Goal: Task Accomplishment & Management: Manage account settings

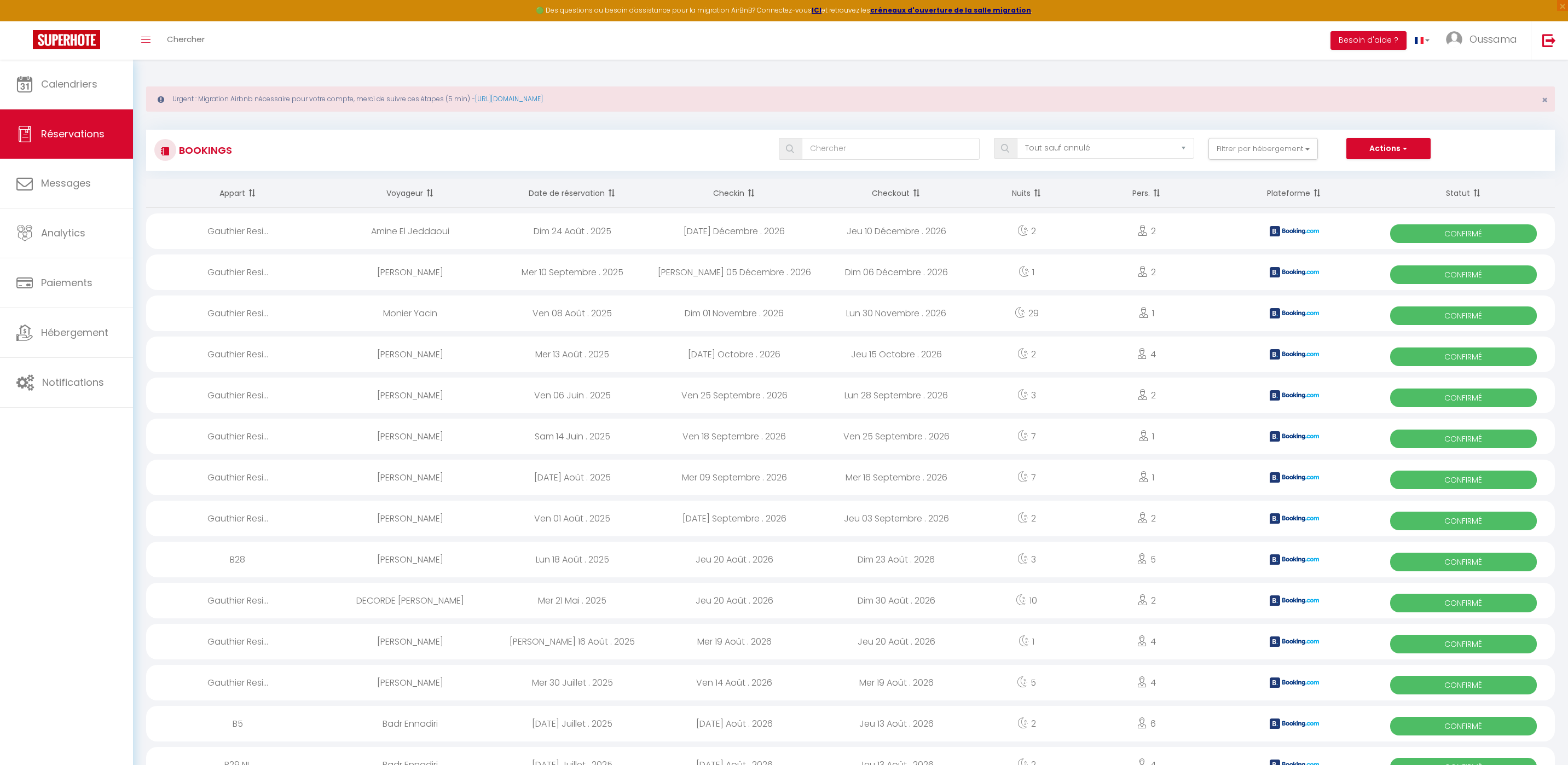
select select "not_cancelled"
click at [80, 75] on link "Calendriers" at bounding box center [67, 85] width 133 height 50
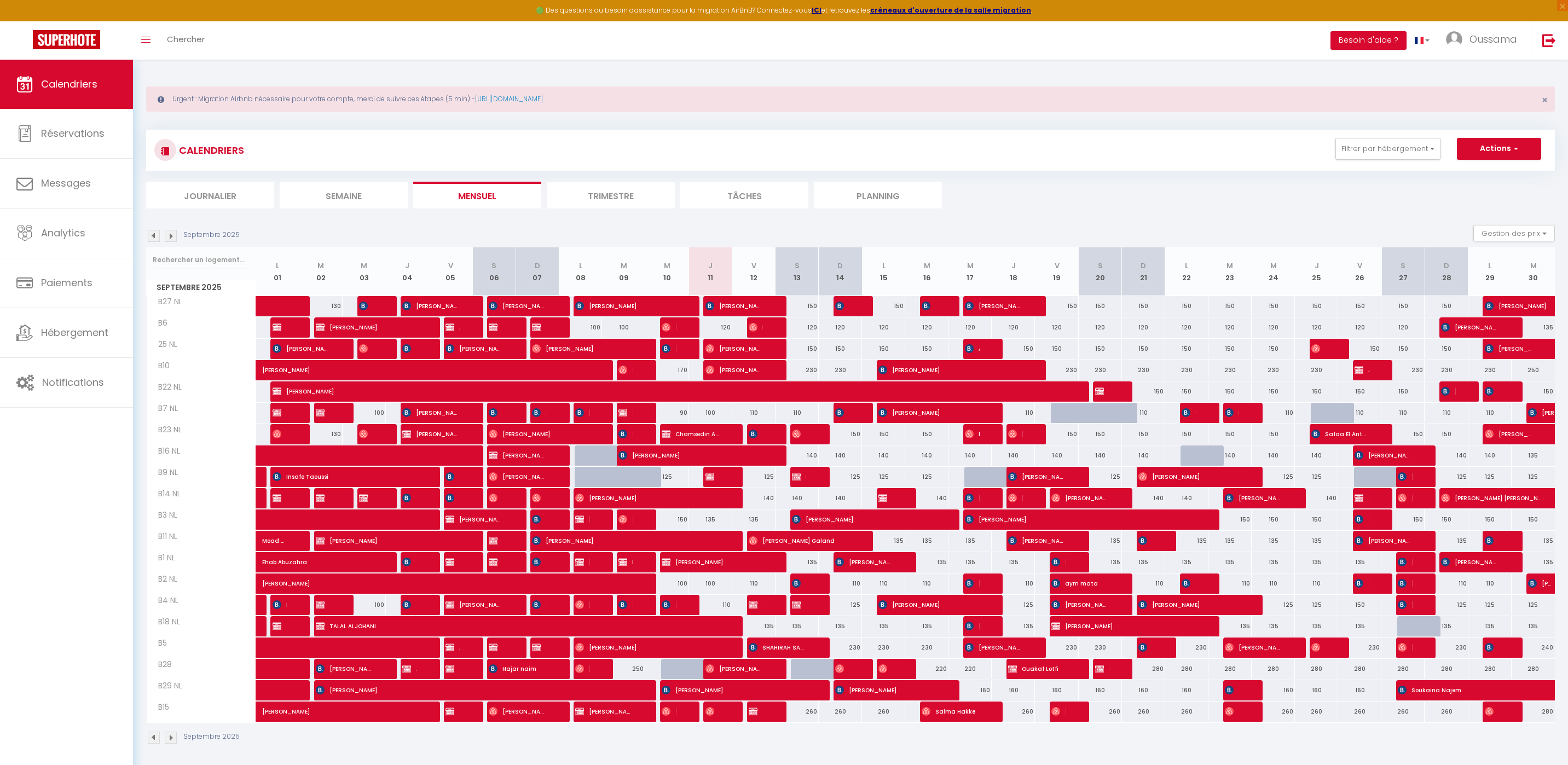
scroll to position [60, 0]
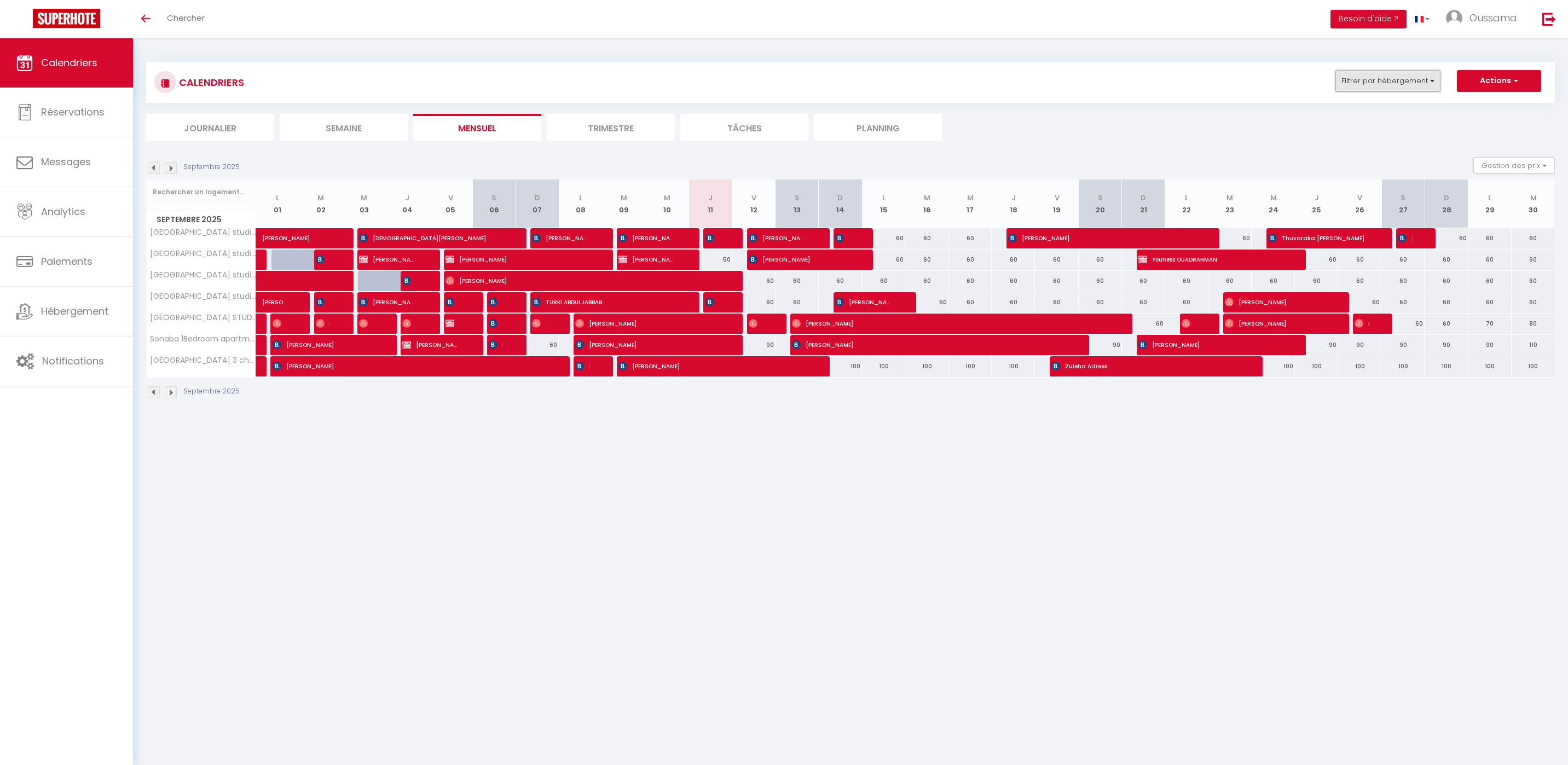
click at [1369, 86] on button "Filtrer par hébergement" at bounding box center [1387, 81] width 105 height 22
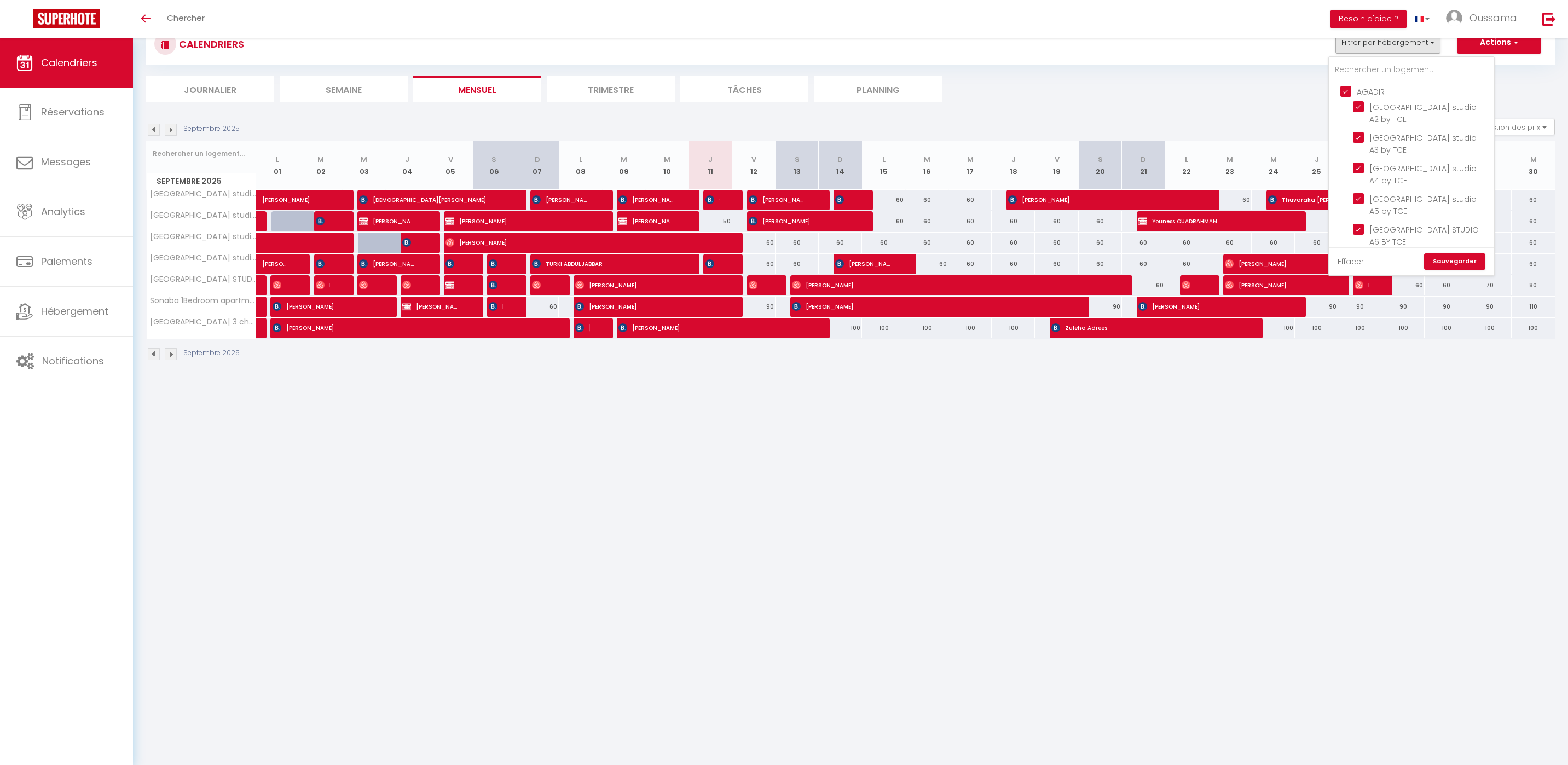
click at [1350, 93] on input "AGADIR" at bounding box center [1423, 91] width 164 height 11
checkbox input "false"
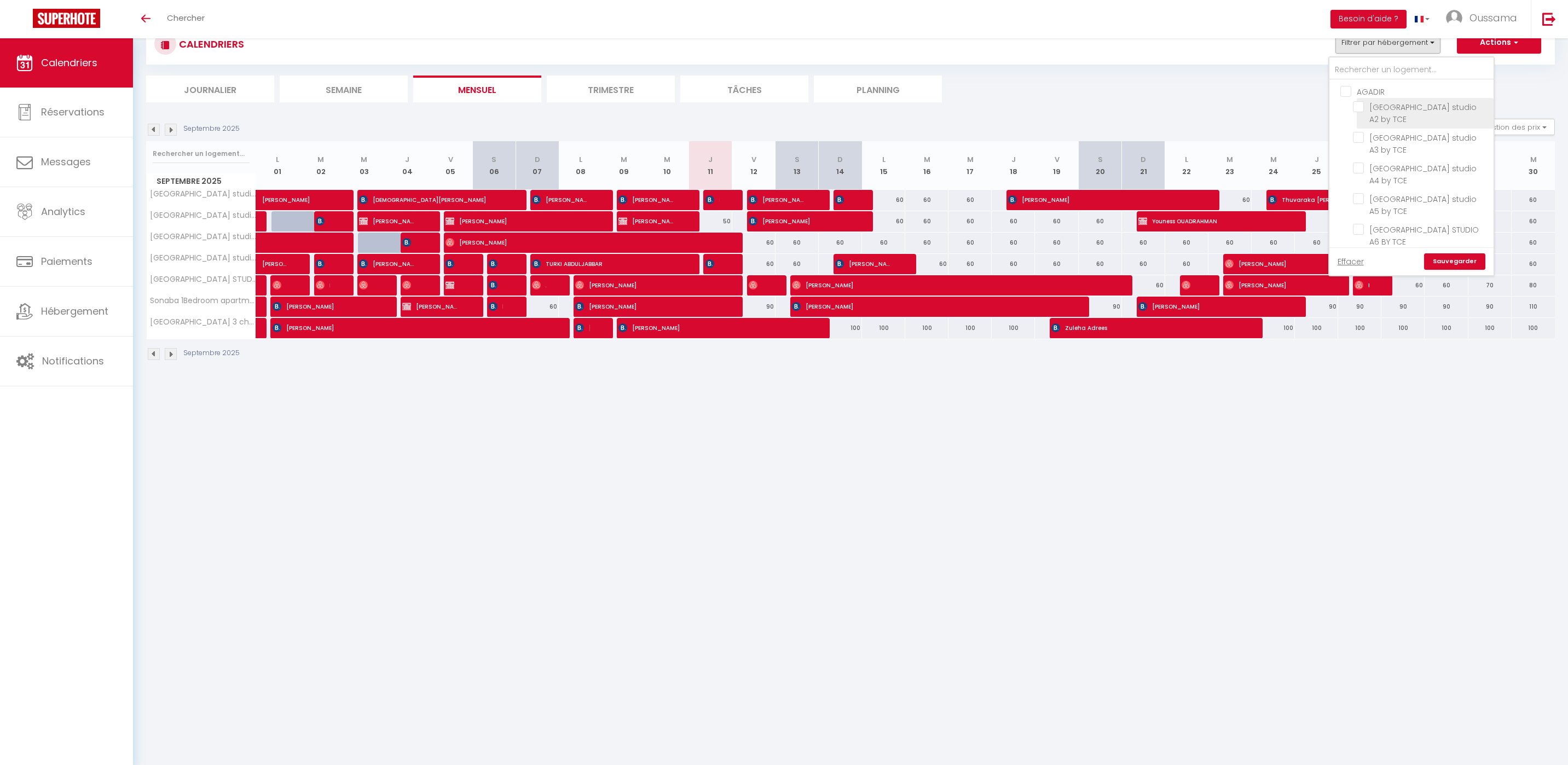
checkbox input "false"
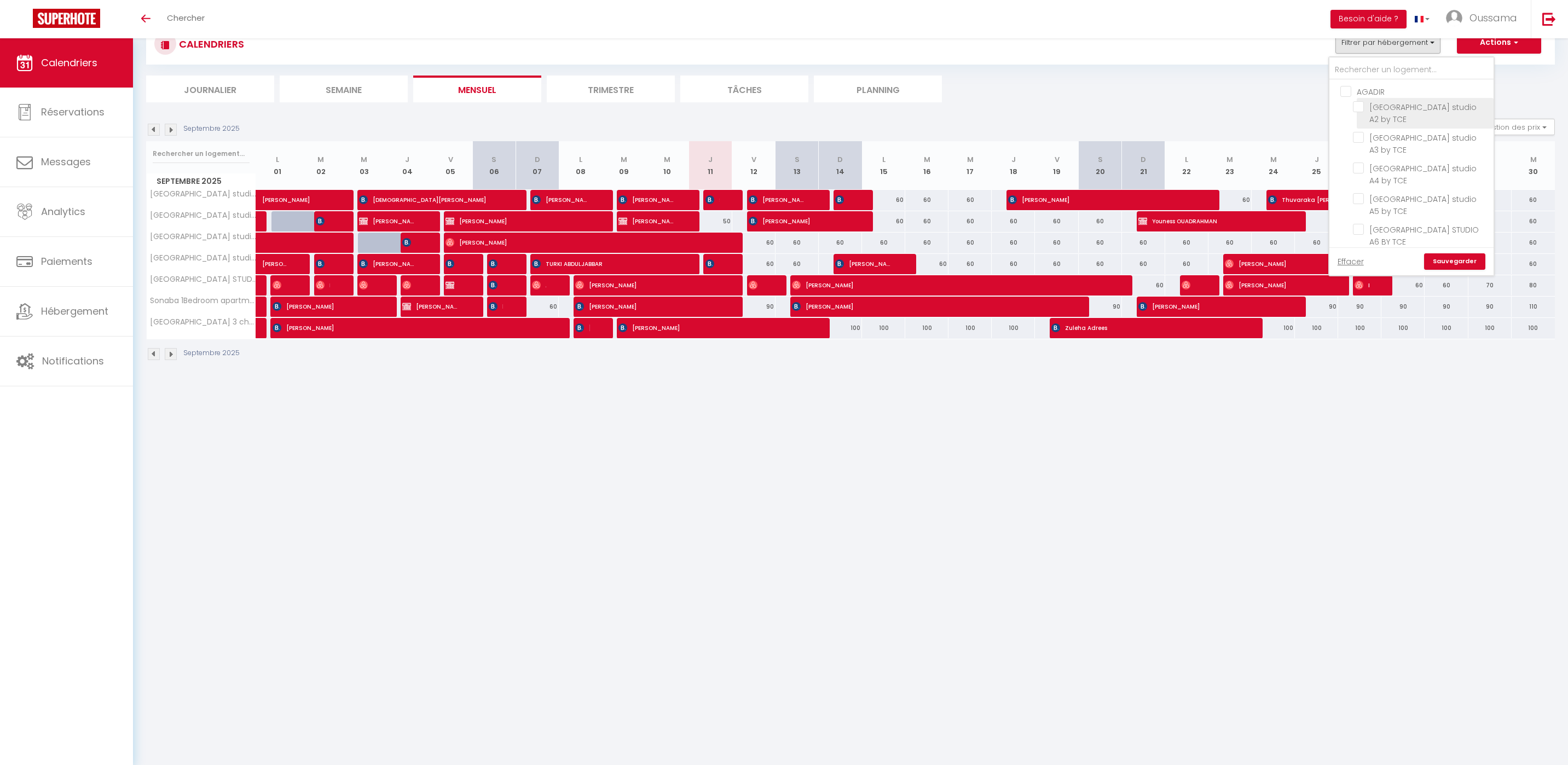
checkbox input "false"
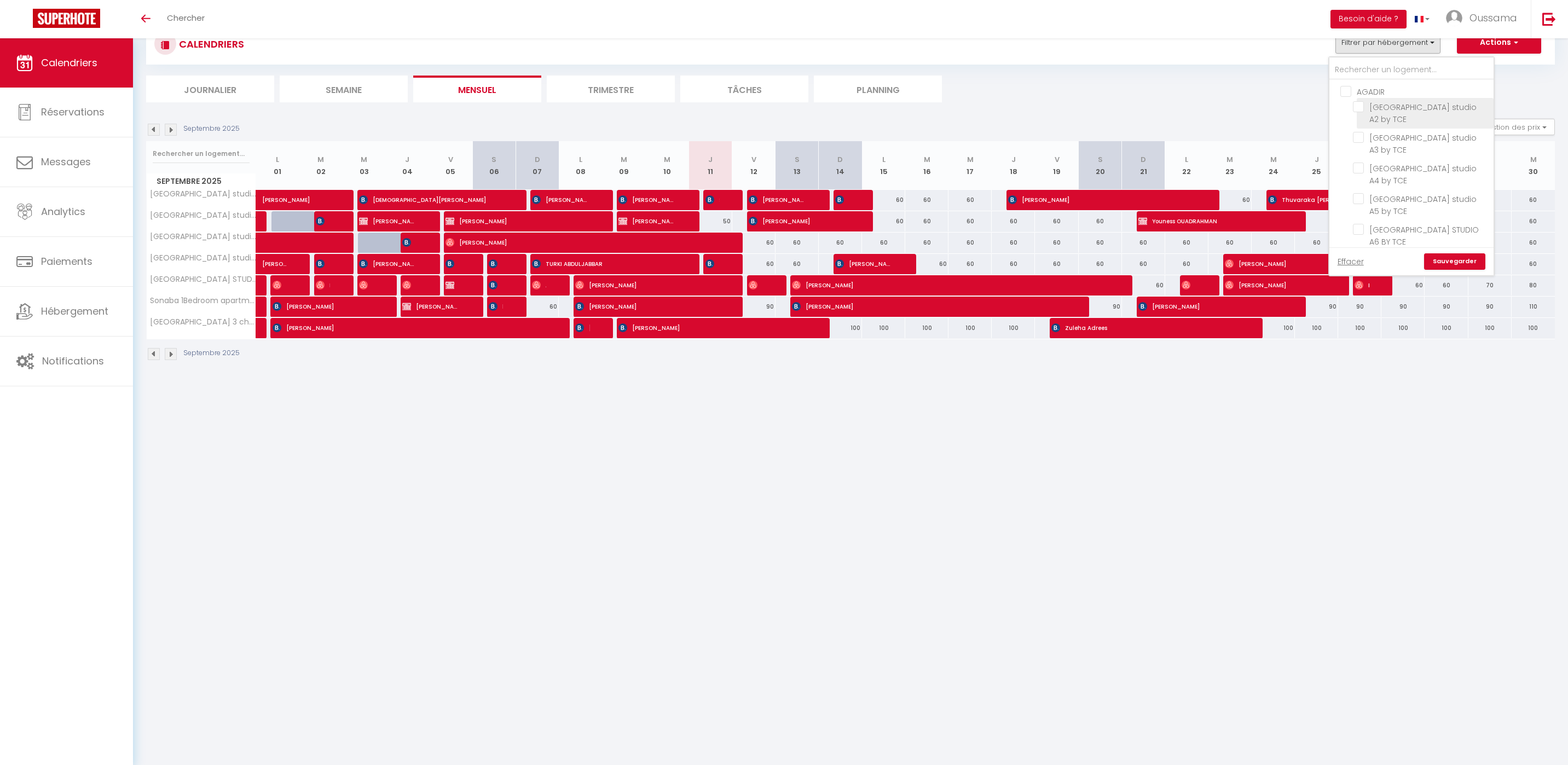
checkbox input "false"
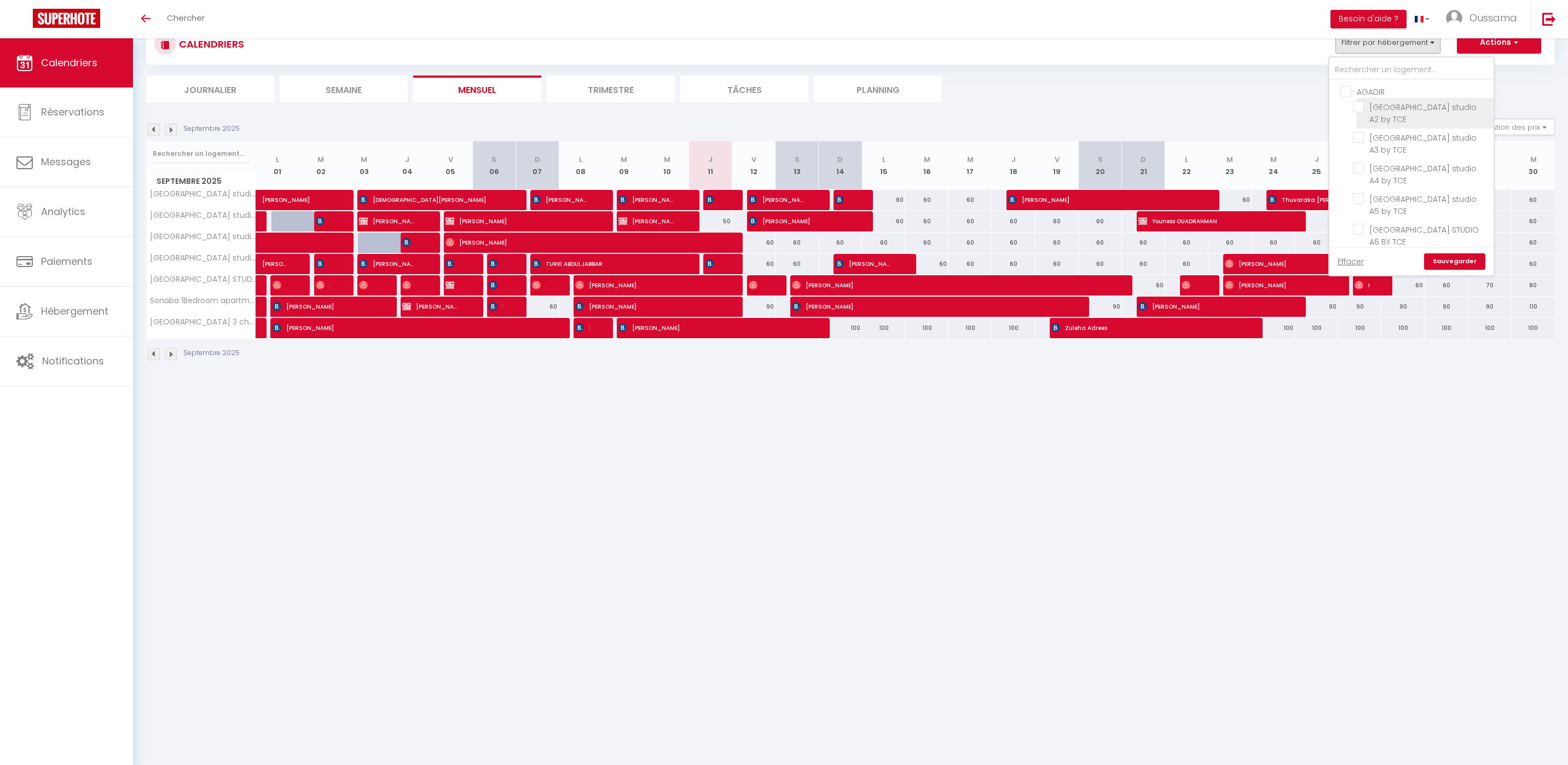
checkbox input "false"
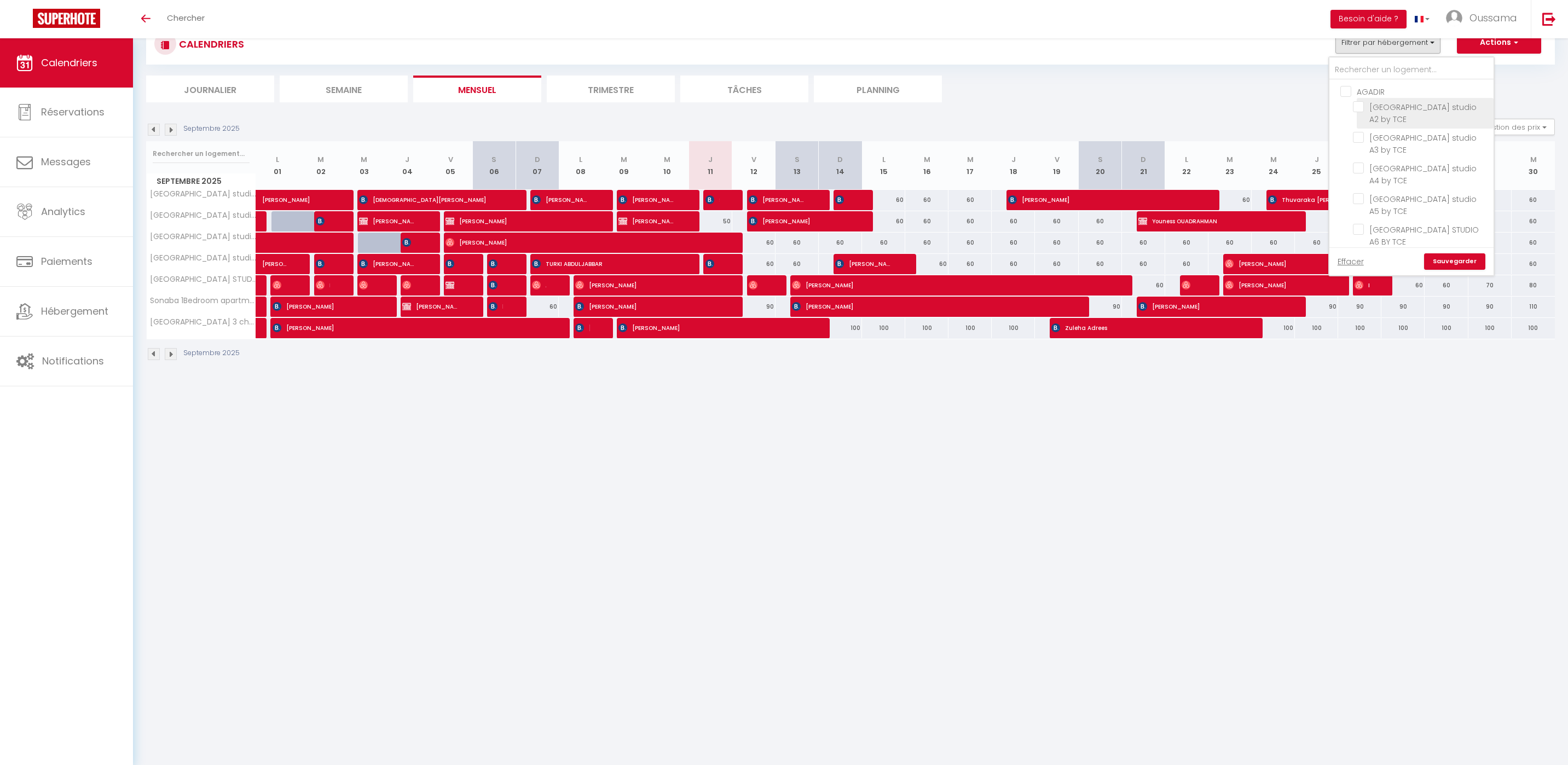
checkbox input "false"
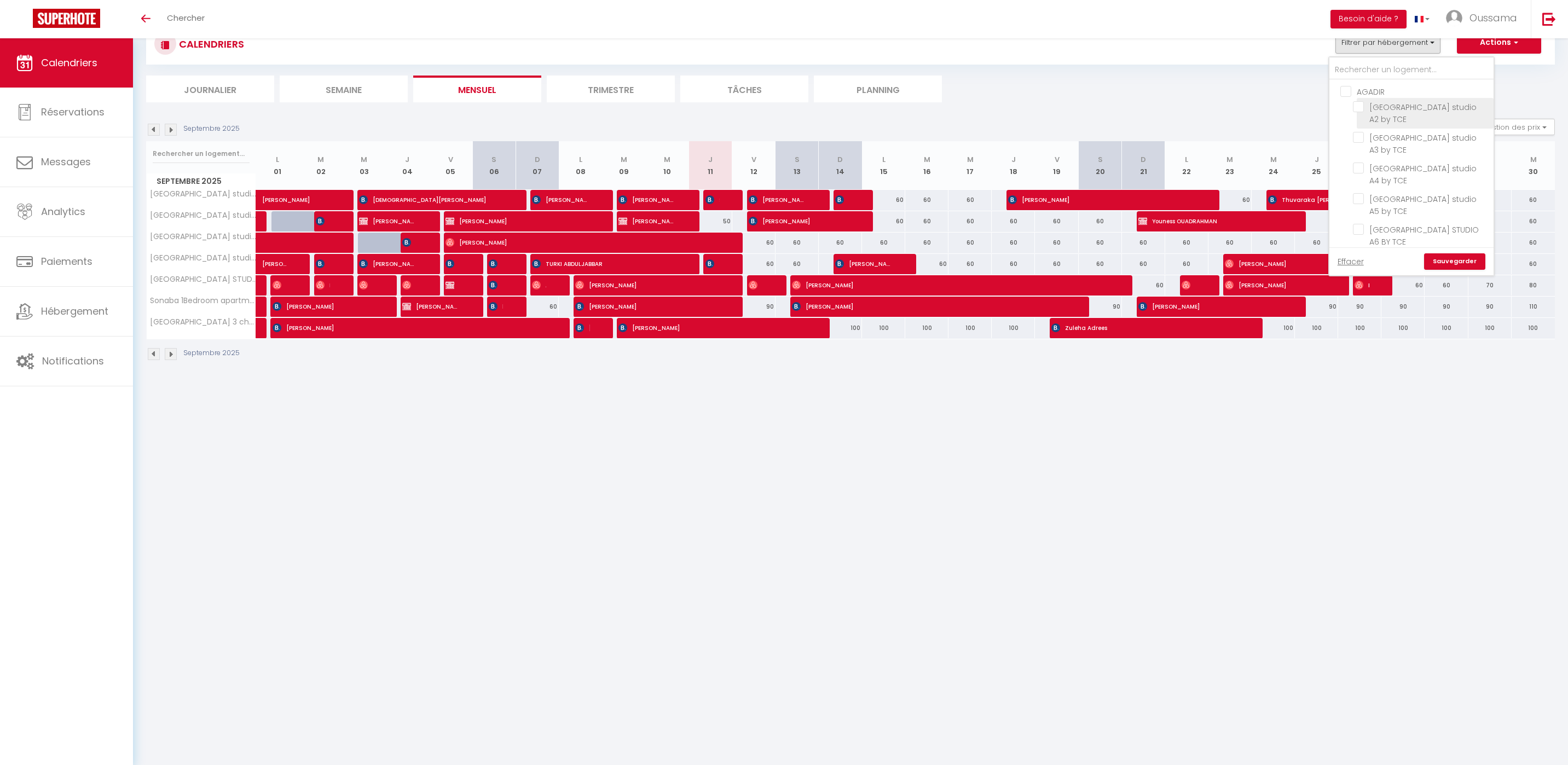
checkbox input "false"
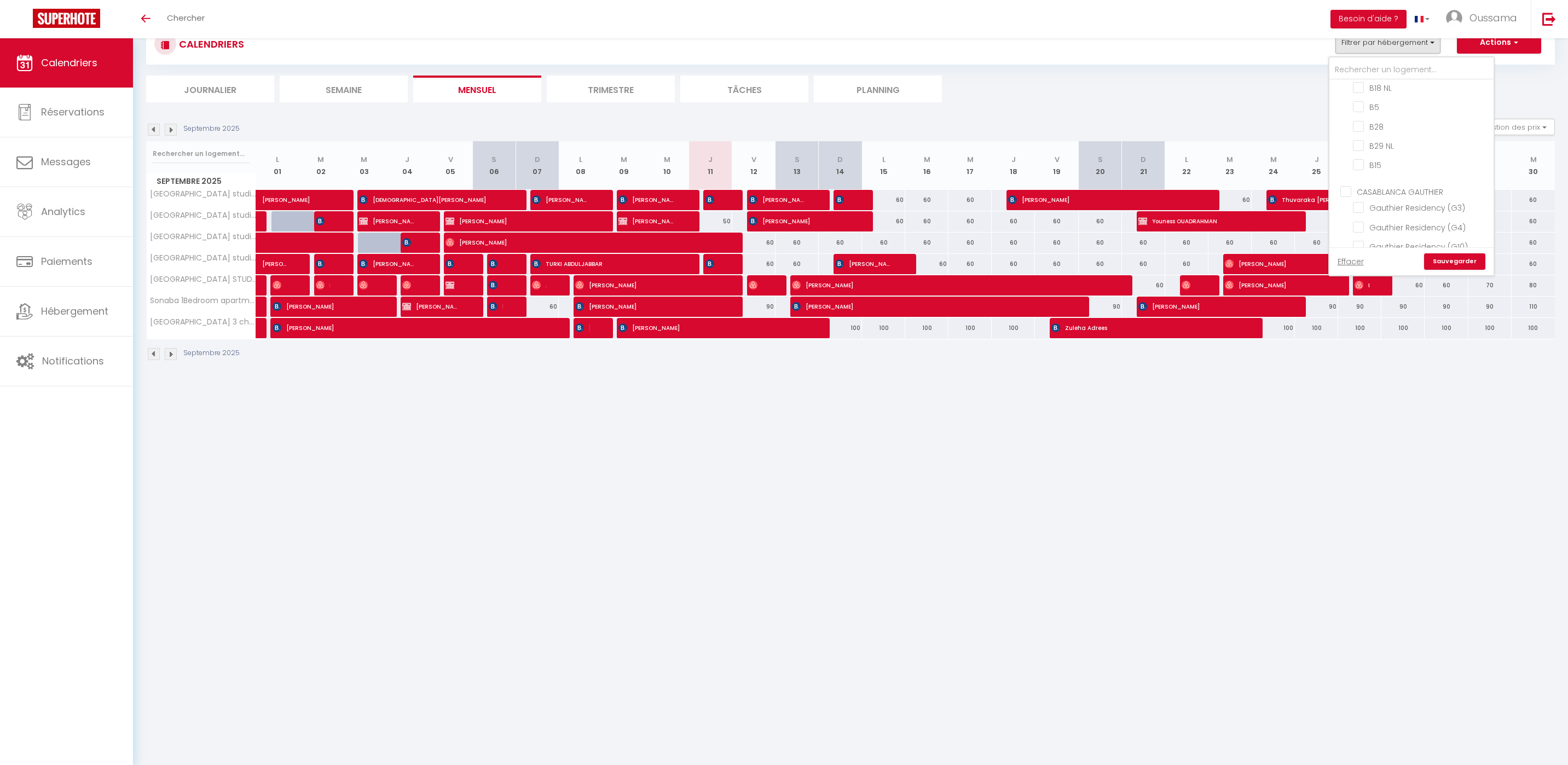
click at [1355, 186] on input "CASABLANCA GAUTHIER" at bounding box center [1423, 191] width 164 height 11
checkbox input "true"
checkbox input "false"
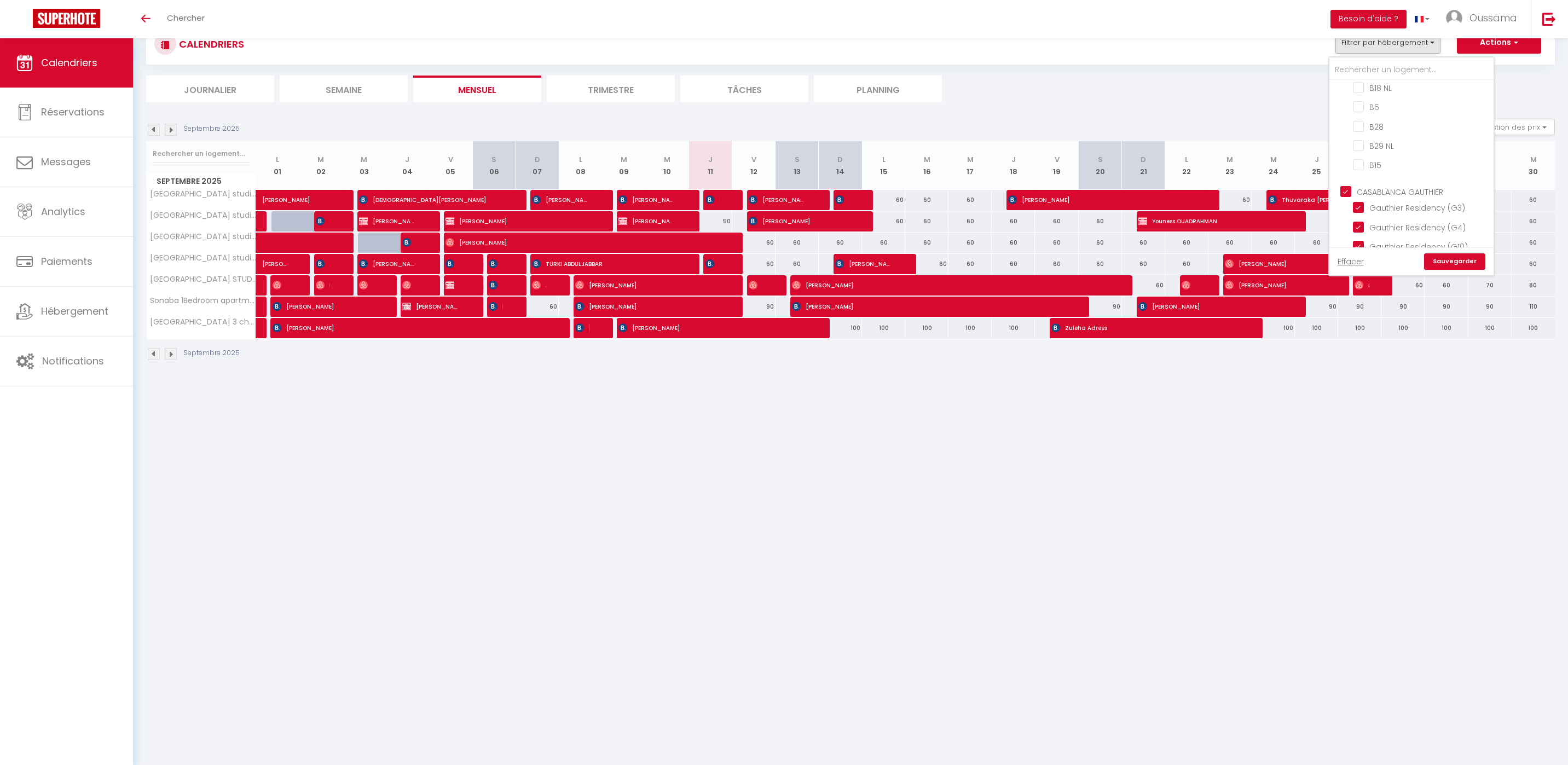
checkbox input "false"
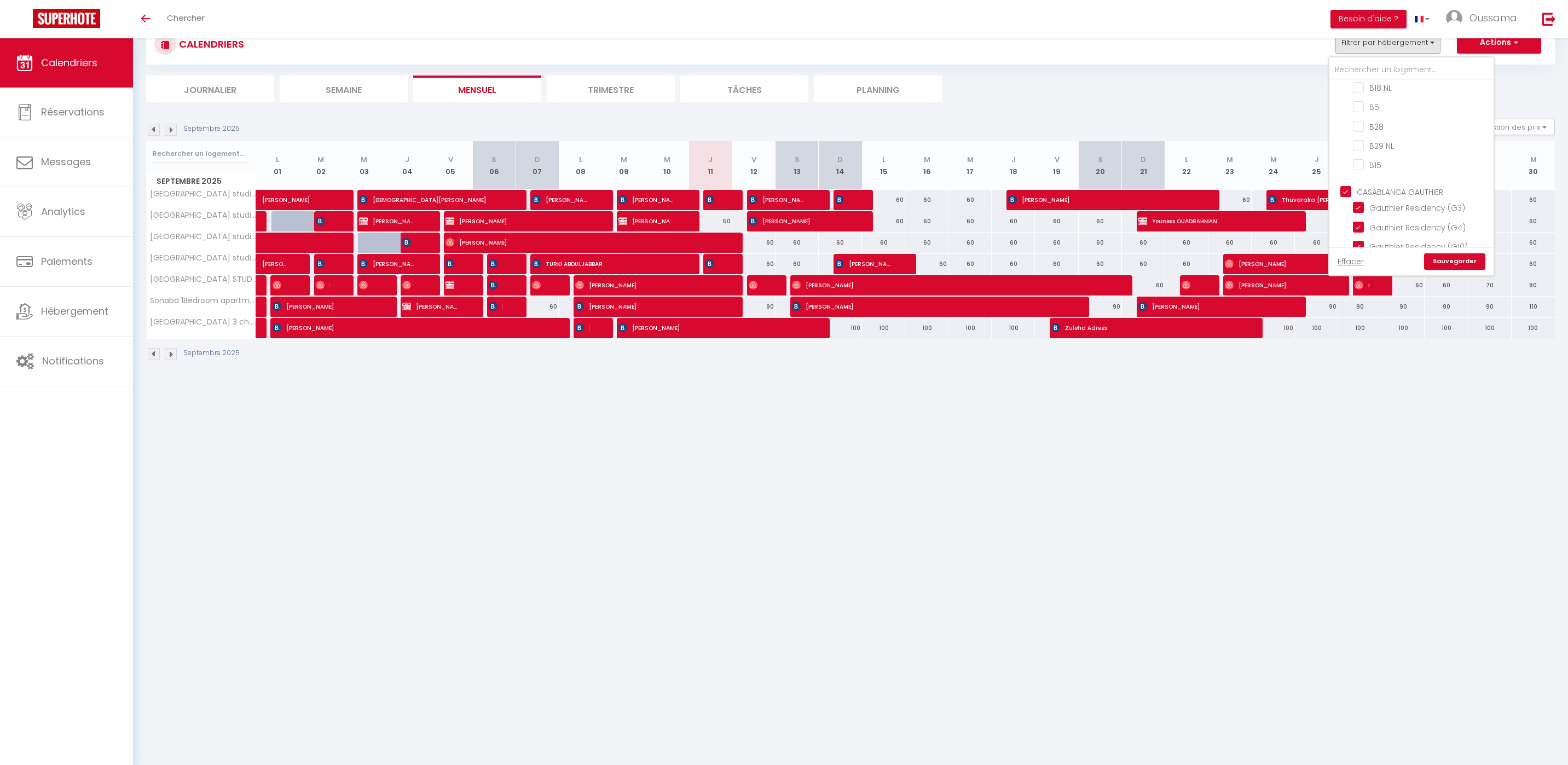
checkbox input "false"
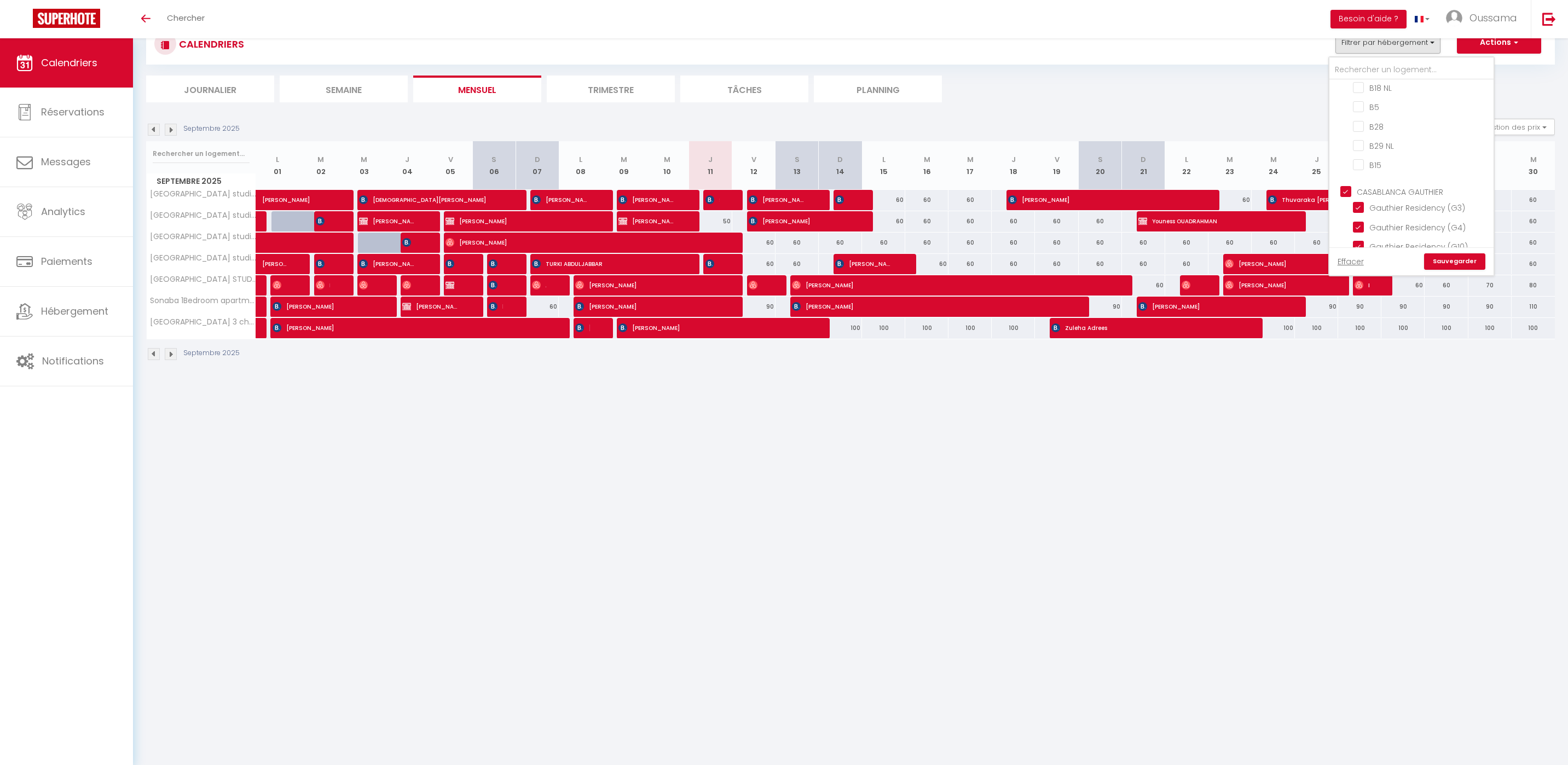
checkbox input "false"
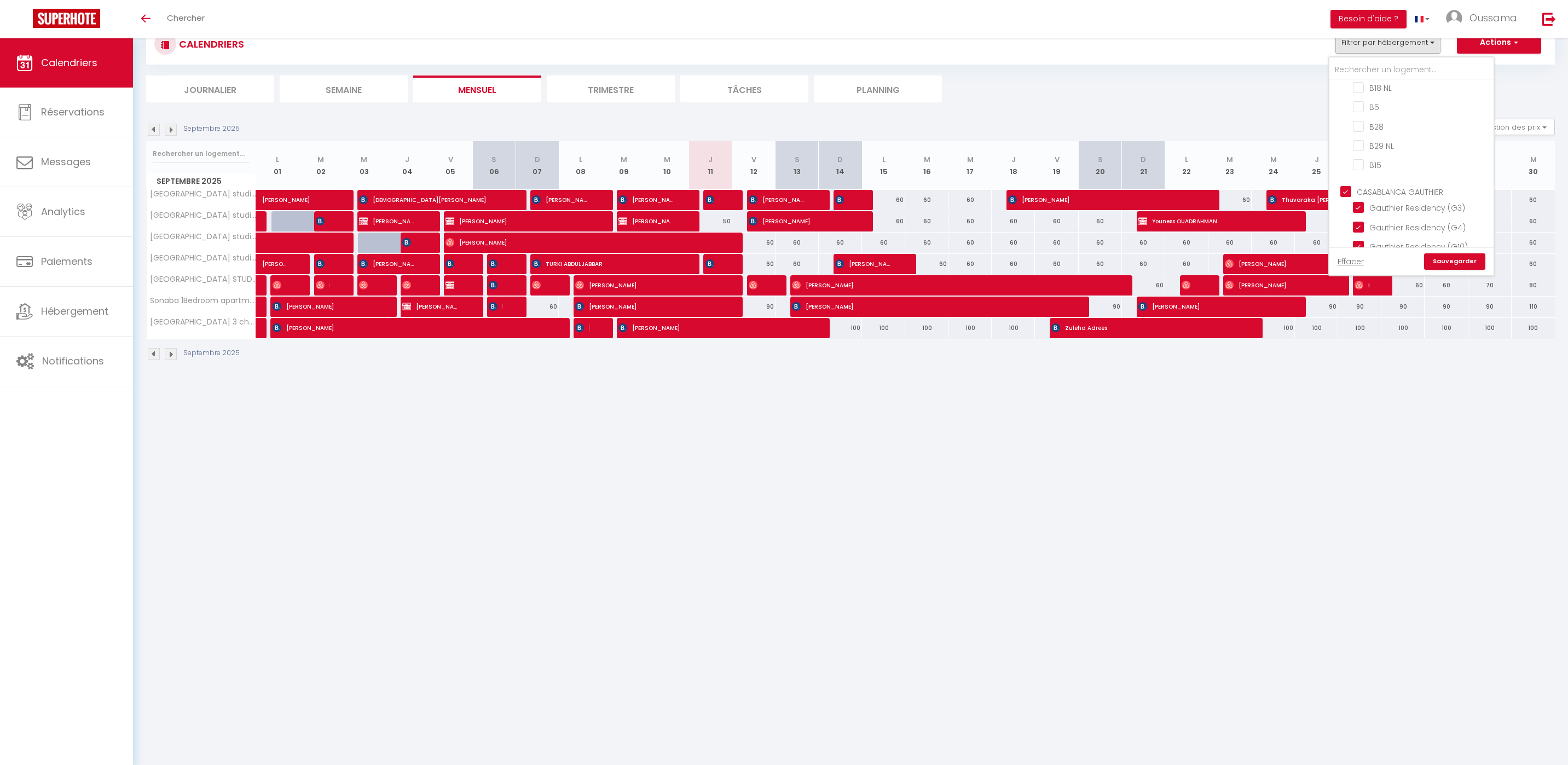
checkbox input "false"
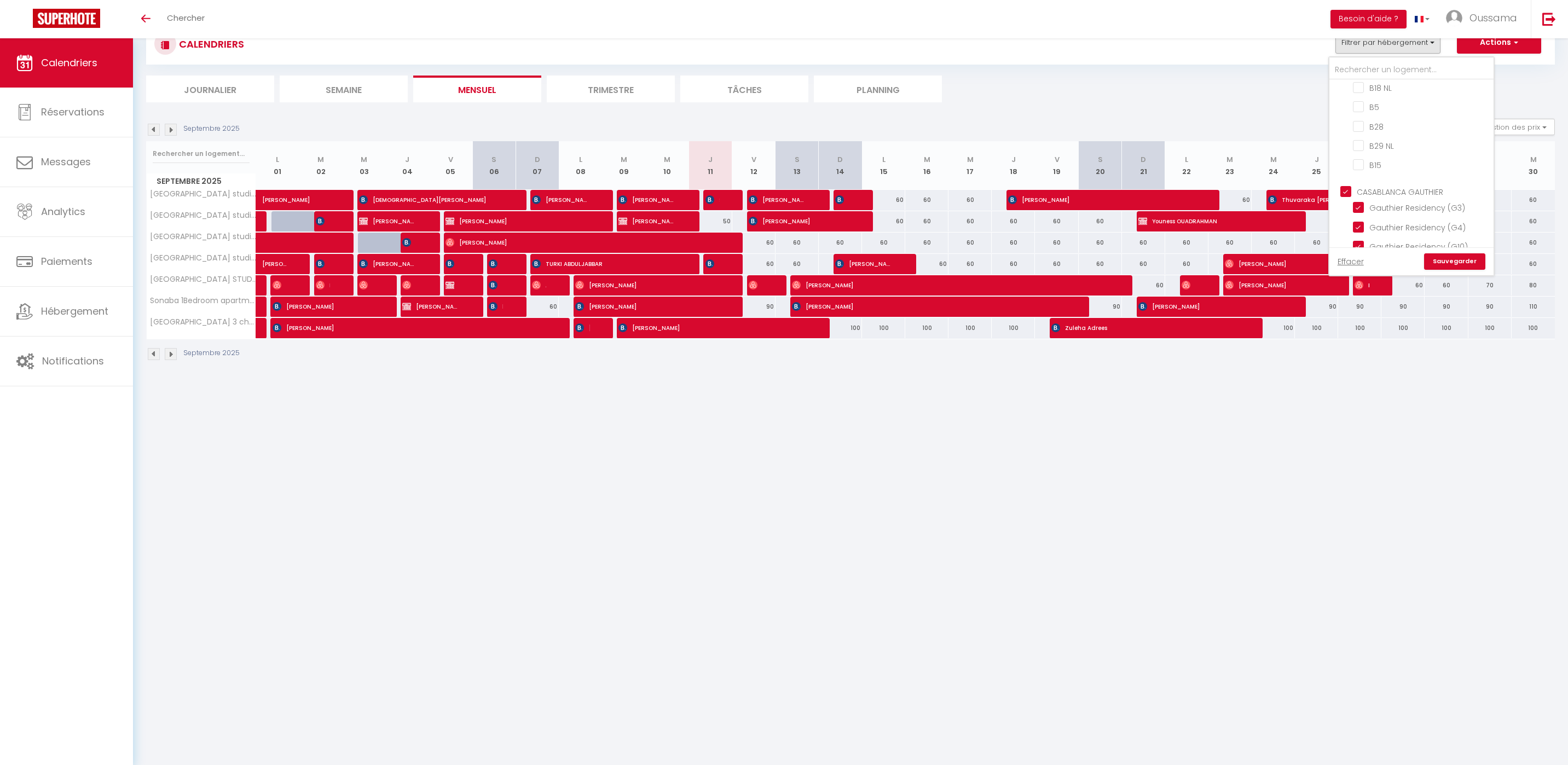
checkbox input "false"
checkbox input "true"
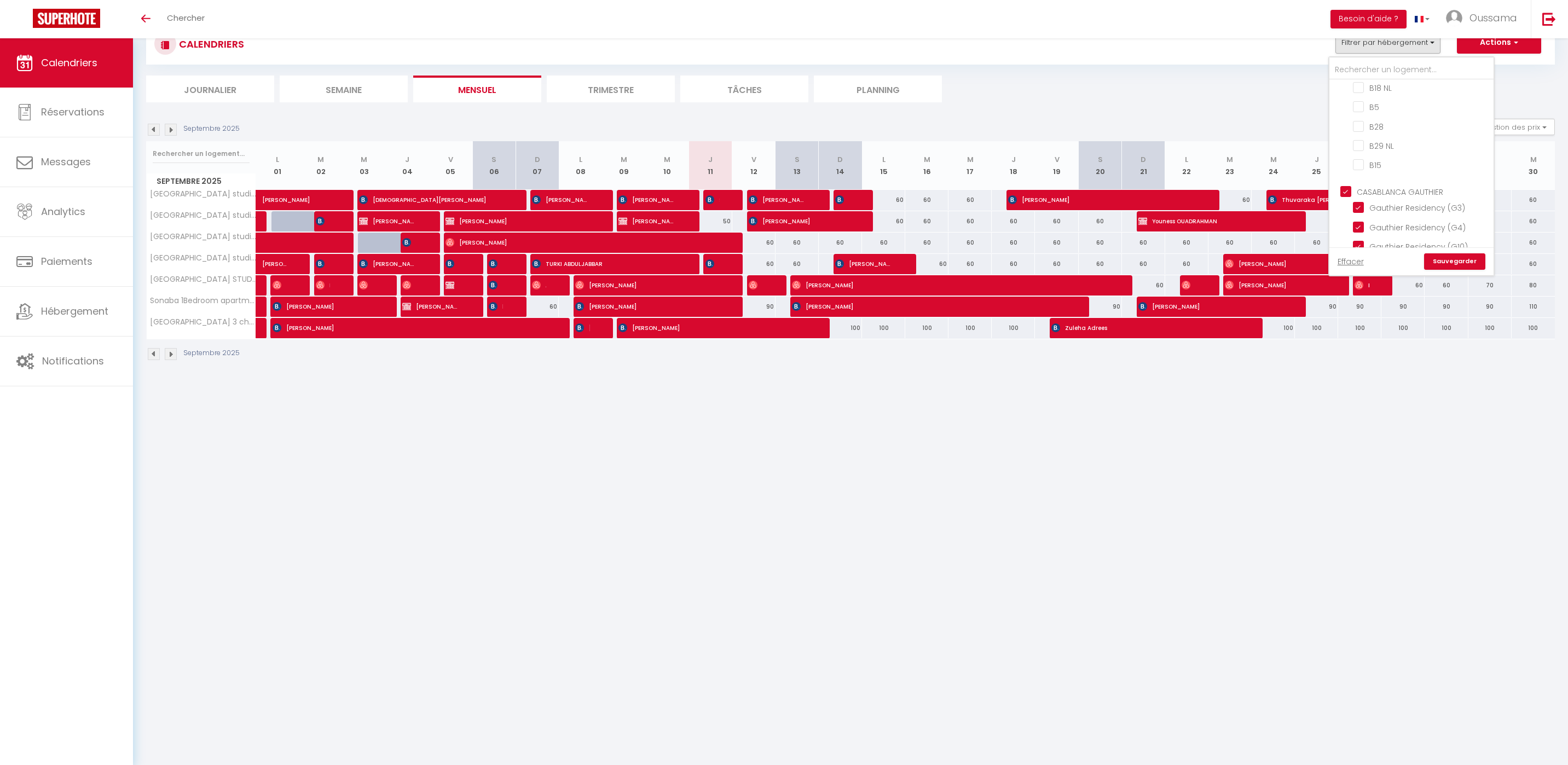
checkbox input "true"
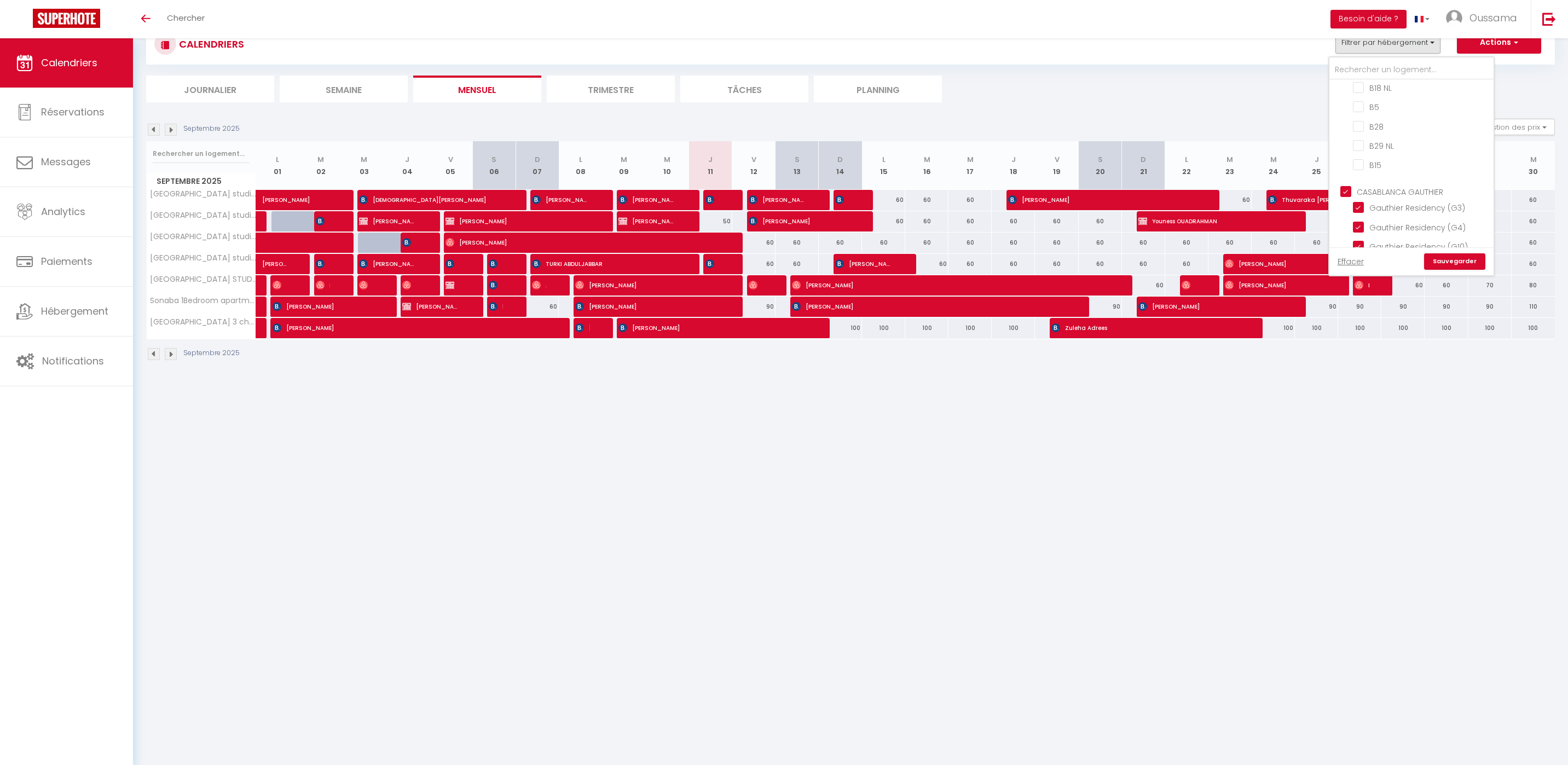
click at [1462, 259] on link "Sauvegarder" at bounding box center [1455, 261] width 61 height 16
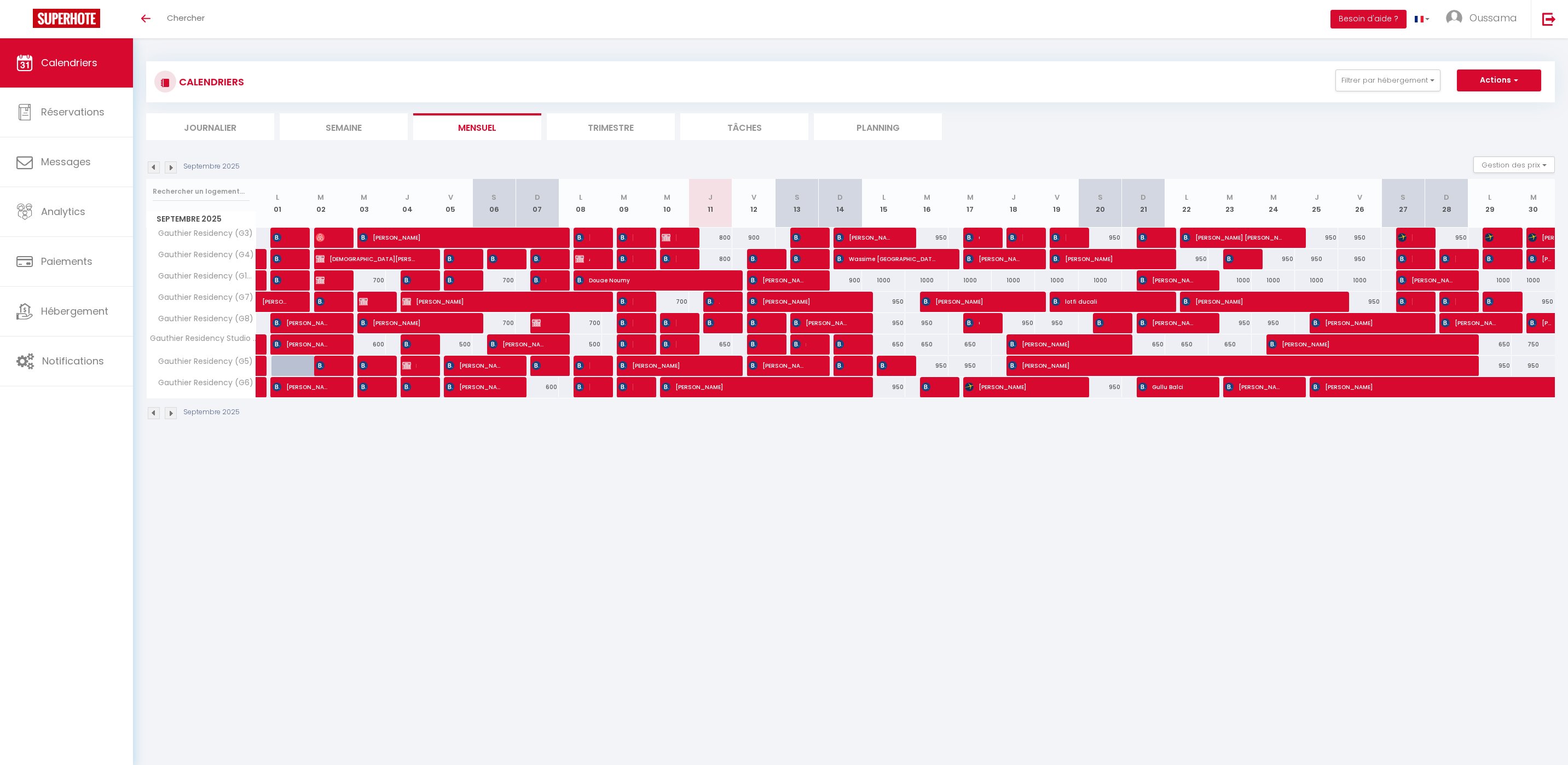
scroll to position [0, 0]
click at [1529, 76] on button "Actions" at bounding box center [1499, 81] width 84 height 22
click at [1499, 102] on link "Nouvelle réservation" at bounding box center [1488, 106] width 95 height 16
select select
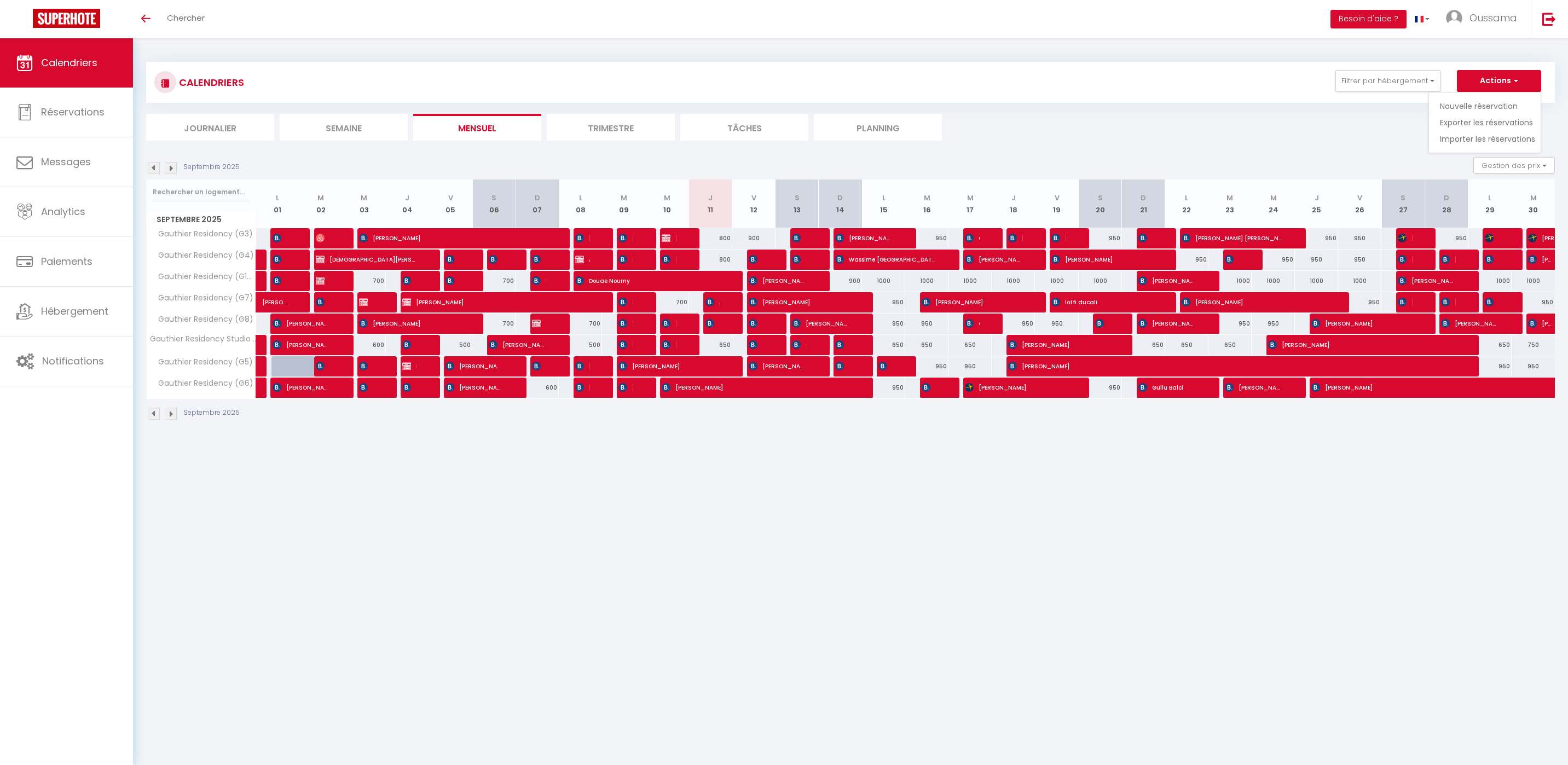
select select
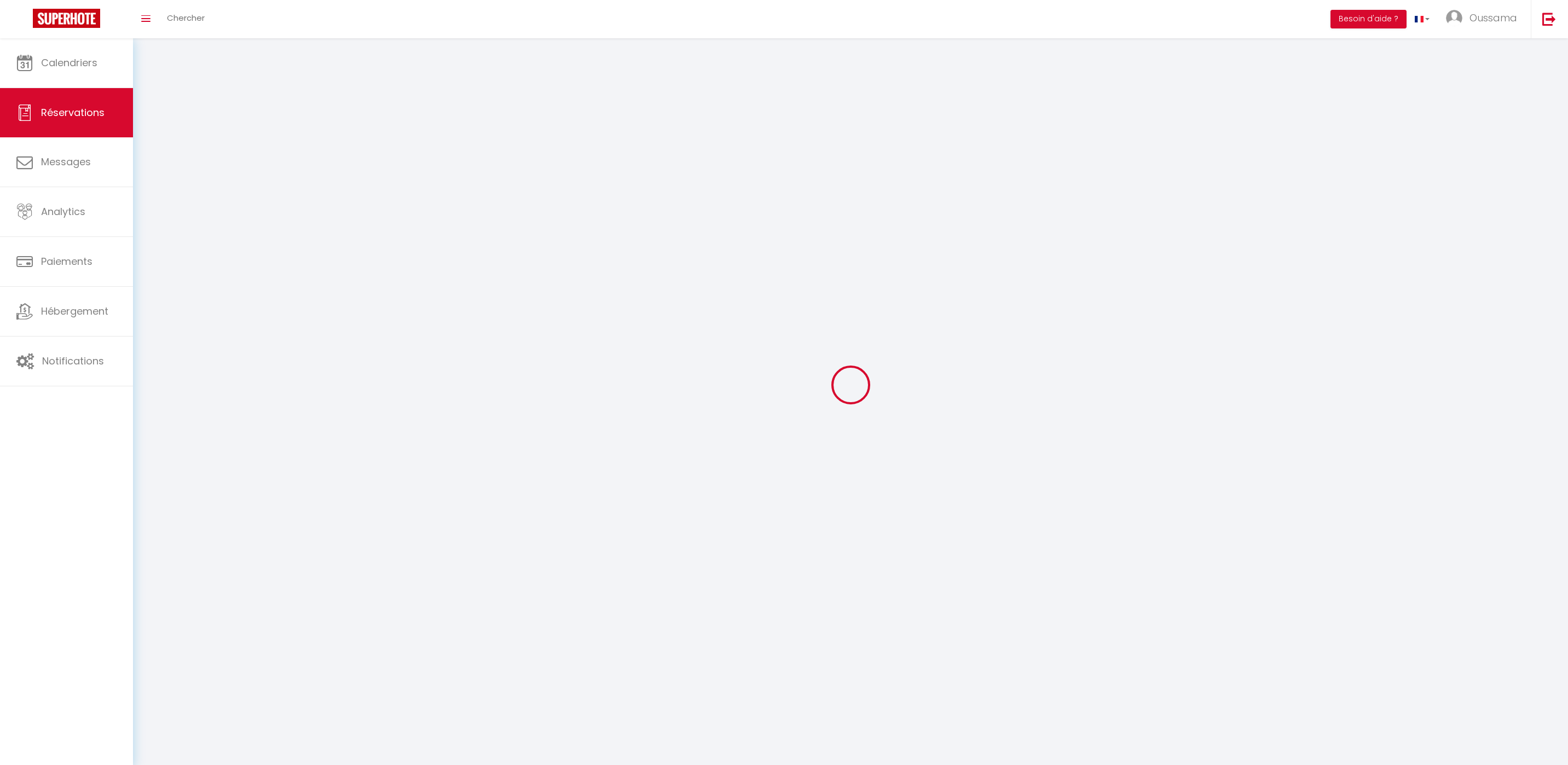
select select
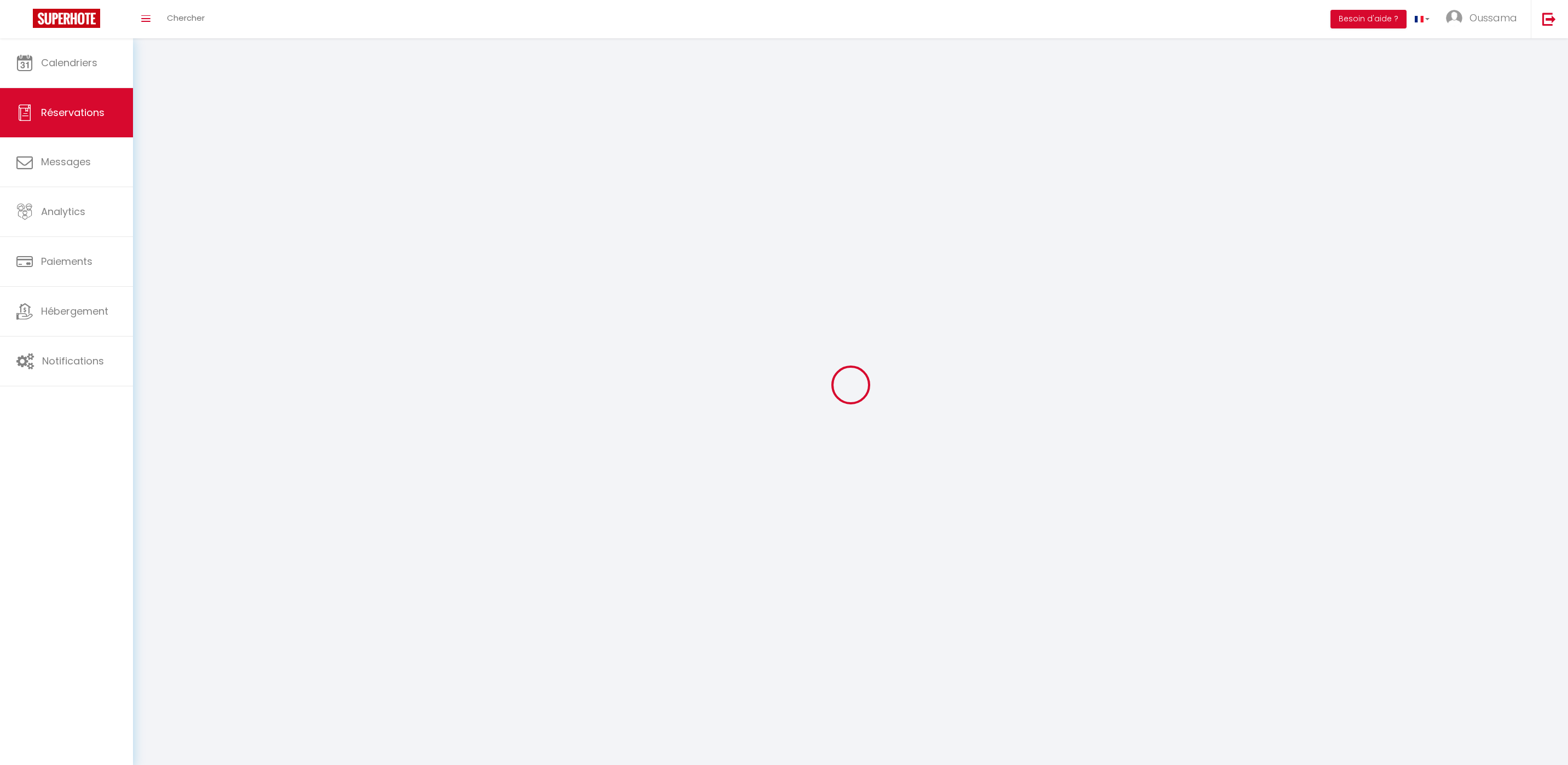
select select
checkbox input "false"
select select
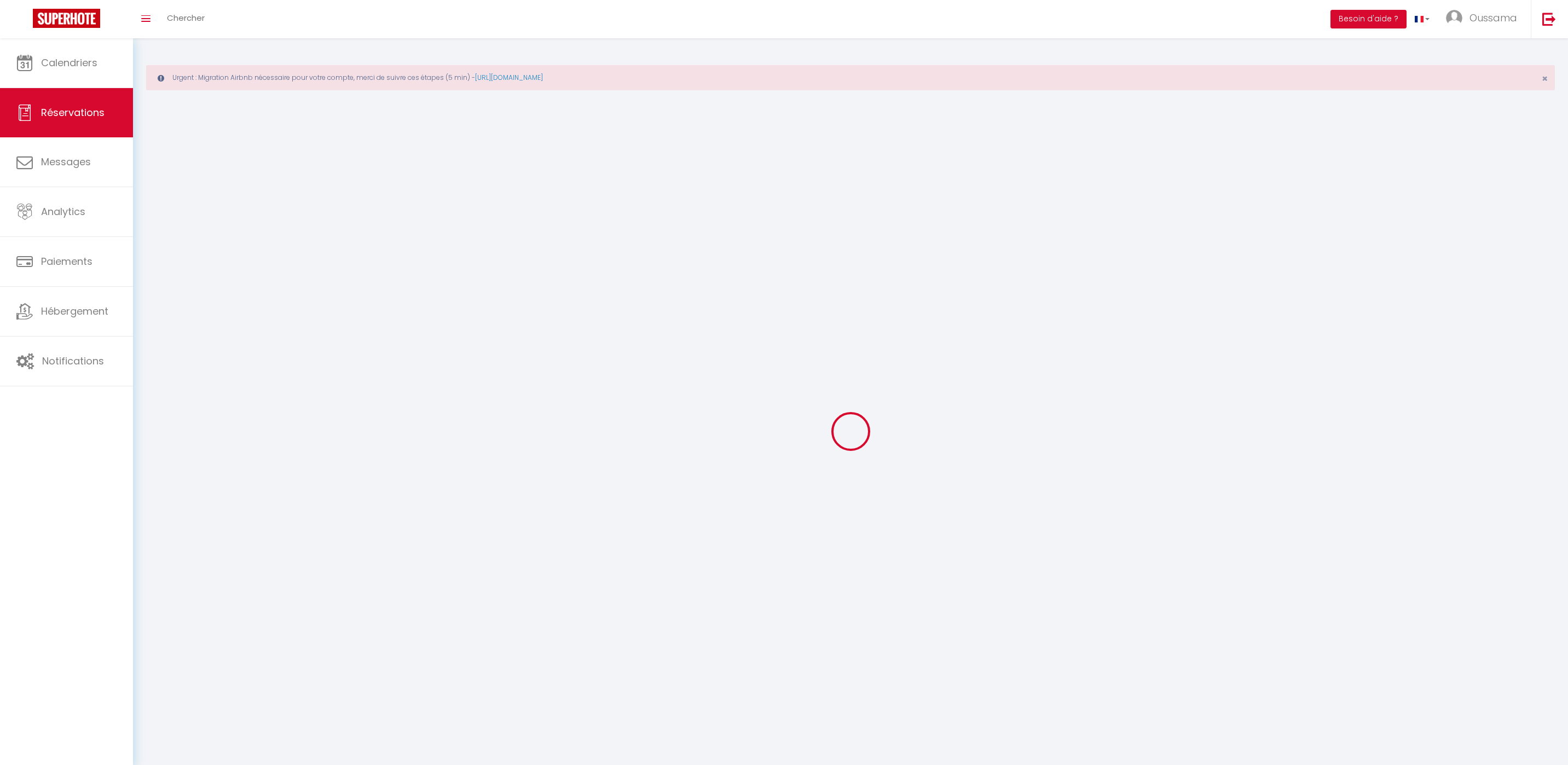
select select
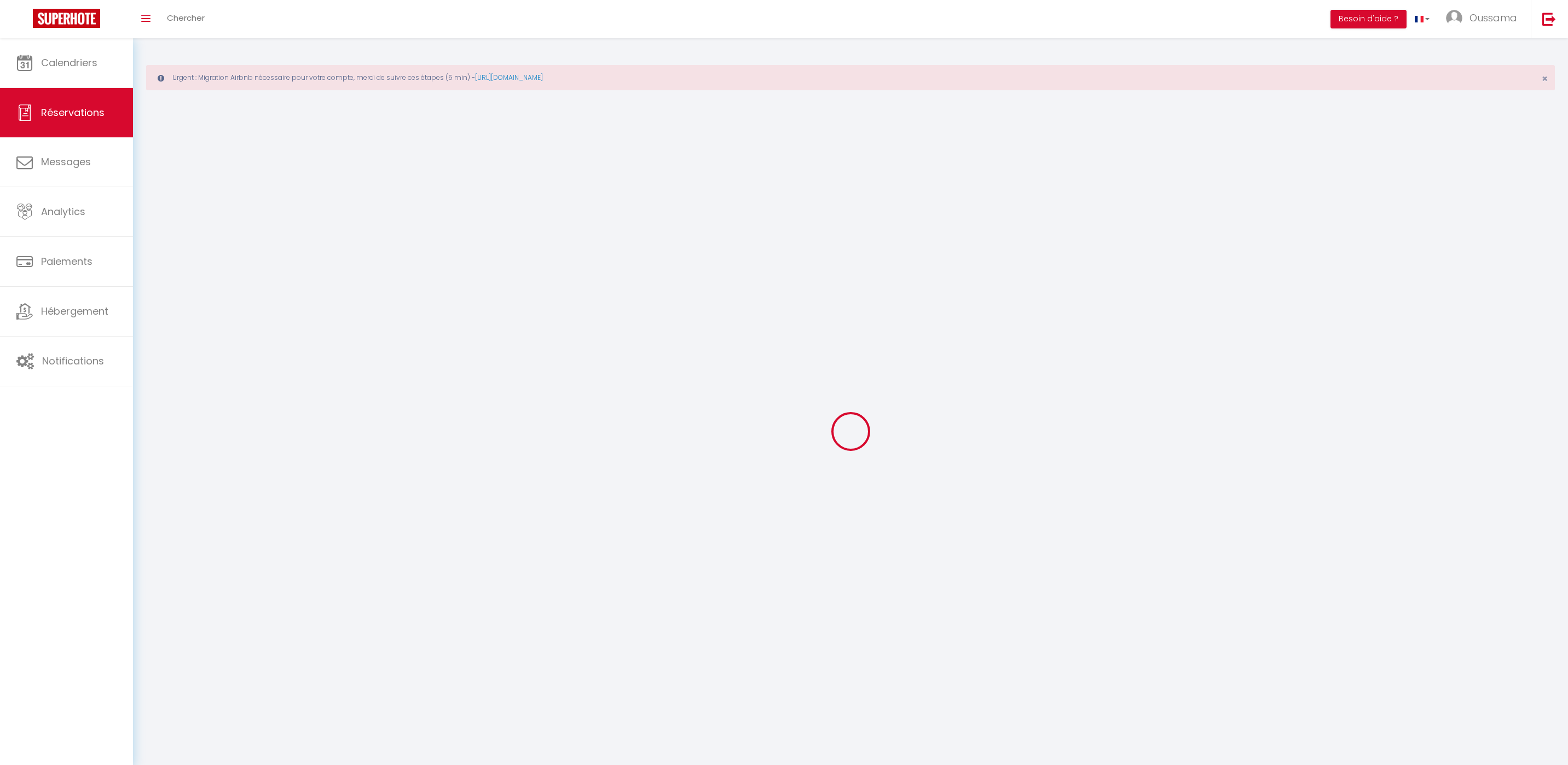
select select
checkbox input "false"
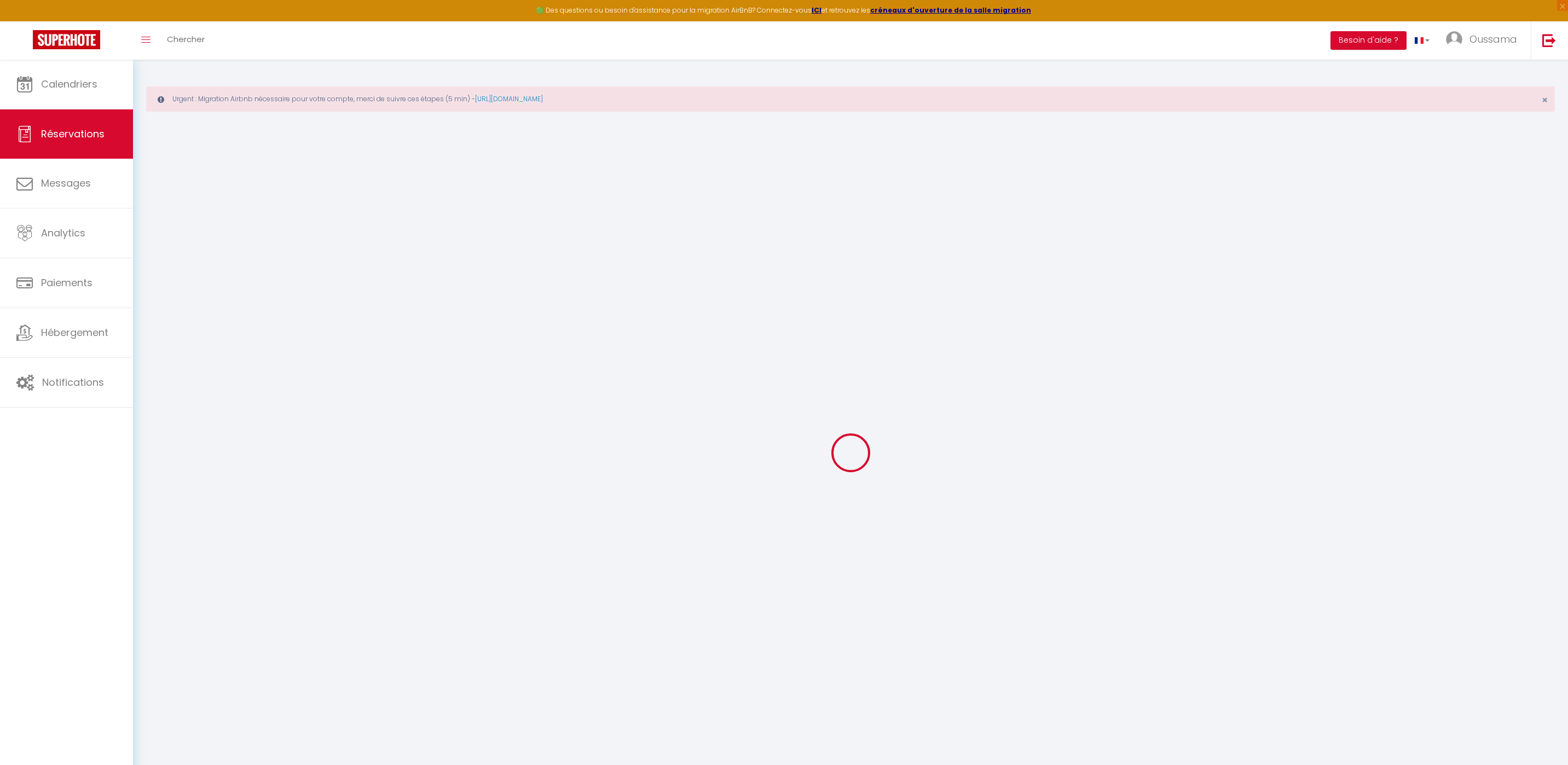
select select
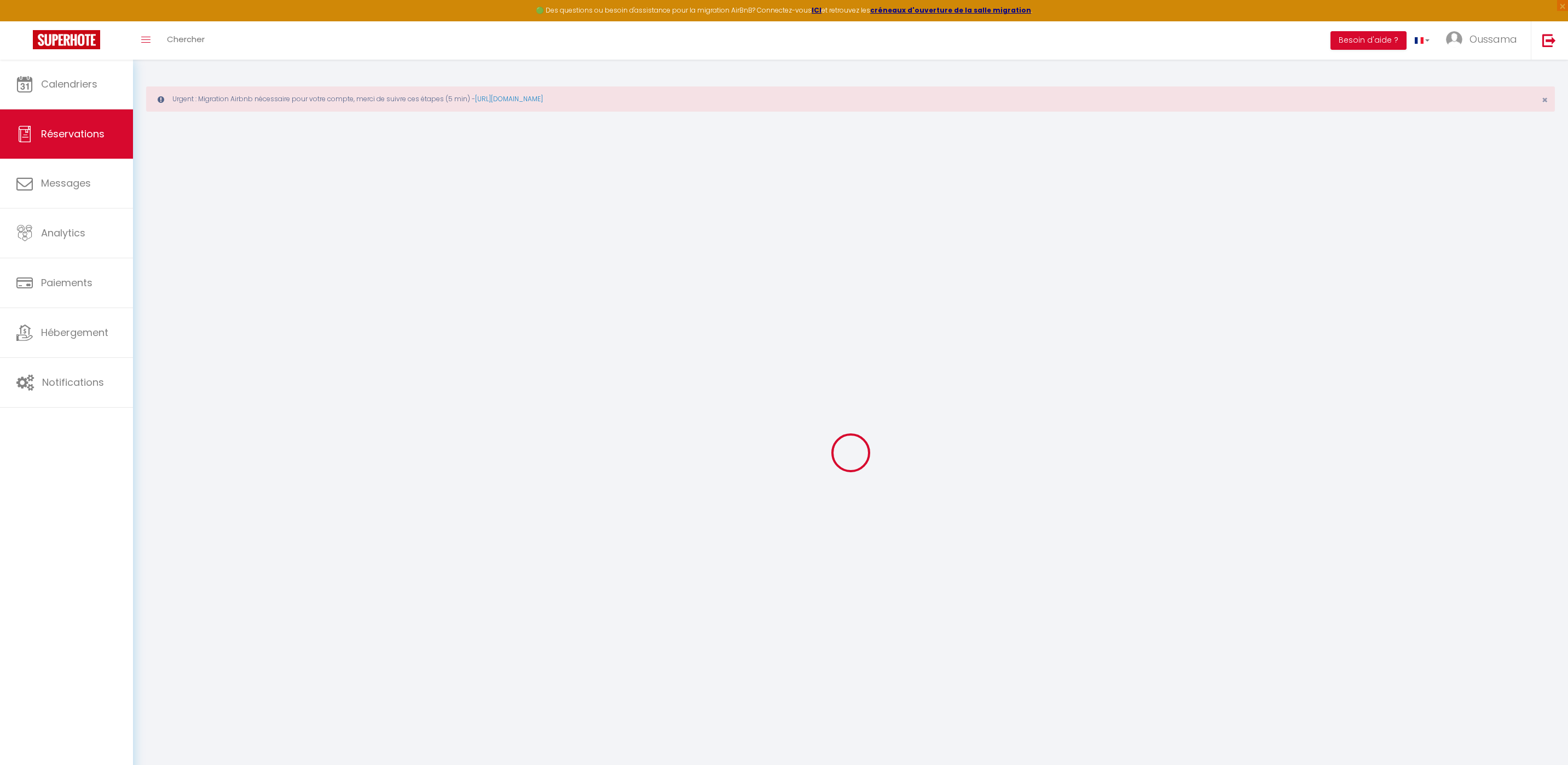
select select
checkbox input "false"
select select
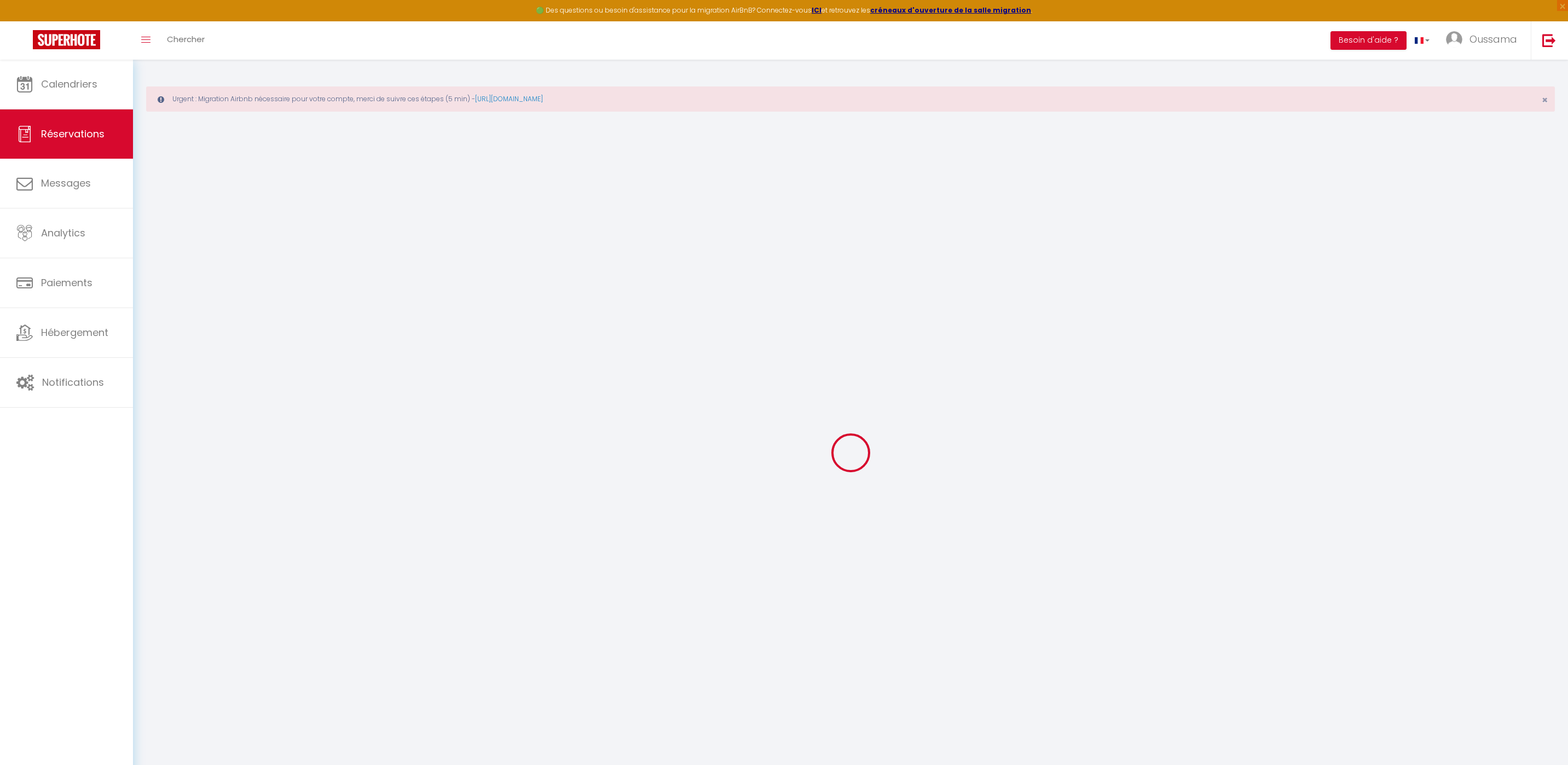
select select
checkbox input "false"
select select
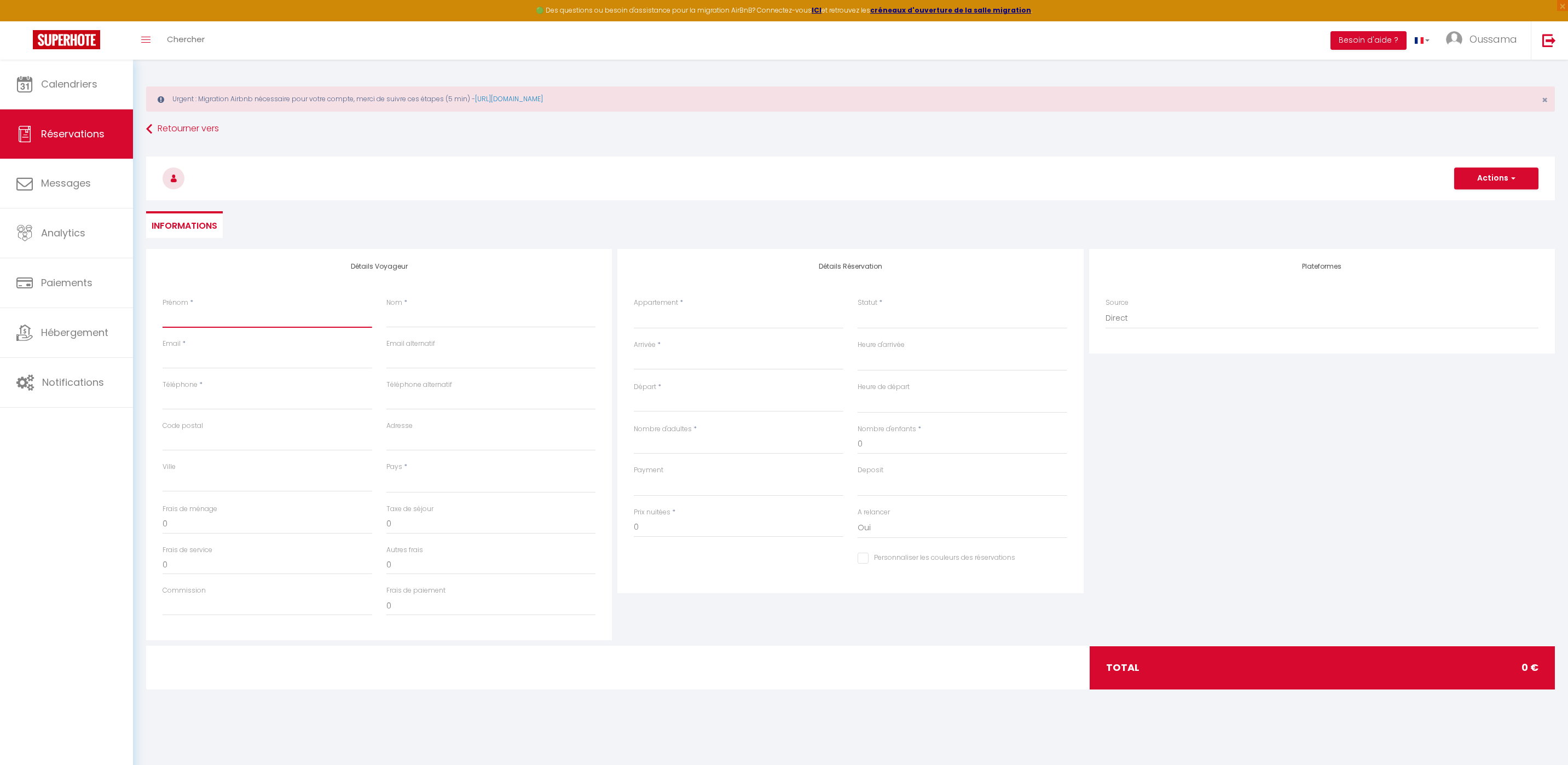
click at [270, 319] on input "Prénom" at bounding box center [267, 318] width 210 height 20
type input "Y"
select select
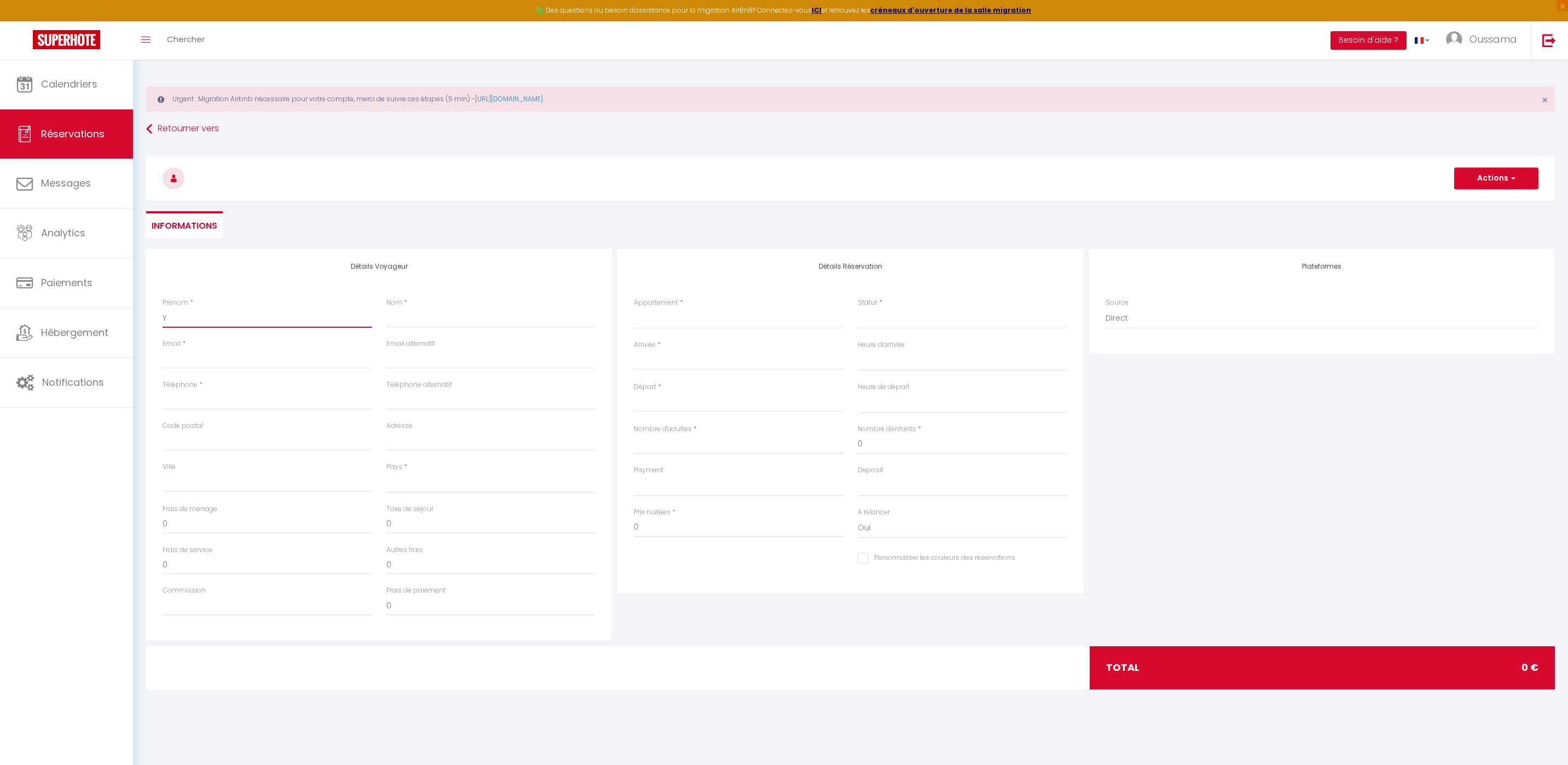
select select
checkbox input "false"
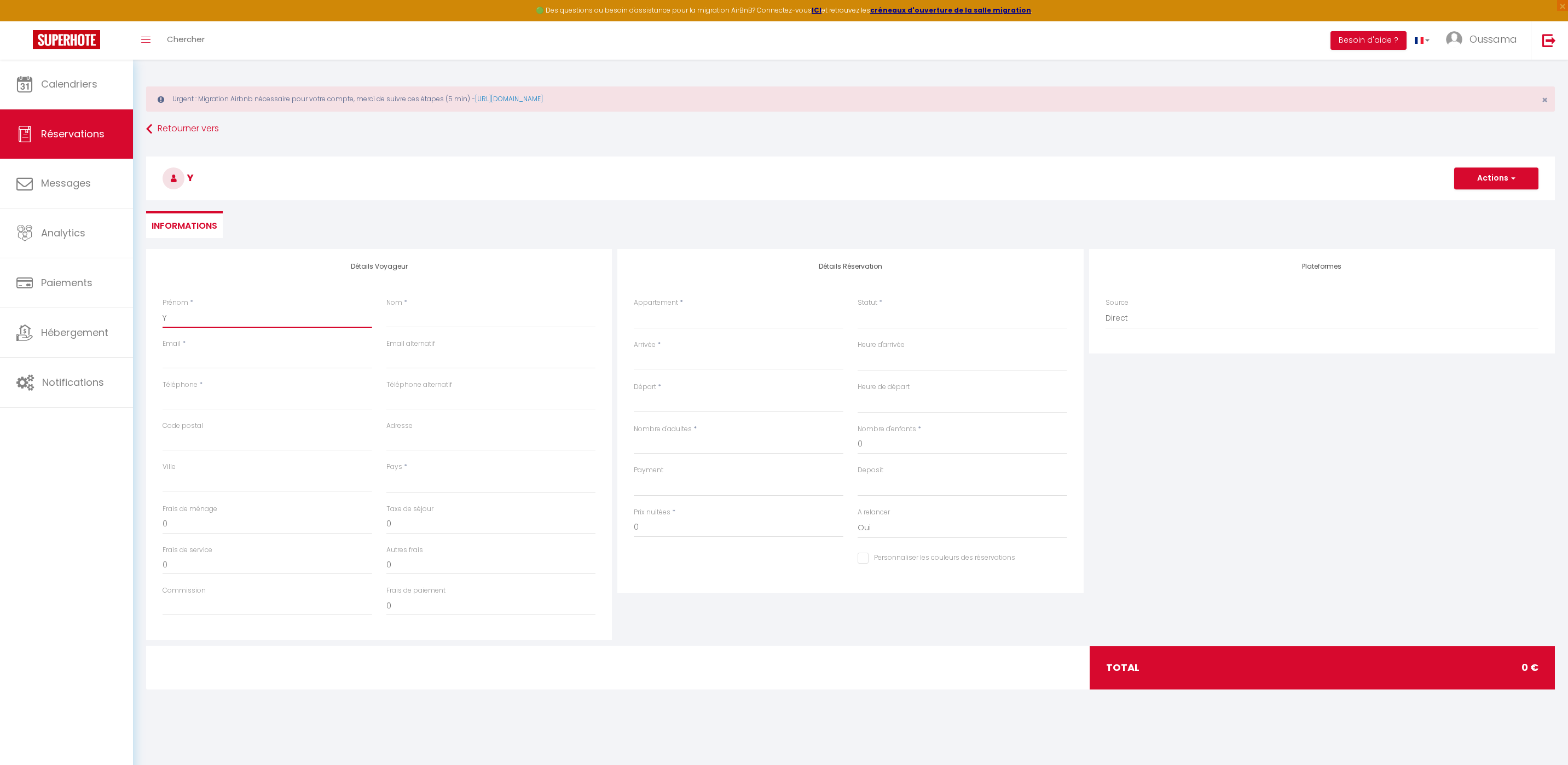
type input "Yo"
select select
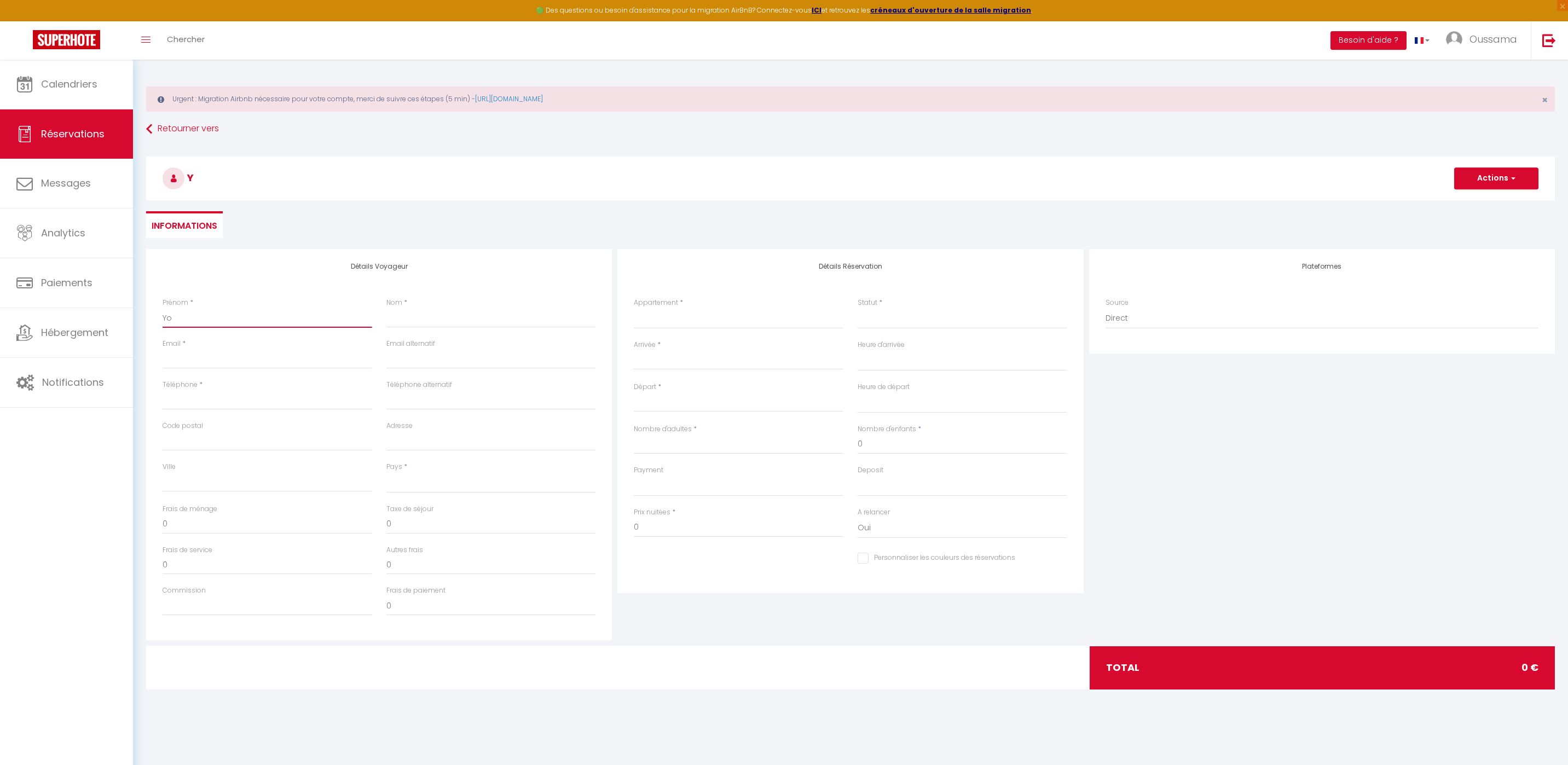
select select
checkbox input "false"
type input "You"
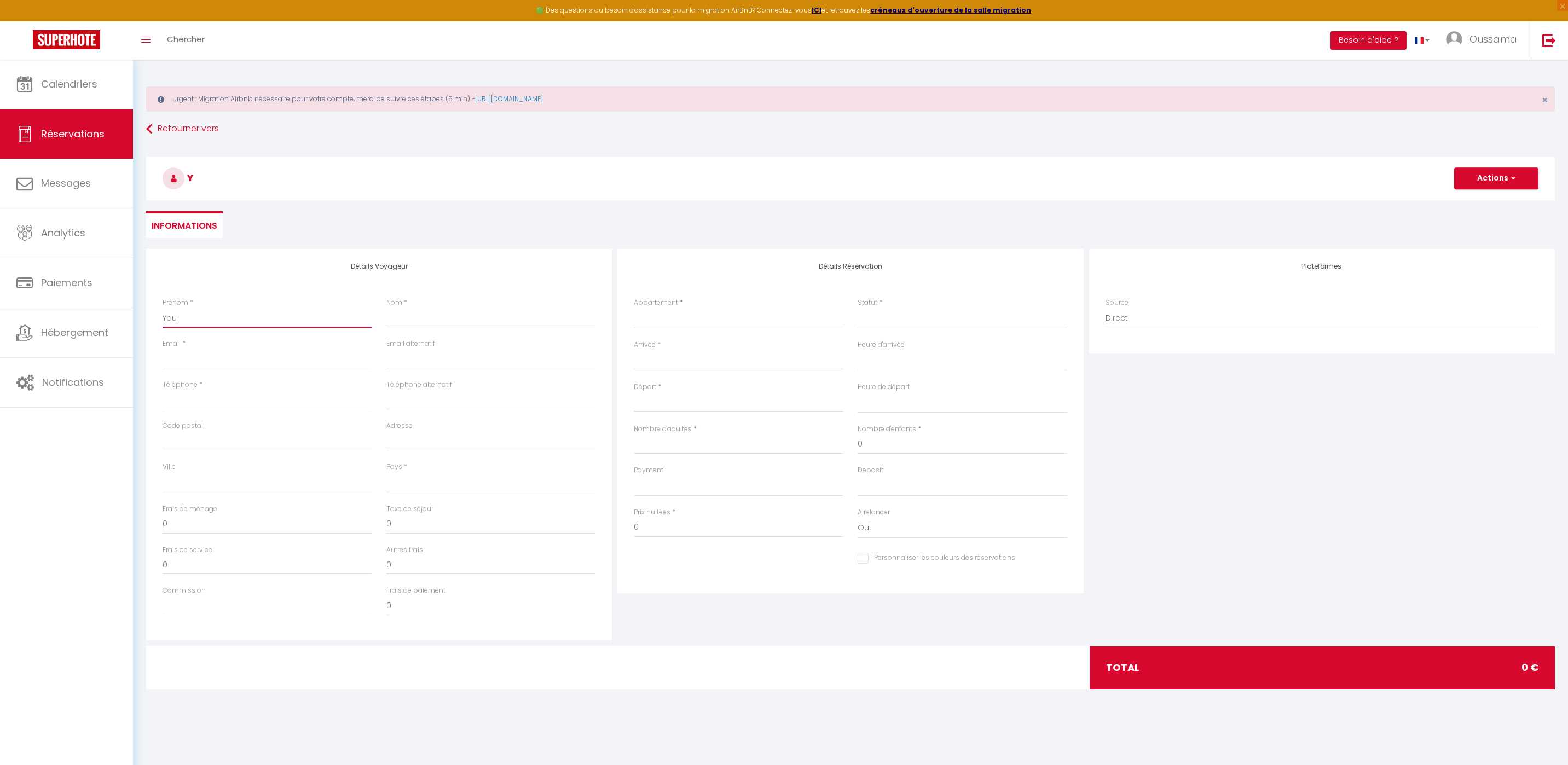
select select
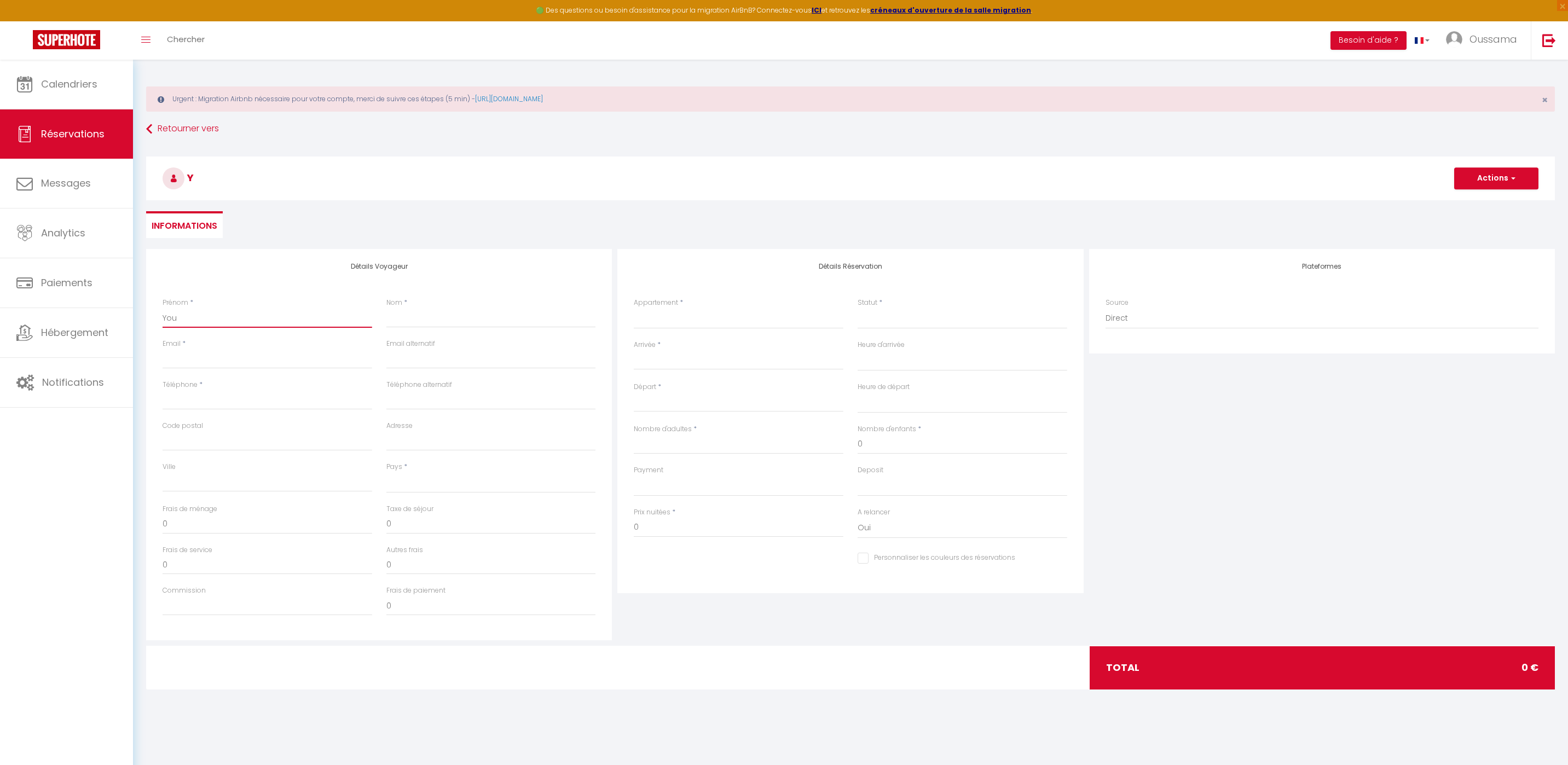
select select
checkbox input "false"
type input "Yous"
select select
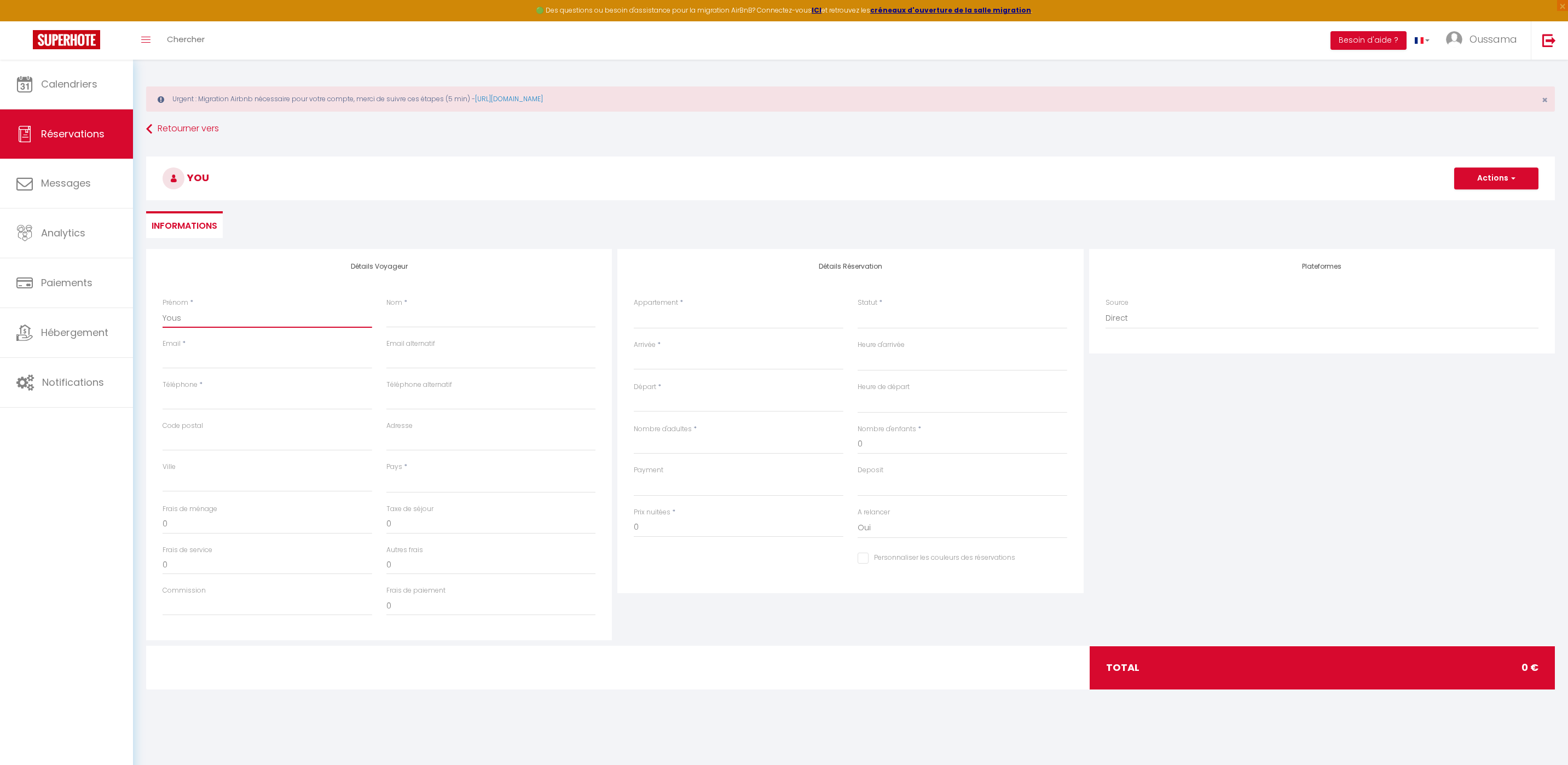
select select
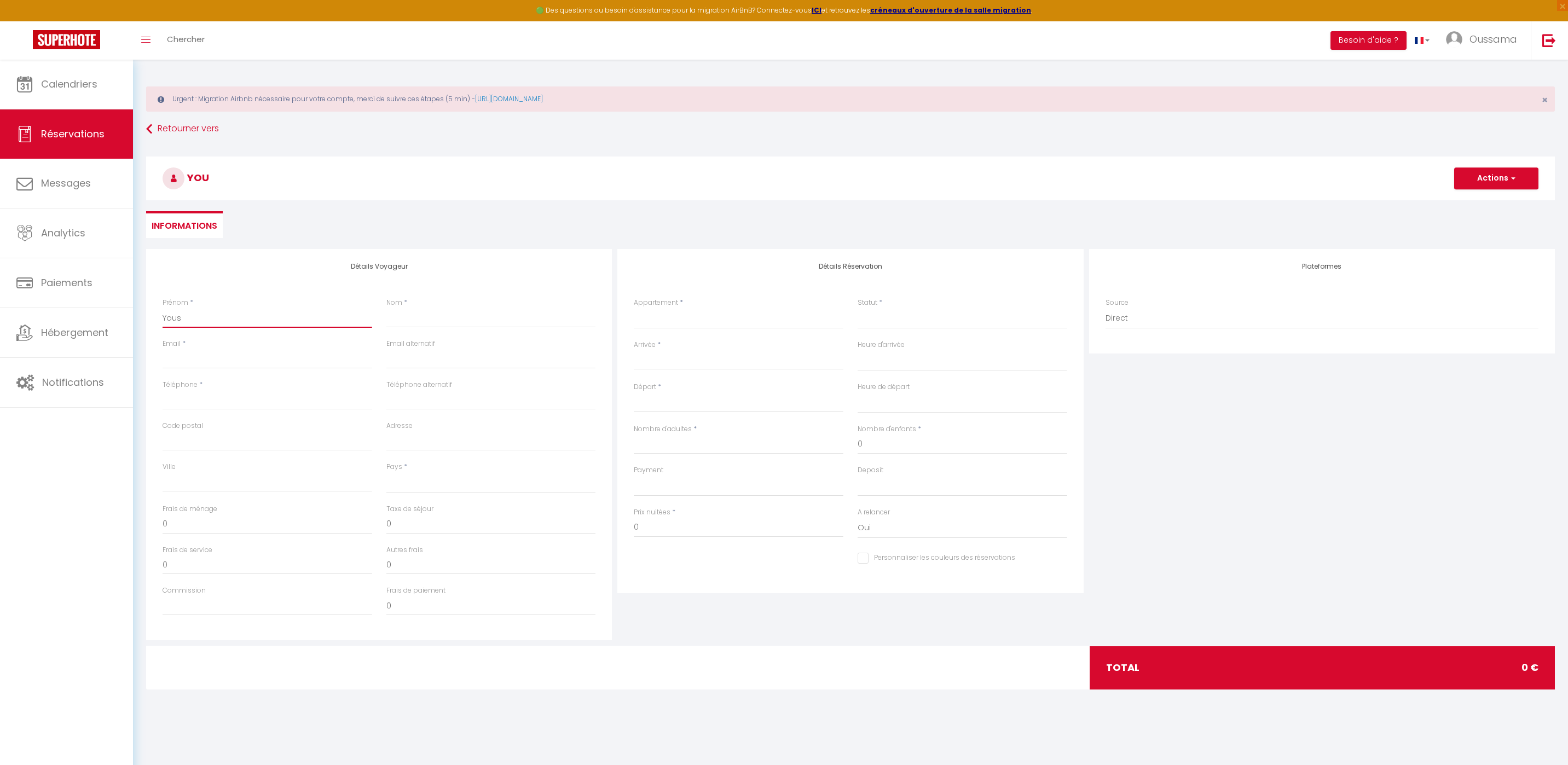
select select
checkbox input "false"
type input "Youss"
select select
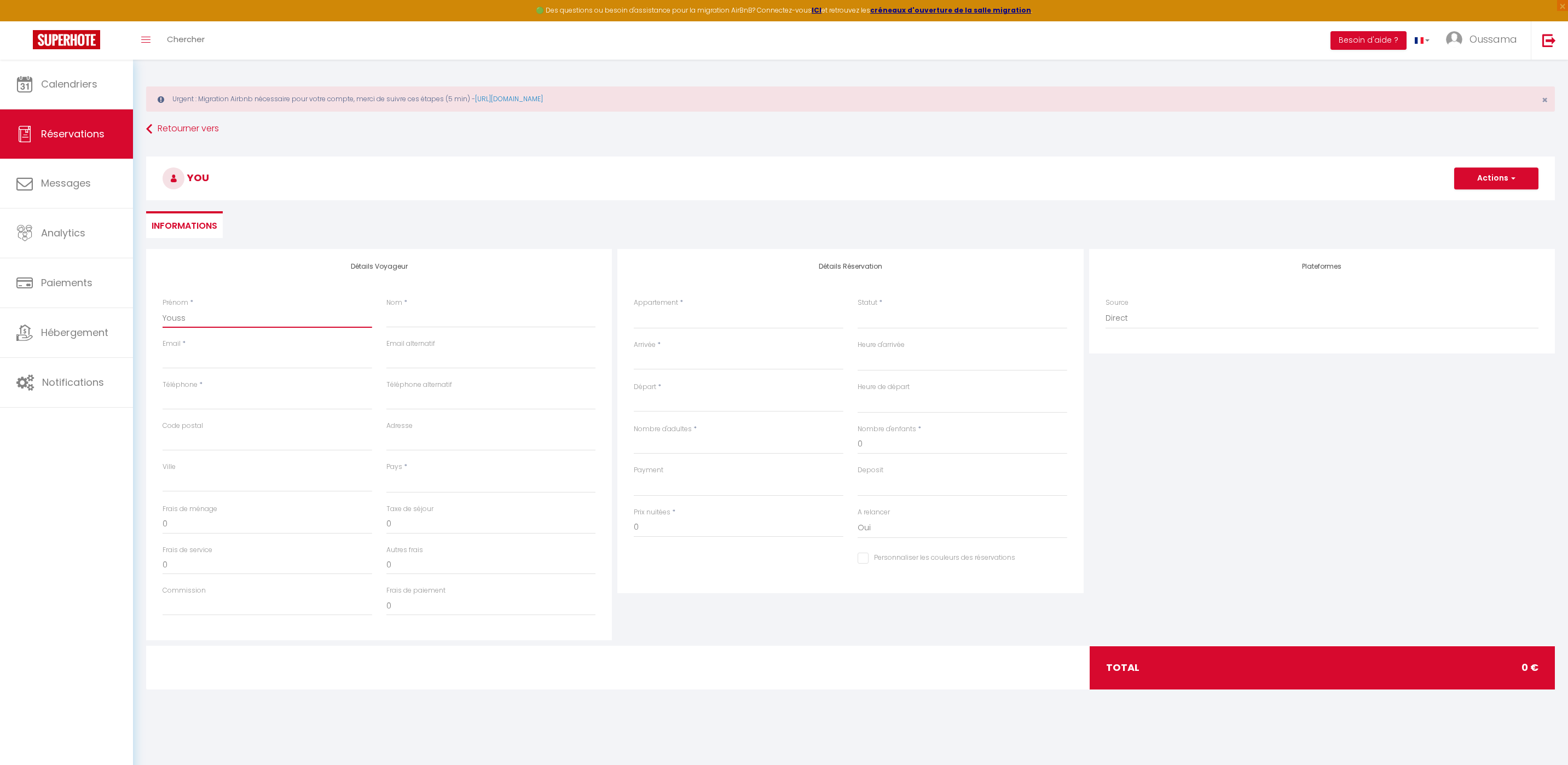
select select
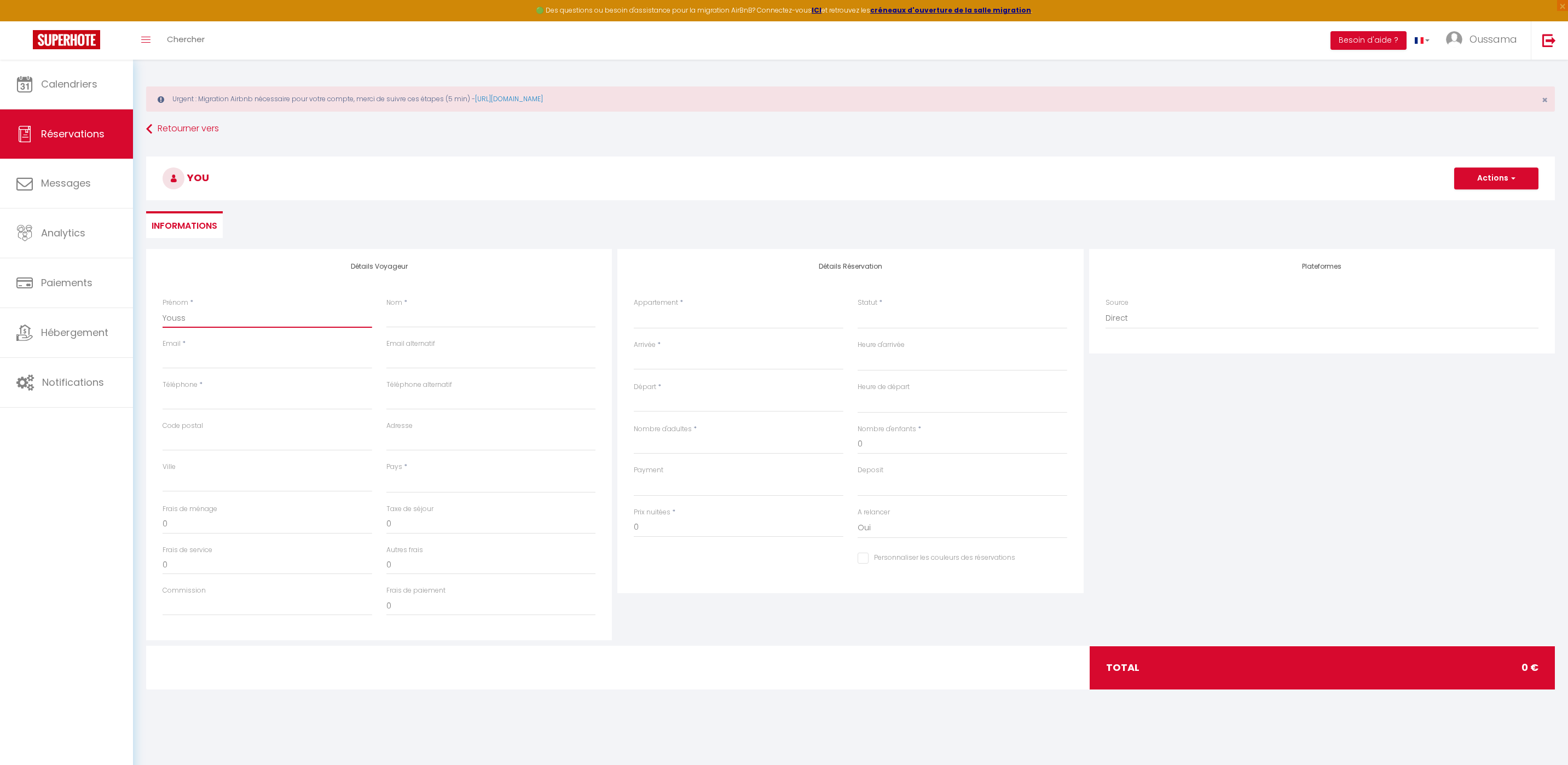
checkbox input "false"
type input "Yousse"
select select
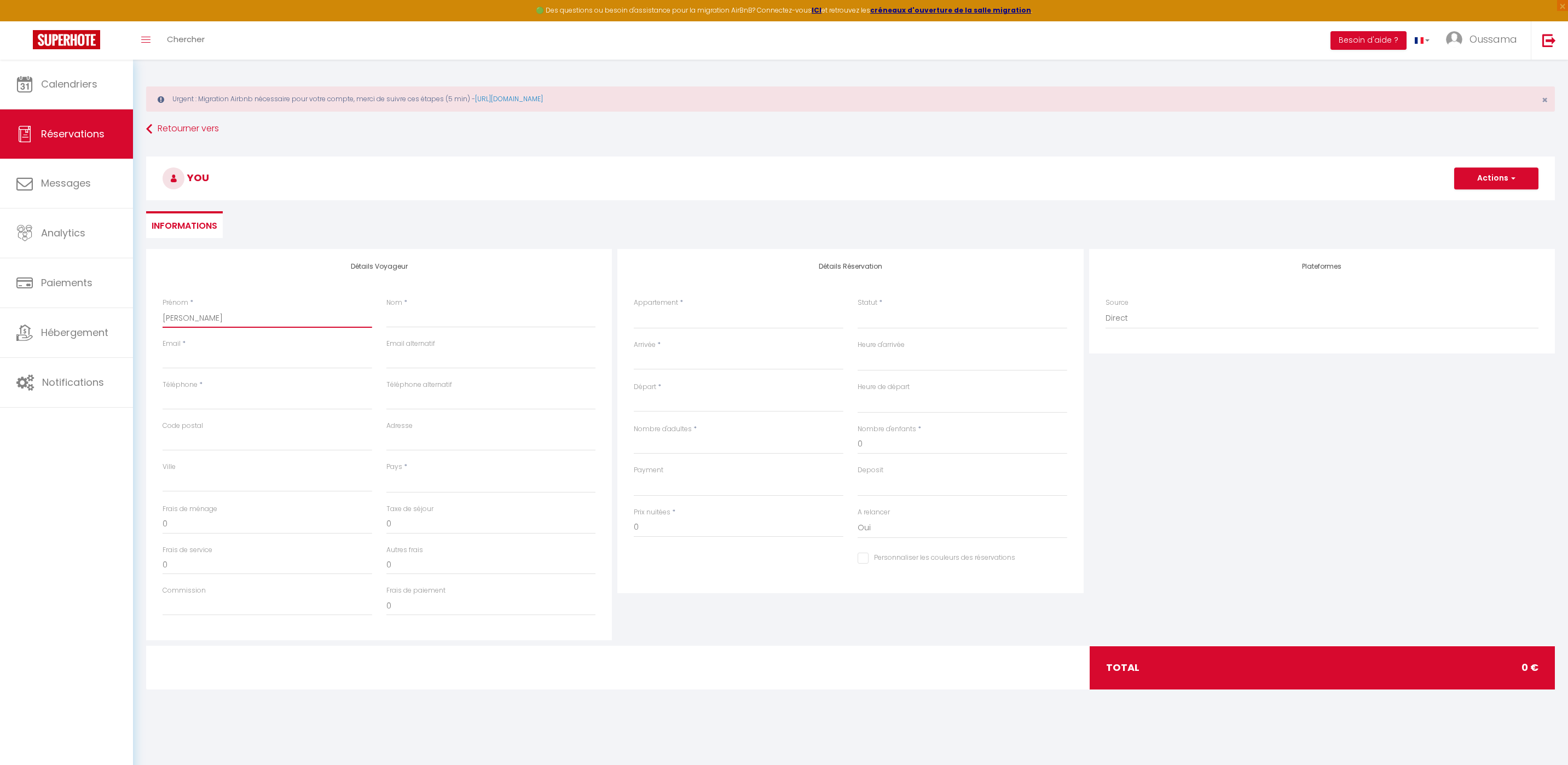
select select
checkbox input "false"
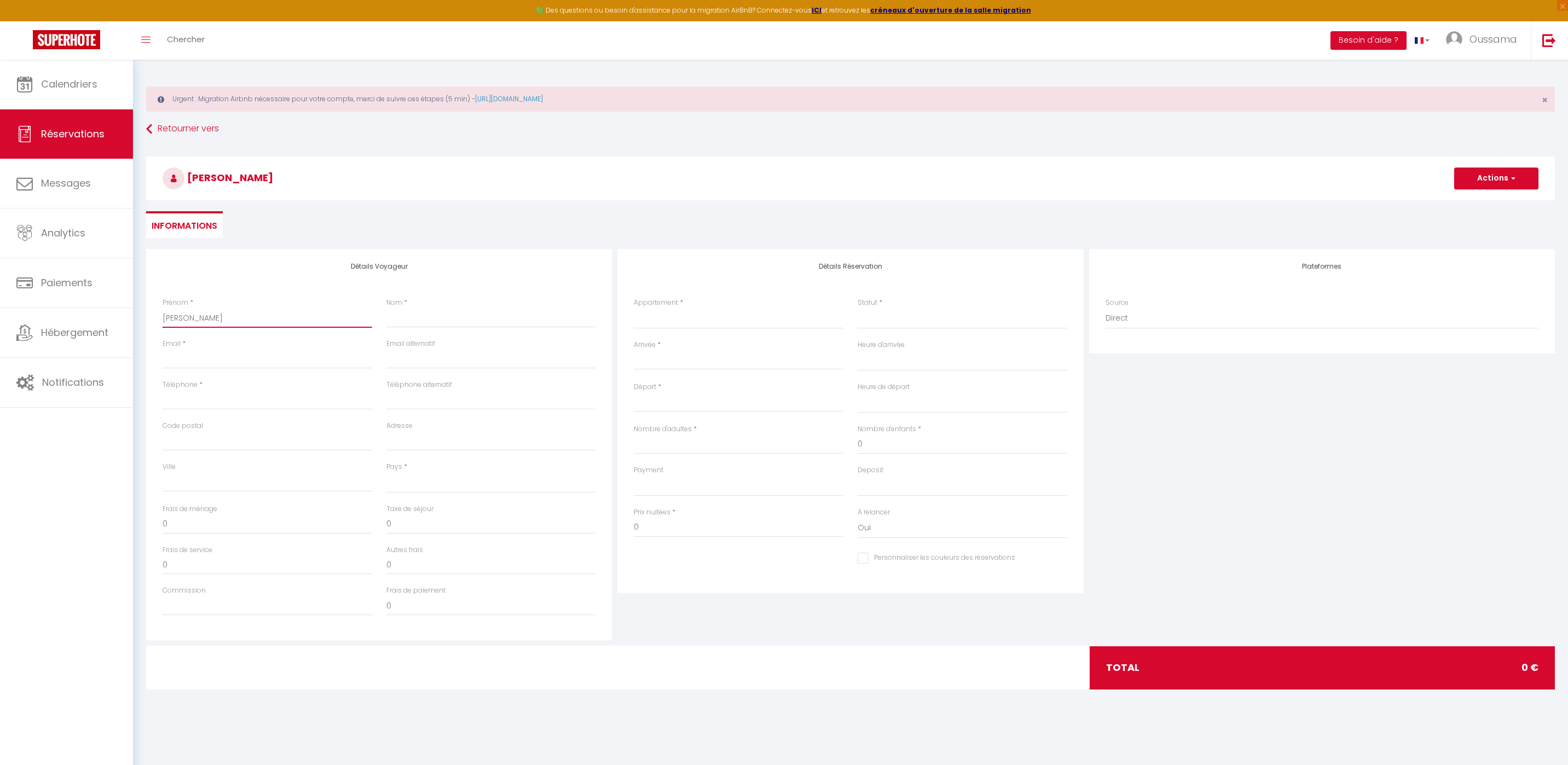
type input "Youssed"
select select
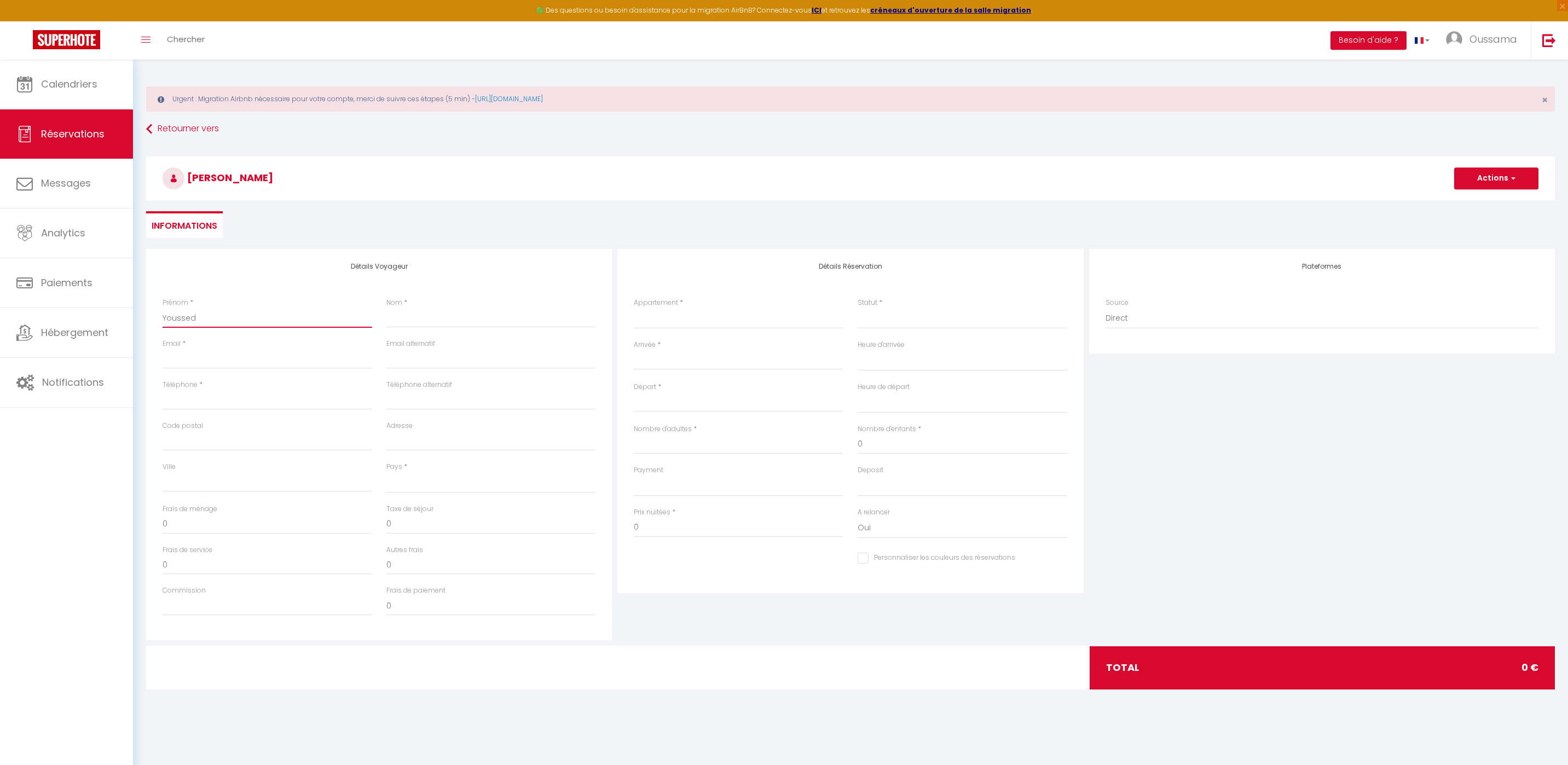
select select
checkbox input "false"
type input "Yousse"
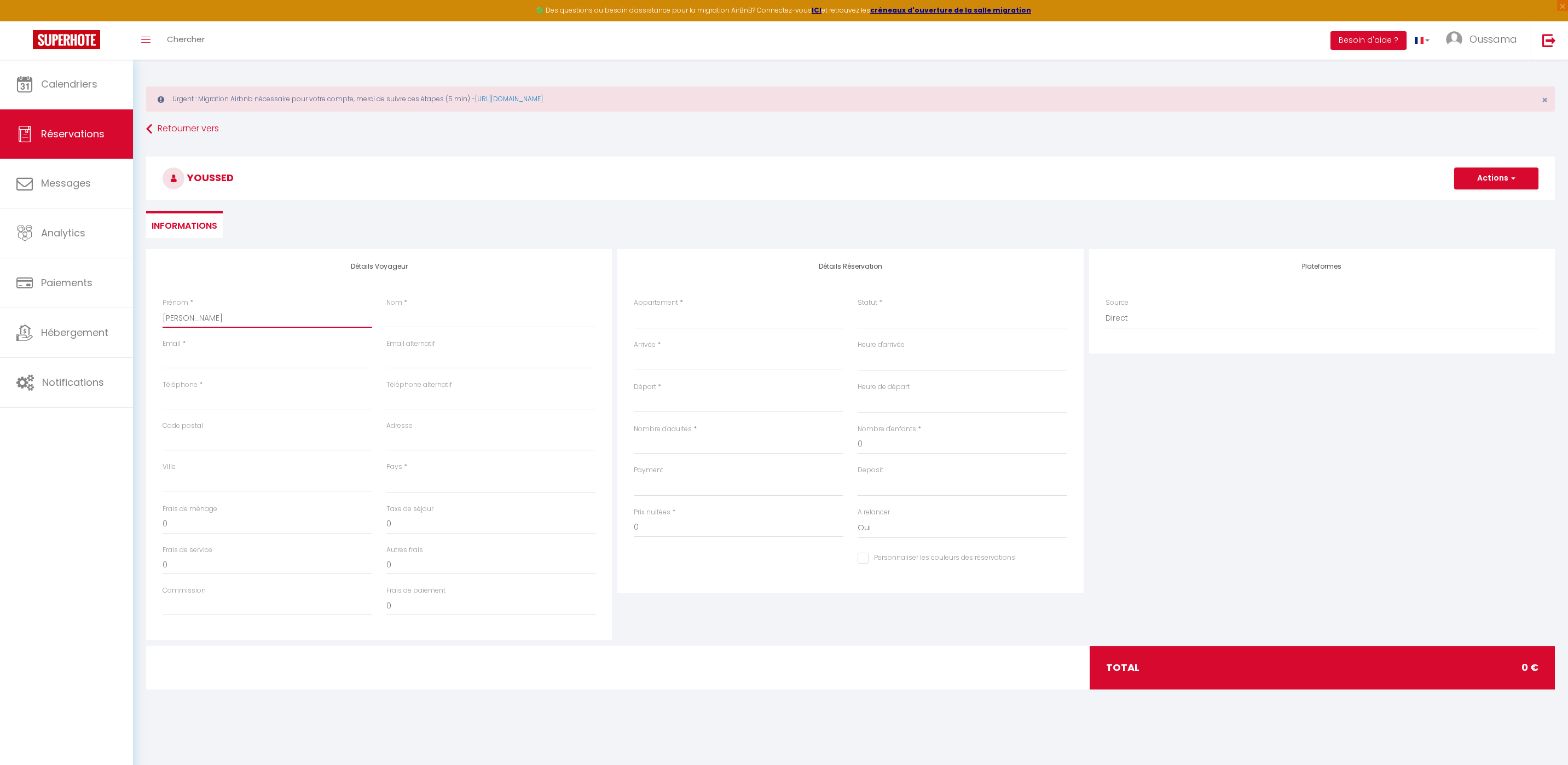
select select
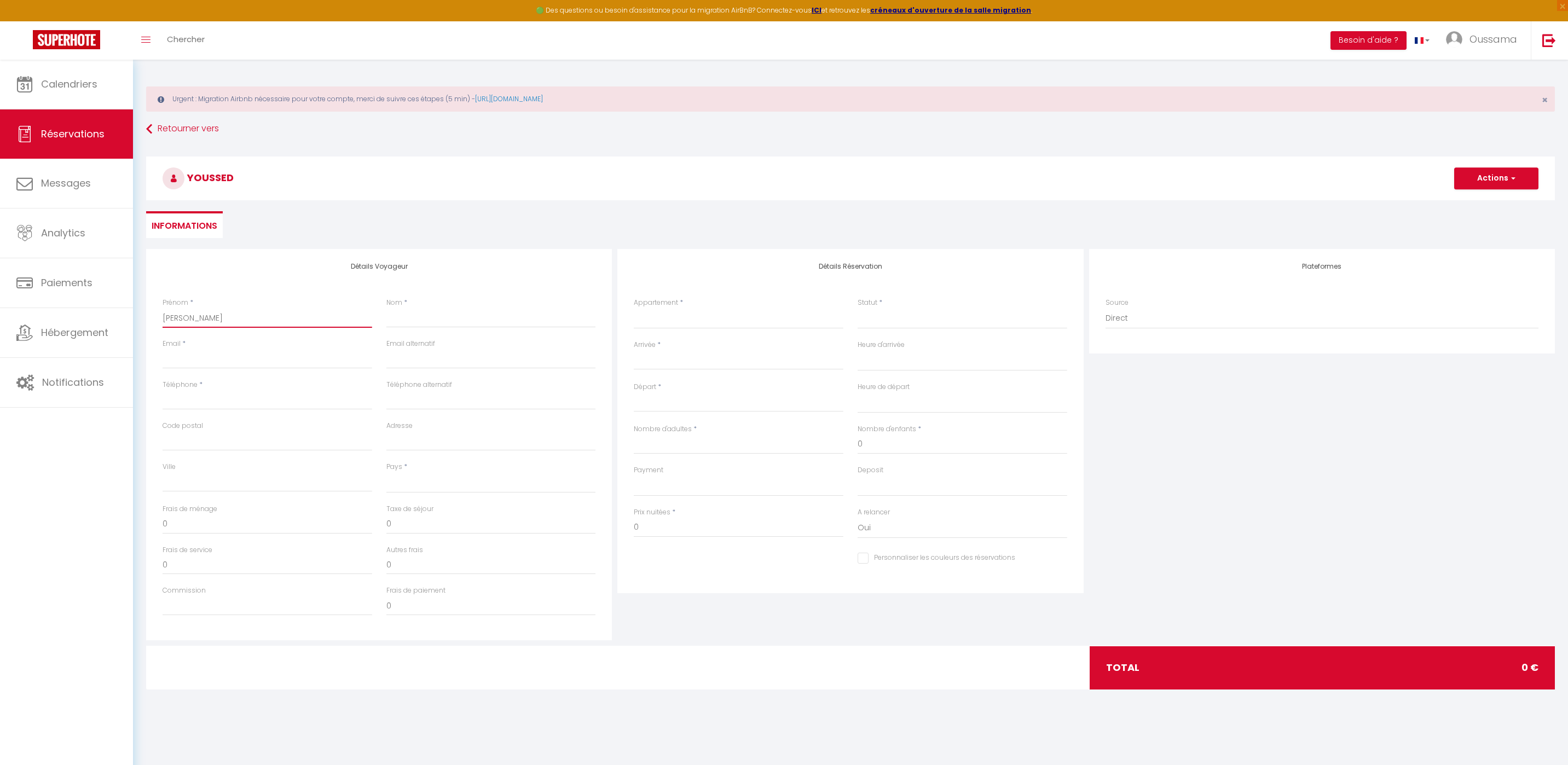
select select
checkbox input "false"
type input "Youssef"
select select
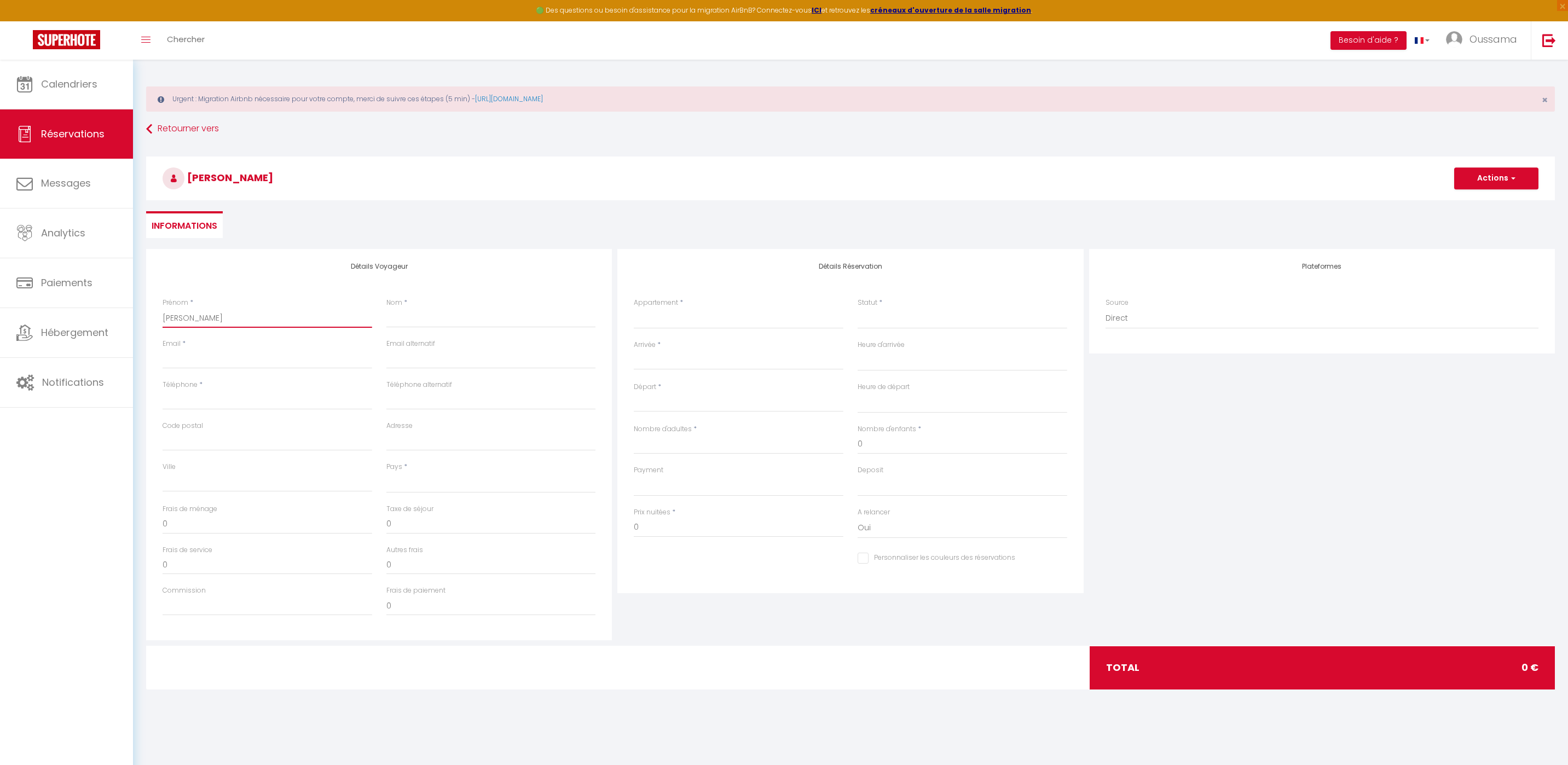
select select
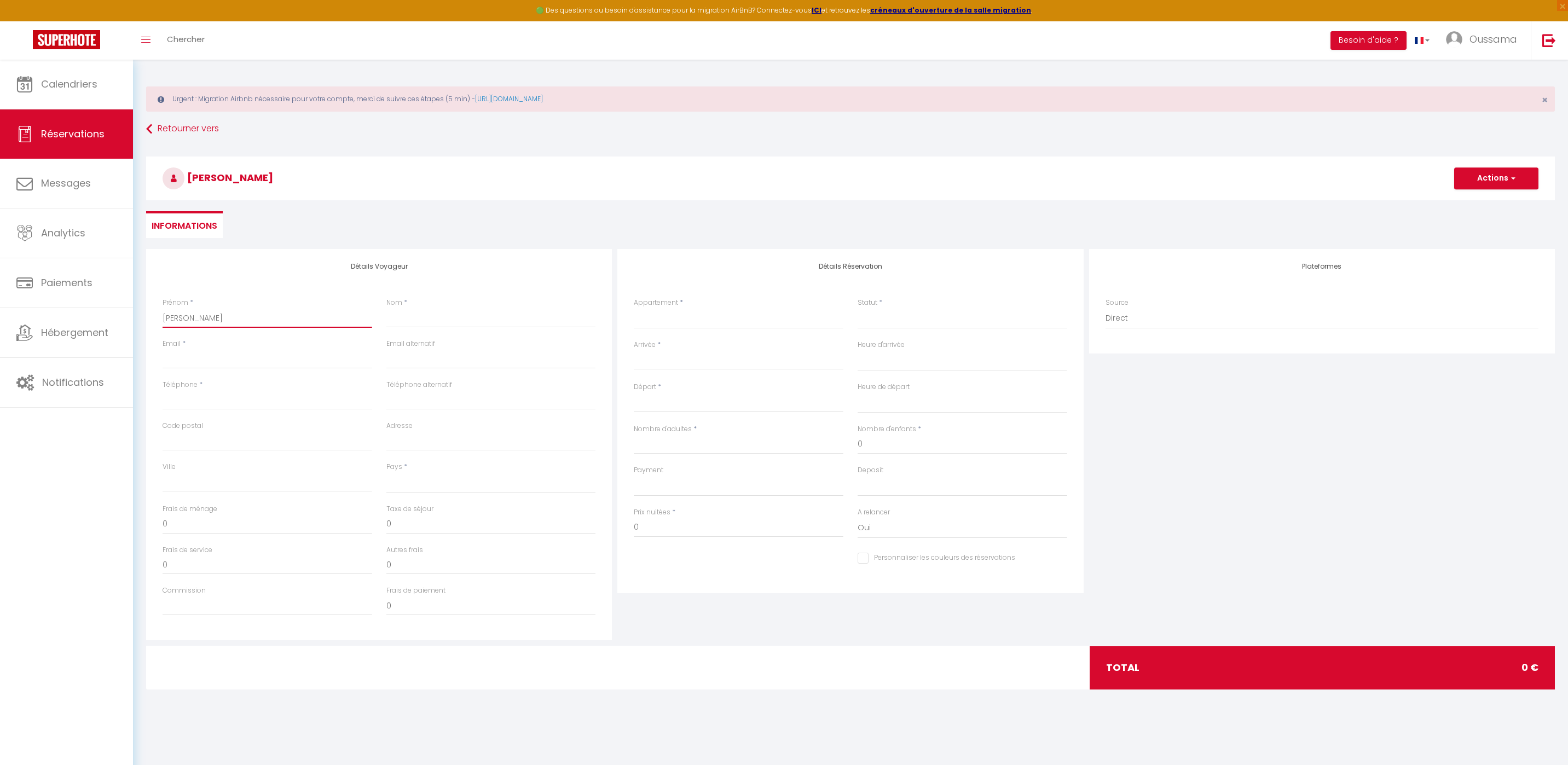
select select
checkbox input "false"
type input "Youssef"
click at [419, 306] on div "Nom *" at bounding box center [492, 313] width 210 height 30
click at [414, 312] on input "Nom" at bounding box center [492, 318] width 210 height 20
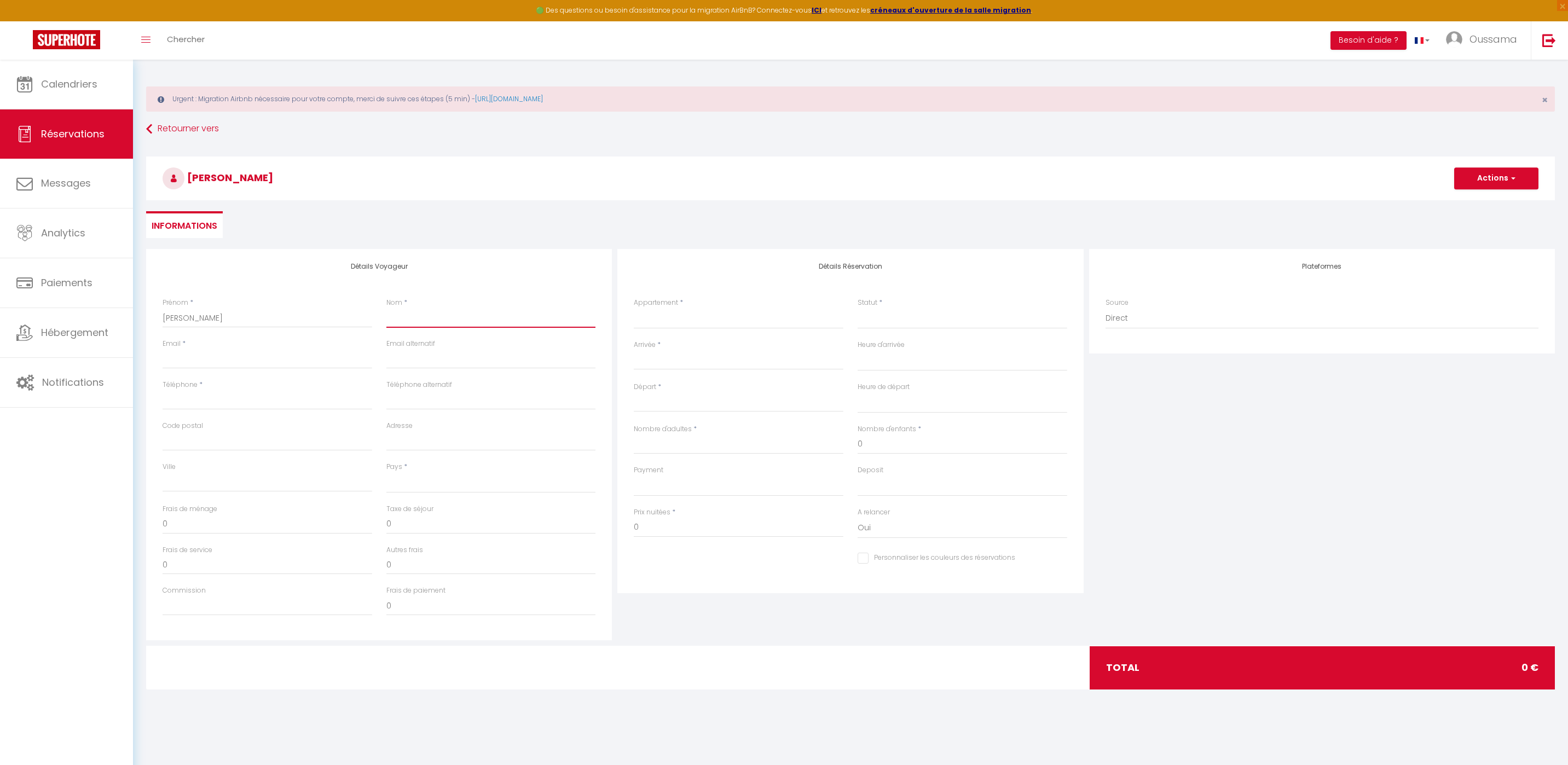
type input "R"
select select
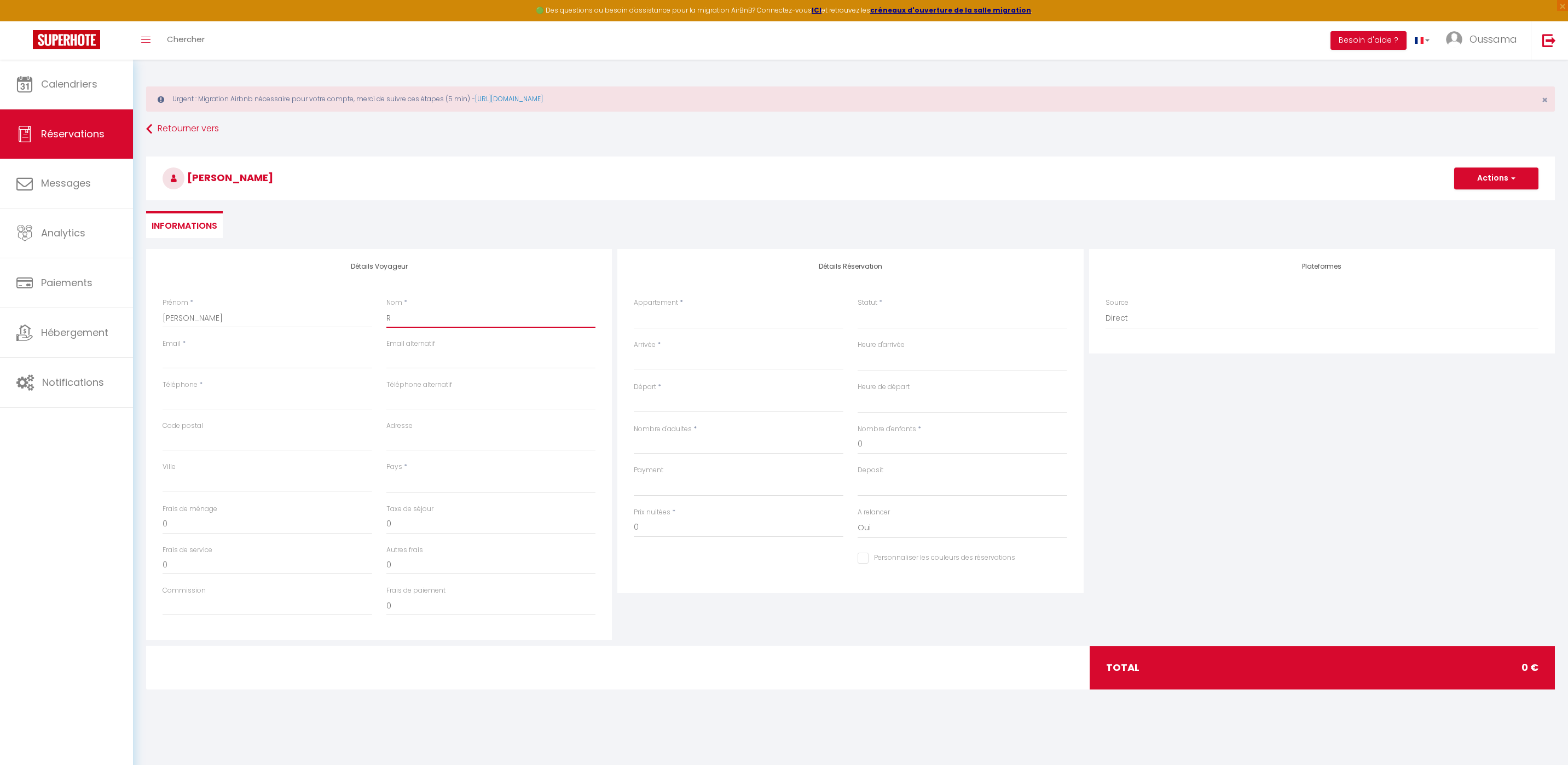
select select
checkbox input "false"
type input "Ra"
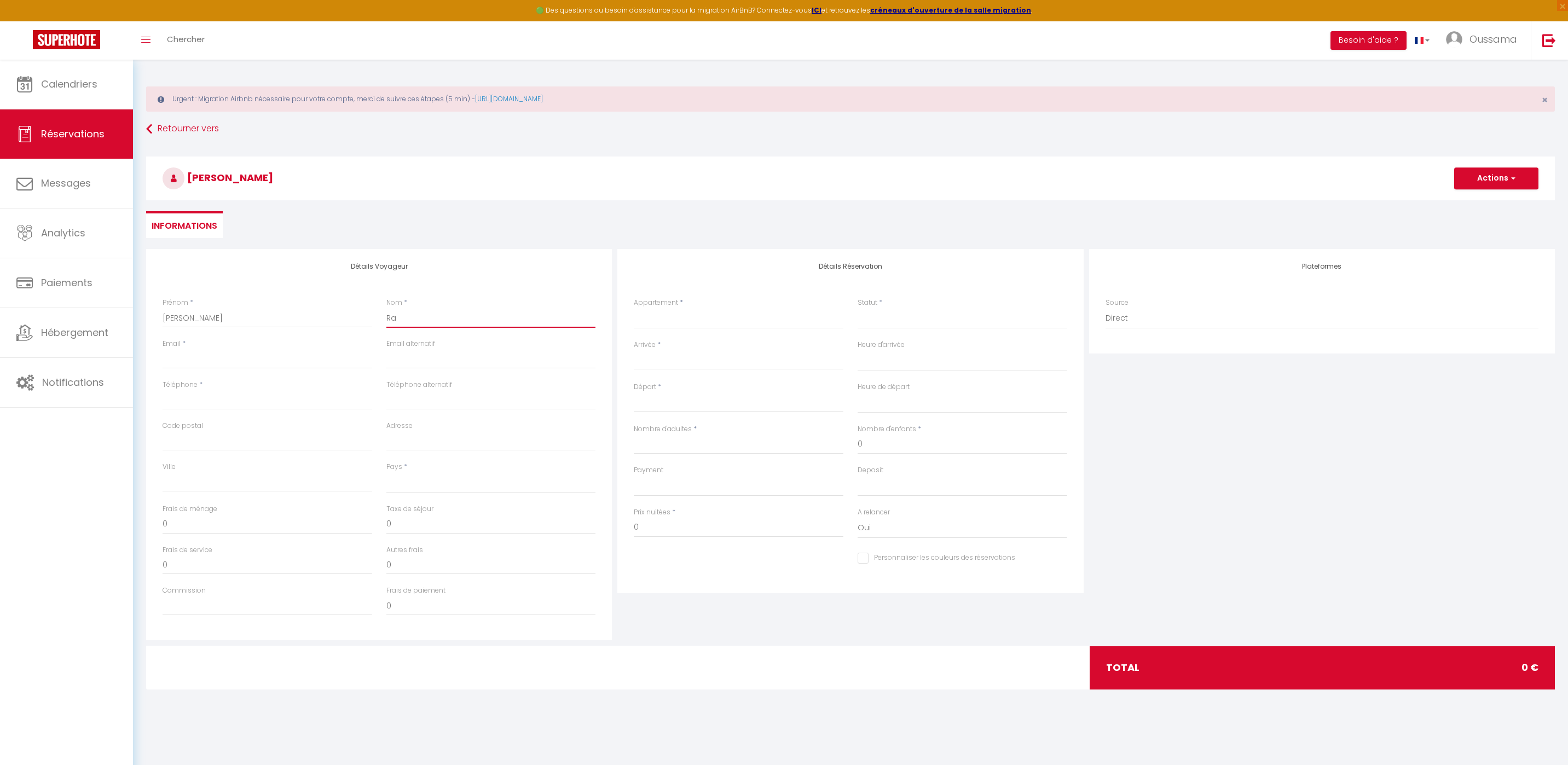
select select
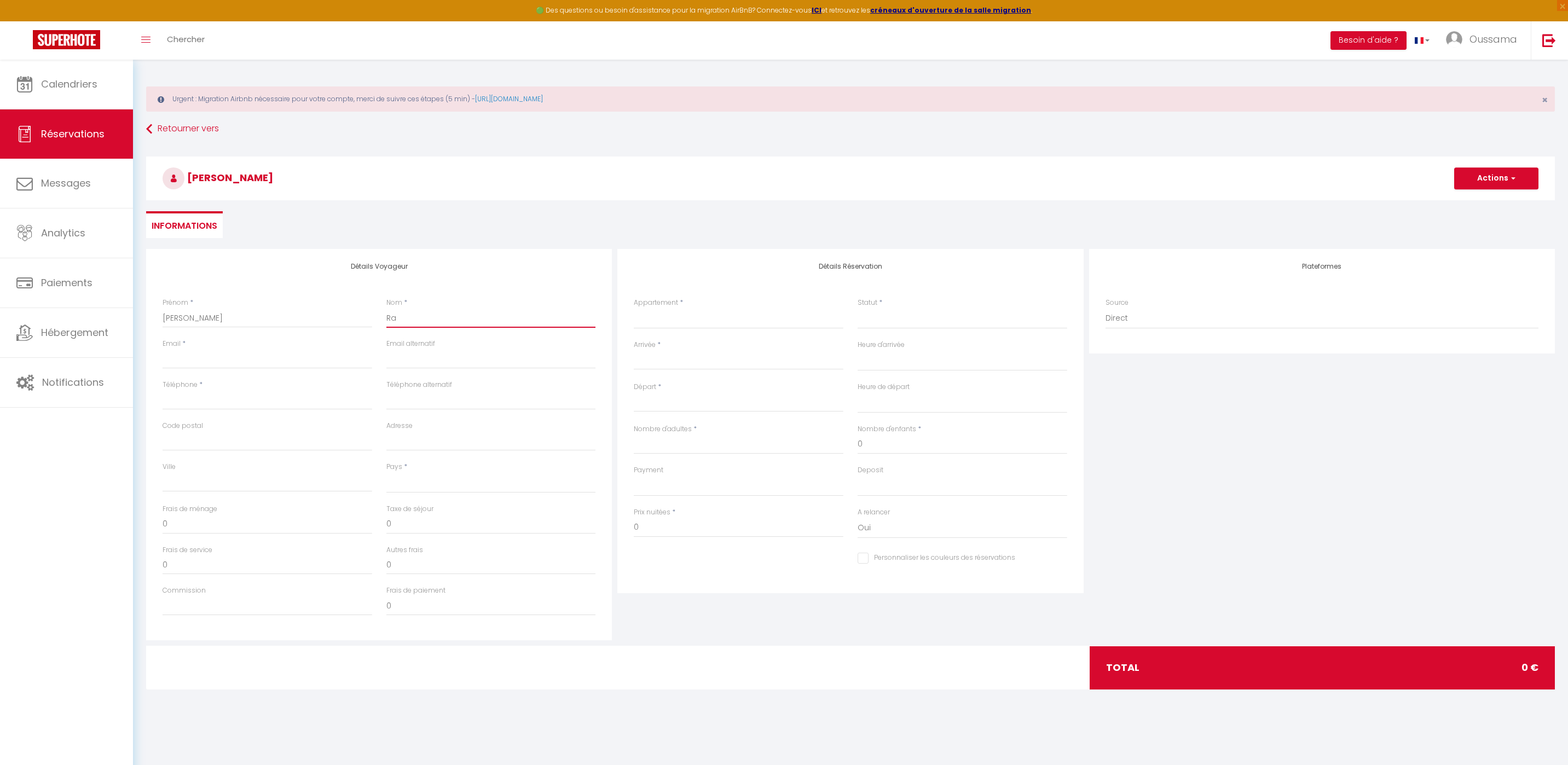
select select
click at [299, 363] on input "Email client" at bounding box center [267, 359] width 210 height 20
click at [188, 404] on input "Téléphone" at bounding box center [267, 400] width 210 height 20
click at [207, 356] on input "Email client" at bounding box center [267, 359] width 210 height 20
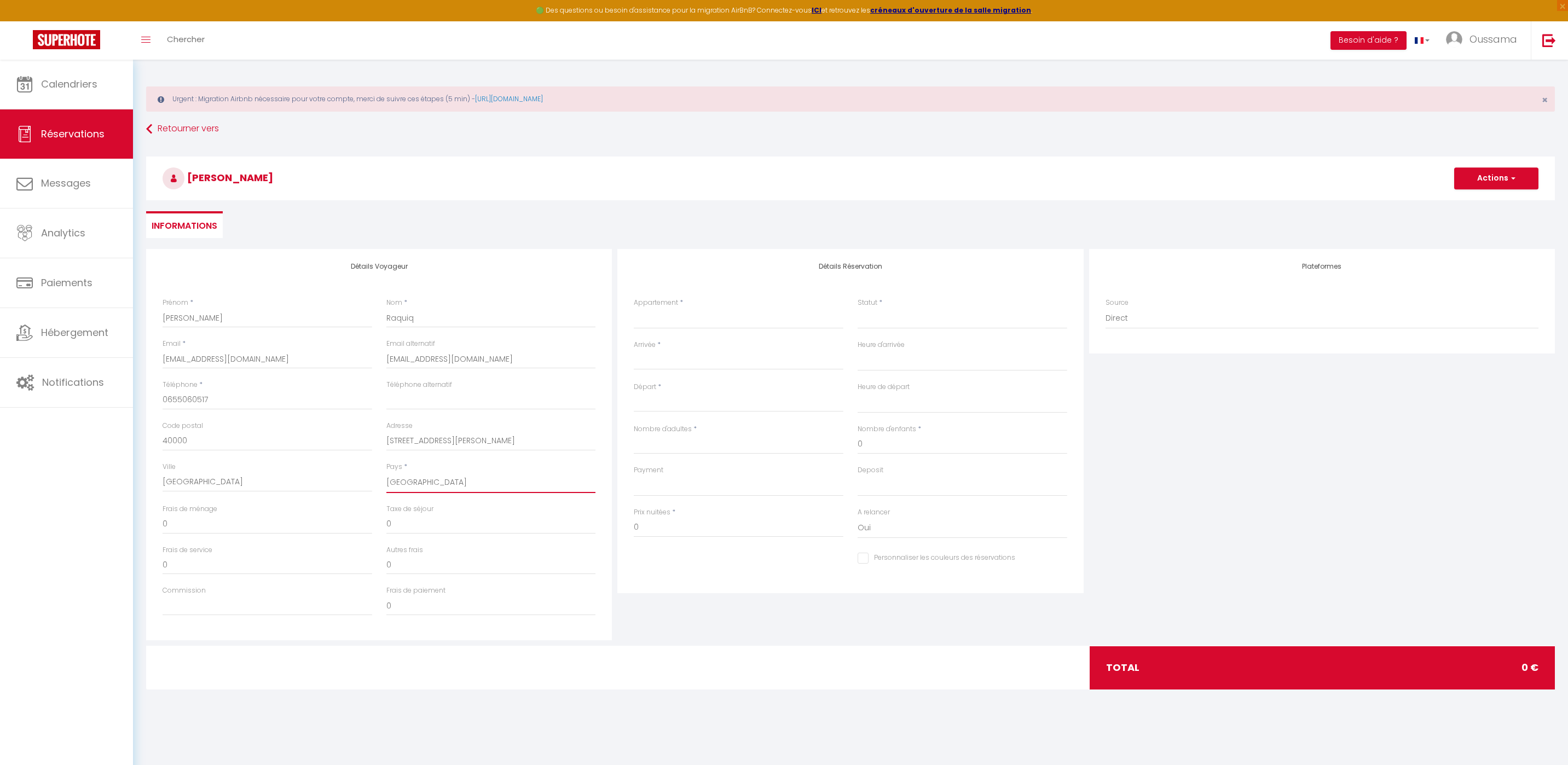
click at [443, 478] on select "France Portugal Afghanistan Albania Algeria American Samoa Andorra Angola Angui…" at bounding box center [492, 482] width 210 height 21
click at [460, 435] on input "1 rue Alfred Musset" at bounding box center [492, 441] width 210 height 20
click at [339, 555] on input "0" at bounding box center [267, 564] width 210 height 20
click at [698, 320] on select "Assalama city center studio A2 by TCE Assalama city center studio A3 by TCE B27…" at bounding box center [739, 319] width 210 height 21
click at [634, 308] on select "Assalama city center studio A2 by TCE Assalama city center studio A3 by TCE B27…" at bounding box center [739, 319] width 210 height 21
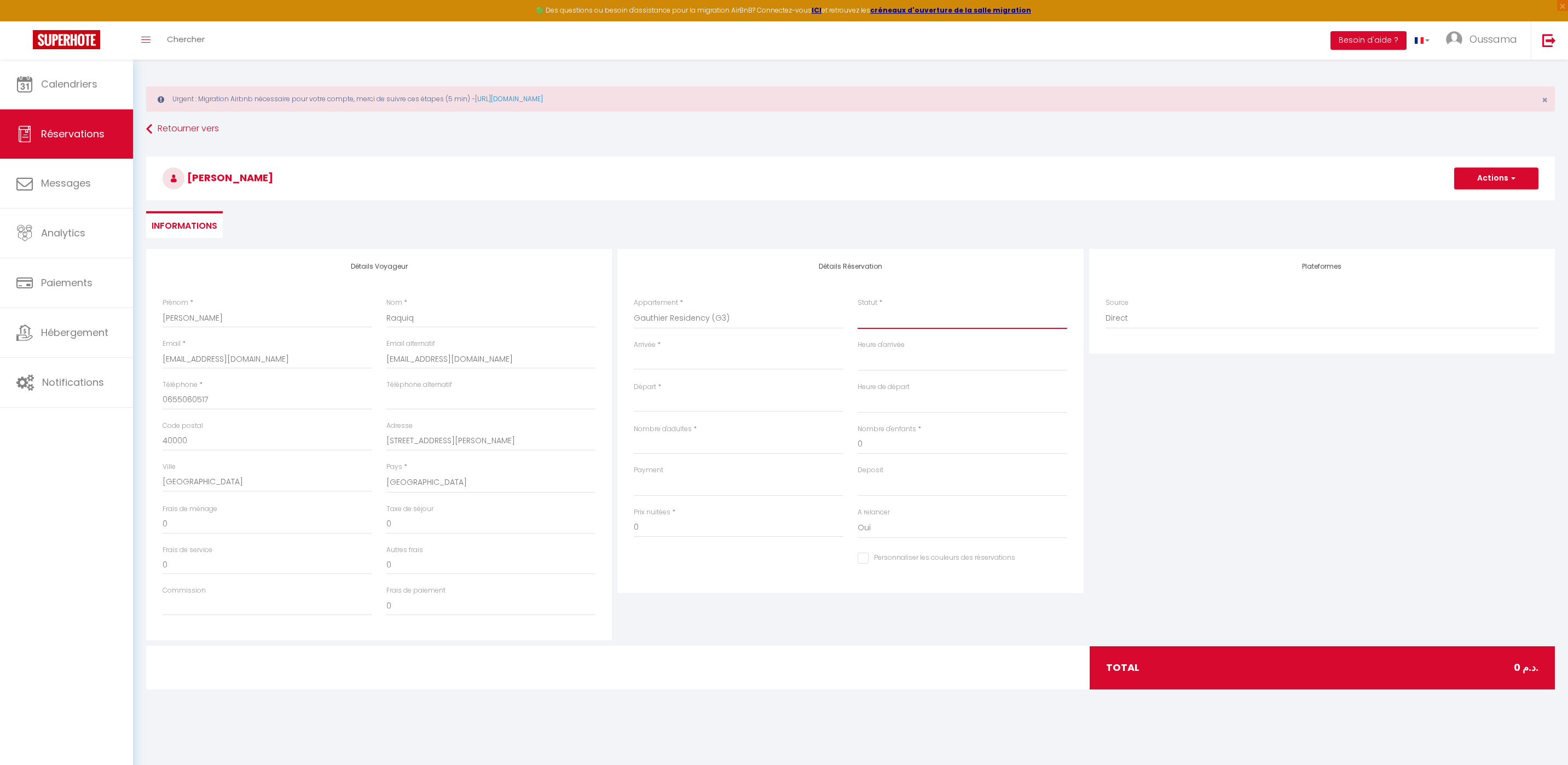
click at [889, 317] on select "Confirmé Non Confirmé Annulé Annulé par le voyageur No Show Request" at bounding box center [962, 319] width 210 height 21
click at [857, 308] on select "Confirmé Non Confirmé Annulé Annulé par le voyageur No Show Request" at bounding box center [962, 319] width 210 height 21
click at [713, 353] on div "< Sep 2025 > Dim Lun Mar Mer Jeu Ven Sam 1 2 3 4 5 6 7 8 9 10 11 12 13 14 15 16…" at bounding box center [739, 360] width 210 height 20
click at [705, 356] on input "Arrivée" at bounding box center [739, 361] width 210 height 14
click at [743, 441] on span "11" at bounding box center [740, 446] width 23 height 22
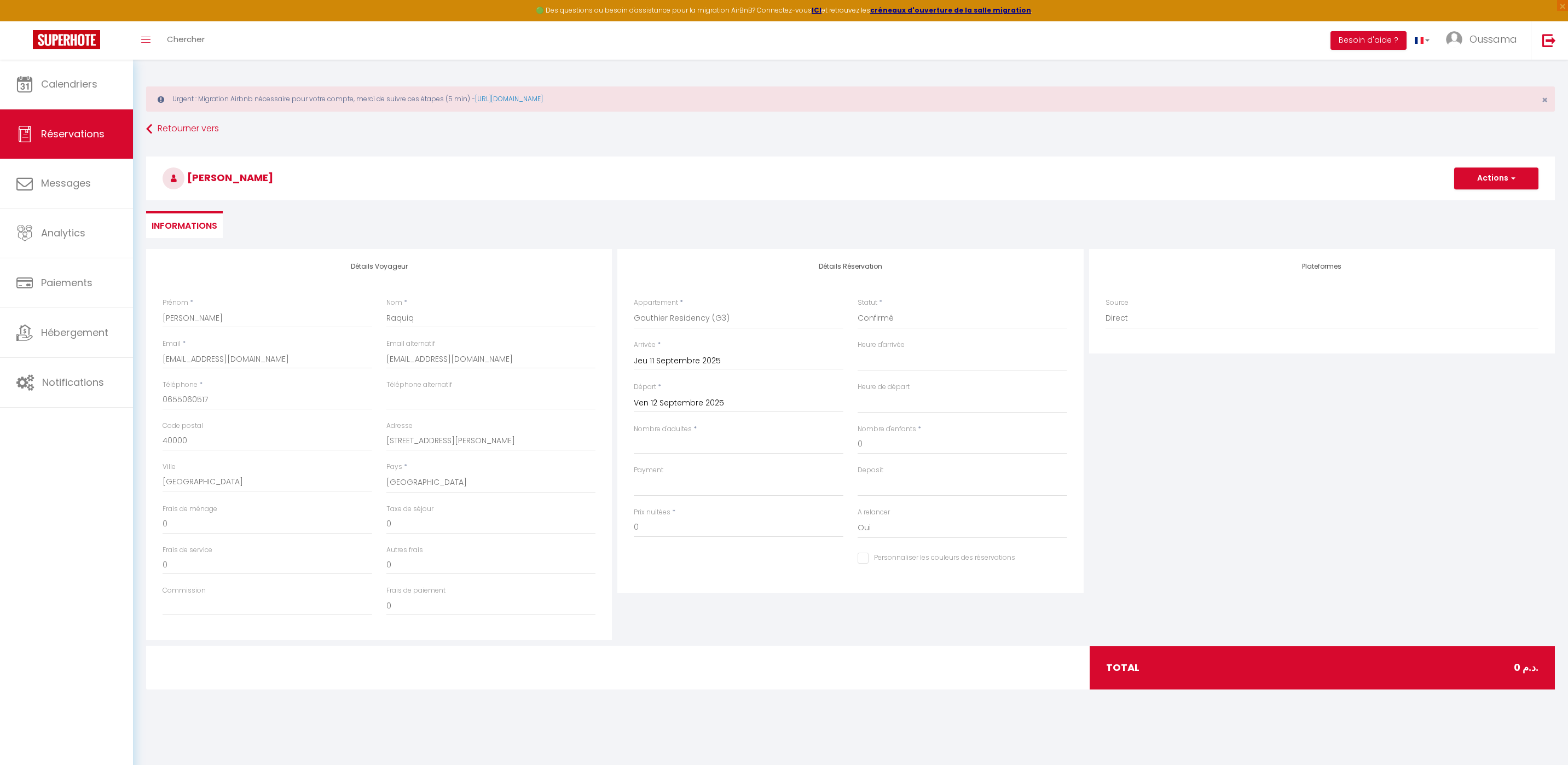
click at [732, 516] on div "Prix nuitées * 0" at bounding box center [739, 522] width 210 height 30
click at [670, 526] on input "0" at bounding box center [739, 527] width 210 height 20
click at [698, 452] on input "Nombre d'adultes" at bounding box center [739, 444] width 210 height 20
click at [719, 644] on div "Détails Voyageur Prénom * Youssef Nom * Raquiq Email * contact@thecasaedition.c…" at bounding box center [850, 447] width 1409 height 397
click at [1509, 177] on span "button" at bounding box center [1512, 178] width 7 height 10
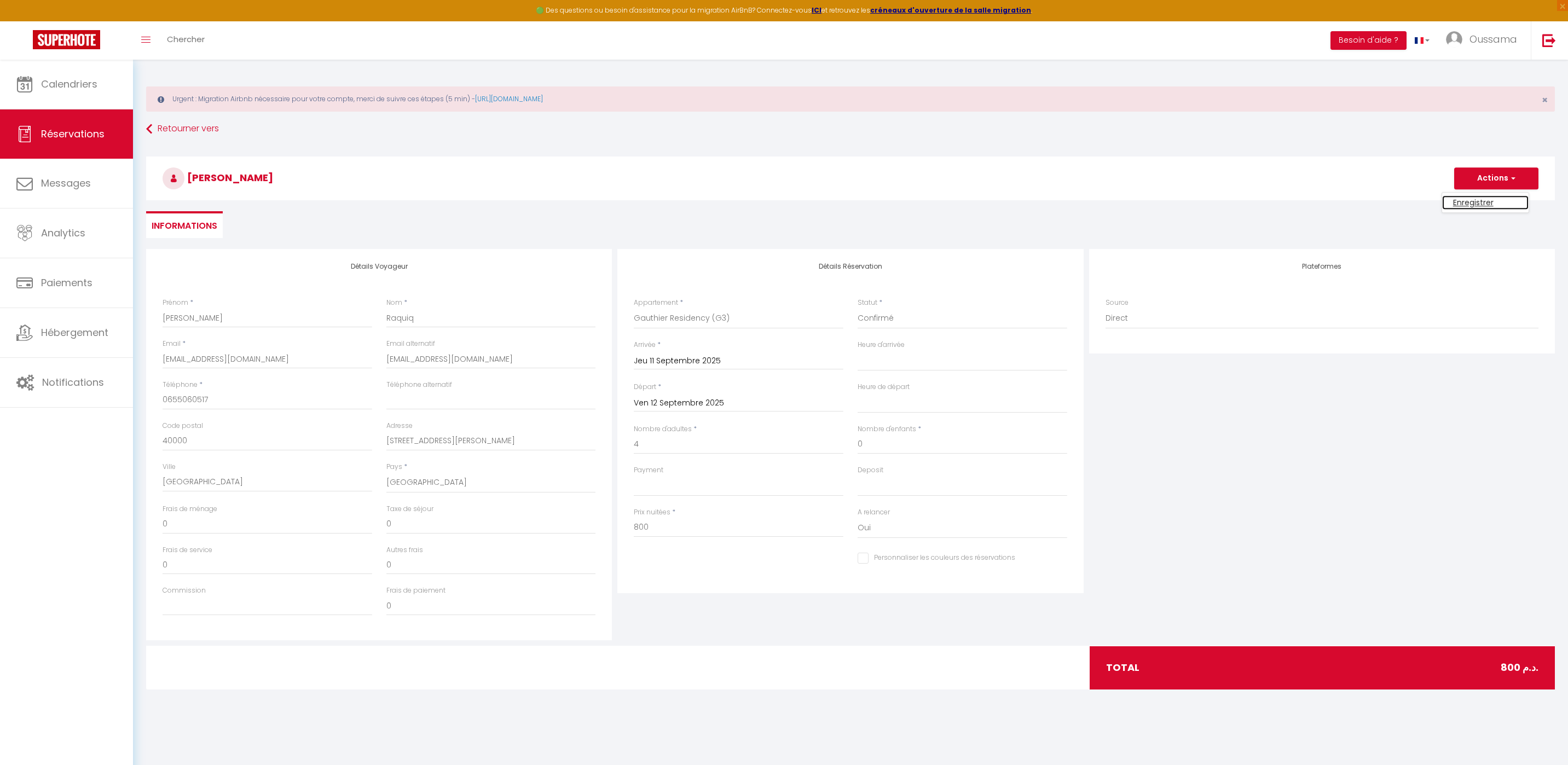
click at [1461, 203] on link "Enregistrer" at bounding box center [1485, 203] width 87 height 14
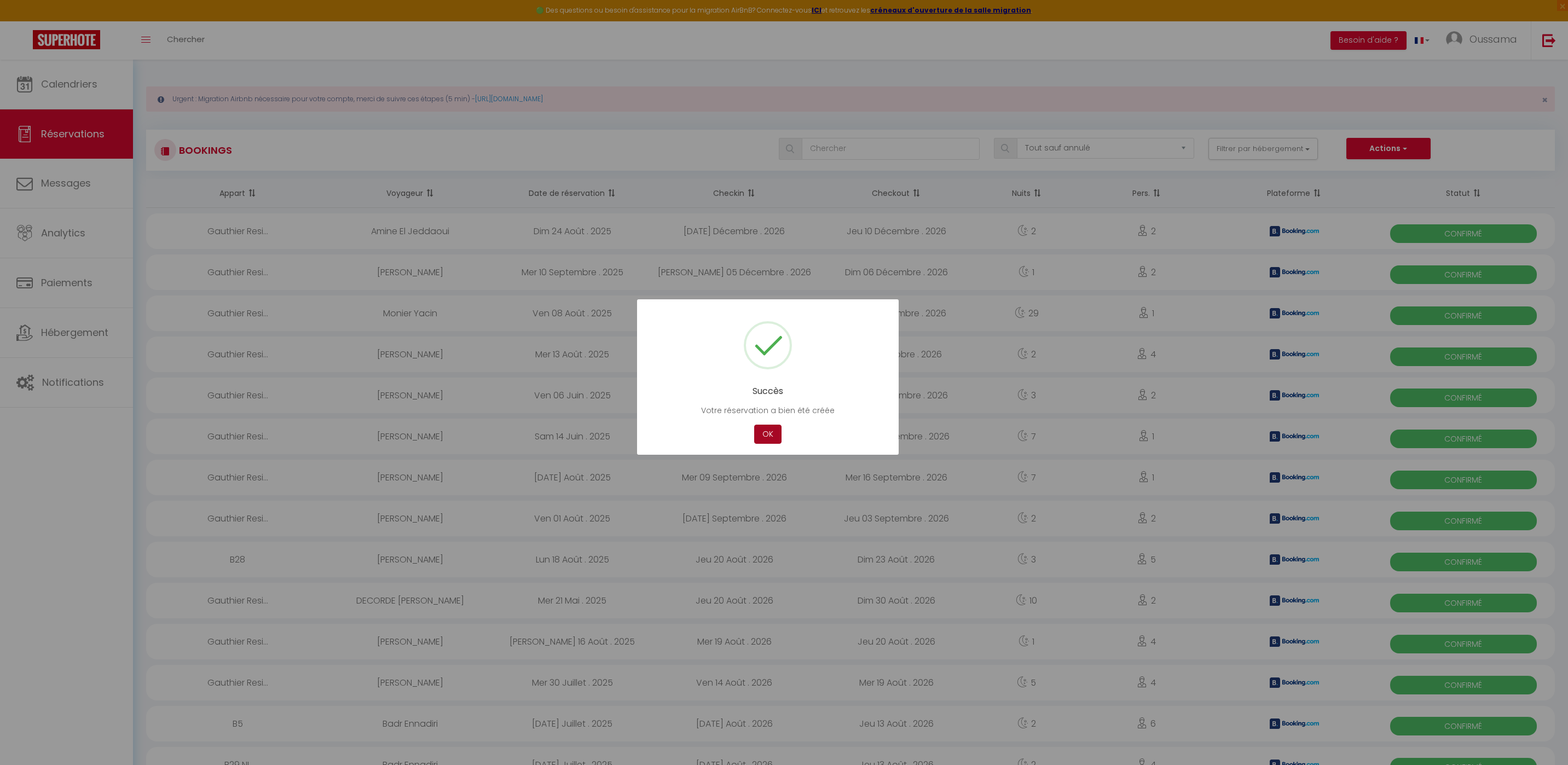
click at [764, 428] on button "OK" at bounding box center [768, 433] width 27 height 19
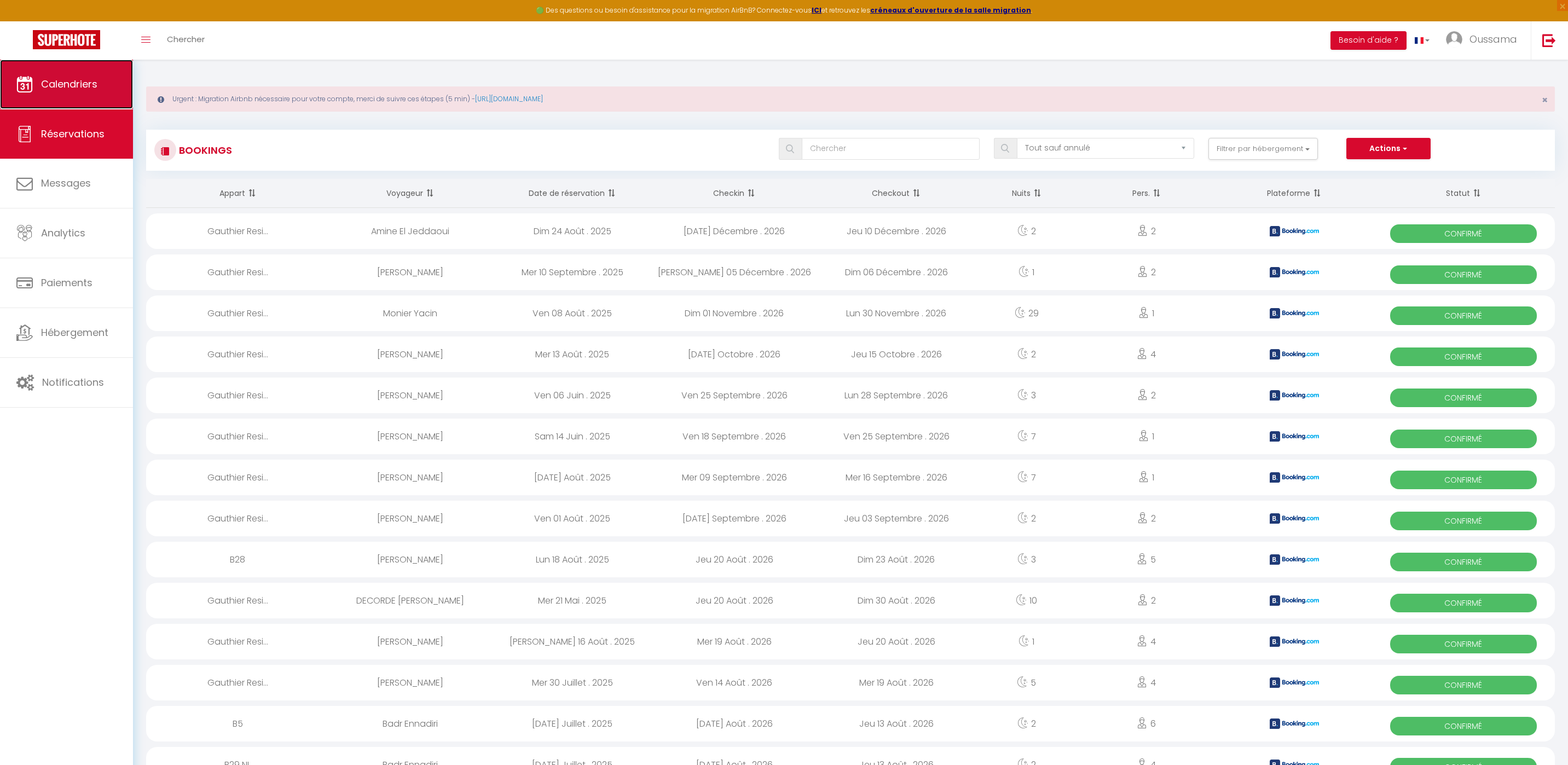
click at [27, 106] on link "Calendriers" at bounding box center [67, 85] width 133 height 50
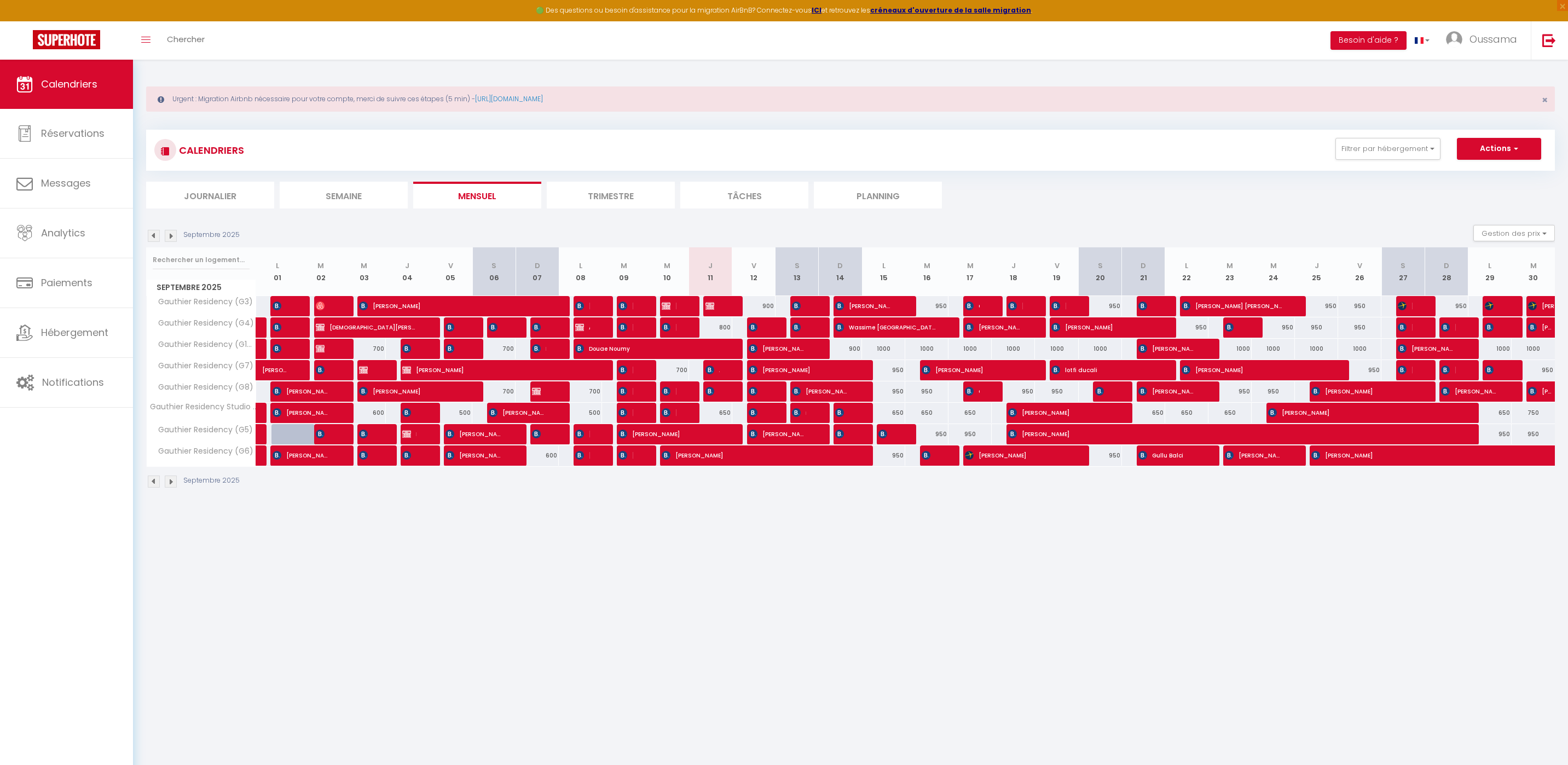
click at [720, 302] on div at bounding box center [725, 306] width 43 height 21
click at [715, 309] on span "Youssef Raquiq" at bounding box center [713, 306] width 14 height 21
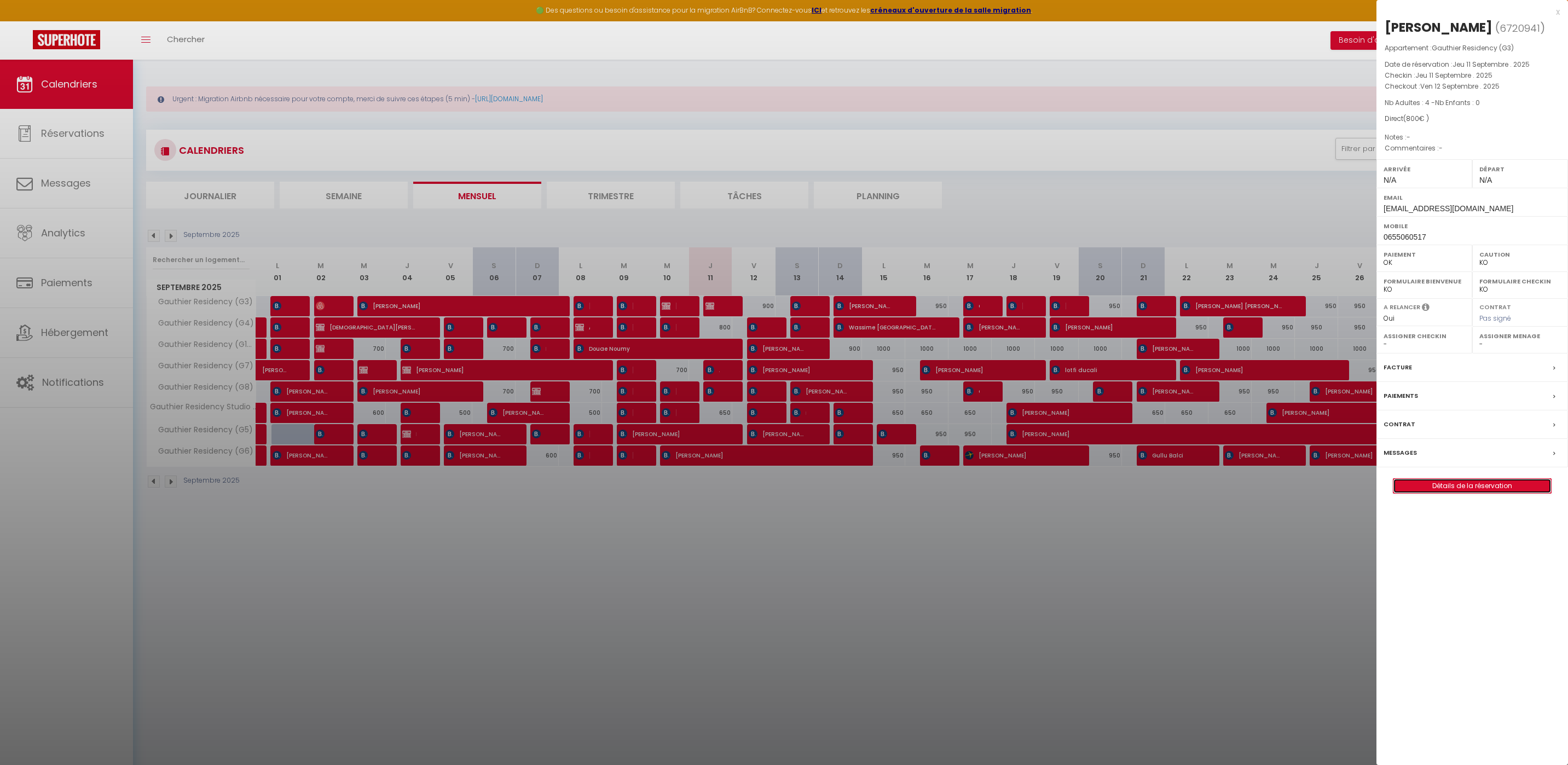
click at [1474, 479] on link "Détails de la réservation" at bounding box center [1472, 486] width 158 height 14
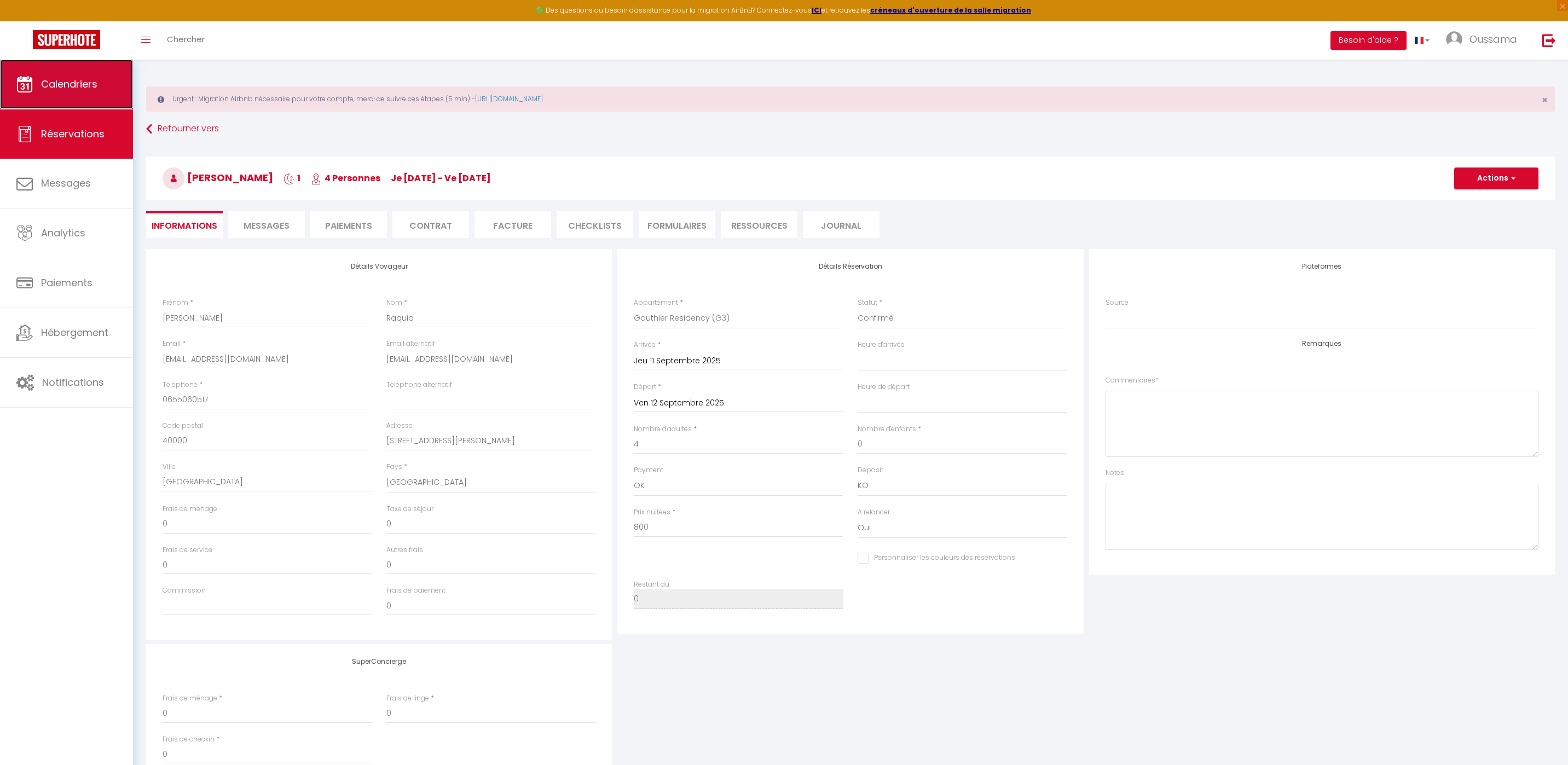
click at [66, 78] on span "Calendriers" at bounding box center [69, 83] width 56 height 14
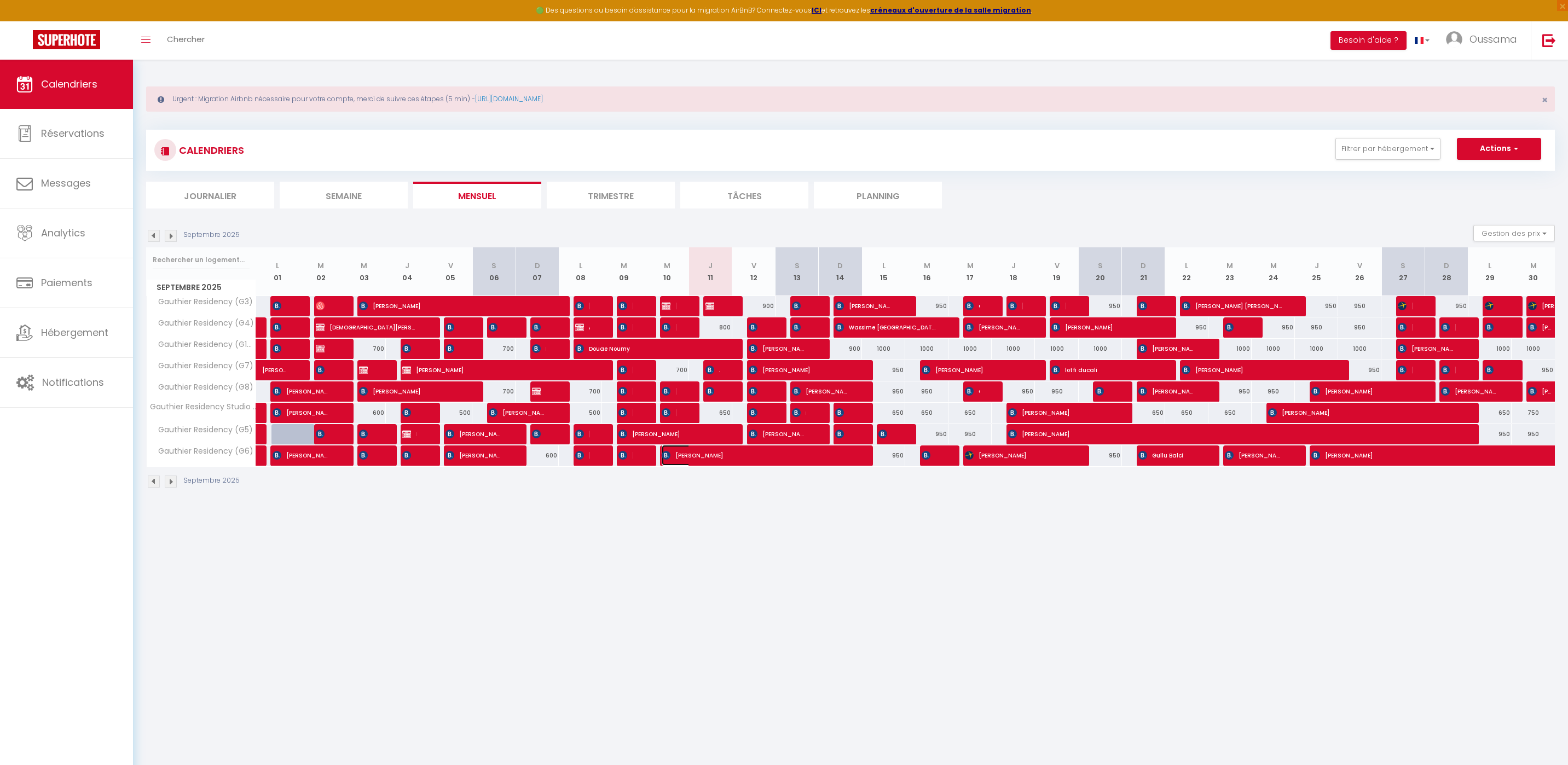
click at [702, 457] on span "Leila Boettcher" at bounding box center [755, 455] width 187 height 21
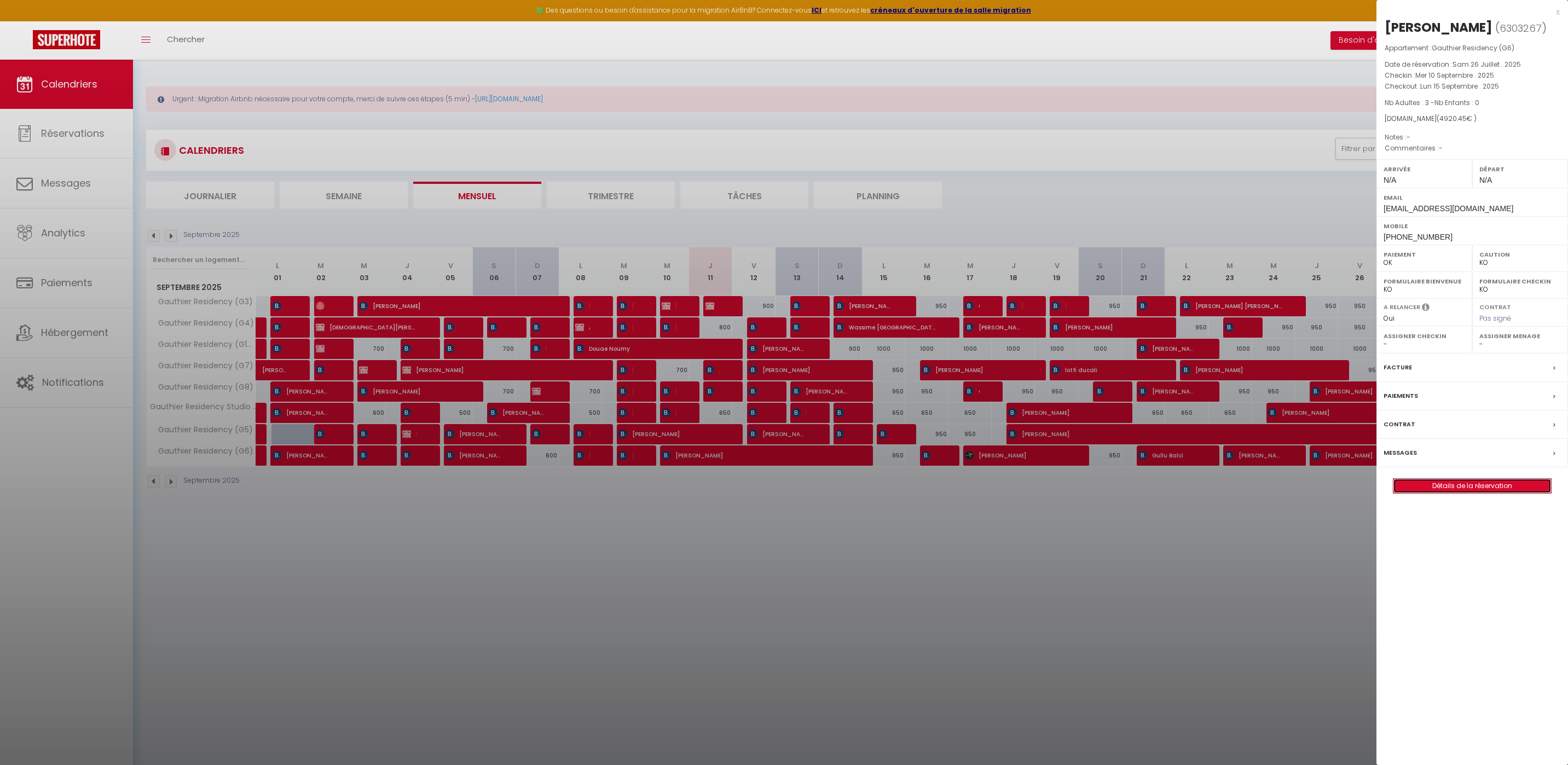
click at [1488, 487] on link "Détails de la réservation" at bounding box center [1472, 486] width 158 height 14
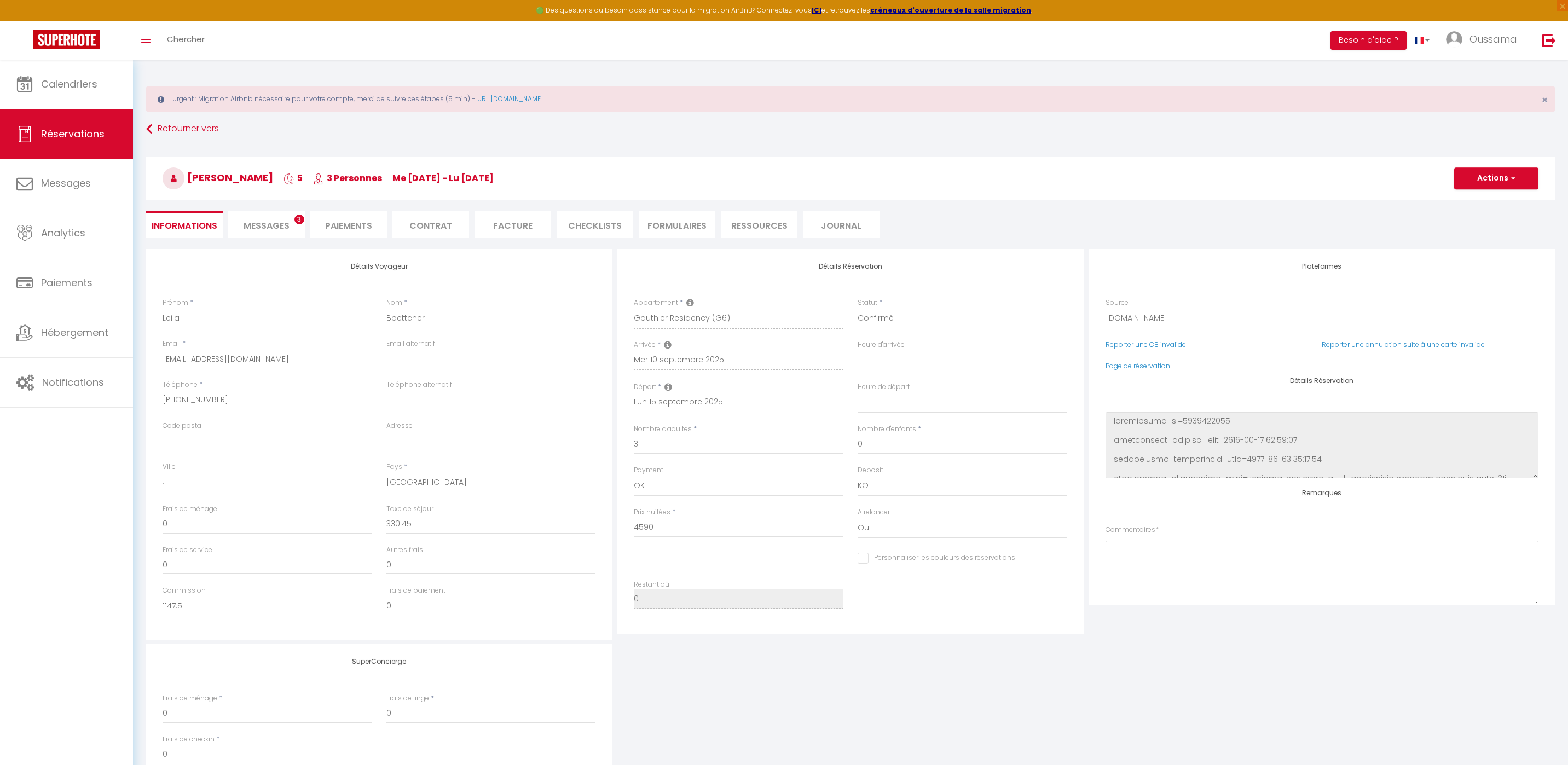
click at [367, 229] on li "Paiements" at bounding box center [349, 224] width 77 height 27
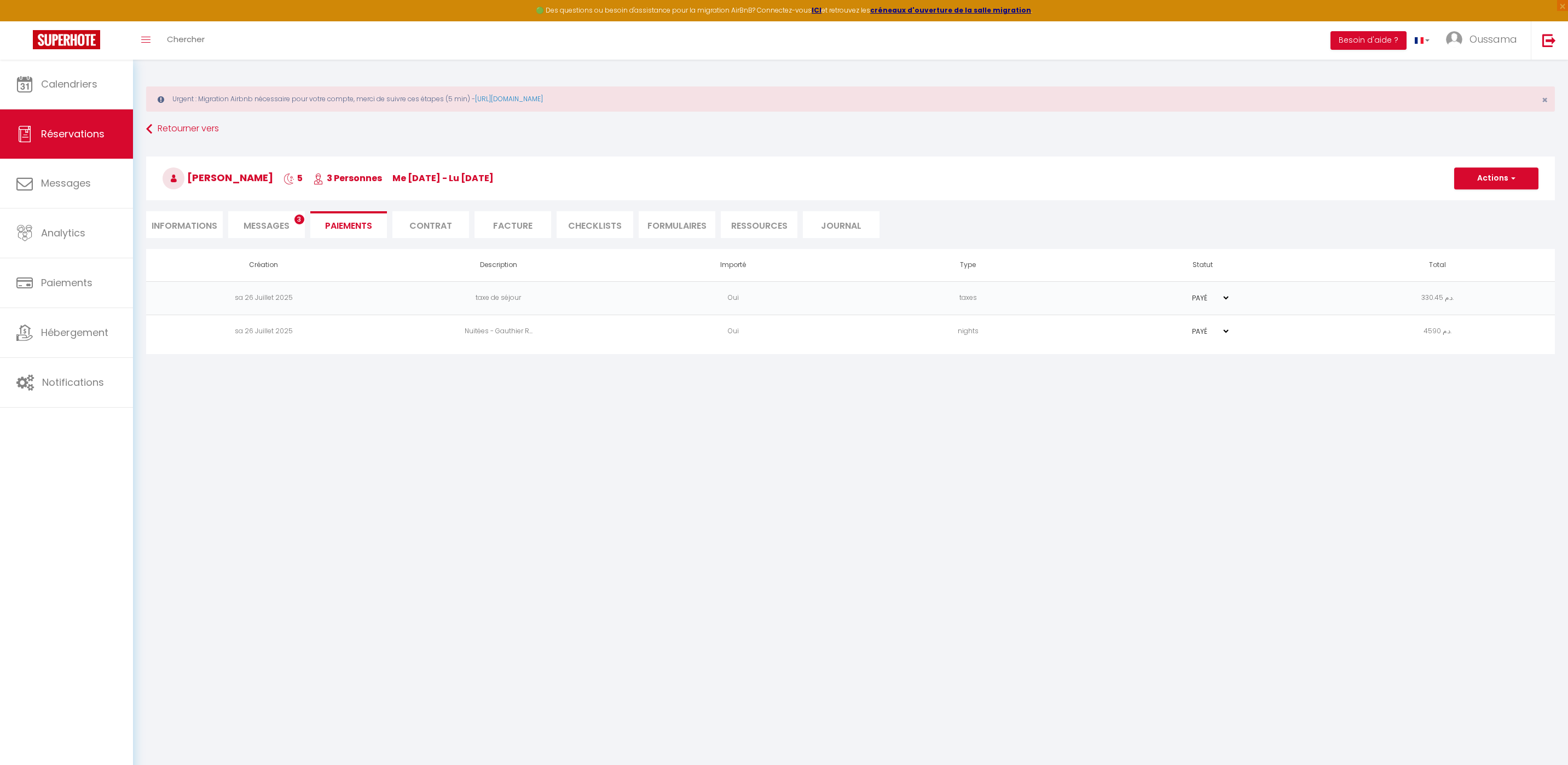
click at [524, 224] on li "Facture" at bounding box center [513, 224] width 77 height 27
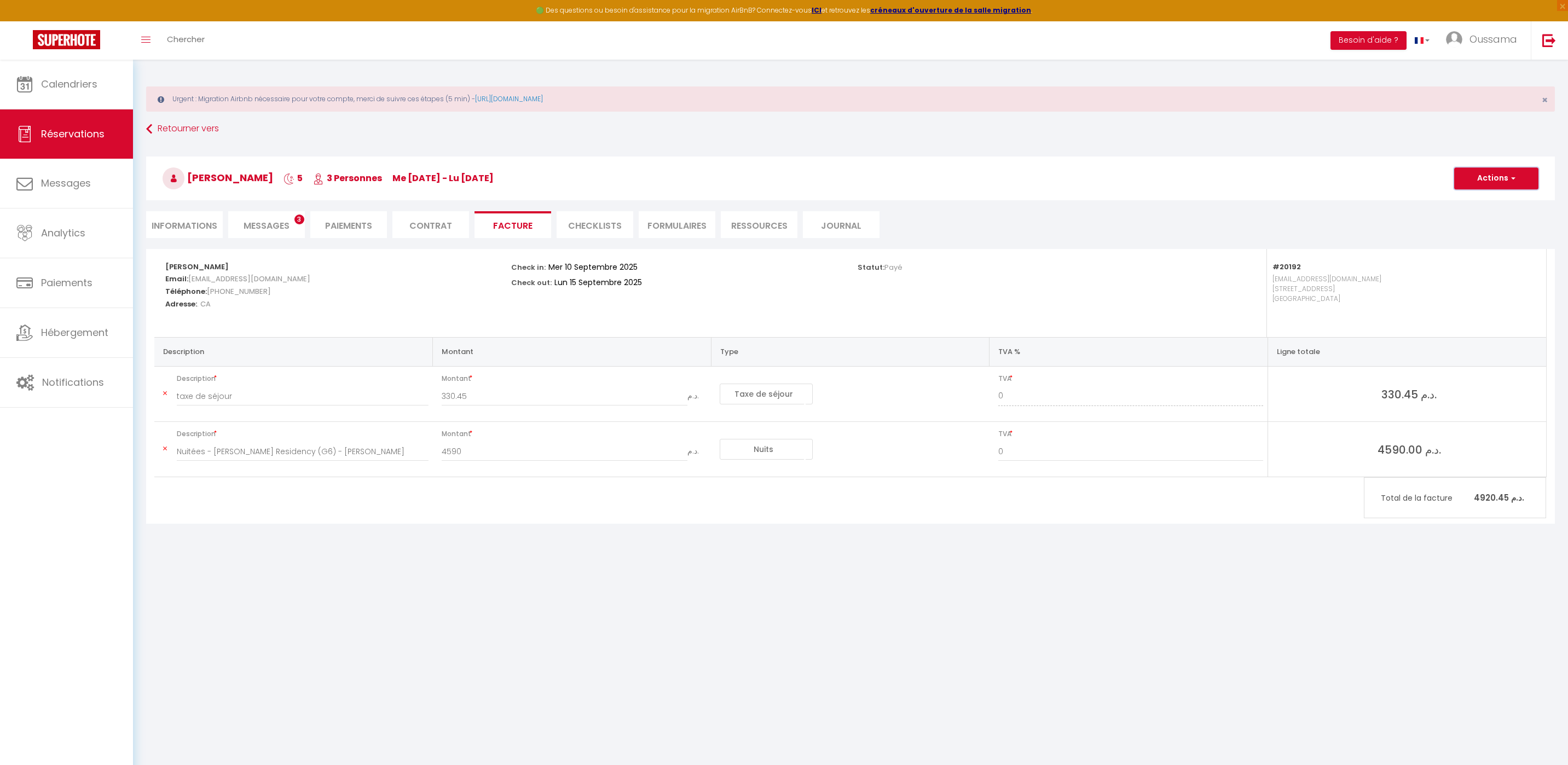
click at [1516, 183] on button "Actions" at bounding box center [1496, 179] width 84 height 22
click at [1488, 214] on link "Aperçu et éditer" at bounding box center [1488, 217] width 92 height 14
click at [75, 87] on span "Calendriers" at bounding box center [69, 83] width 56 height 14
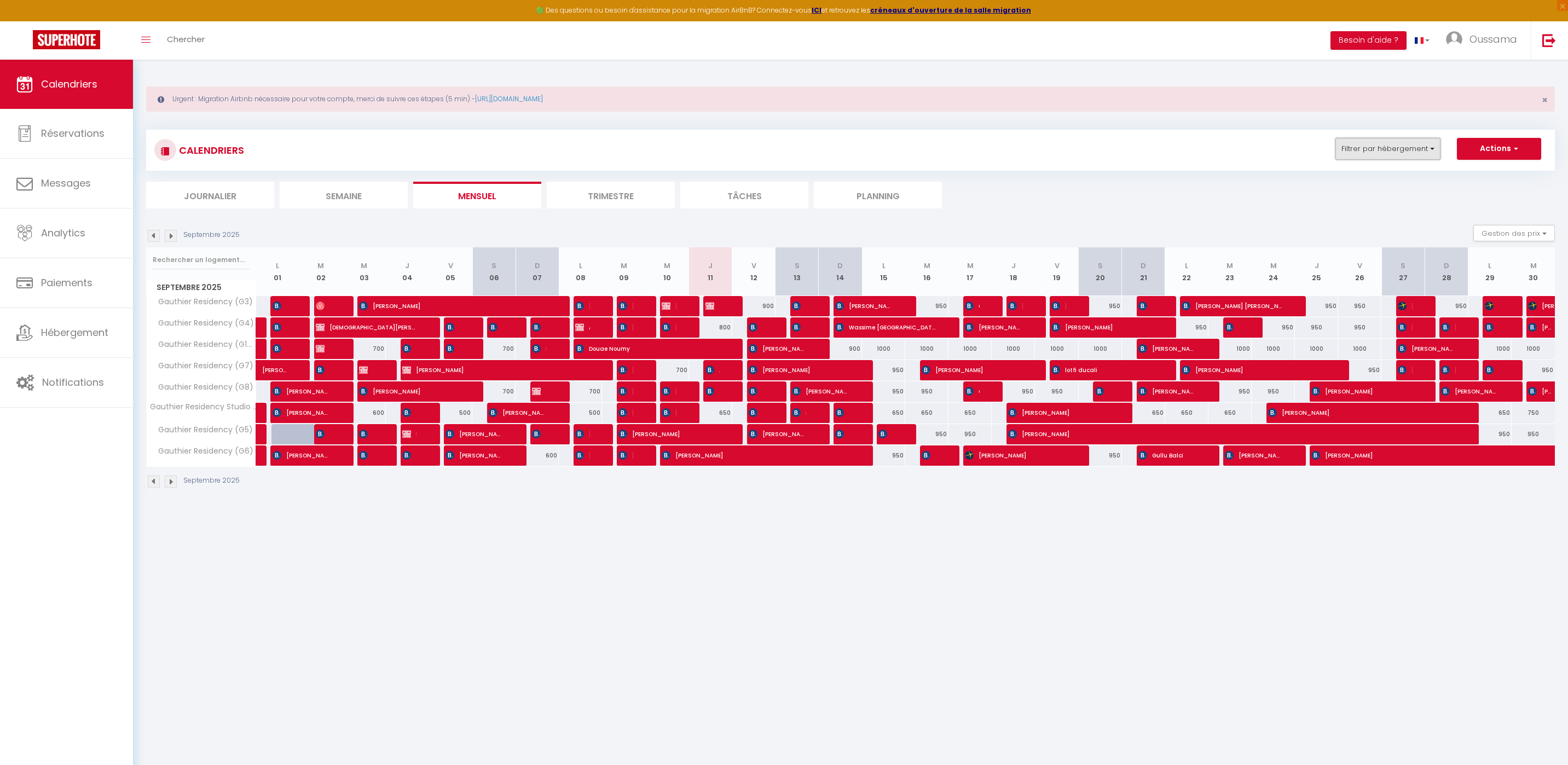
click at [1408, 147] on button "Filtrer par hébergement" at bounding box center [1387, 149] width 105 height 22
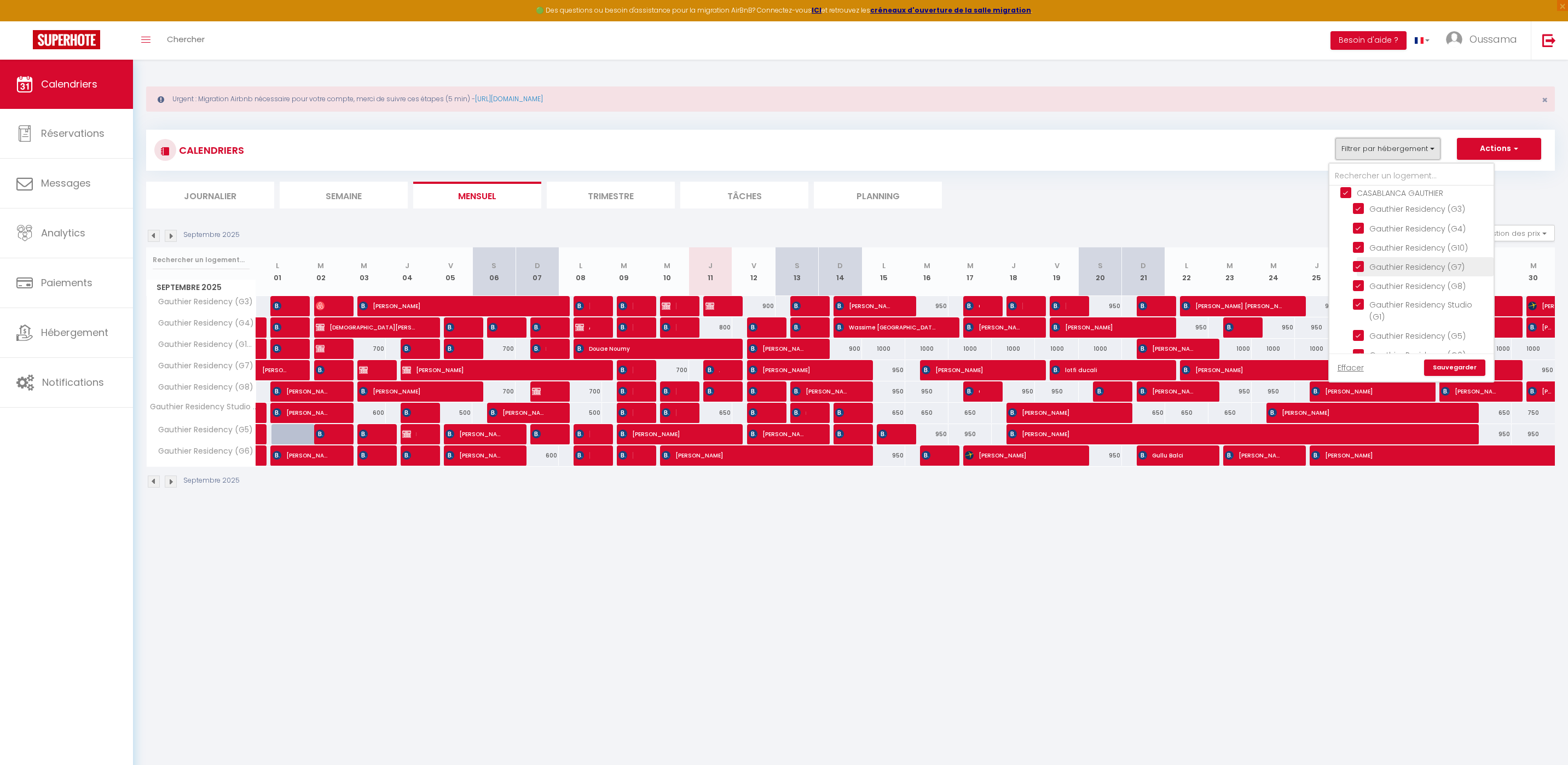
scroll to position [820, 0]
click at [1394, 196] on input "CASABLANCA GAUTHIER" at bounding box center [1423, 200] width 164 height 11
click at [1400, 290] on label "CASABLANCA BEL AZUR" at bounding box center [1397, 286] width 90 height 12
click at [1400, 290] on input "CASABLANCA BEL AZUR" at bounding box center [1423, 284] width 164 height 11
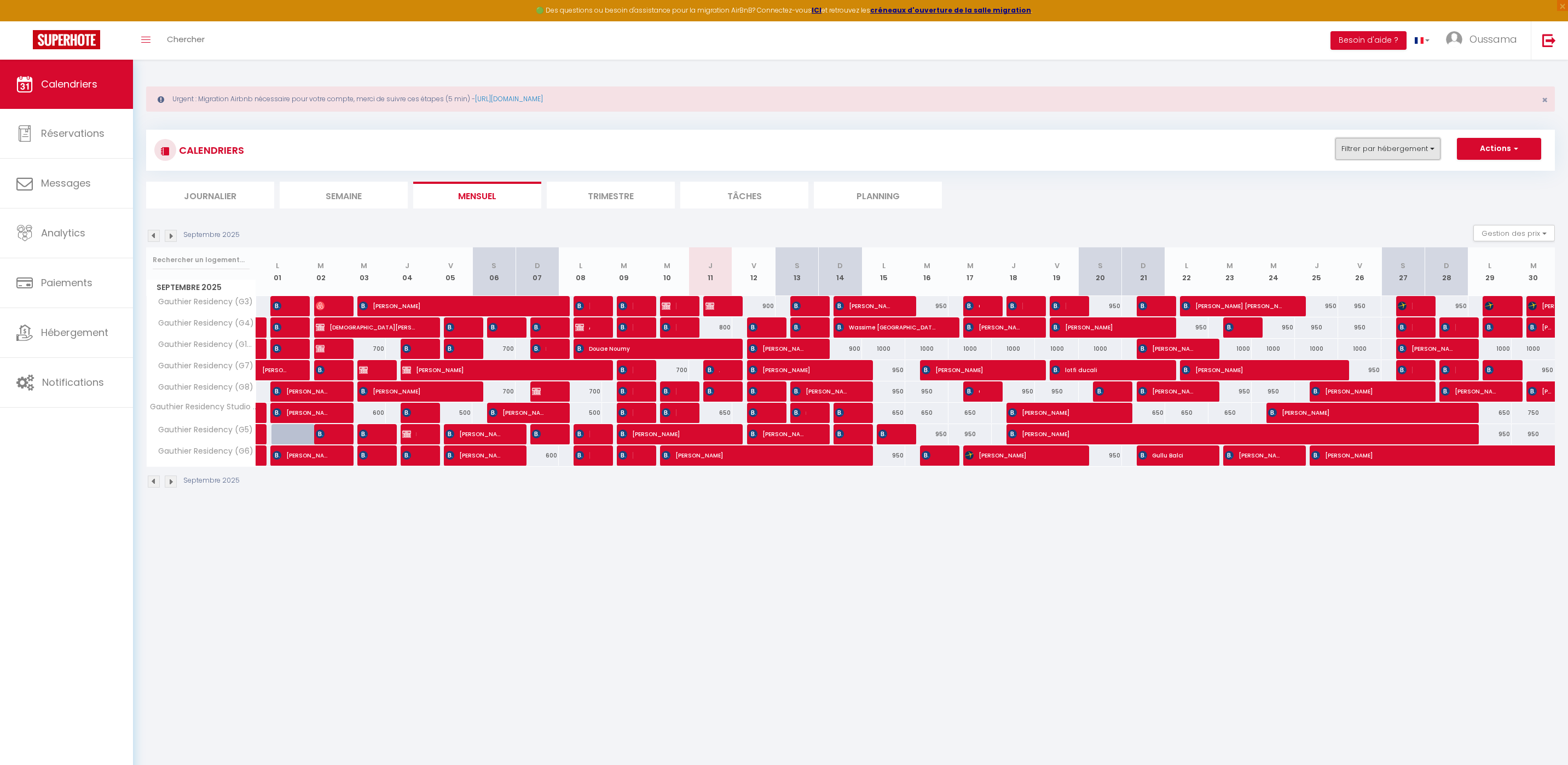
click at [1424, 145] on button "Filtrer par hébergement" at bounding box center [1387, 149] width 105 height 22
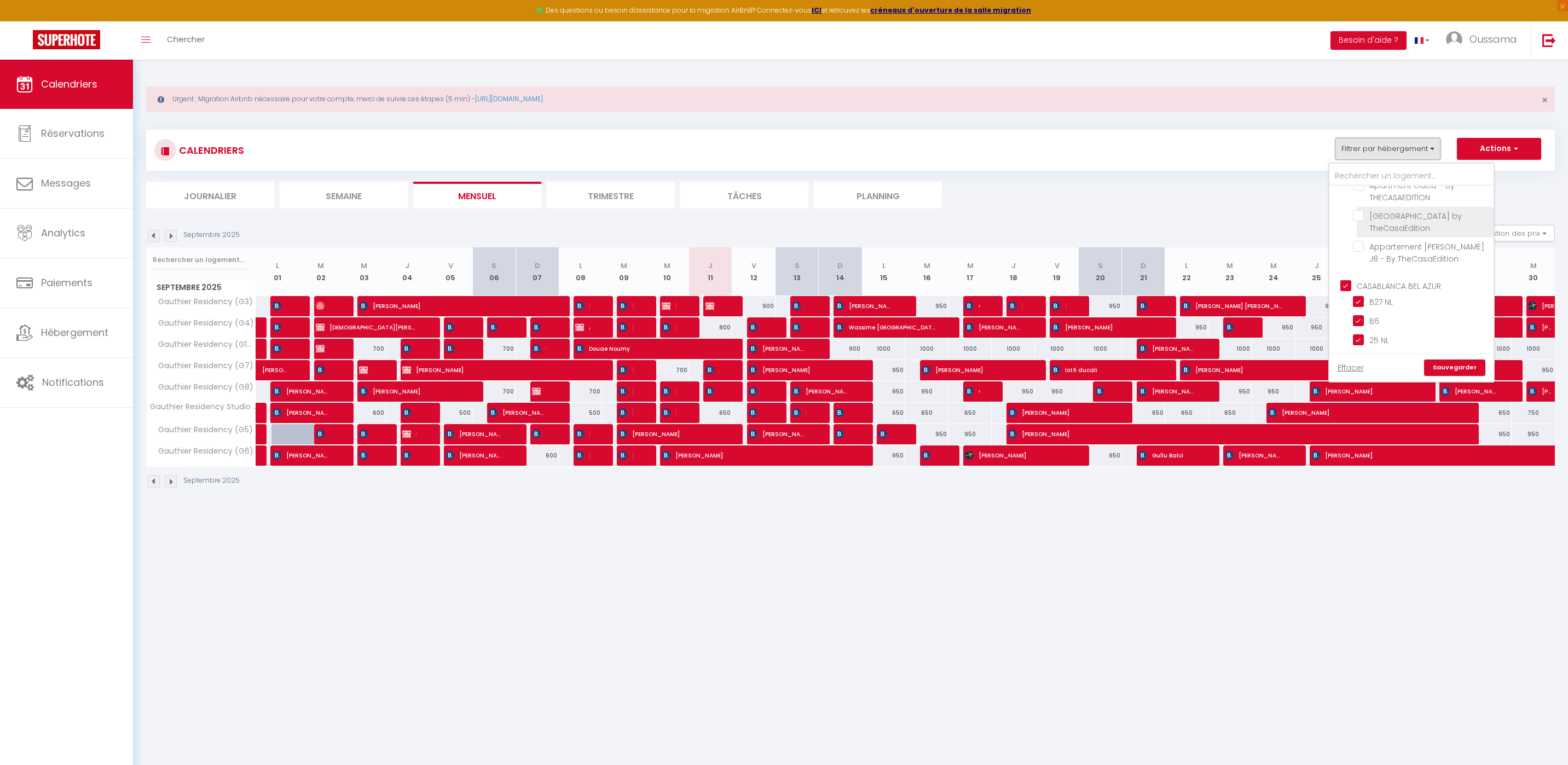
scroll to position [339, 0]
click at [1468, 366] on link "Sauvegarder" at bounding box center [1455, 368] width 61 height 16
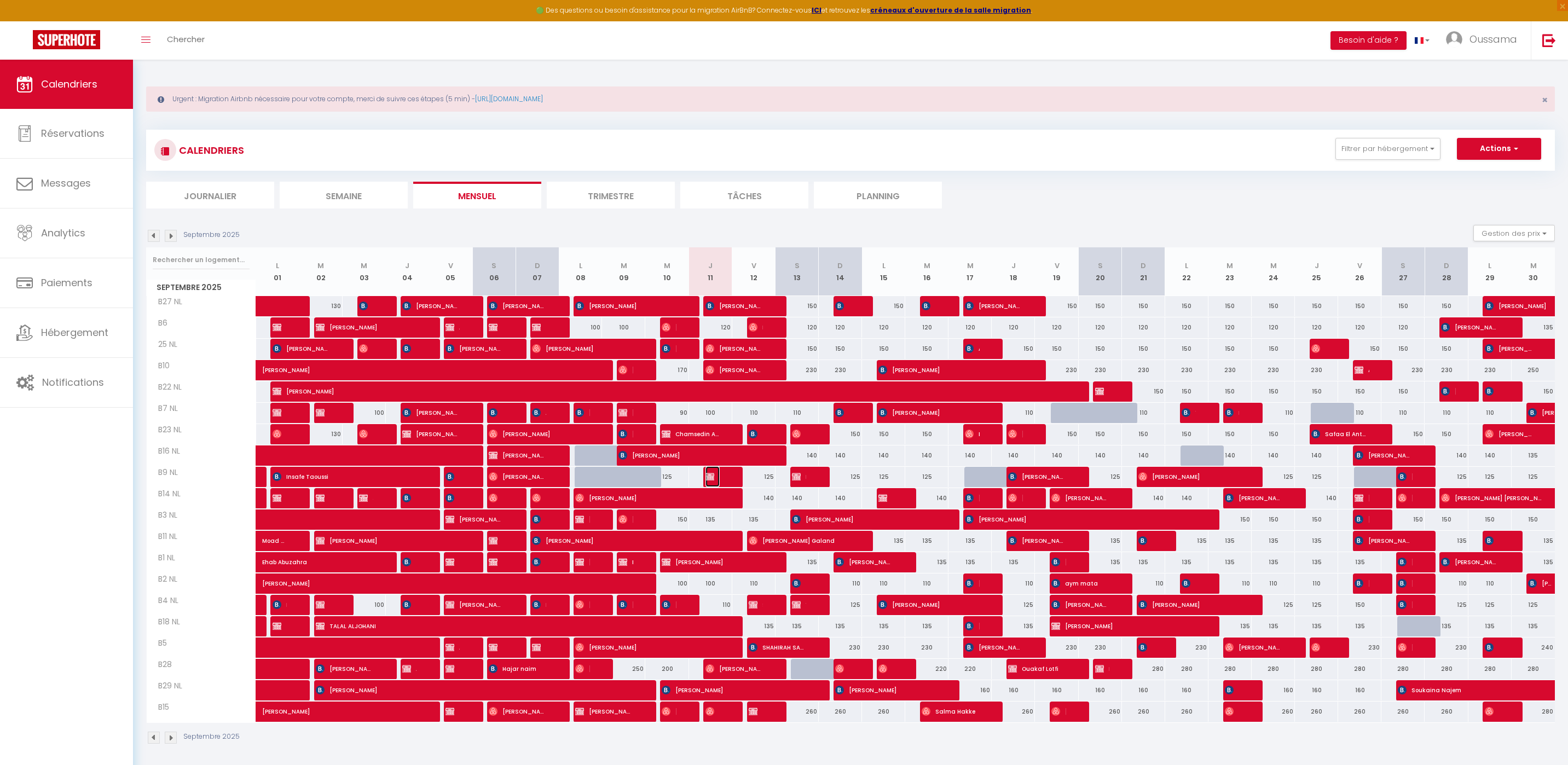
click at [713, 478] on img at bounding box center [709, 476] width 8 height 8
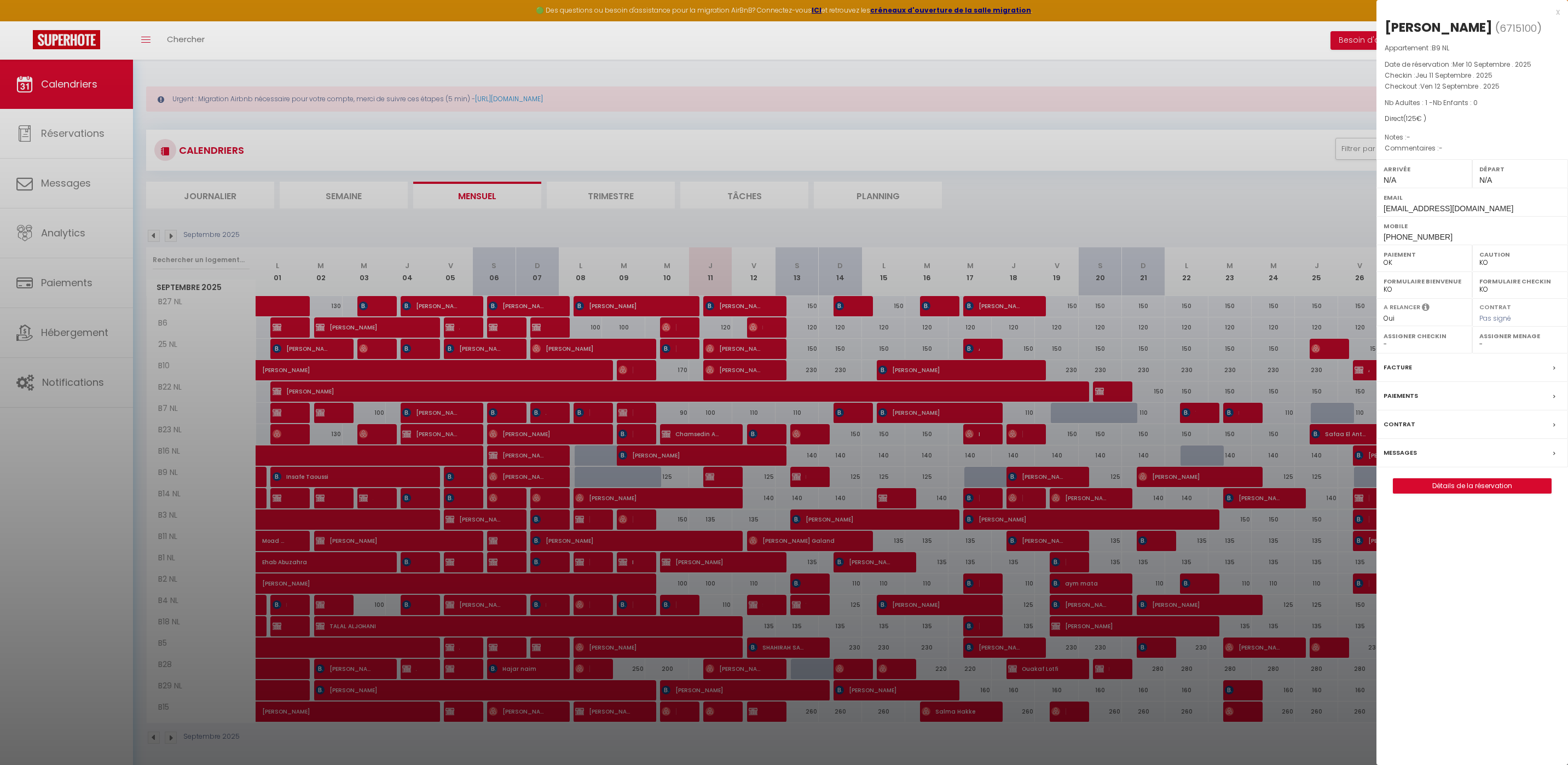
click at [1560, 10] on div "x" at bounding box center [1468, 12] width 183 height 13
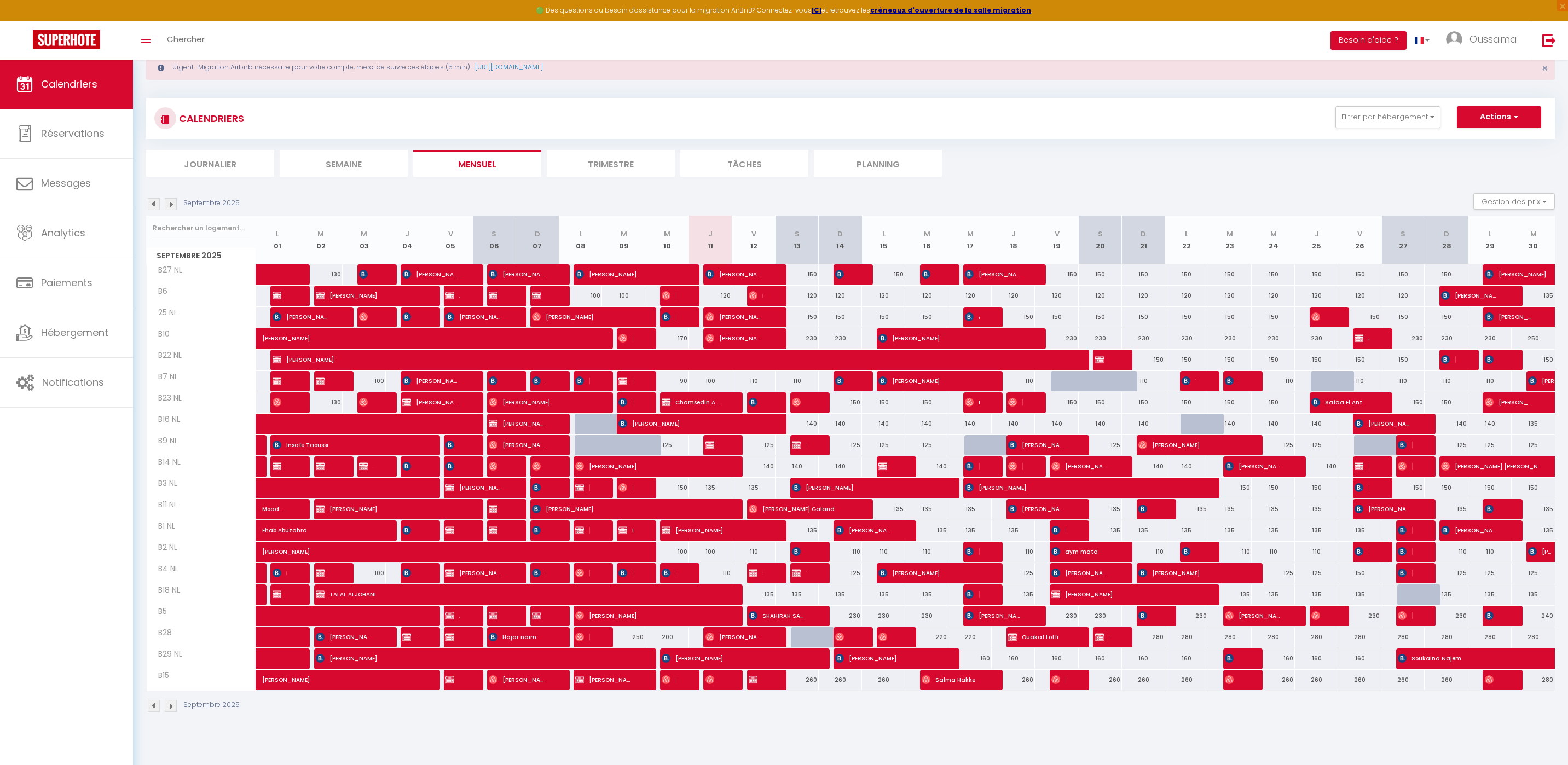
scroll to position [31, 0]
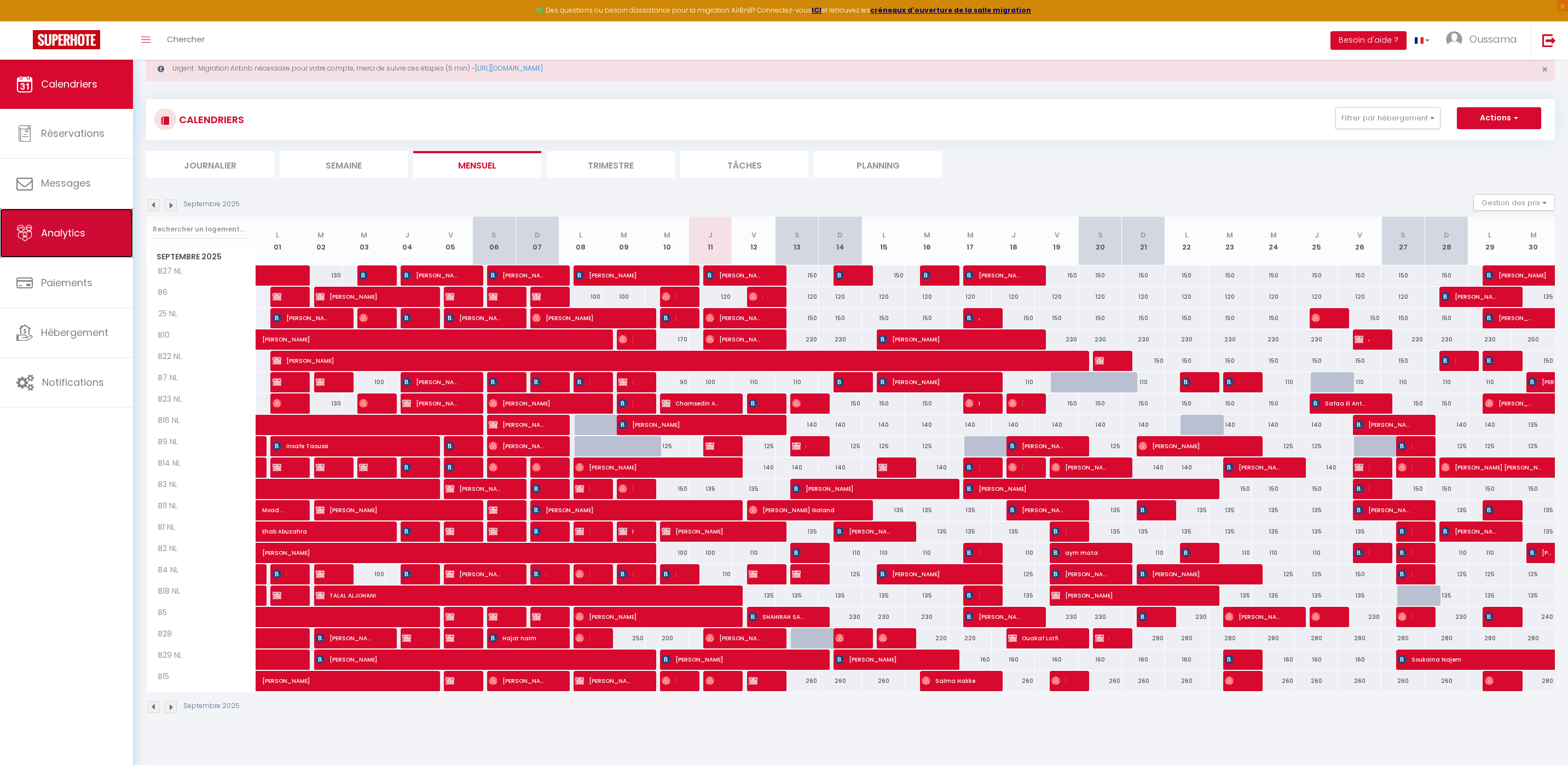
click at [44, 232] on span "Analytics" at bounding box center [63, 233] width 44 height 14
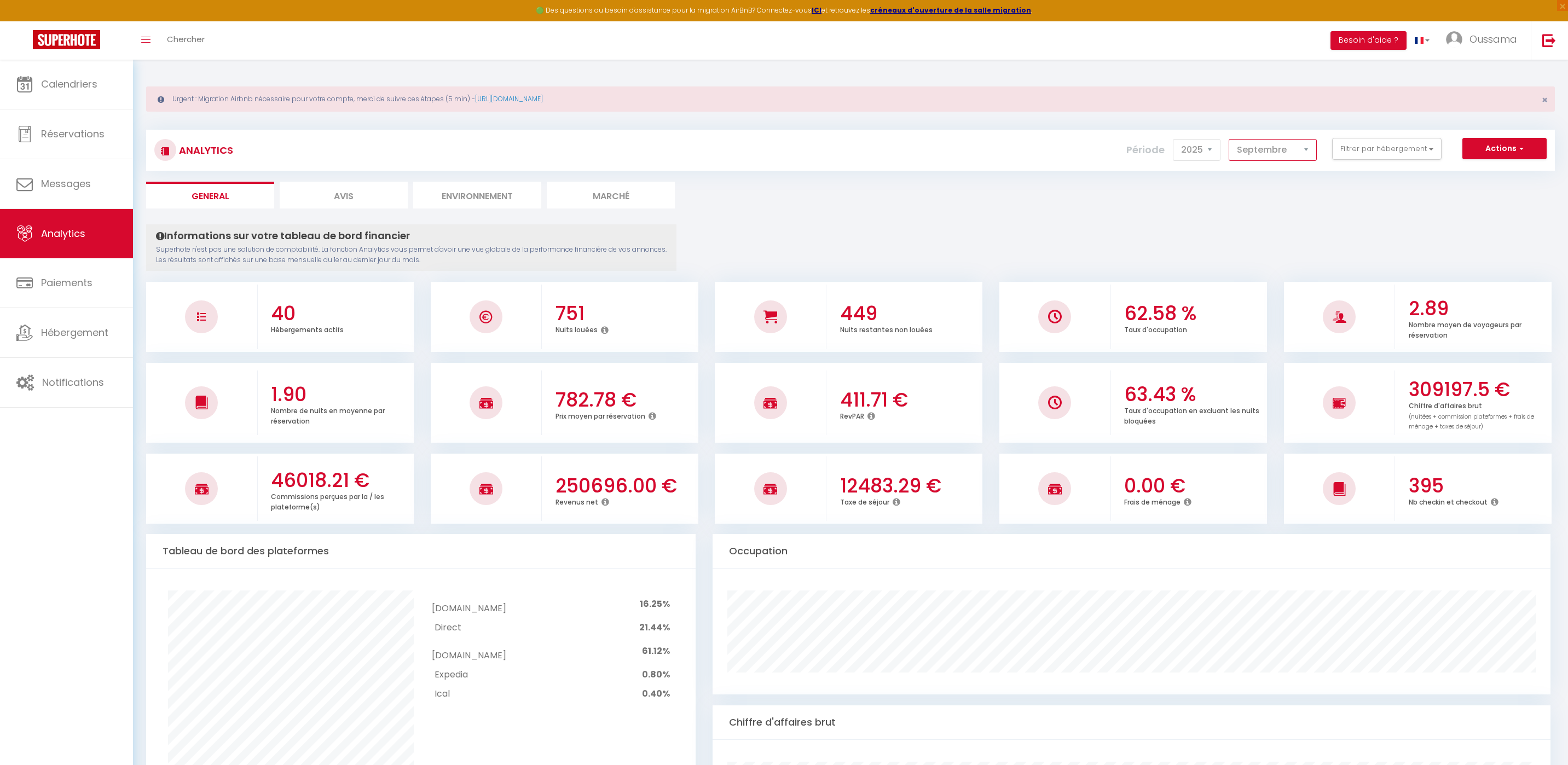
click at [1282, 151] on select "Janvier Février Mars Avril Mai Juin Juillet Août Septembre Octobre Novembre Déc…" at bounding box center [1273, 150] width 88 height 22
click at [1230, 139] on select "Janvier Février Mars Avril Mai Juin Juillet Août Septembre Octobre Novembre Déc…" at bounding box center [1273, 150] width 88 height 22
click at [241, 43] on div "Toggle menubar Chercher BUTTON Besoin d'aide ? Oussama Paramètres Équipe" at bounding box center [820, 40] width 1481 height 38
click at [214, 33] on div "Toggle menubar Chercher BUTTON Besoin d'aide ? Oussama Paramètres Équipe" at bounding box center [820, 40] width 1481 height 38
click at [201, 37] on span "Chercher" at bounding box center [186, 39] width 38 height 12
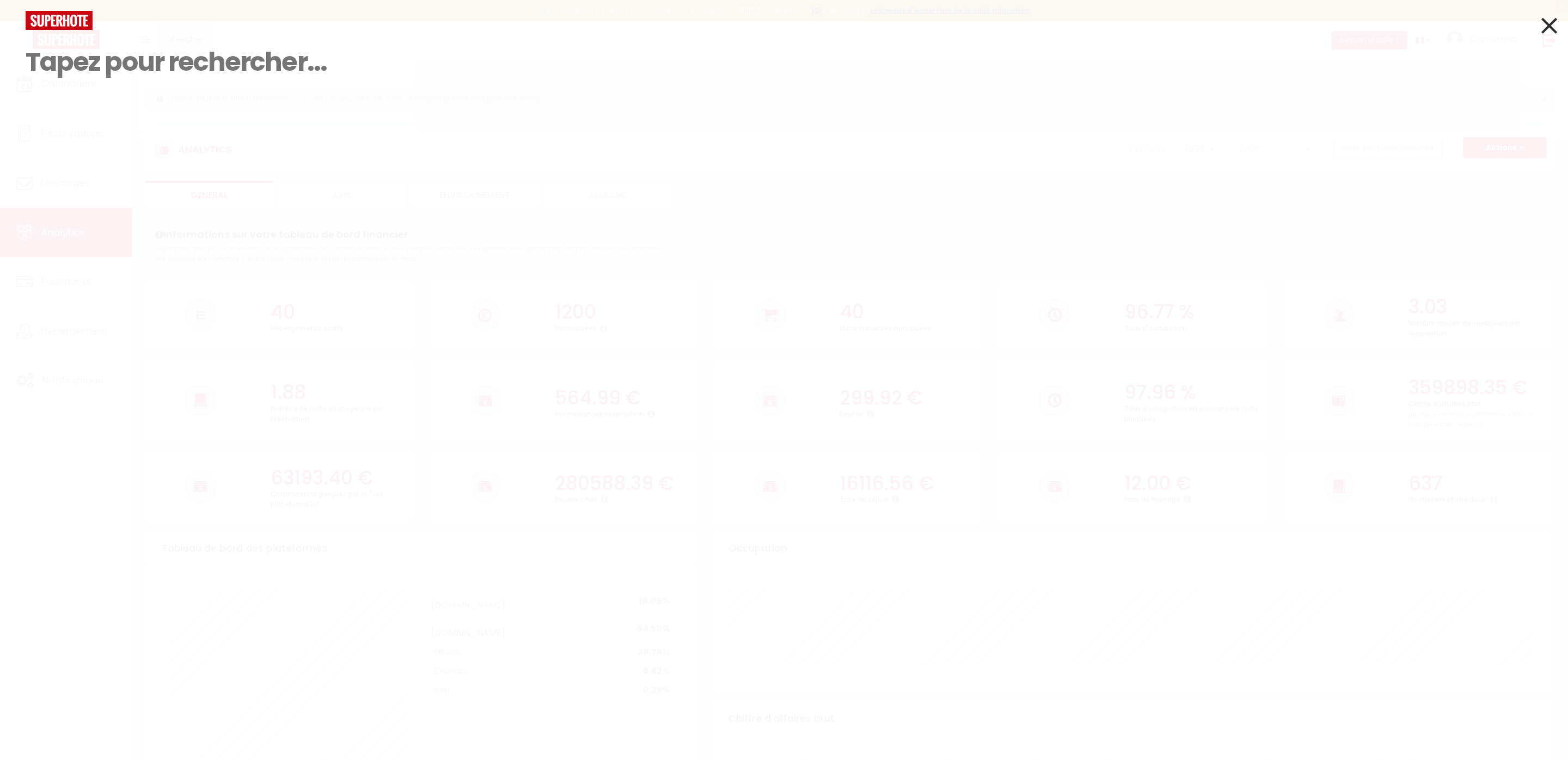
paste input "Taurisano Francesco"
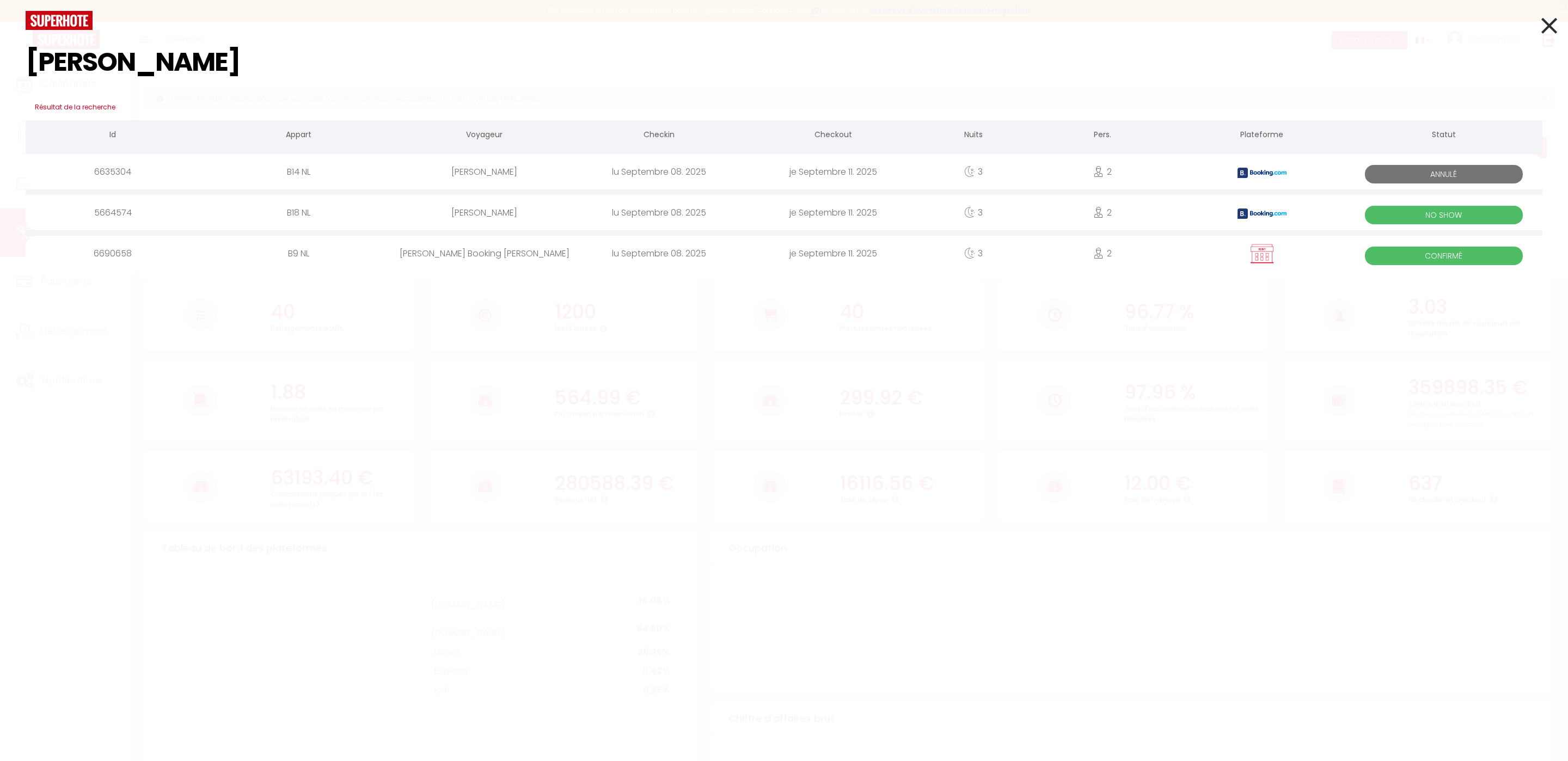
click at [626, 215] on div "lu Septembre 08. 2025" at bounding box center [658, 213] width 174 height 36
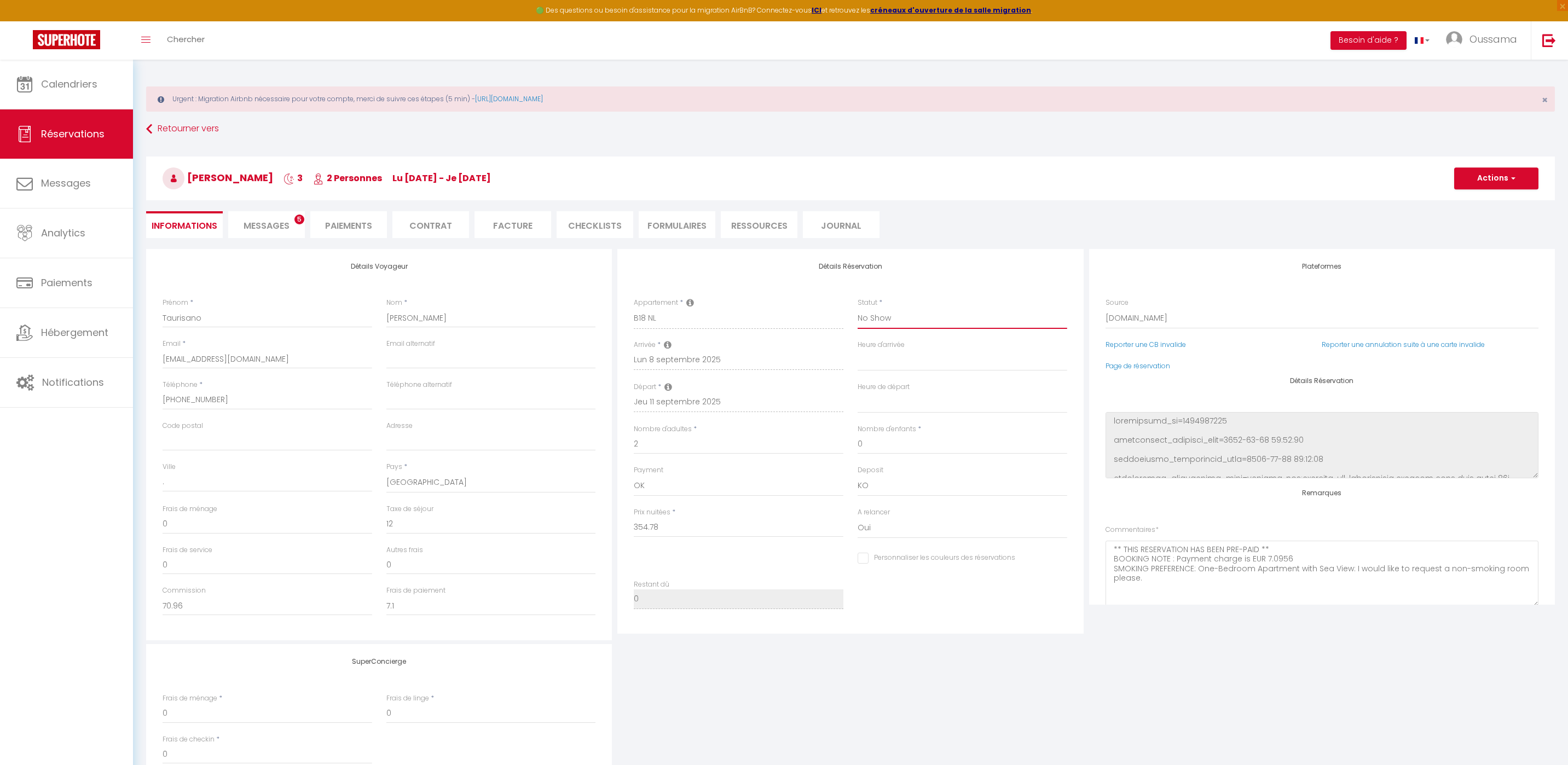
click at [928, 317] on select "Confirmé Non Confirmé Annulé Annulé par le voyageur No Show Request" at bounding box center [962, 319] width 210 height 21
click at [857, 308] on select "Confirmé Non Confirmé Annulé Annulé par le voyageur No Show Request" at bounding box center [962, 319] width 210 height 21
click at [1509, 183] on button "Actions" at bounding box center [1496, 179] width 84 height 22
click at [1461, 205] on link "Enregistrer" at bounding box center [1485, 203] width 87 height 14
click at [91, 100] on link "Calendriers" at bounding box center [67, 85] width 133 height 50
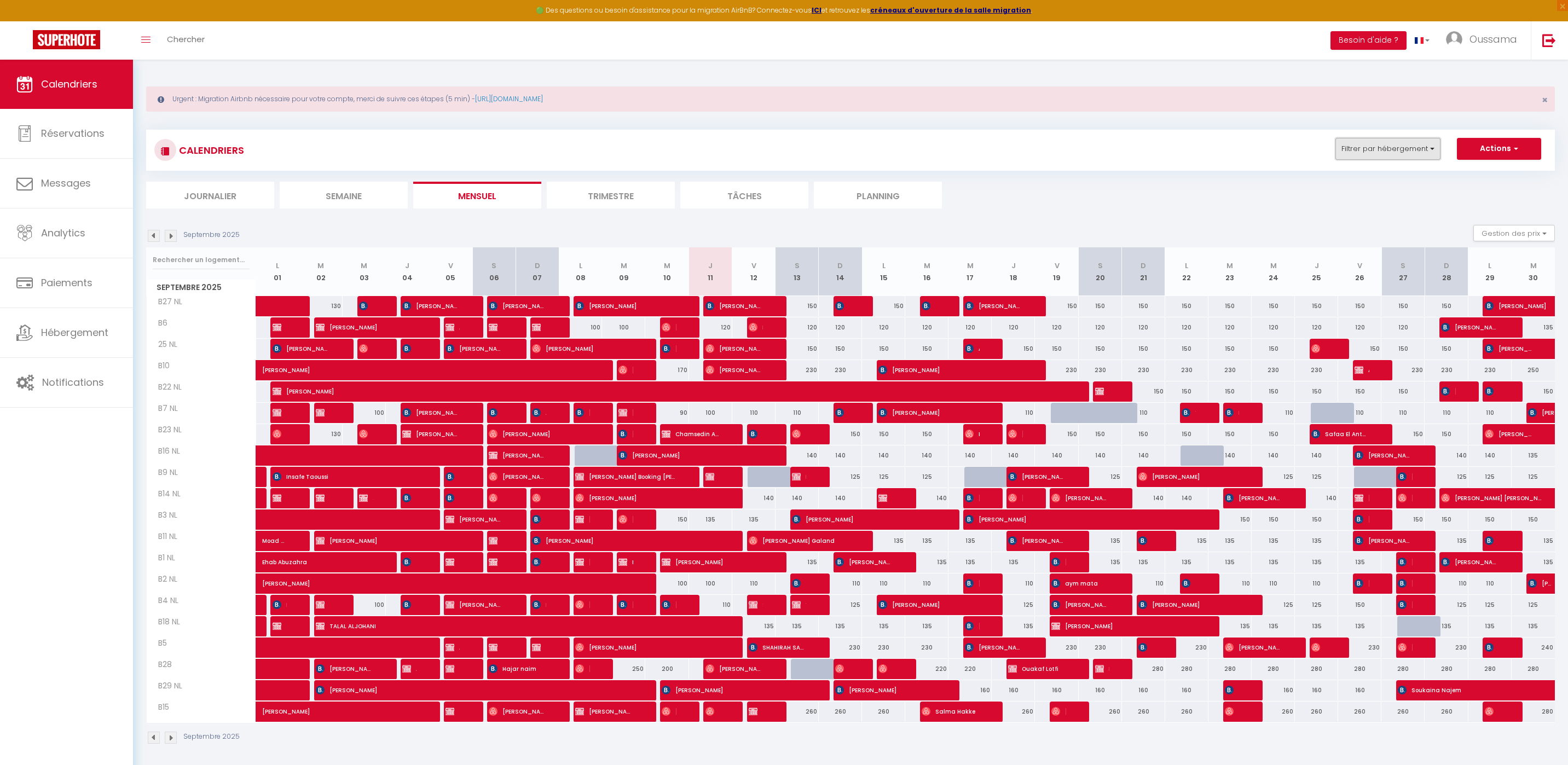
click at [1422, 158] on button "Filtrer par hébergement" at bounding box center [1387, 149] width 105 height 22
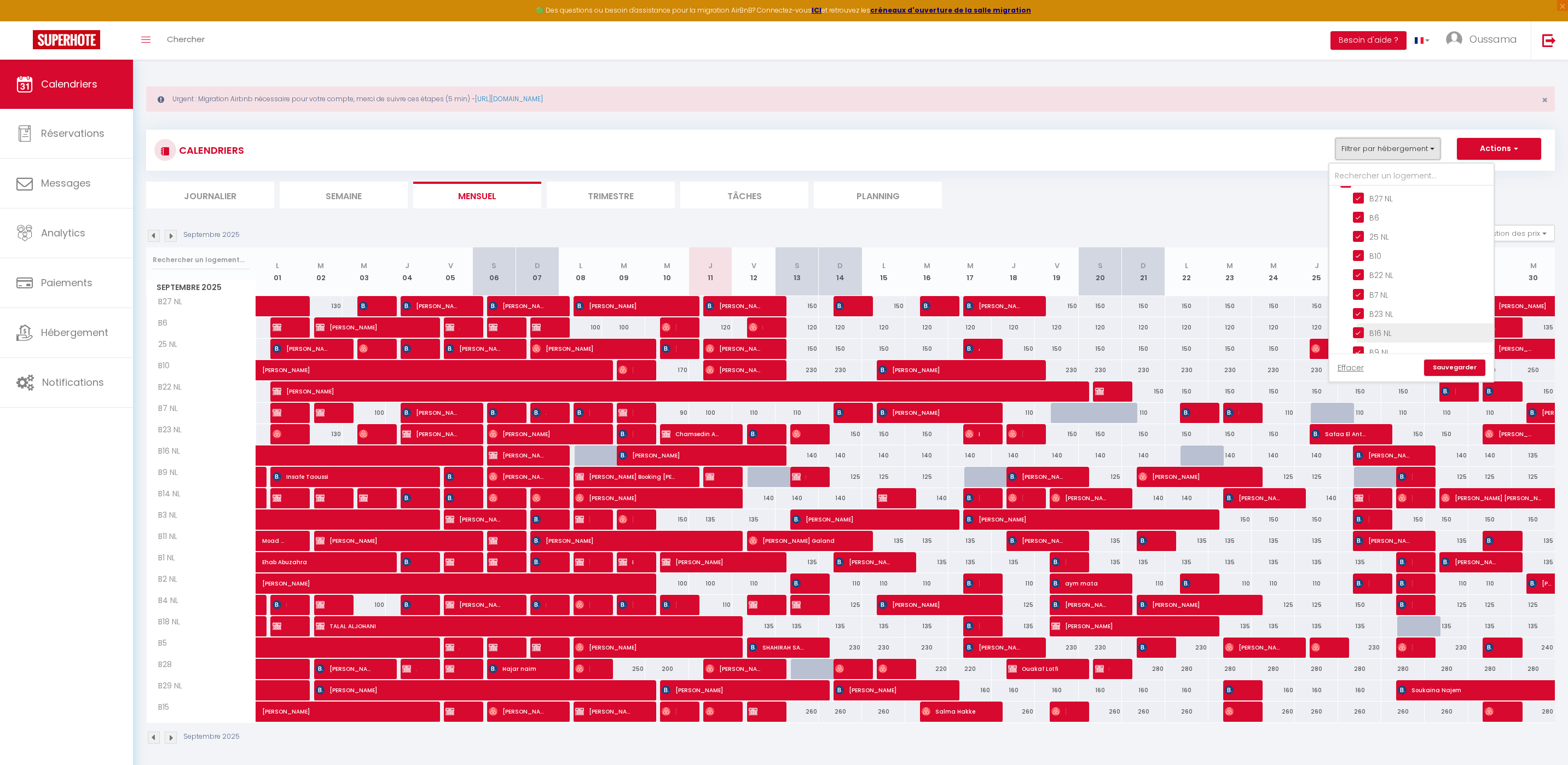
scroll to position [404, 0]
click at [1352, 205] on input "CASABLANCA BEL AZUR" at bounding box center [1423, 208] width 164 height 11
click at [1369, 284] on input "MARRAKECH" at bounding box center [1423, 287] width 164 height 11
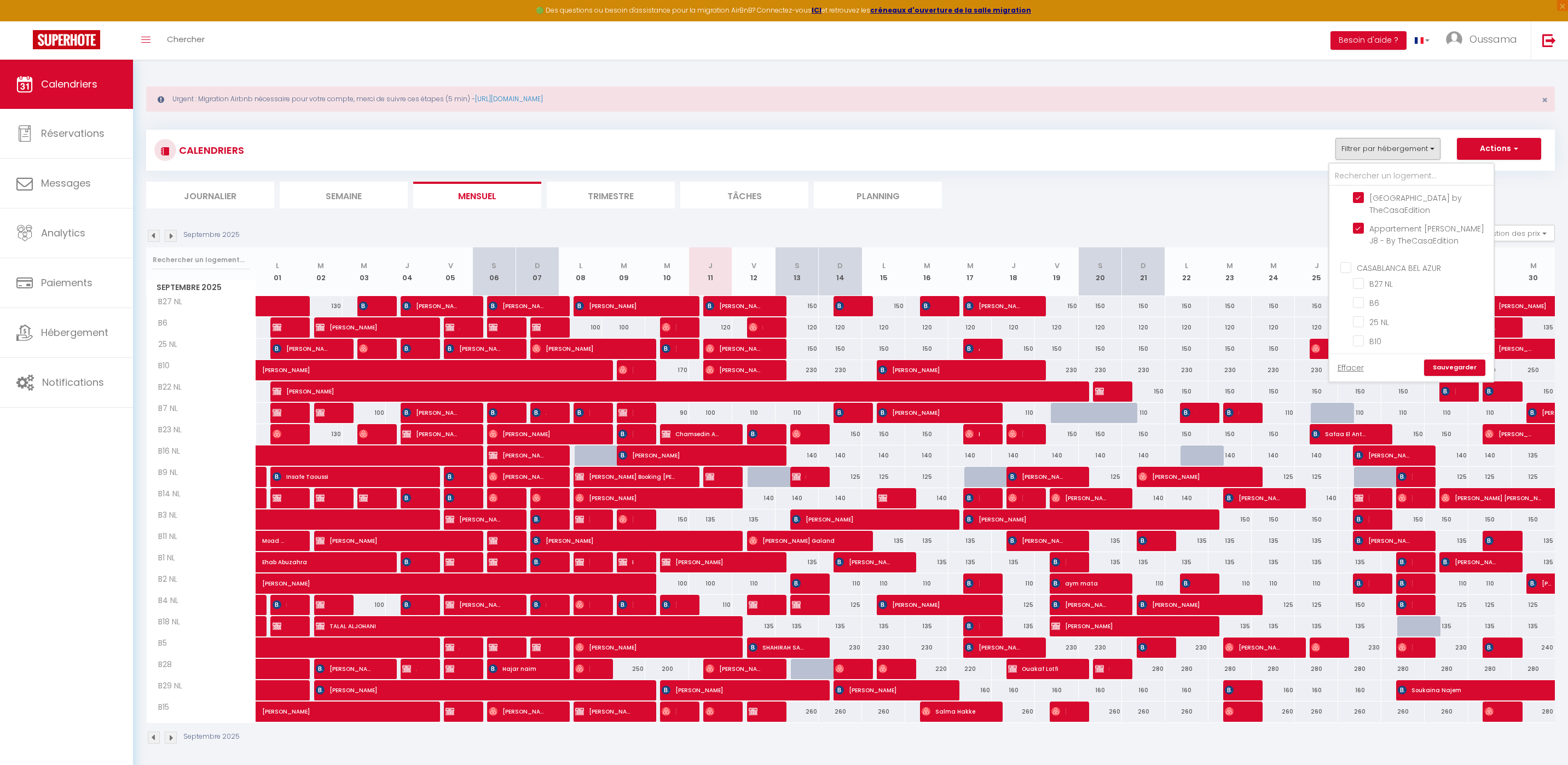
click at [1461, 362] on link "Sauvegarder" at bounding box center [1455, 368] width 61 height 16
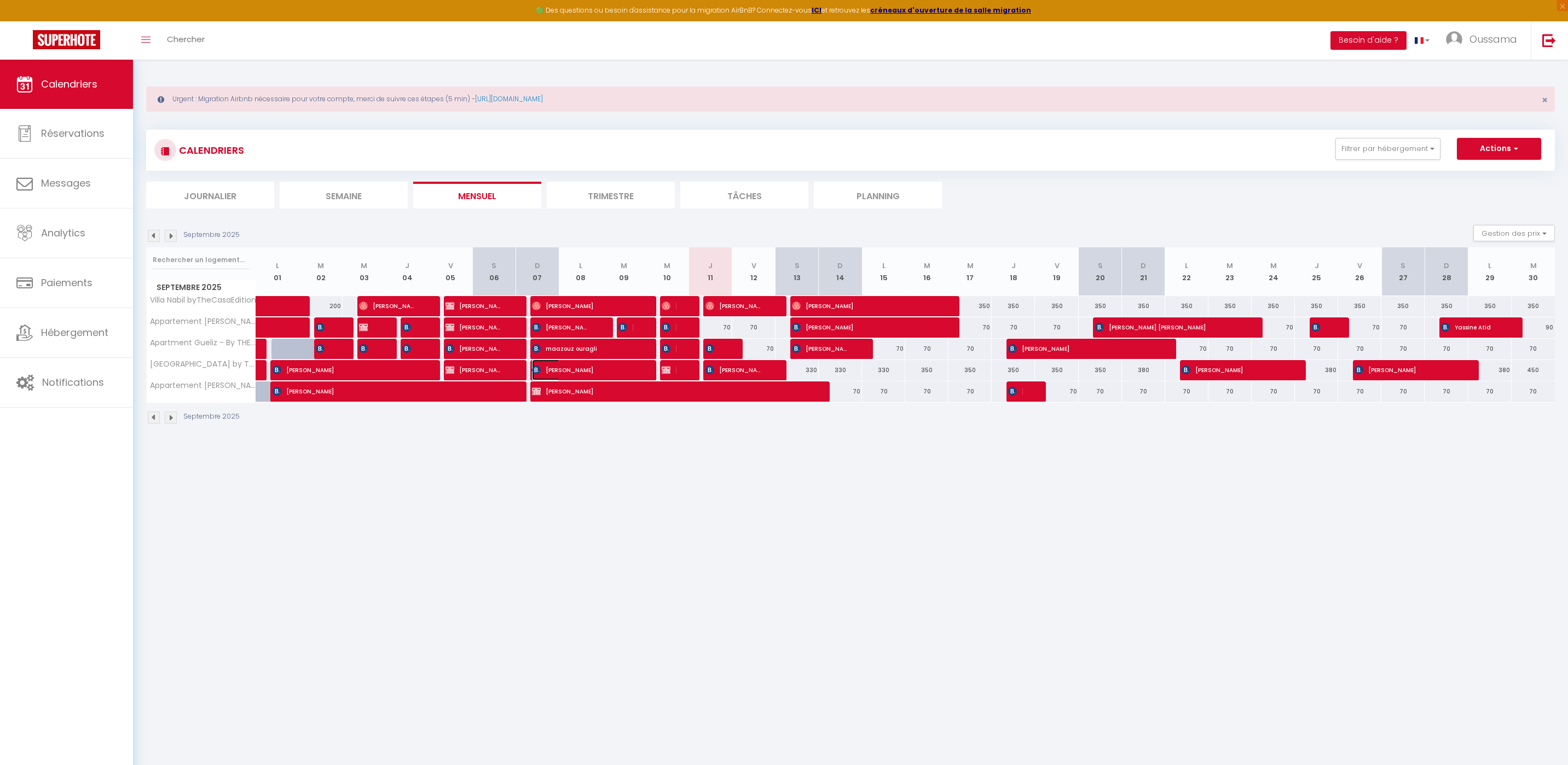
click at [587, 369] on span "Mohamed Mannachi" at bounding box center [582, 370] width 100 height 21
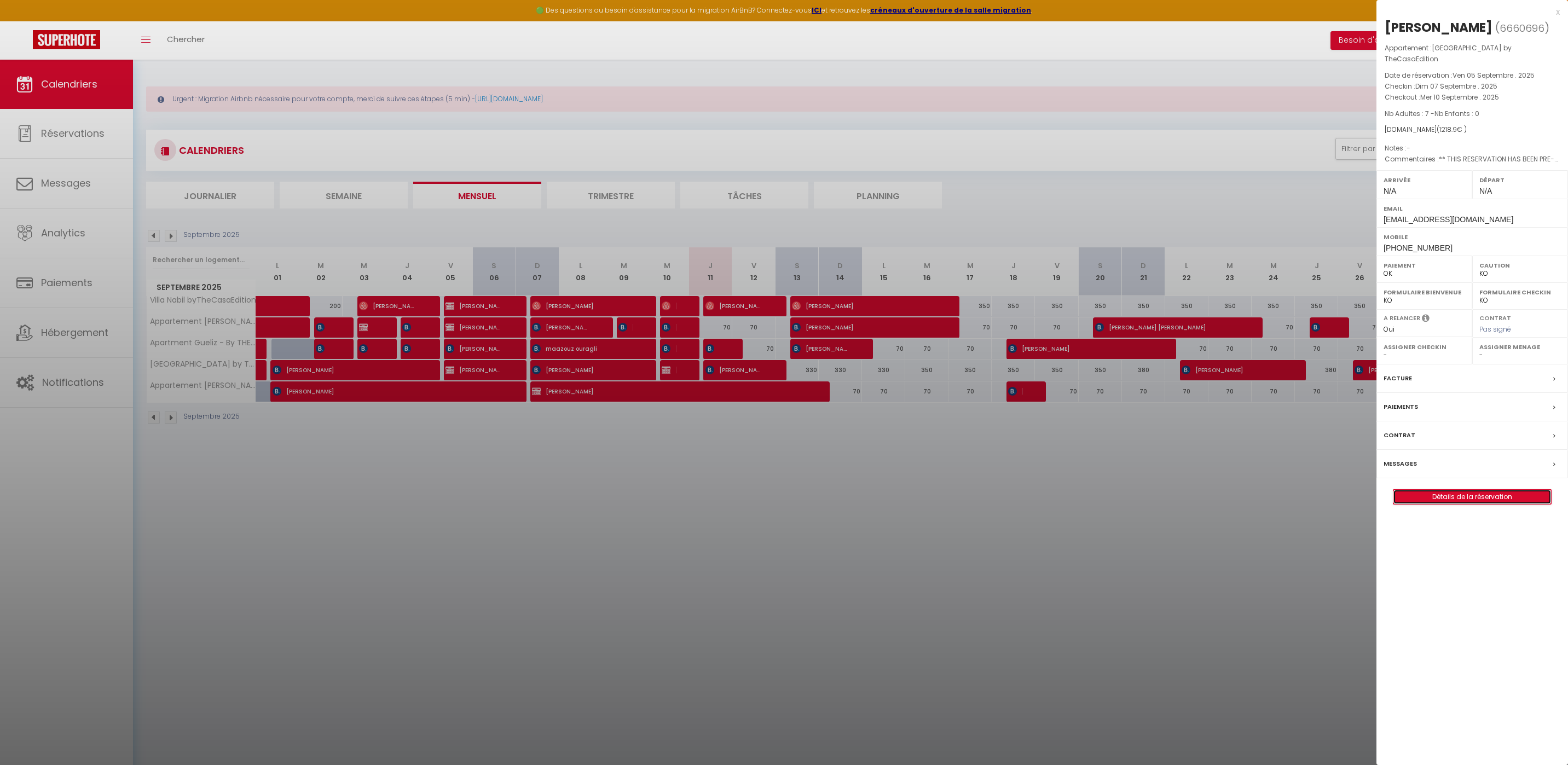
click at [1457, 502] on link "Détails de la réservation" at bounding box center [1472, 497] width 158 height 14
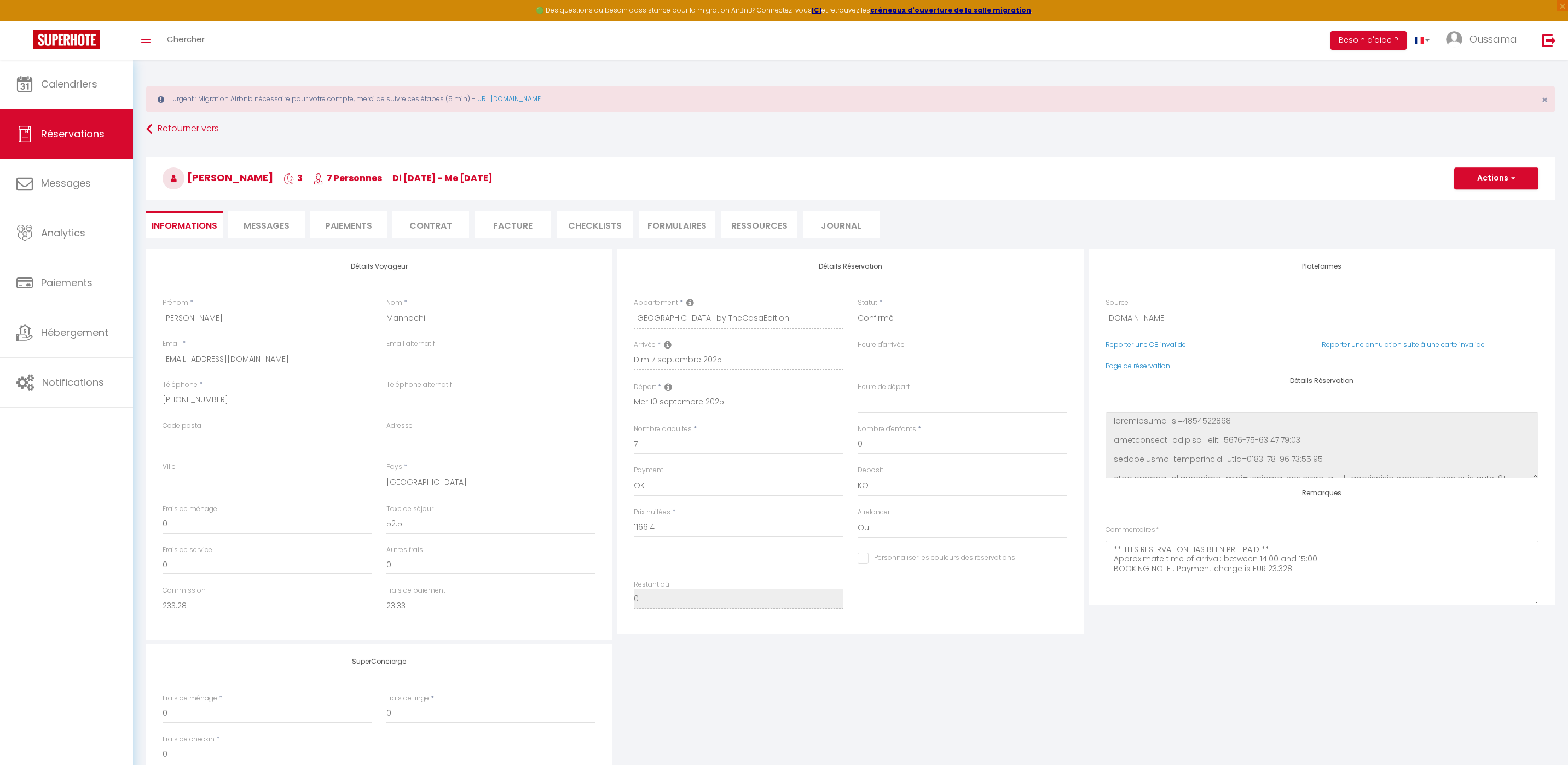
click at [523, 228] on li "Facture" at bounding box center [513, 224] width 77 height 27
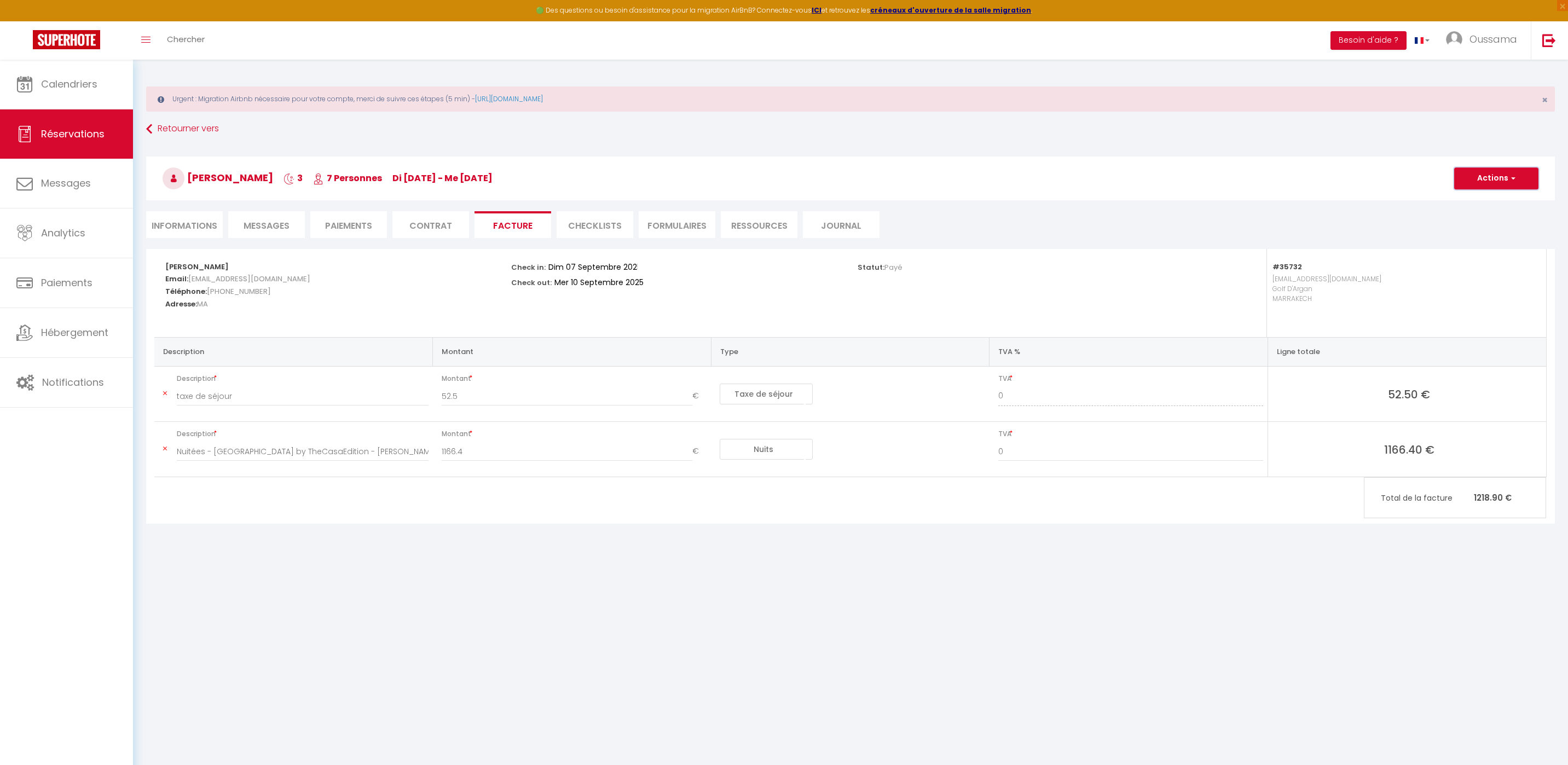
click at [1505, 178] on button "Actions" at bounding box center [1496, 179] width 84 height 22
click at [1471, 219] on link "Aperçu et éditer" at bounding box center [1488, 217] width 92 height 14
click at [81, 82] on span "Calendriers" at bounding box center [69, 83] width 56 height 14
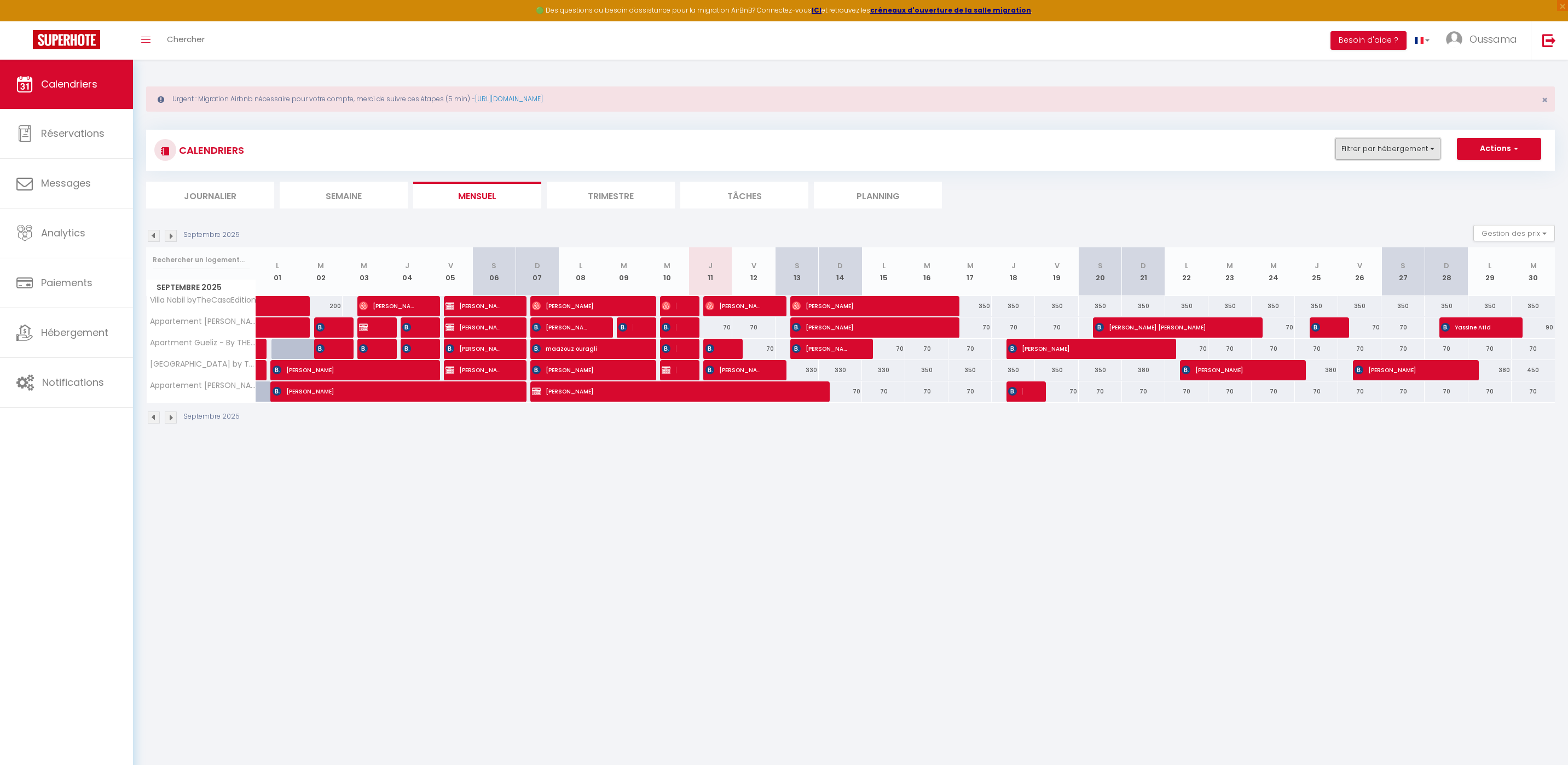
click at [1432, 147] on button "Filtrer par hébergement" at bounding box center [1387, 149] width 105 height 22
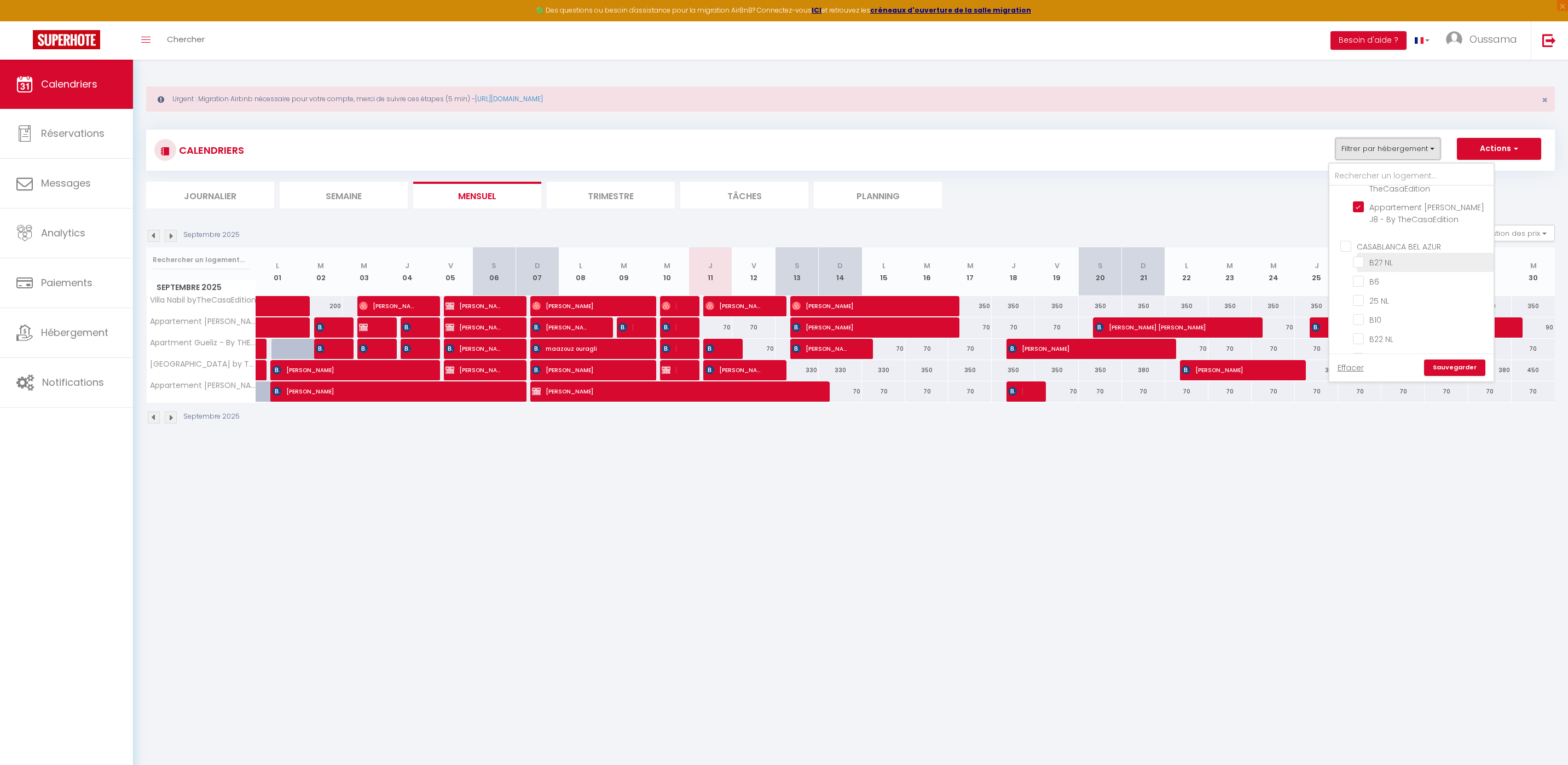
scroll to position [151, 0]
click at [1355, 293] on input "MARRAKECH" at bounding box center [1423, 296] width 164 height 11
click at [1397, 257] on input "CASABLANCA BEL AZUR" at bounding box center [1423, 257] width 164 height 11
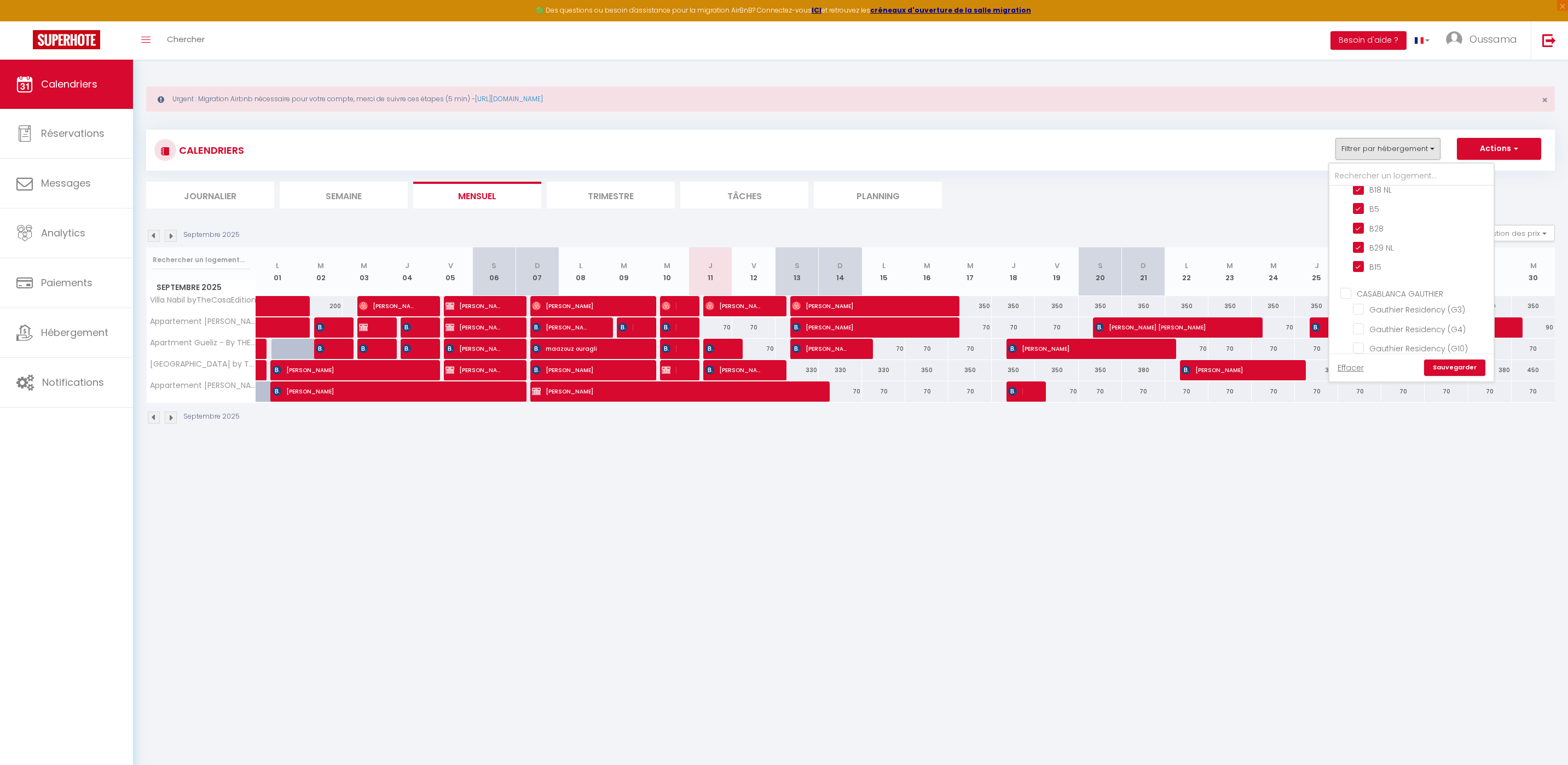
click at [1457, 360] on link "Sauvegarder" at bounding box center [1455, 368] width 61 height 16
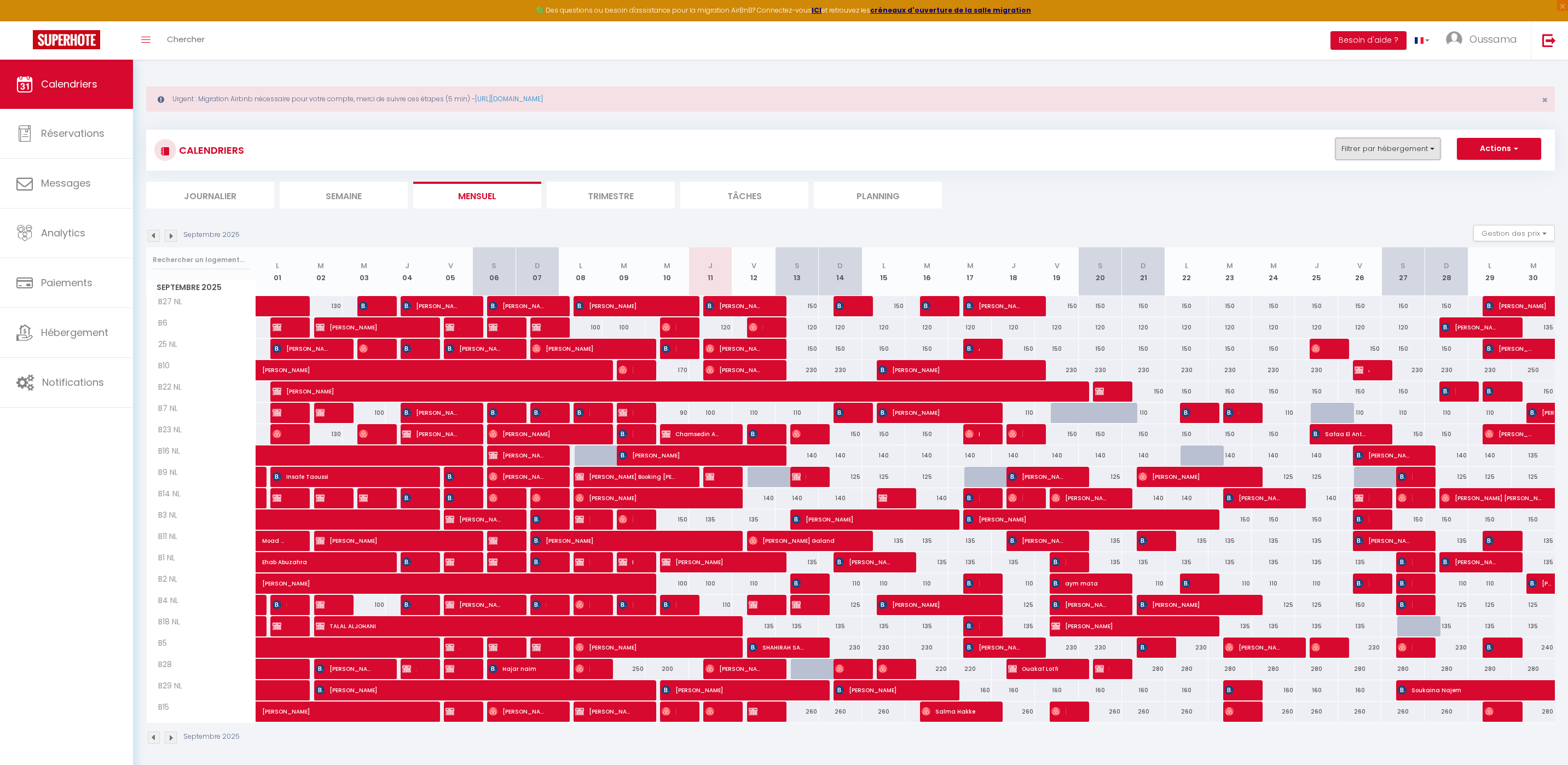
click at [1421, 155] on button "Filtrer par hébergement" at bounding box center [1387, 149] width 105 height 22
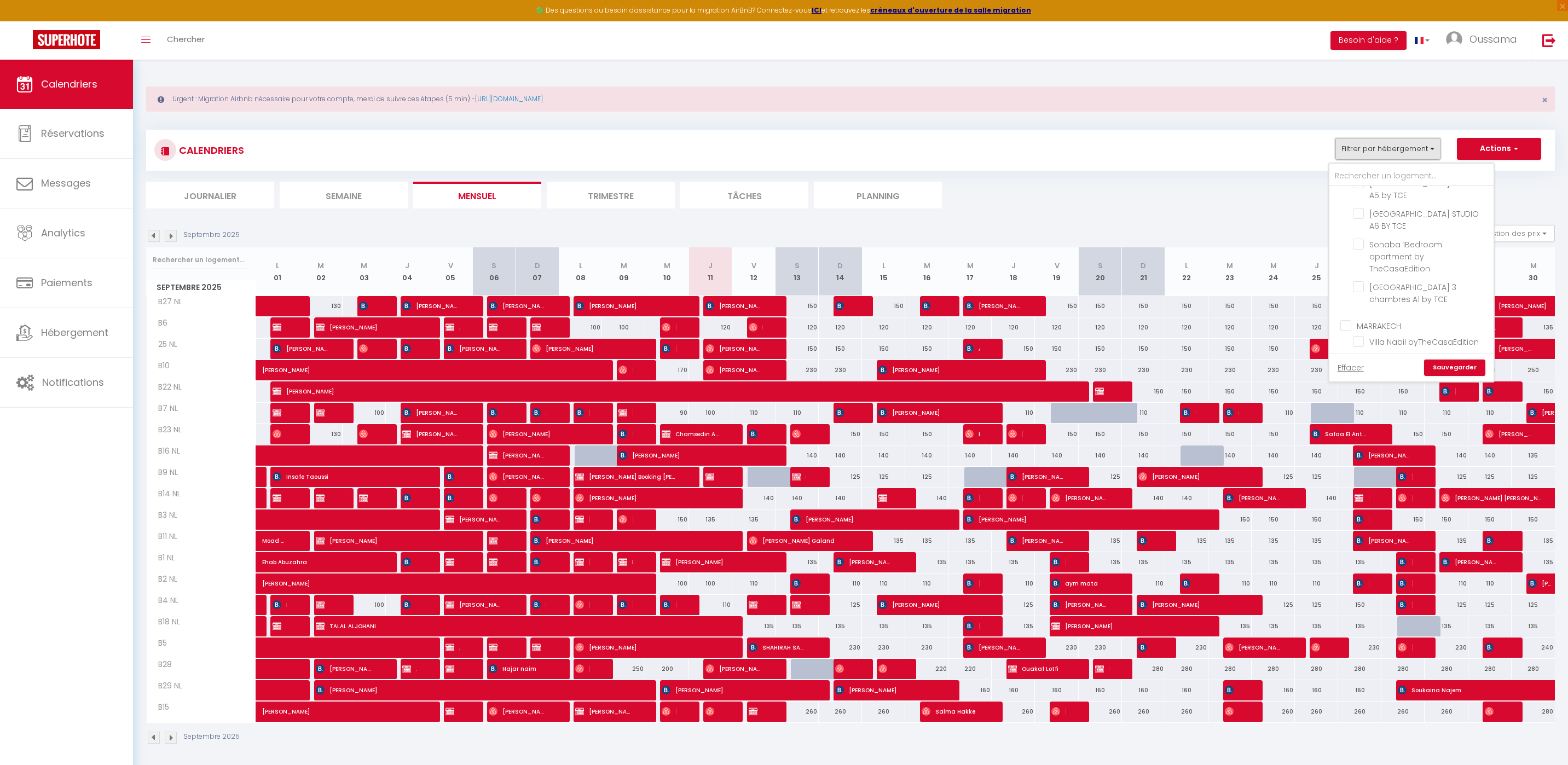
scroll to position [339, 0]
click at [1357, 271] on input "CASABLANCA BEL AZUR" at bounding box center [1423, 273] width 164 height 11
click at [1390, 285] on input "CASABLANCA GAUTHIER" at bounding box center [1423, 289] width 164 height 11
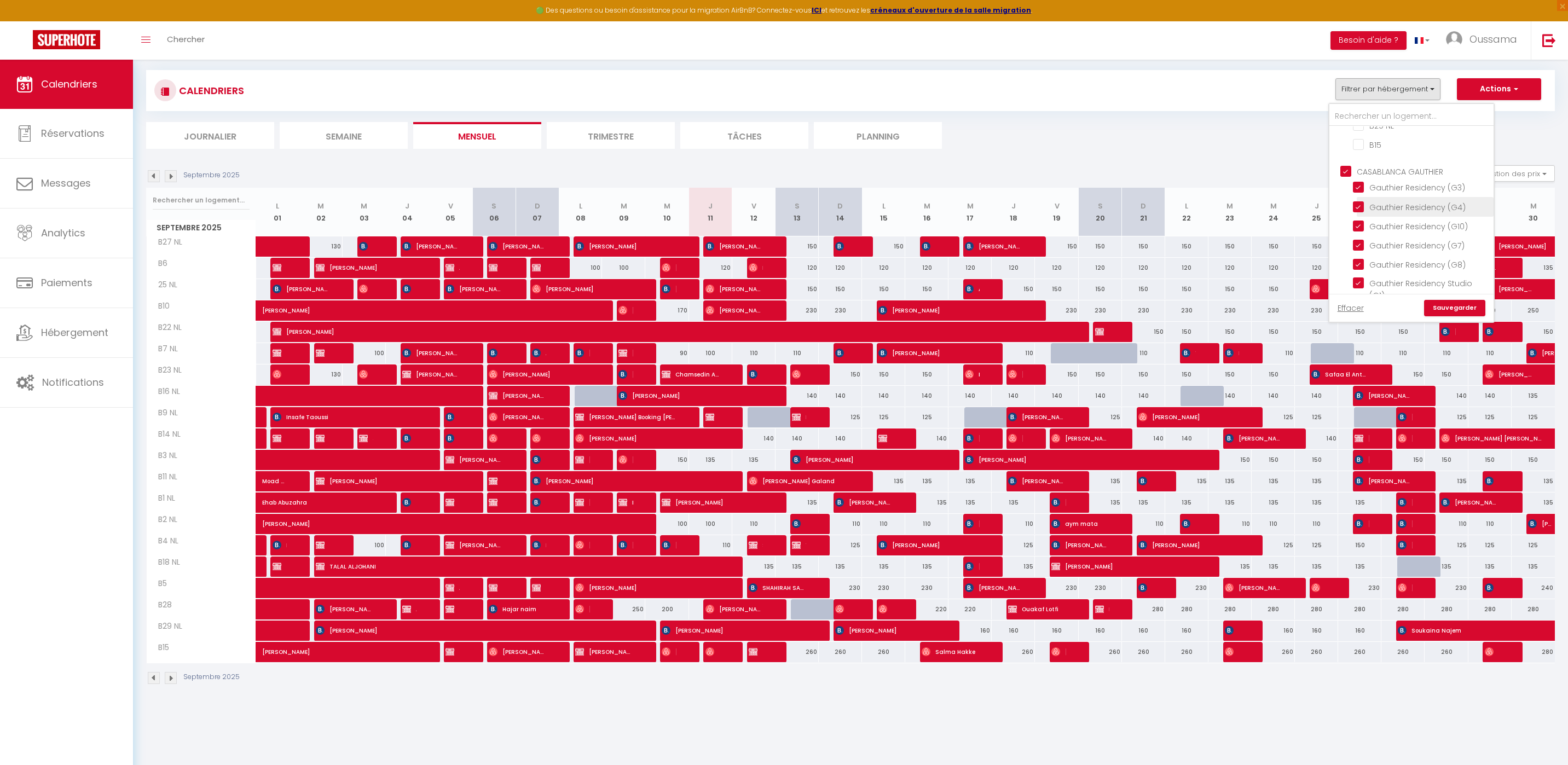
scroll to position [837, 0]
click at [1458, 305] on link "Sauvegarder" at bounding box center [1455, 308] width 61 height 16
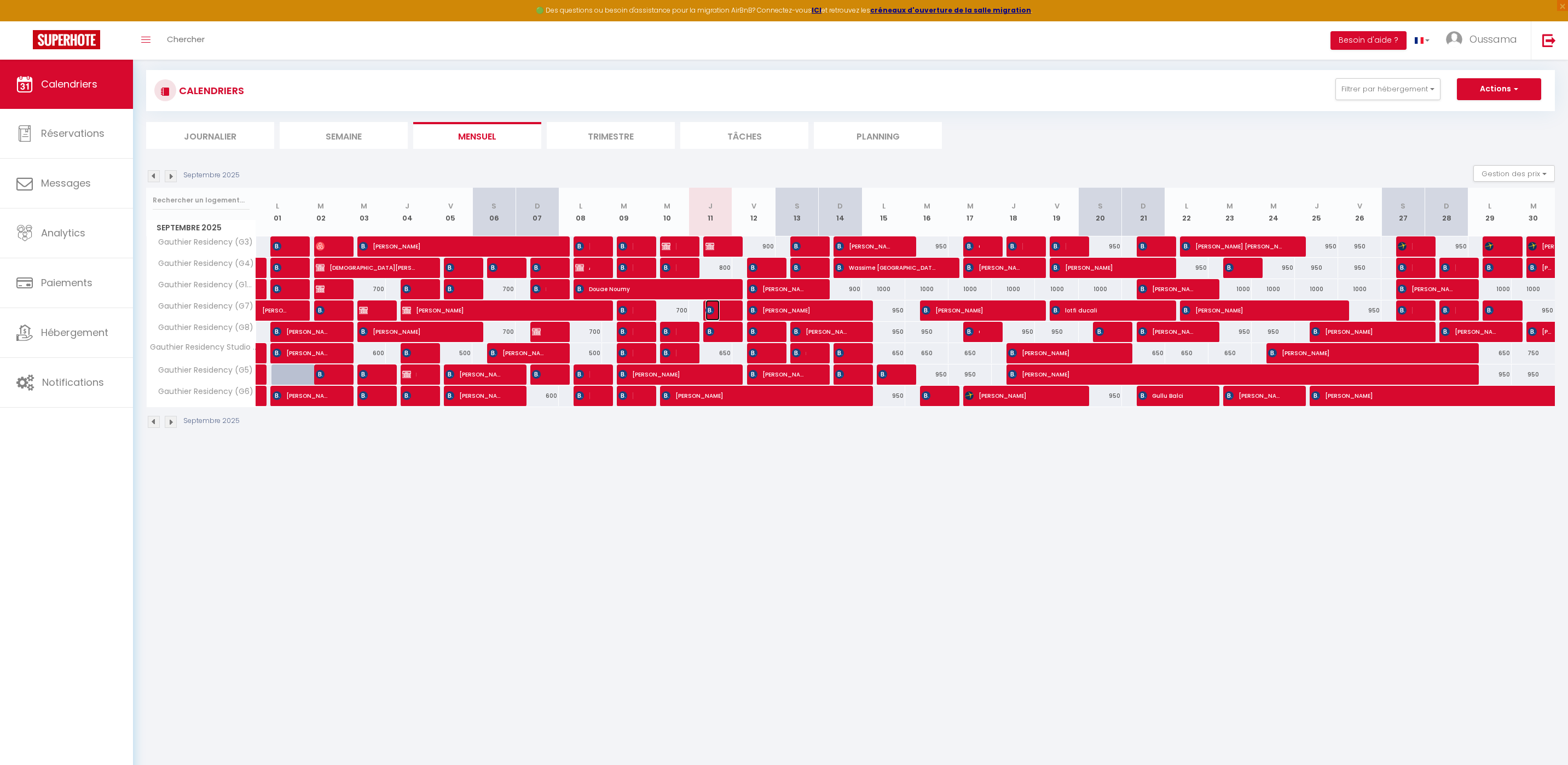
click at [710, 310] on img at bounding box center [709, 310] width 8 height 8
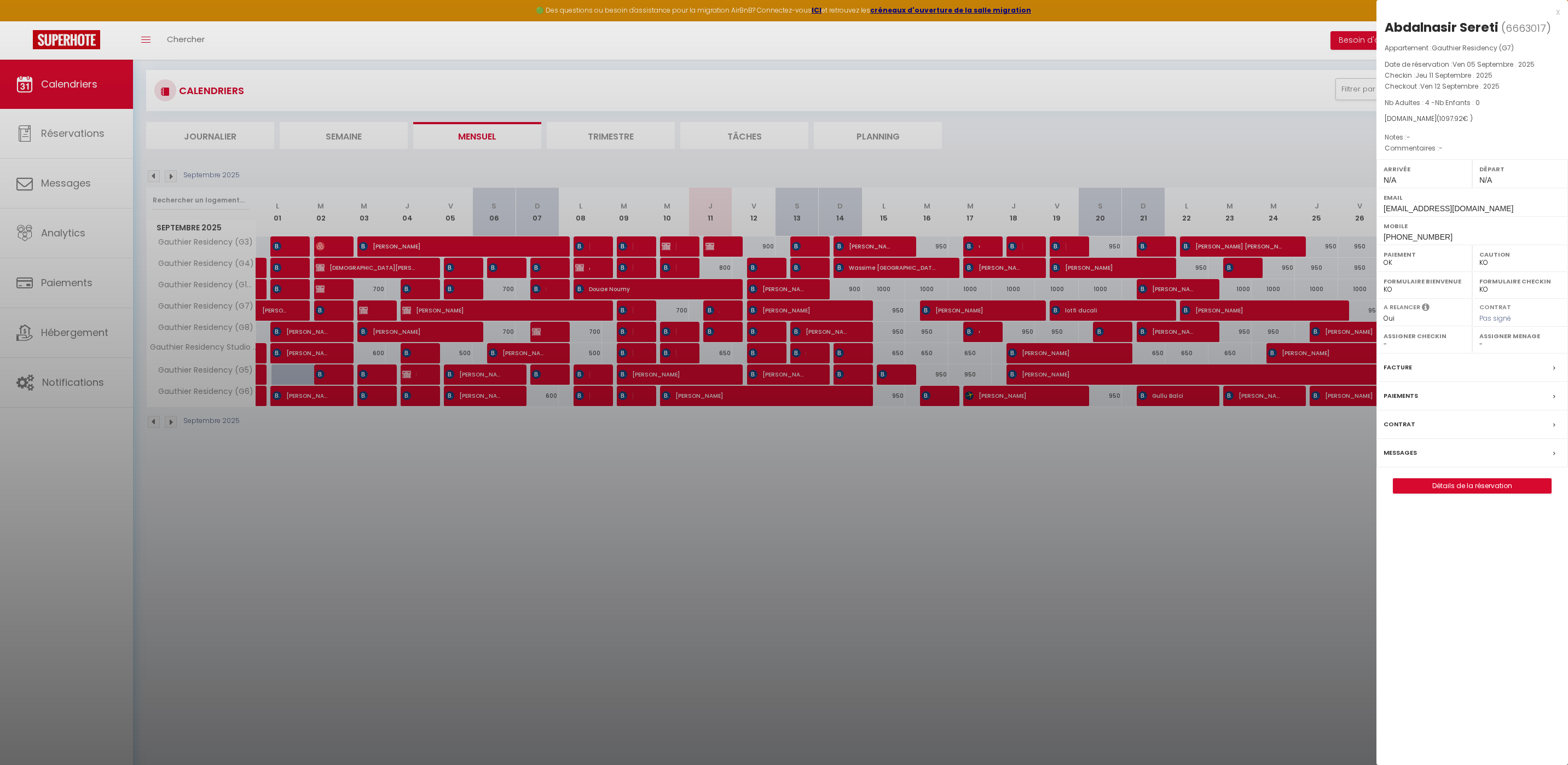
click at [1557, 14] on div "x" at bounding box center [1468, 12] width 183 height 13
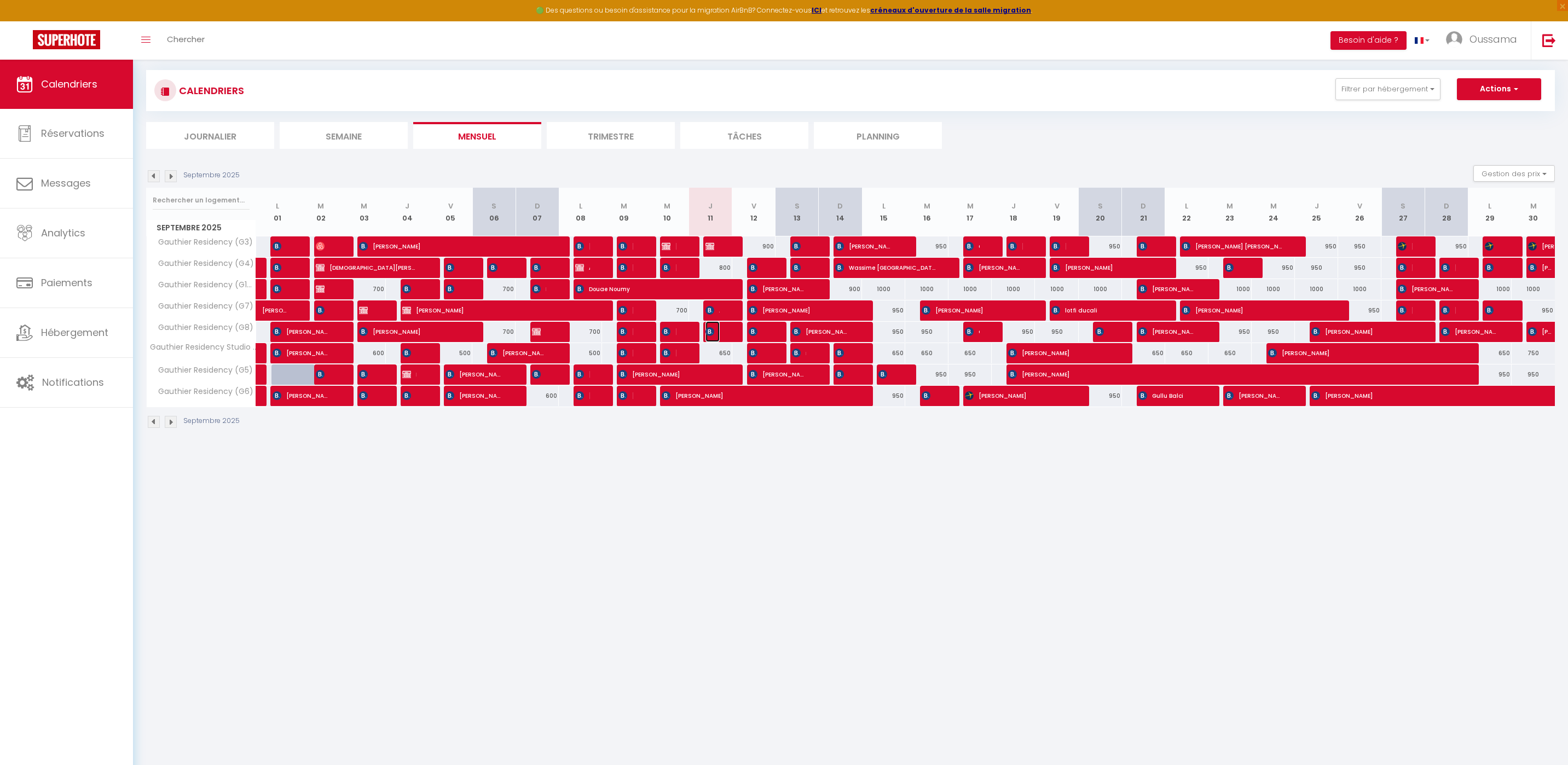
click at [711, 330] on img at bounding box center [709, 331] width 8 height 8
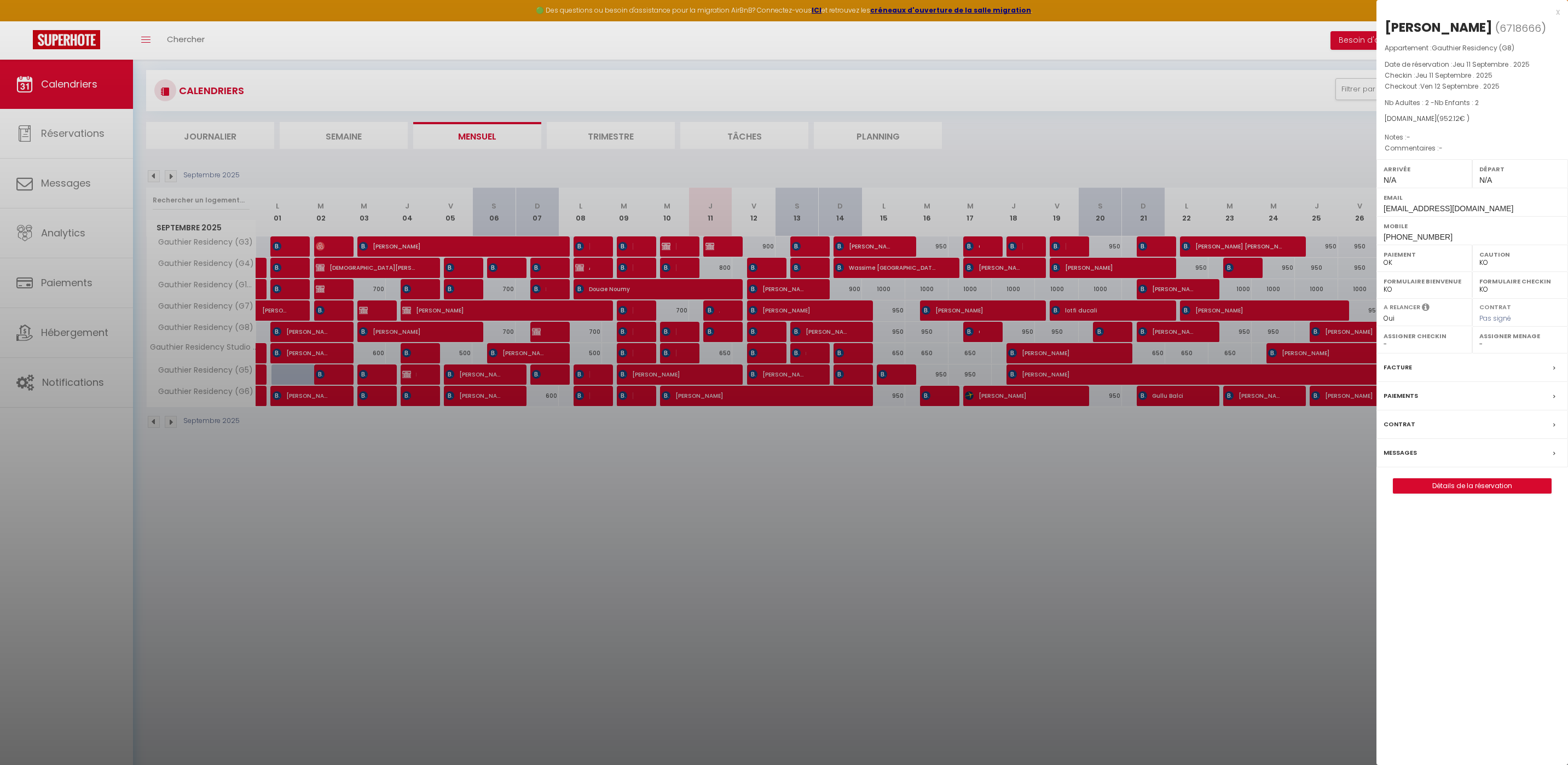
click at [1554, 11] on div "x" at bounding box center [1468, 12] width 183 height 13
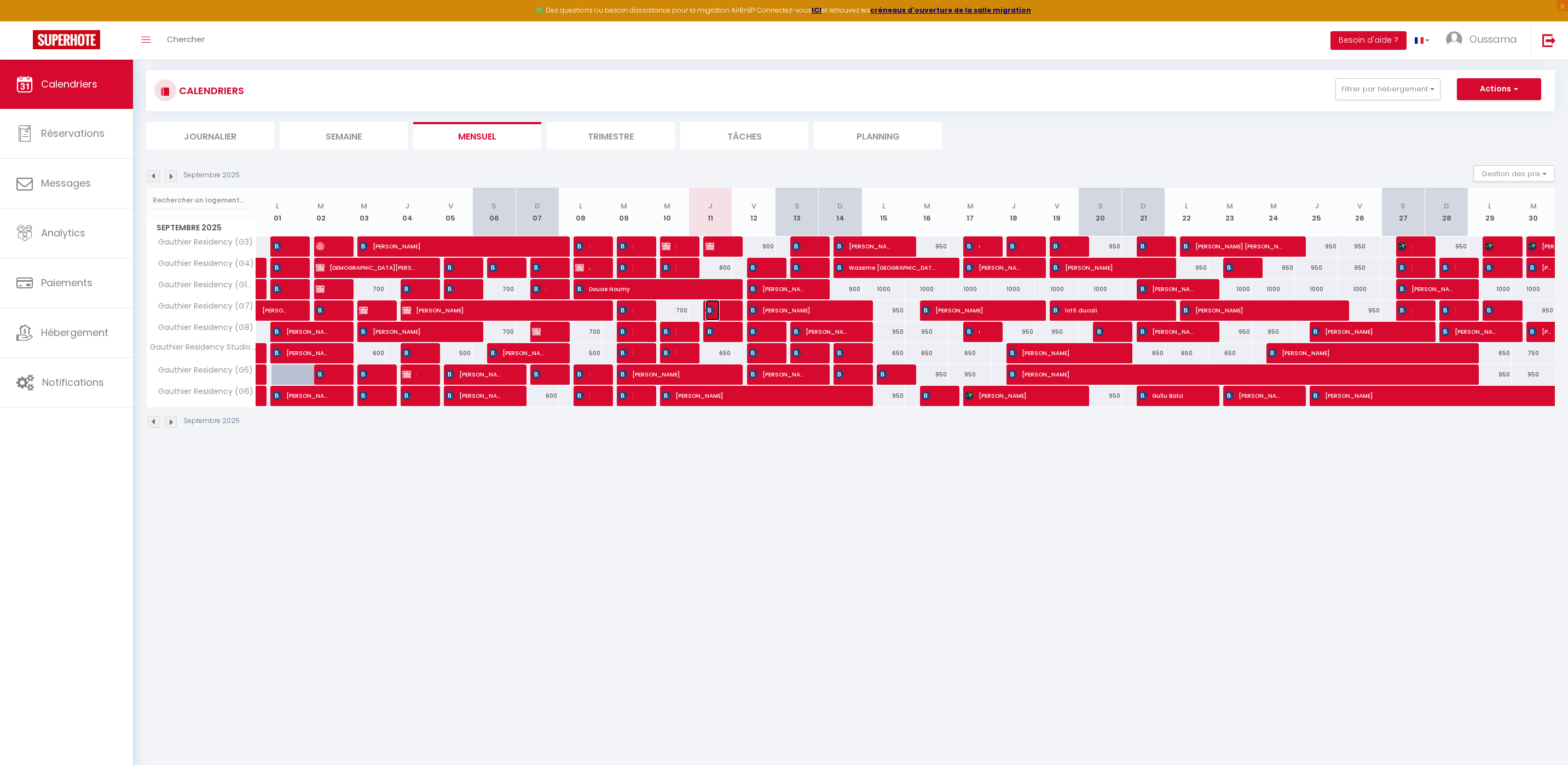
click at [714, 312] on img at bounding box center [709, 310] width 8 height 8
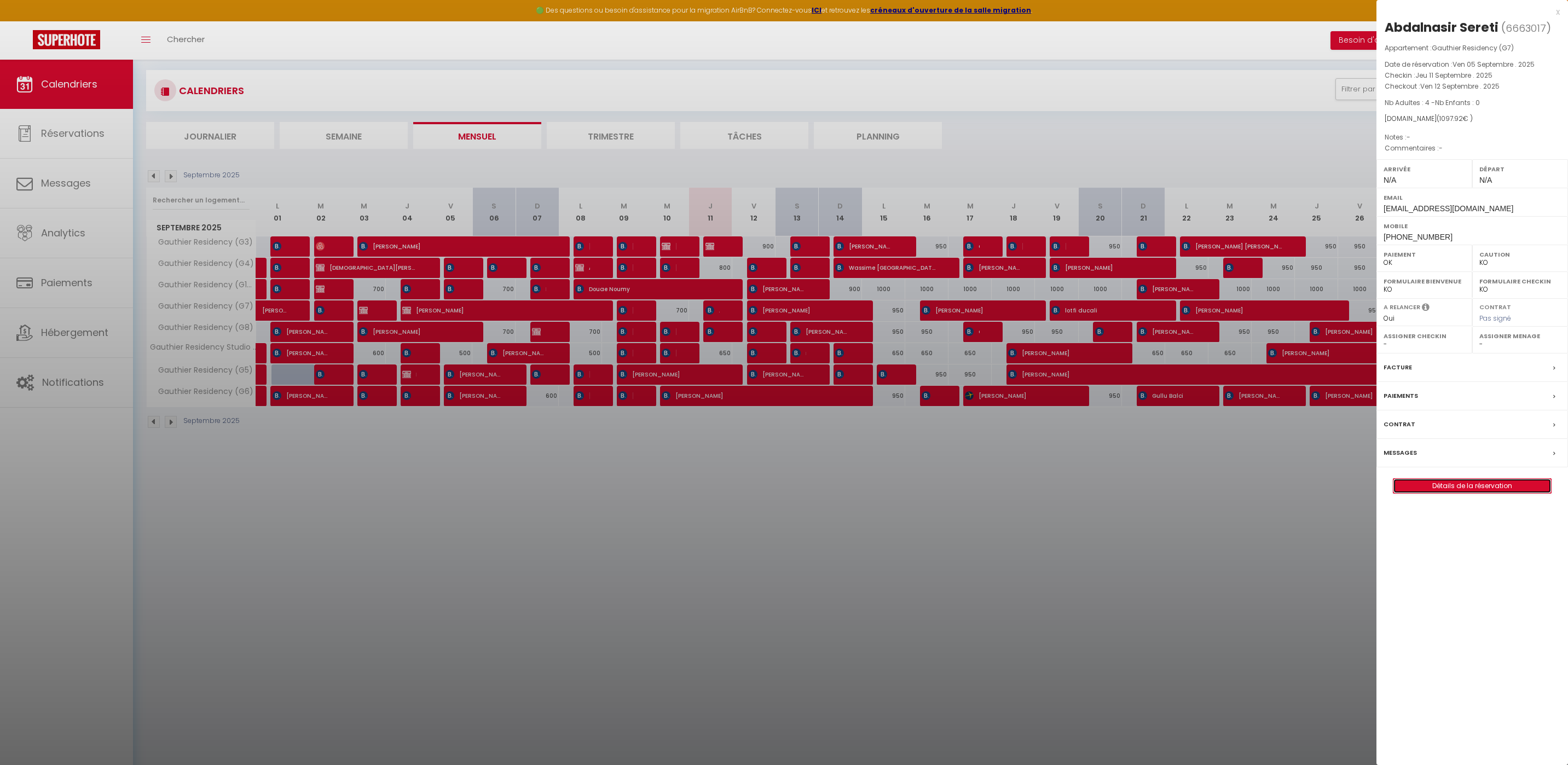
click at [1427, 489] on link "Détails de la réservation" at bounding box center [1472, 486] width 158 height 14
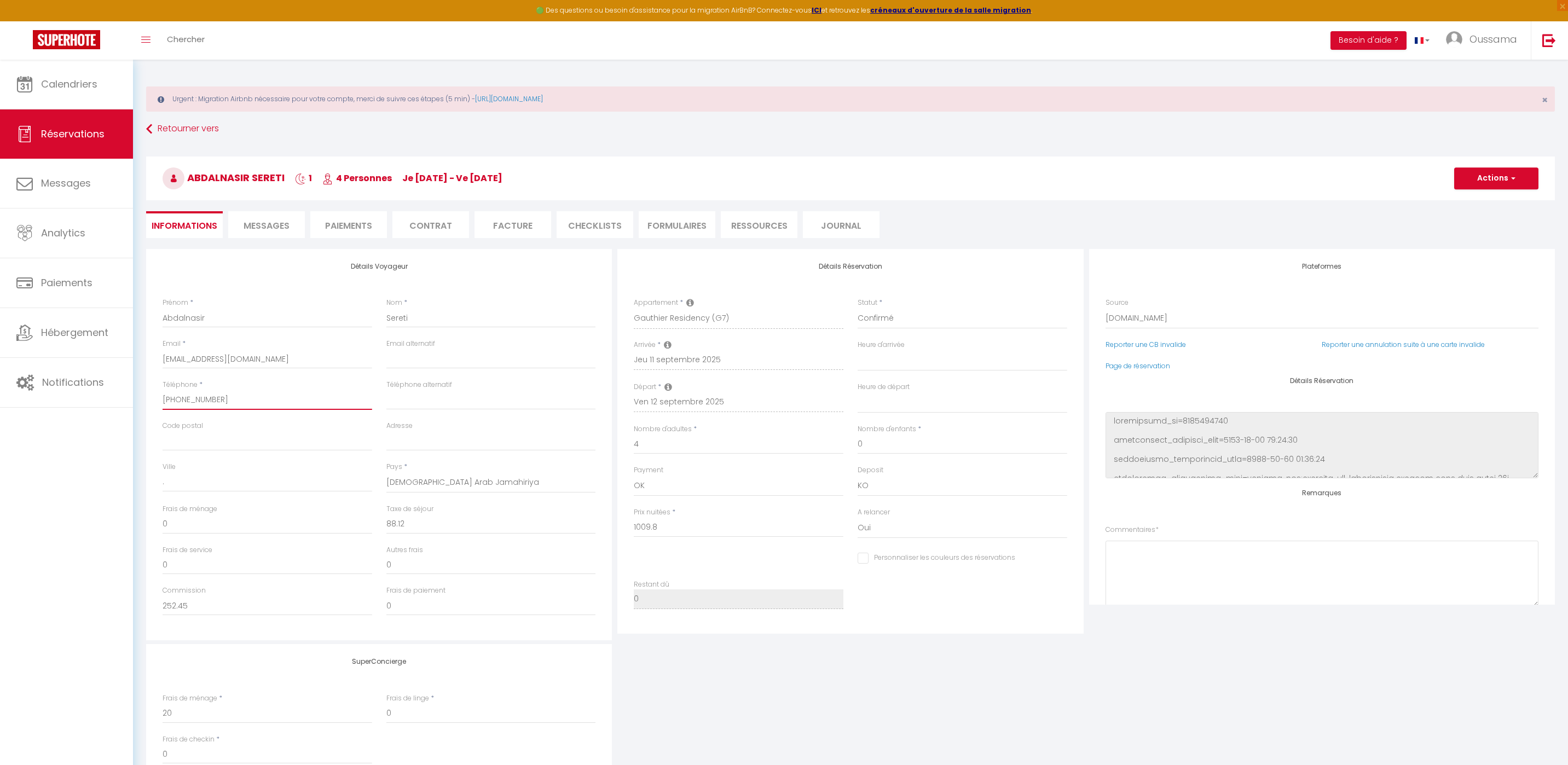
drag, startPoint x: 221, startPoint y: 398, endPoint x: 171, endPoint y: 393, distance: 50.2
click at [171, 393] on input "+218913148545" at bounding box center [267, 400] width 210 height 20
click at [813, 114] on div "Urgent : Migration Airbnb nécessaire pour votre compte, merci de suivre ces éta…" at bounding box center [850, 463] width 1435 height 805
click at [70, 100] on link "Calendriers" at bounding box center [67, 85] width 133 height 50
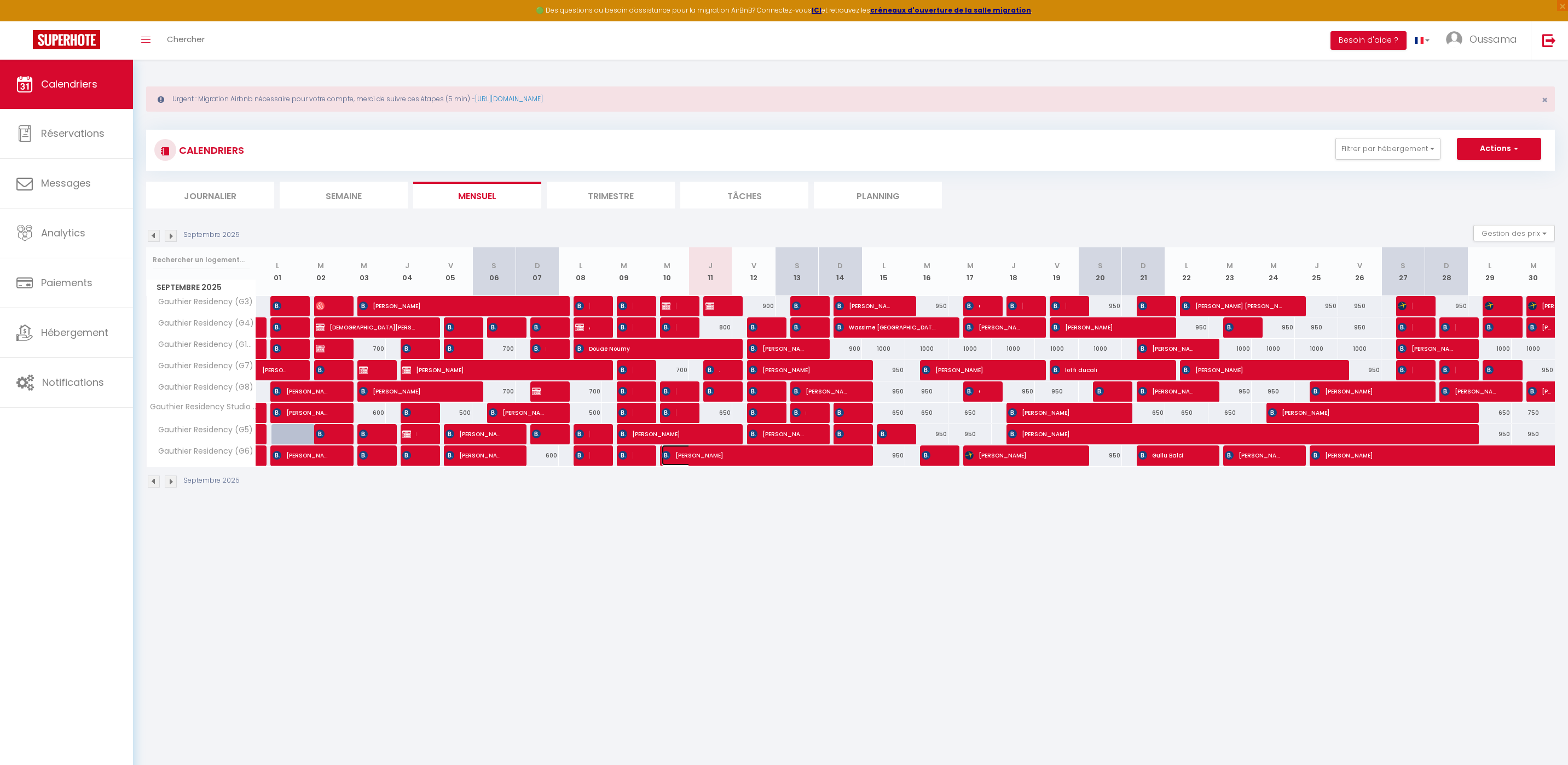
click at [769, 454] on span "Leila Boettcher" at bounding box center [755, 455] width 187 height 21
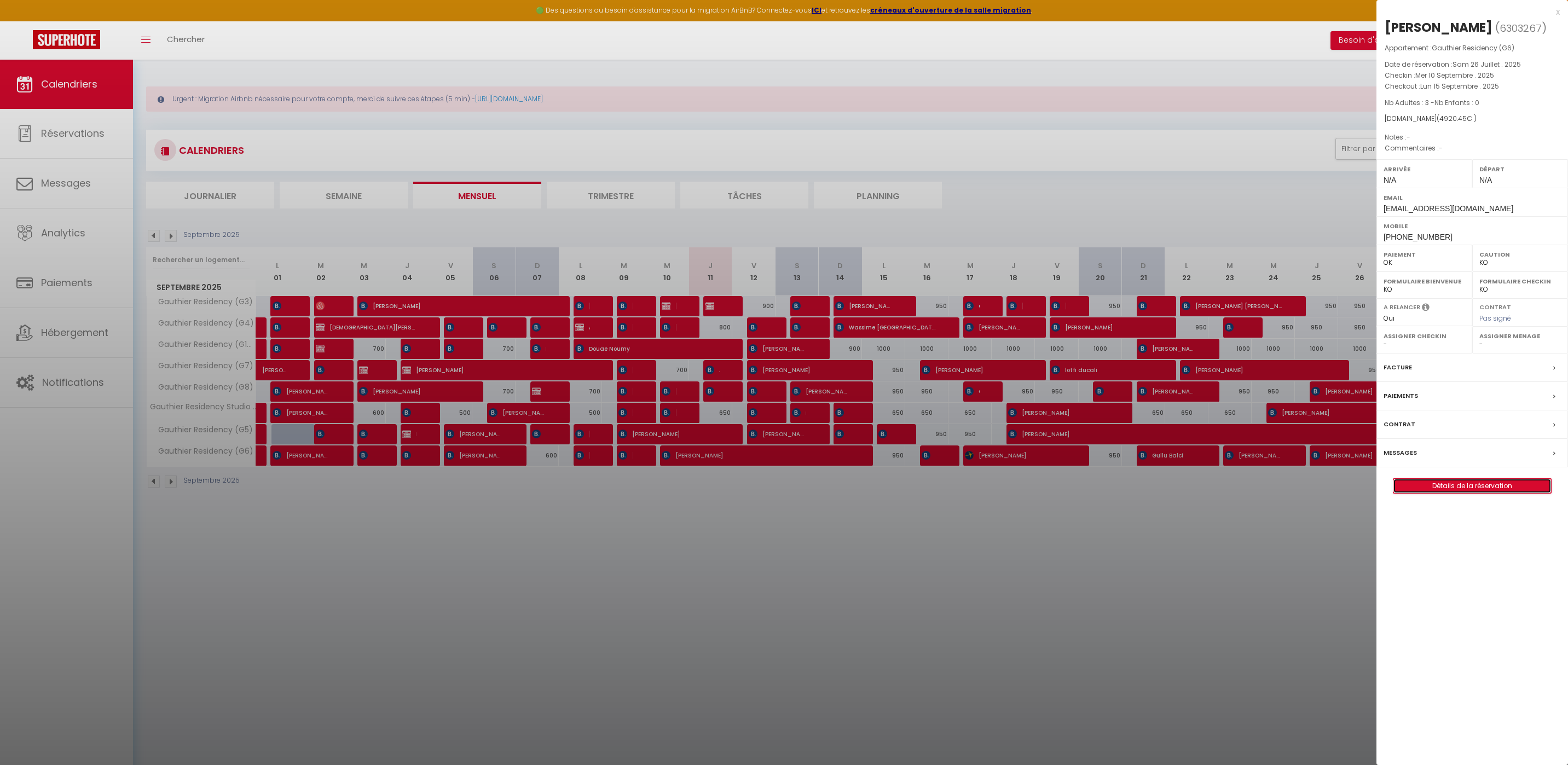
click at [1474, 488] on link "Détails de la réservation" at bounding box center [1472, 486] width 158 height 14
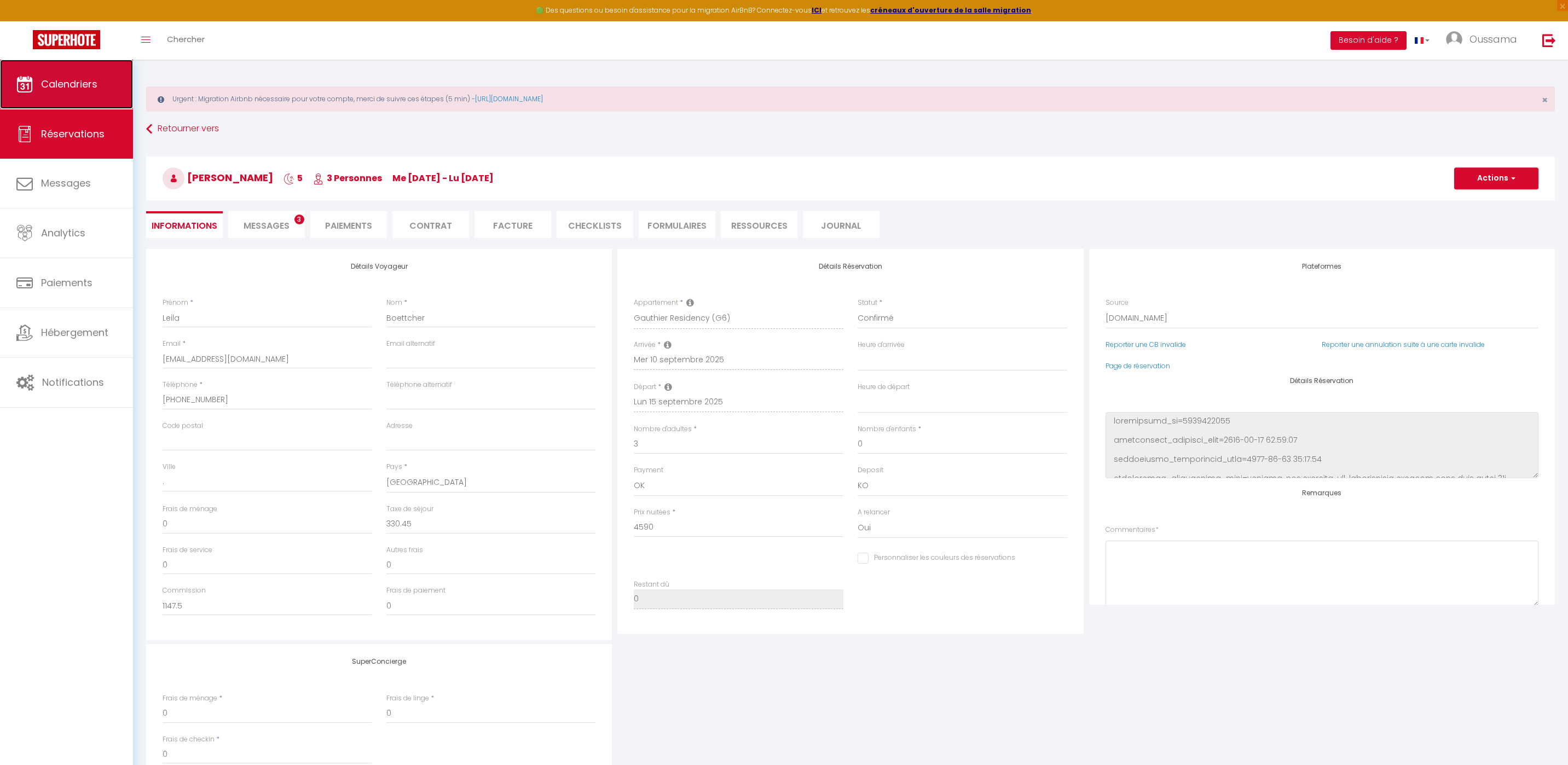
click at [50, 91] on link "Calendriers" at bounding box center [67, 85] width 133 height 50
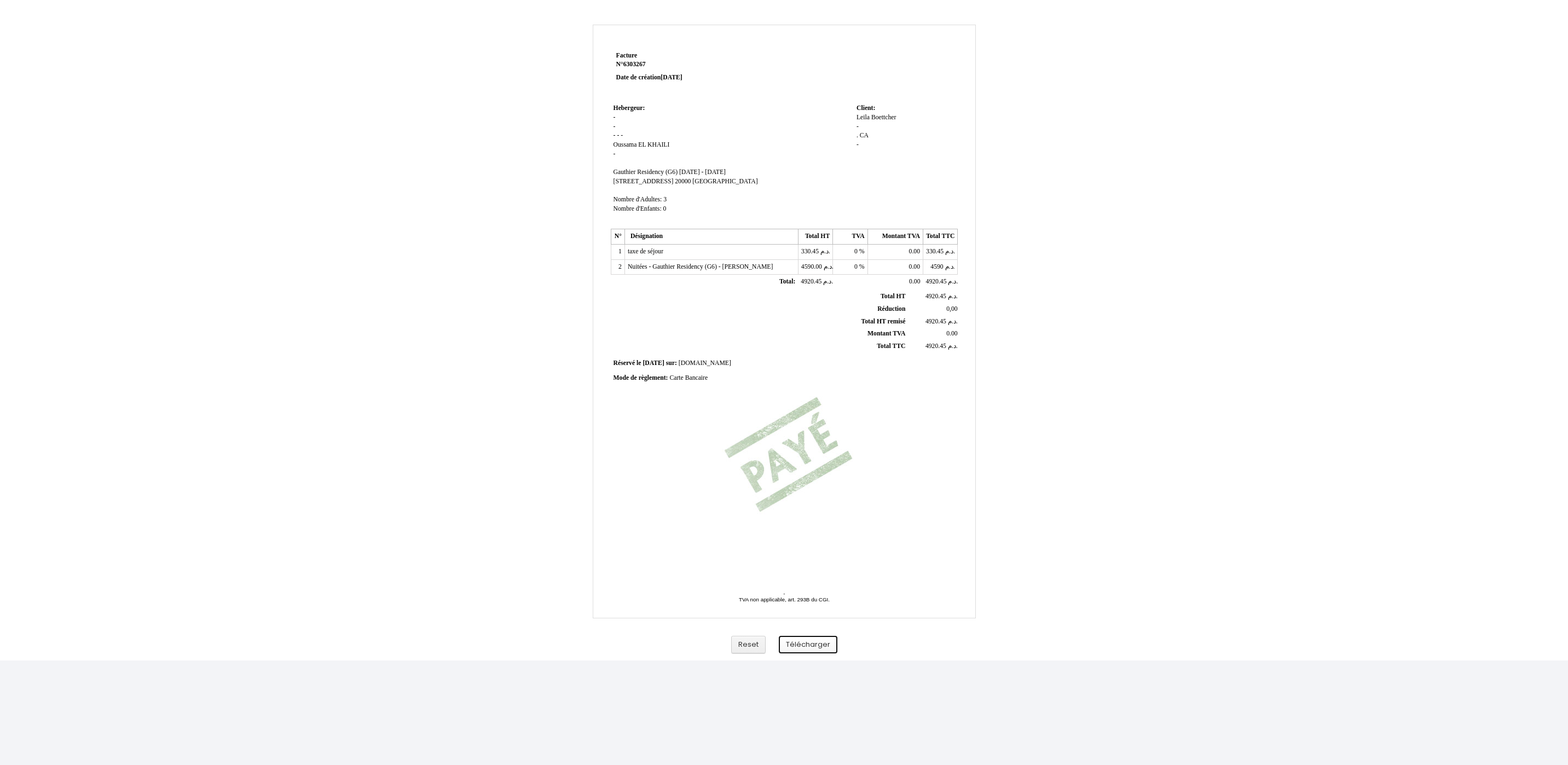
click at [827, 642] on button "Télécharger" at bounding box center [808, 644] width 59 height 18
click at [1050, 166] on div "Facture Facture N° 6303267 6303267 Date de création 26 July 2025 Hebergeur: Heb…" at bounding box center [784, 342] width 640 height 635
click at [1376, 98] on div "Facture Facture N° 6303267 6303267 Date de création 26 July 2025 Hebergeur: Heb…" at bounding box center [784, 337] width 1568 height 646
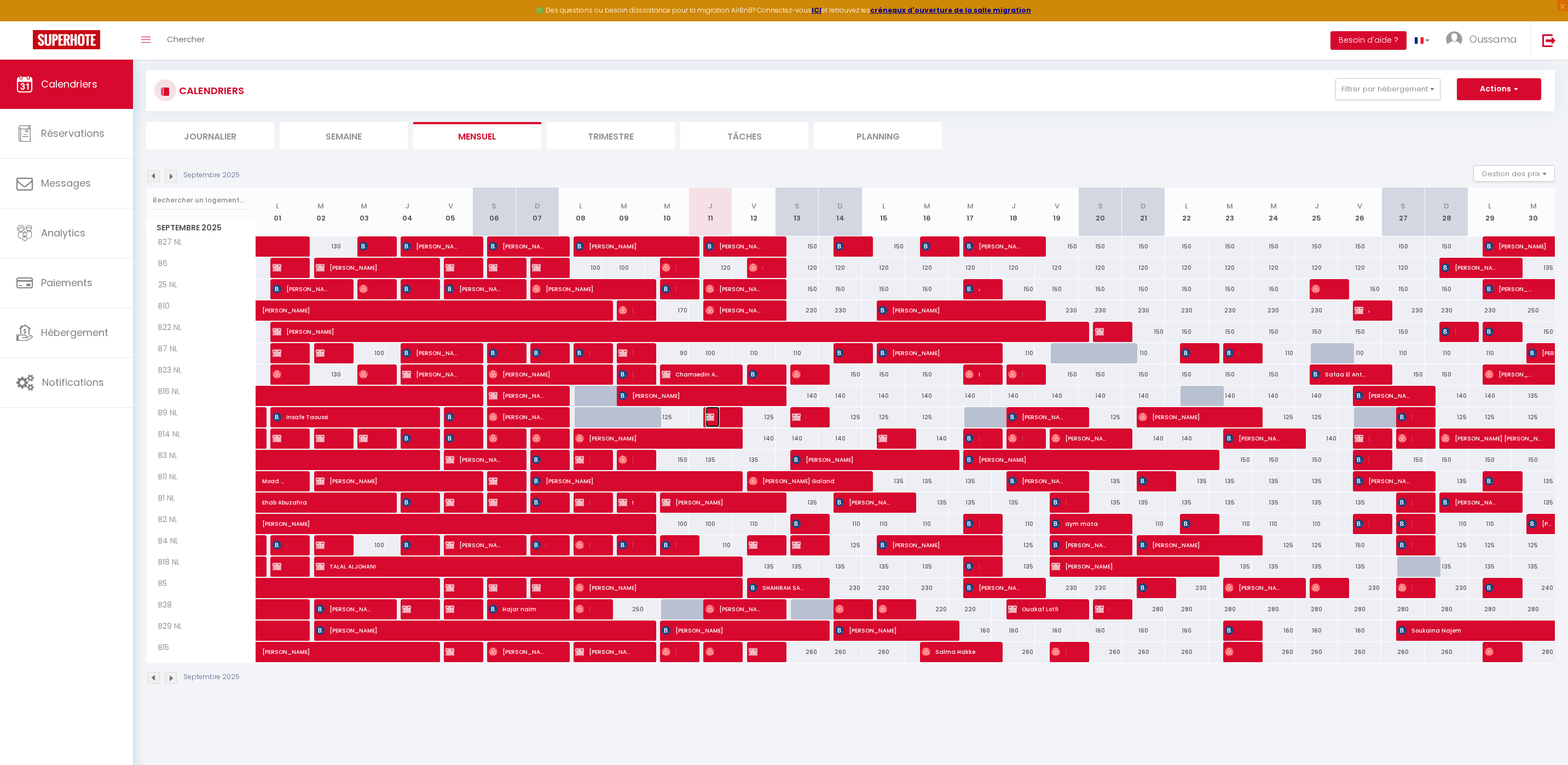
click at [716, 419] on span "Ahmed mohammed Alquthami" at bounding box center [713, 417] width 14 height 21
select select "OK"
select select "KO"
select select "0"
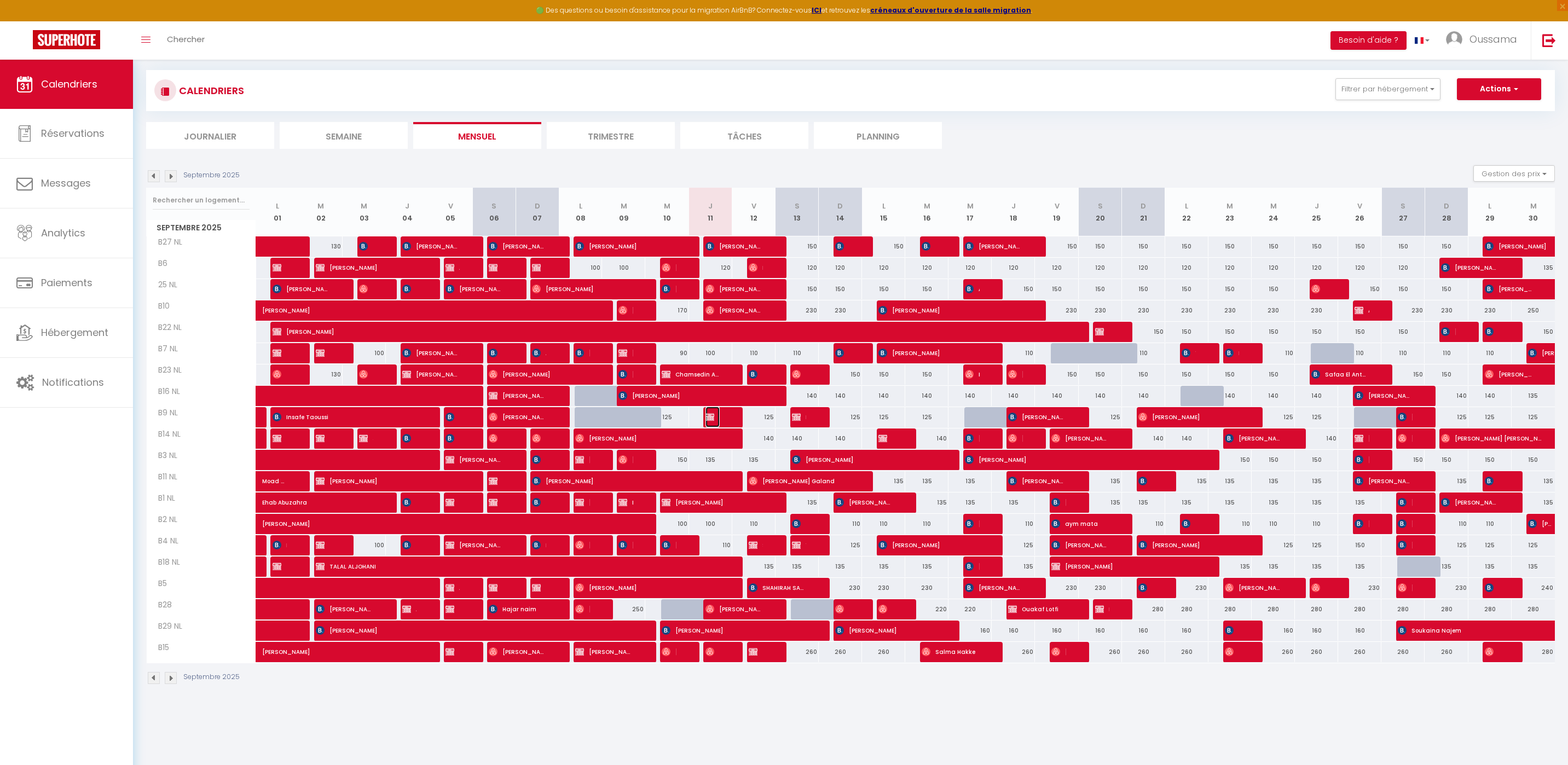
select select "1"
select select
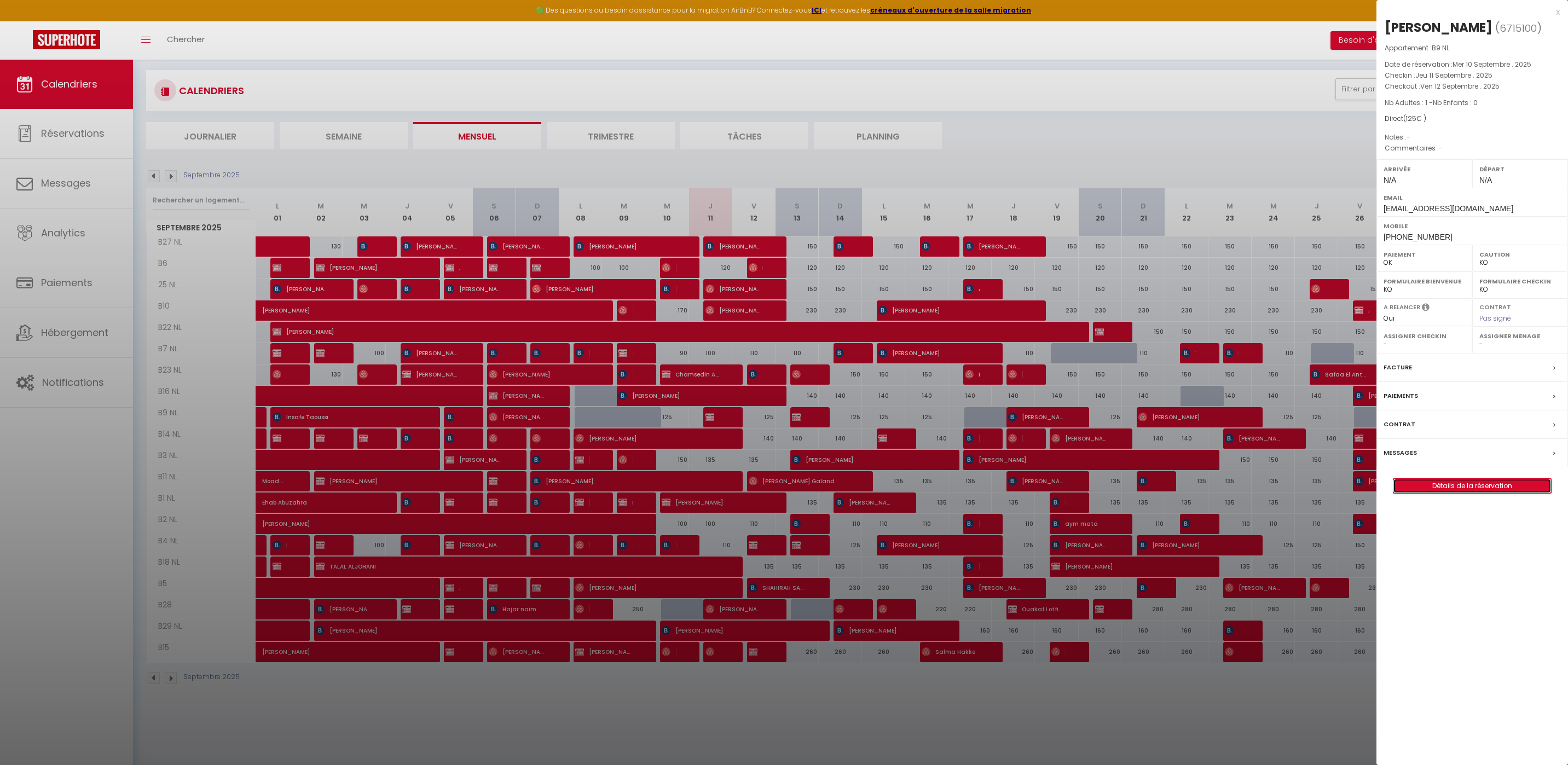
click at [1491, 493] on link "Détails de la réservation" at bounding box center [1472, 486] width 158 height 14
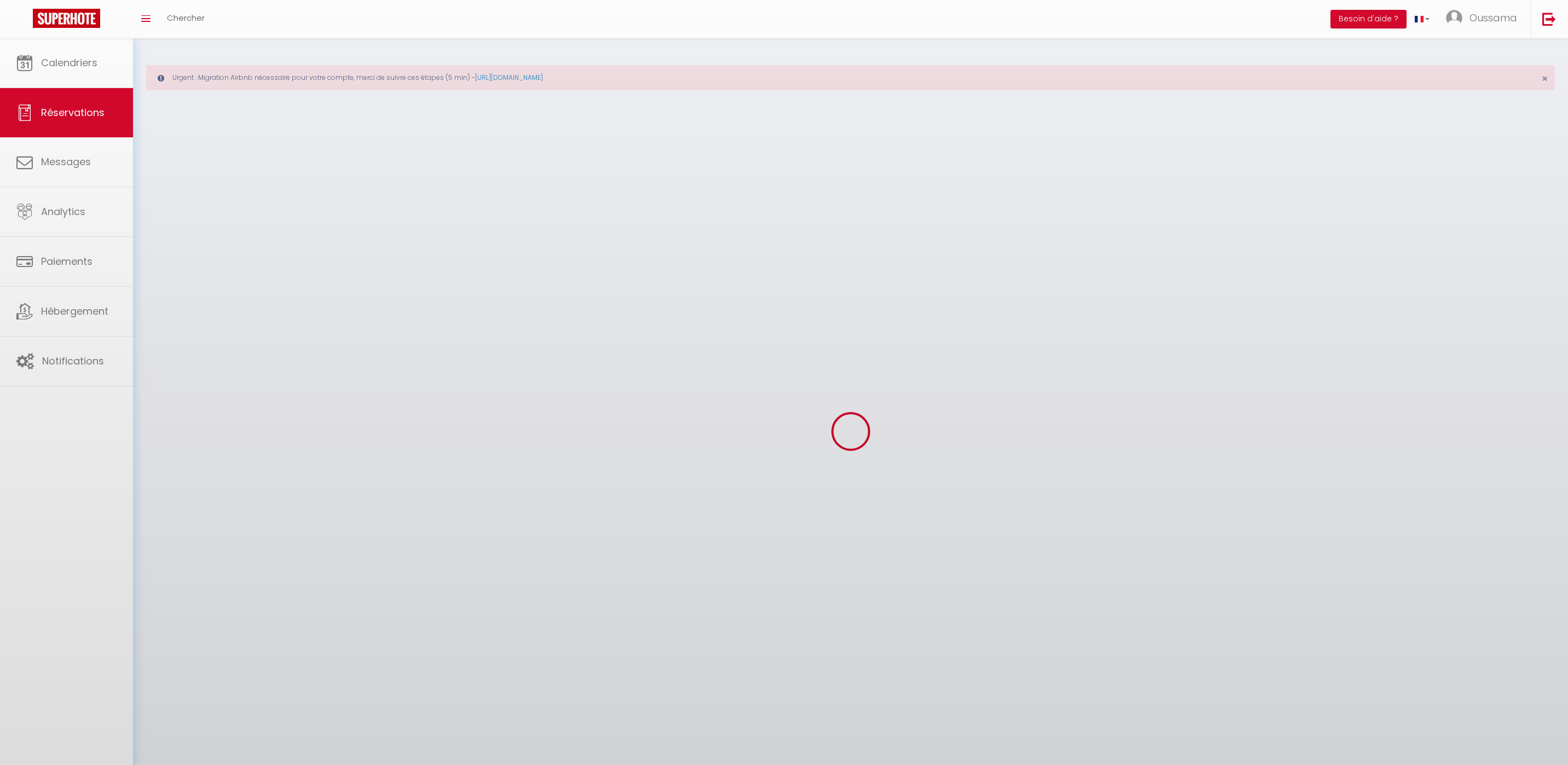
select select
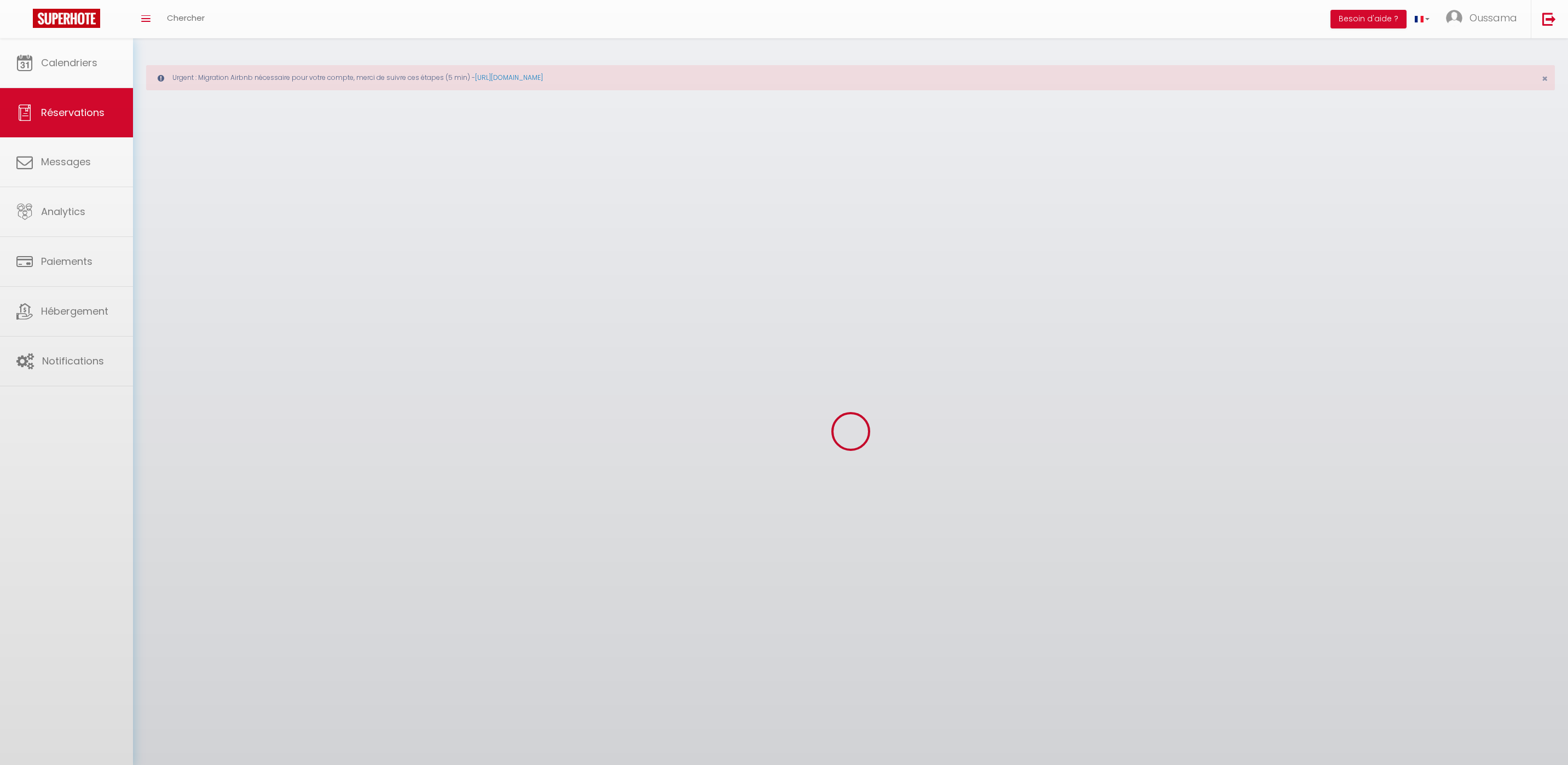
select select
checkbox input "false"
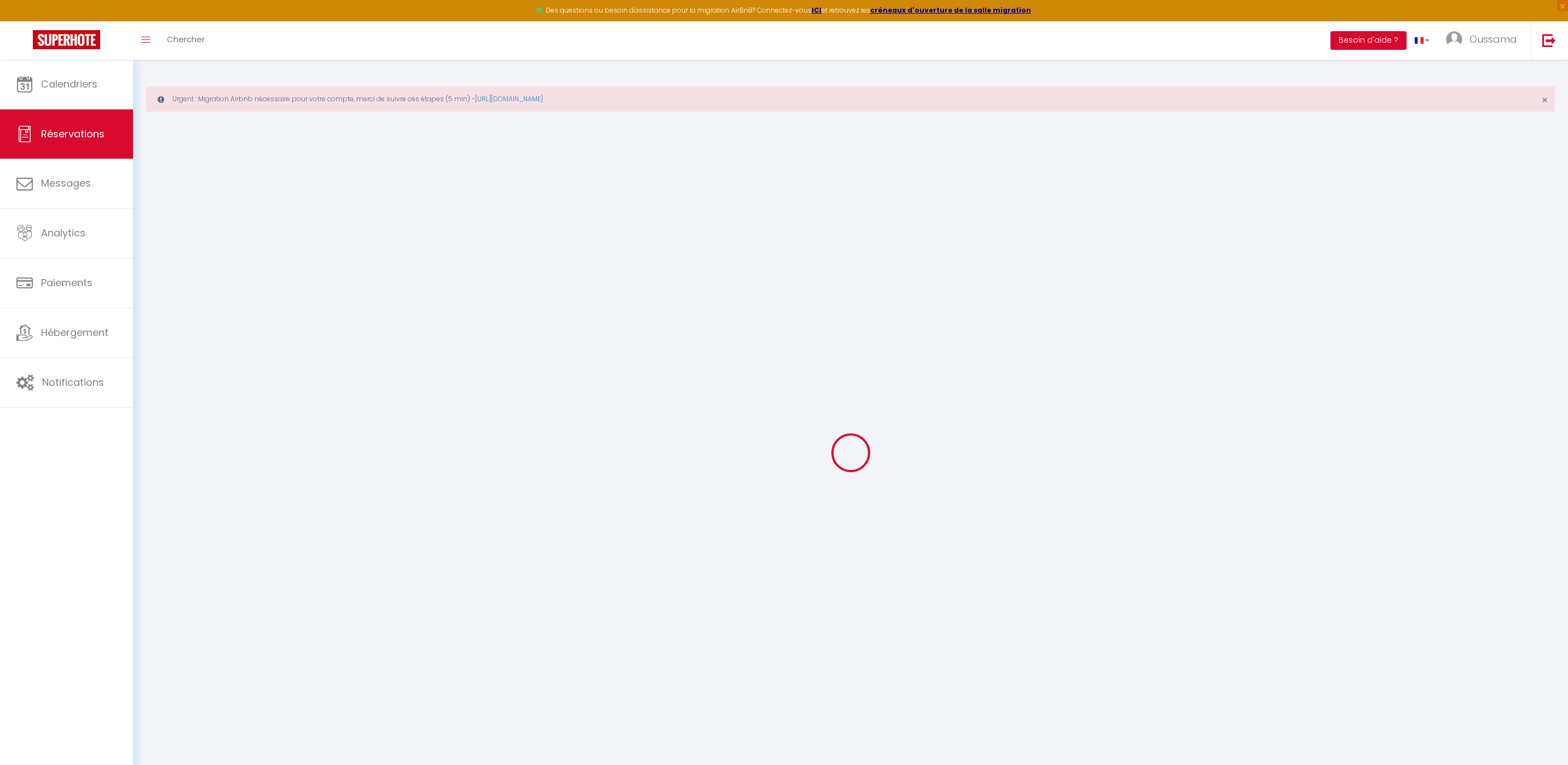
select select
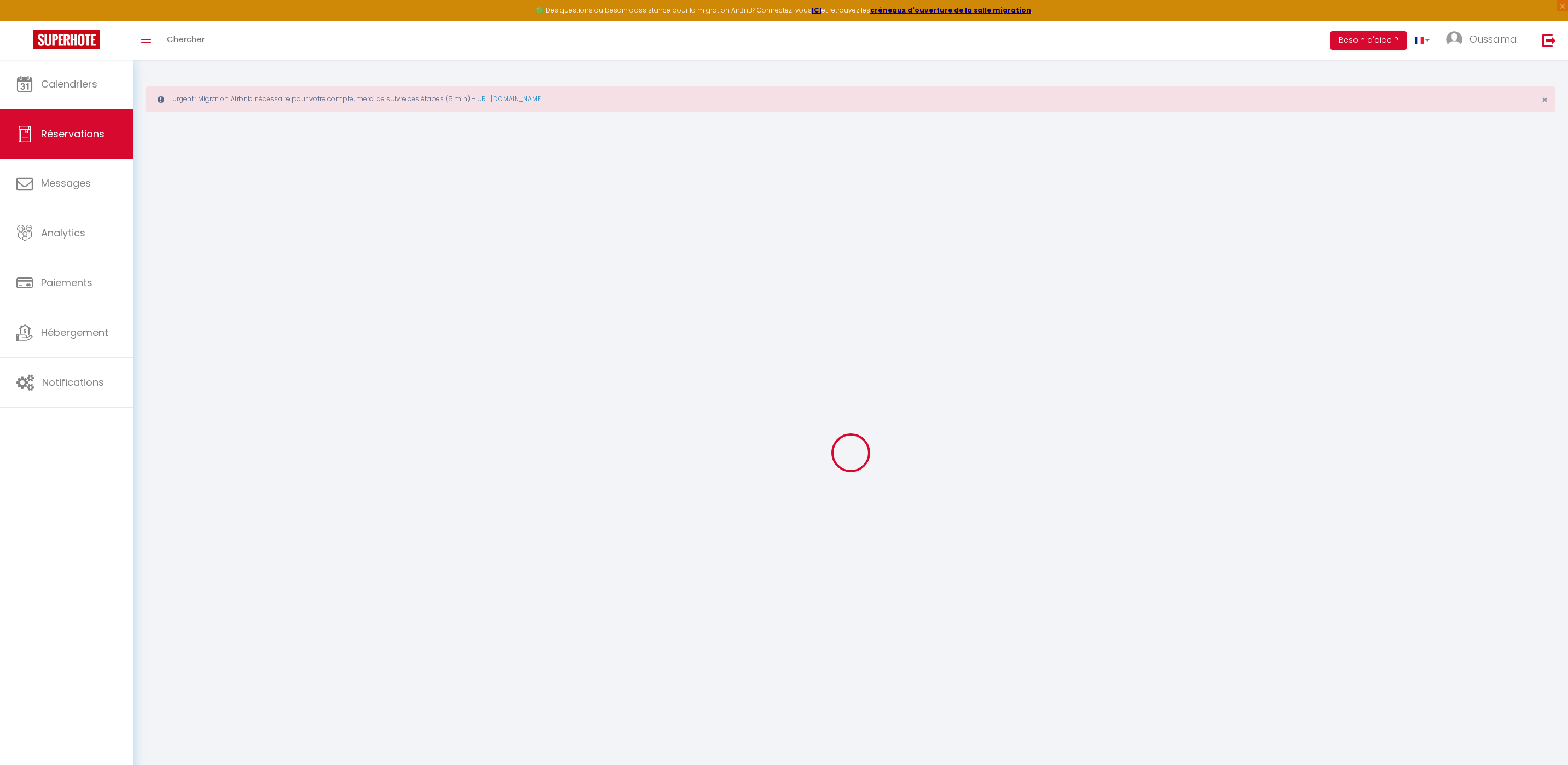
select select
checkbox input "false"
select select
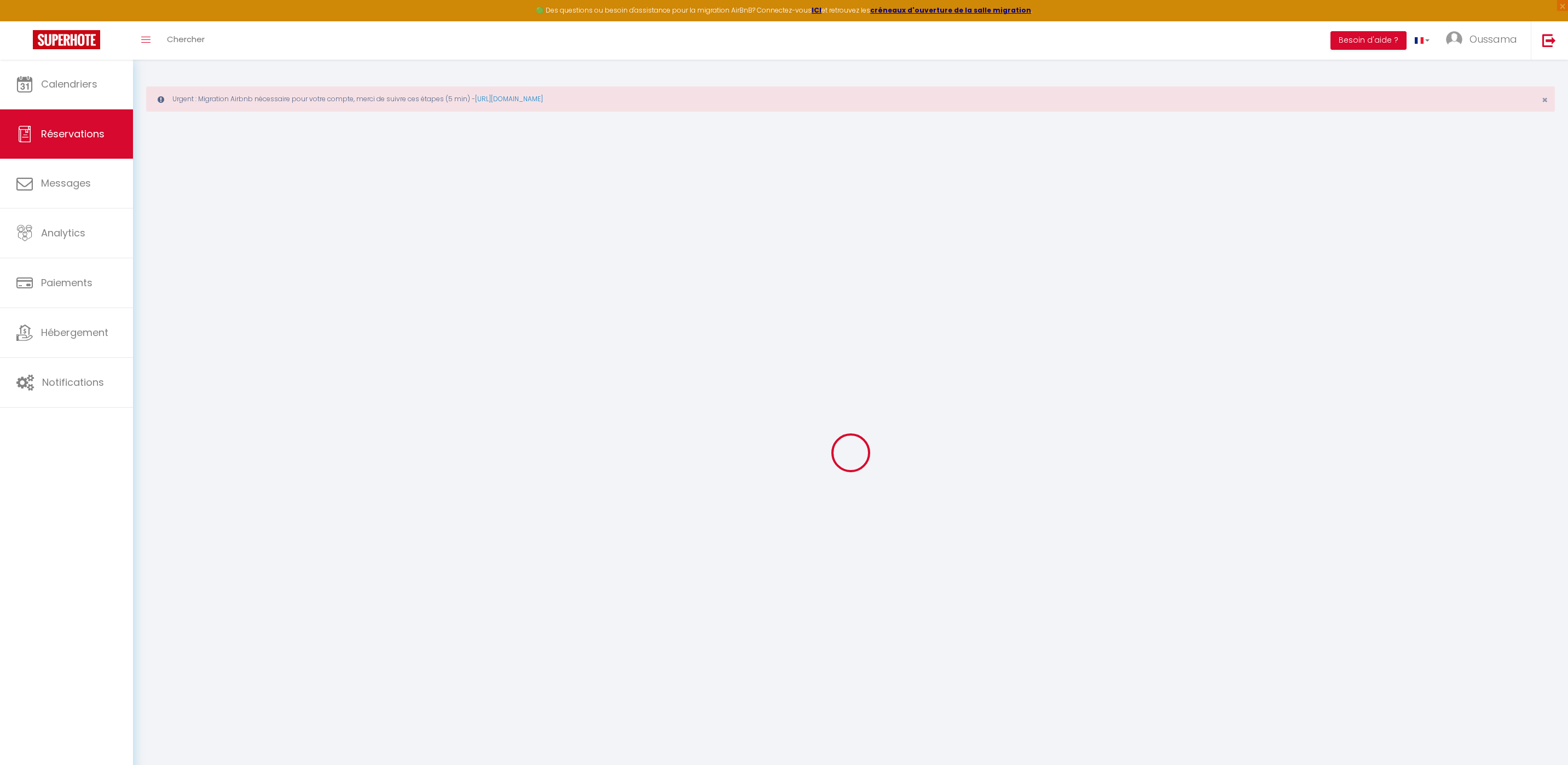
select select
checkbox input "false"
select select
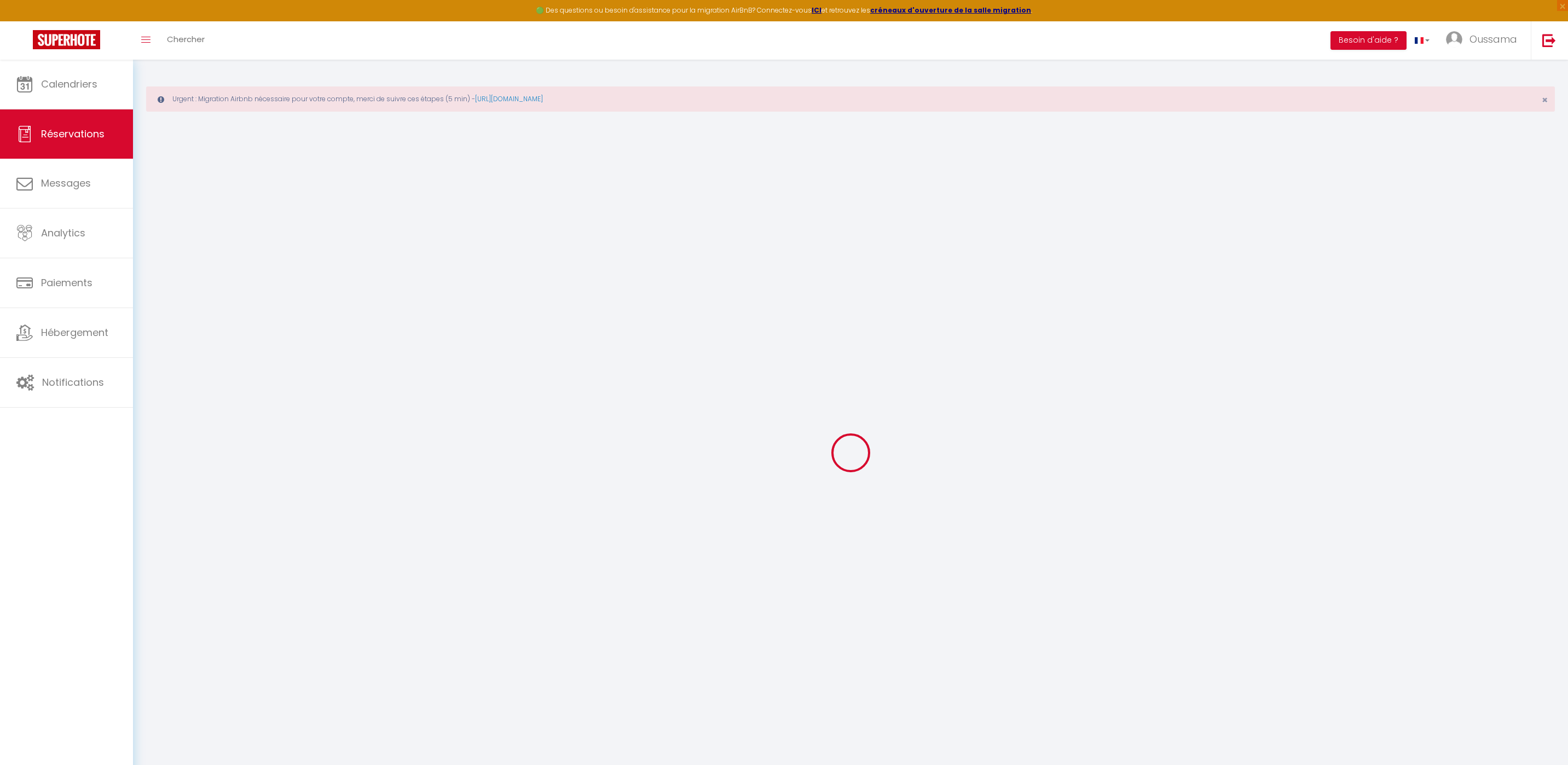
type input "Ahmed mohammed"
type input "Alquthami"
type input "Ahmedalquthami2@gmail.com"
type input "+966505603883"
select select "SA"
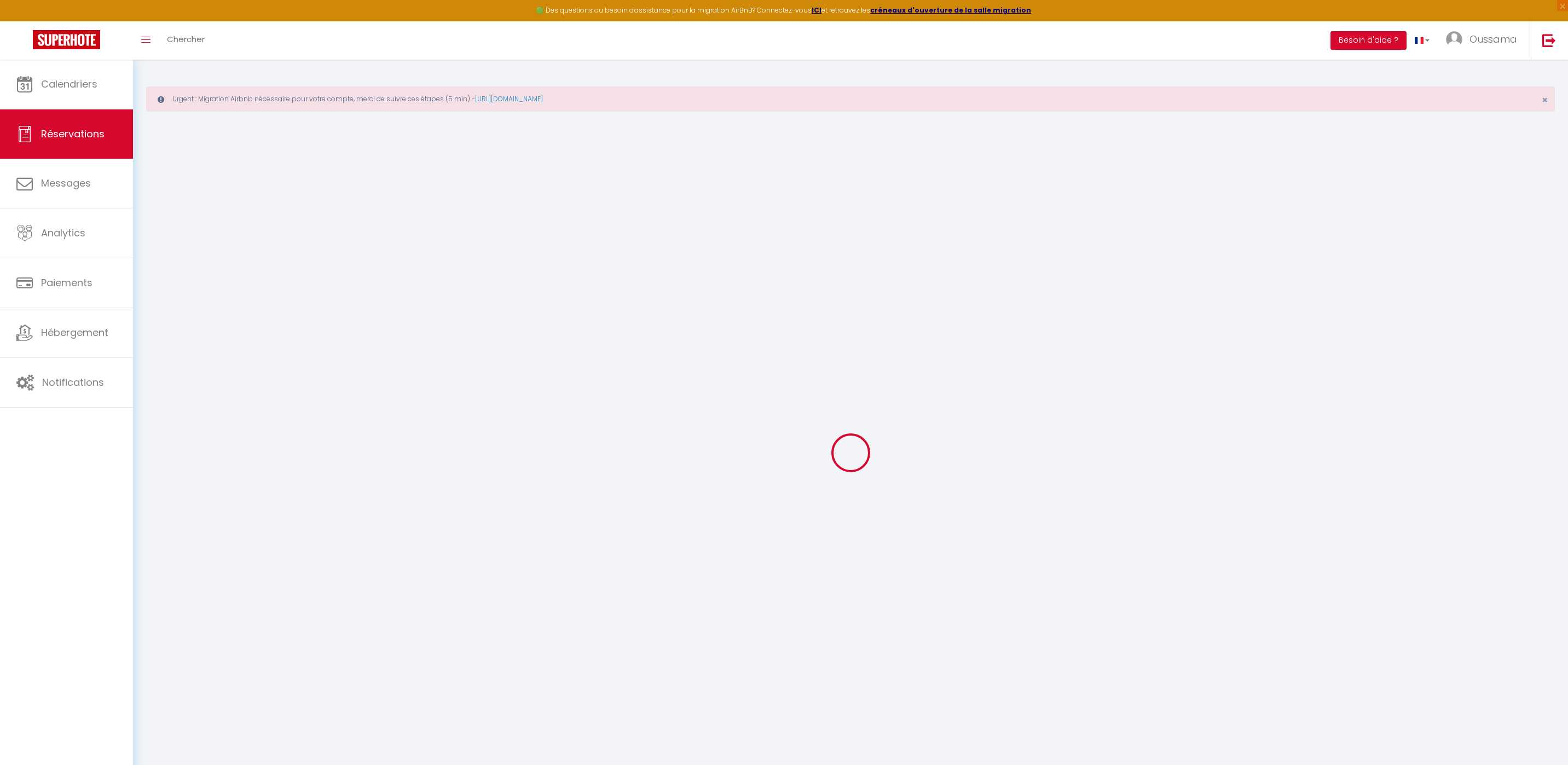
select select "44367"
select select "1"
type input "Jeu 11 Septembre 2025"
select select
type input "Ven 12 Septembre 2025"
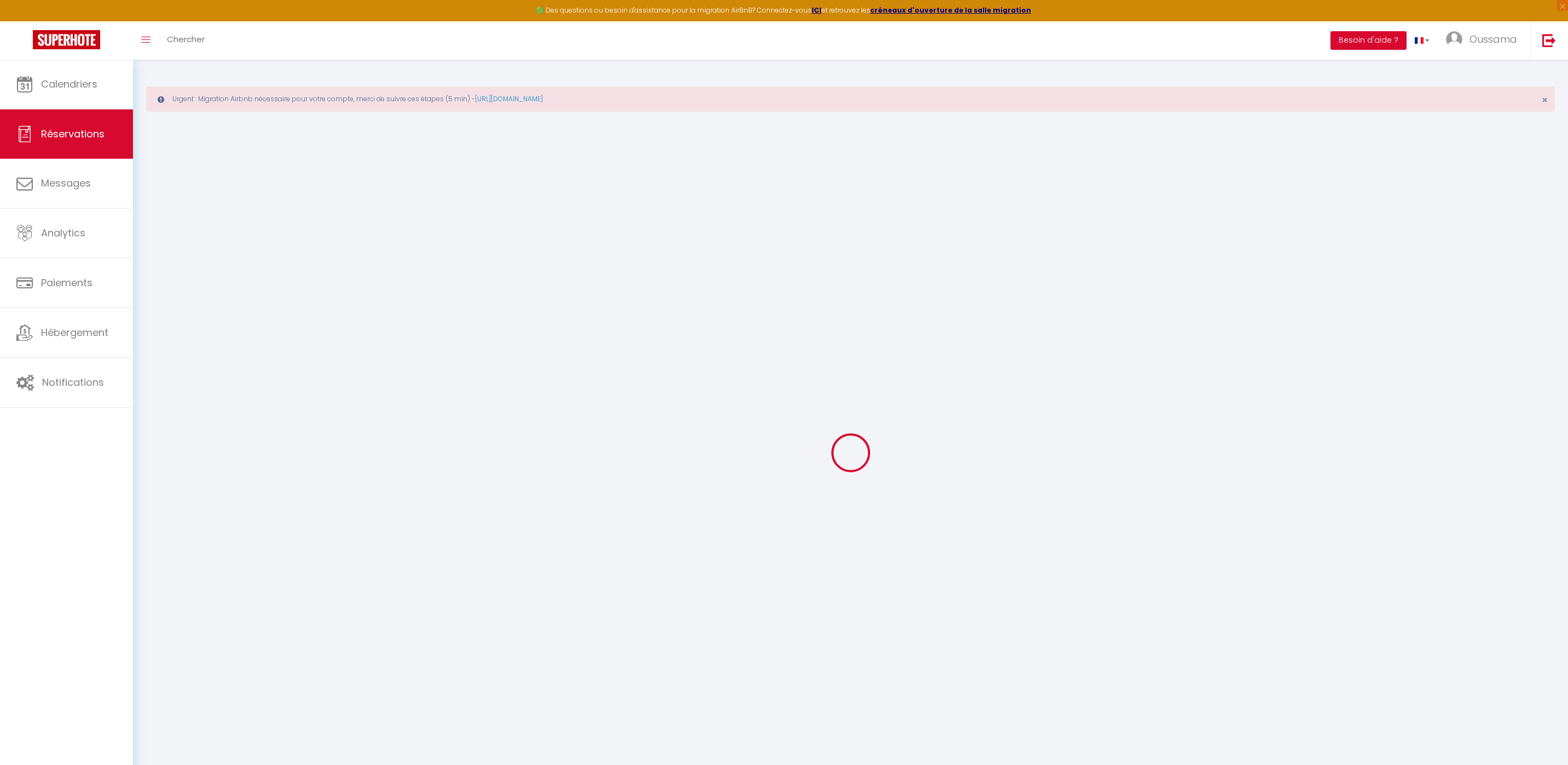
select select
type input "1"
select select "12"
select select
type input "125"
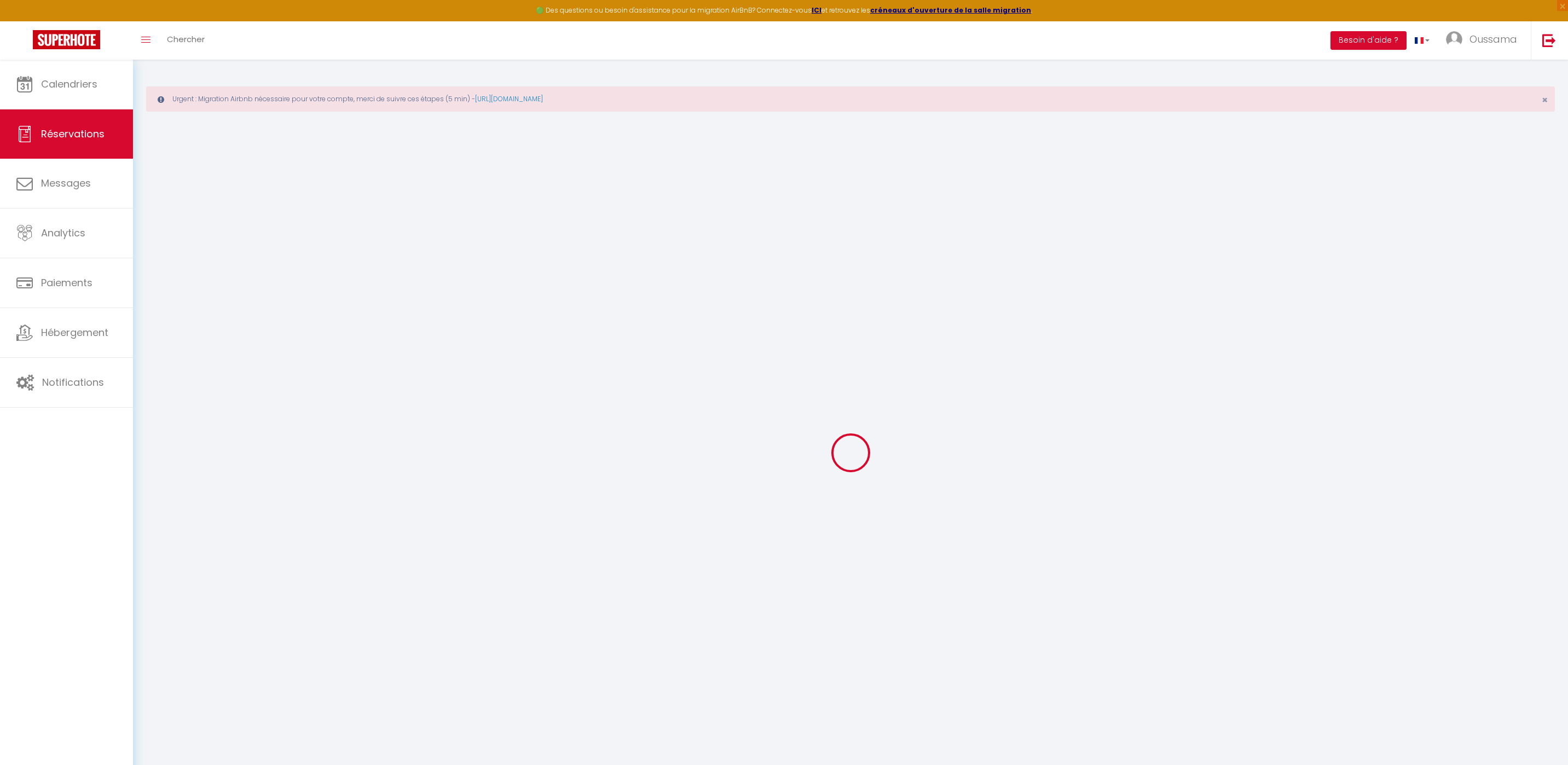
checkbox input "false"
type input "0"
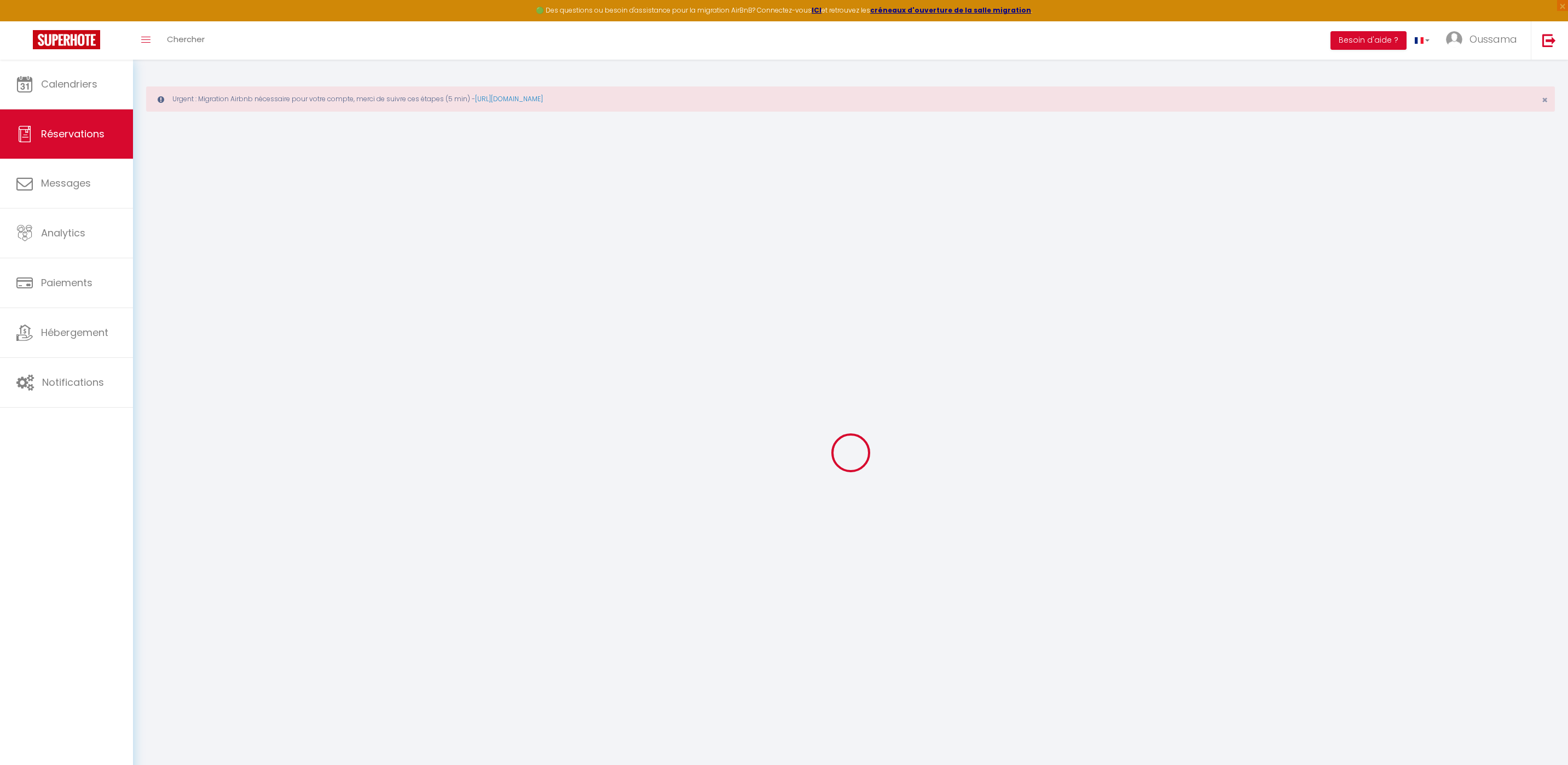
select select
select select "14"
checkbox input "false"
select select
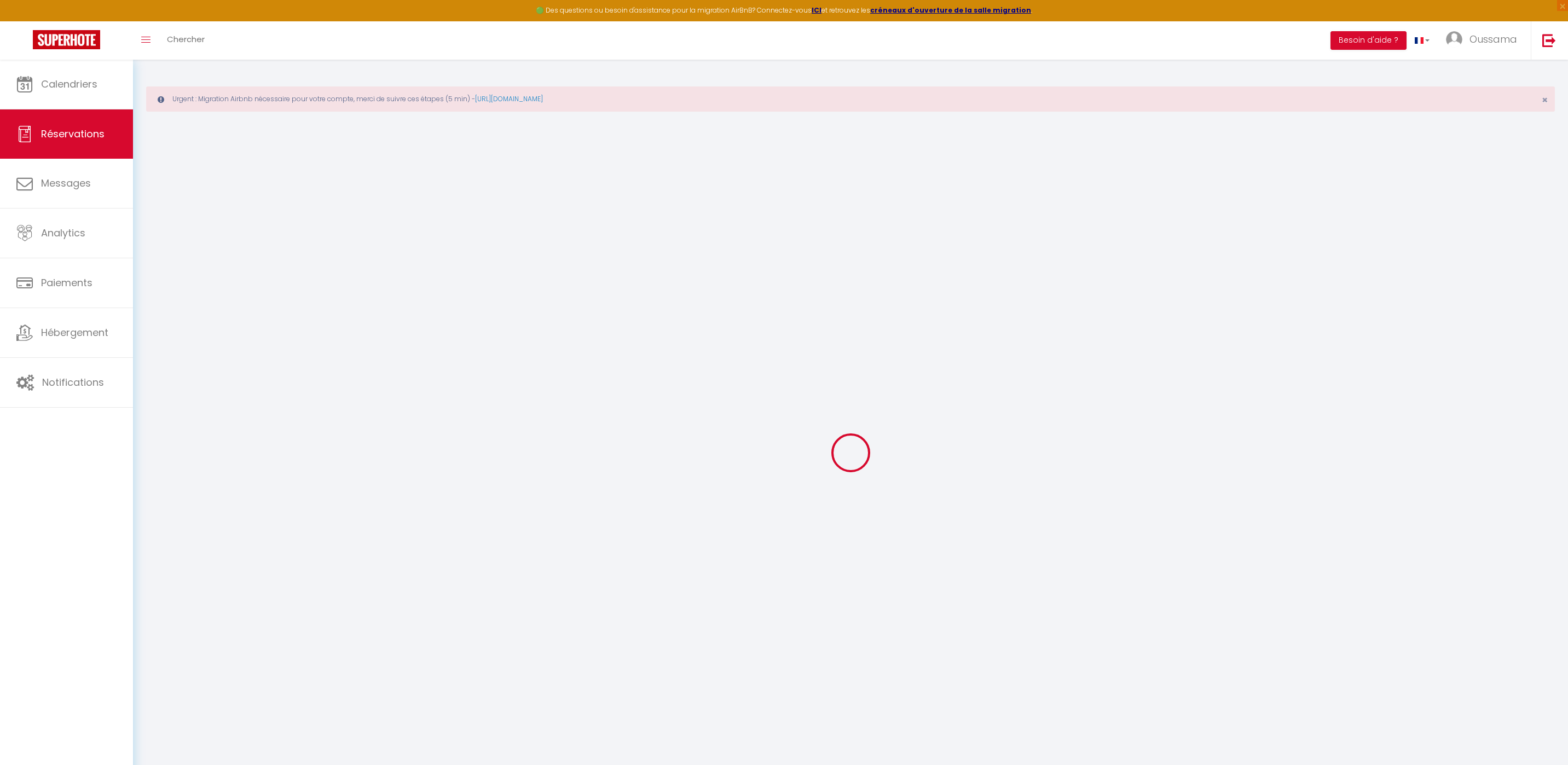
select select
checkbox input "false"
select select
checkbox input "false"
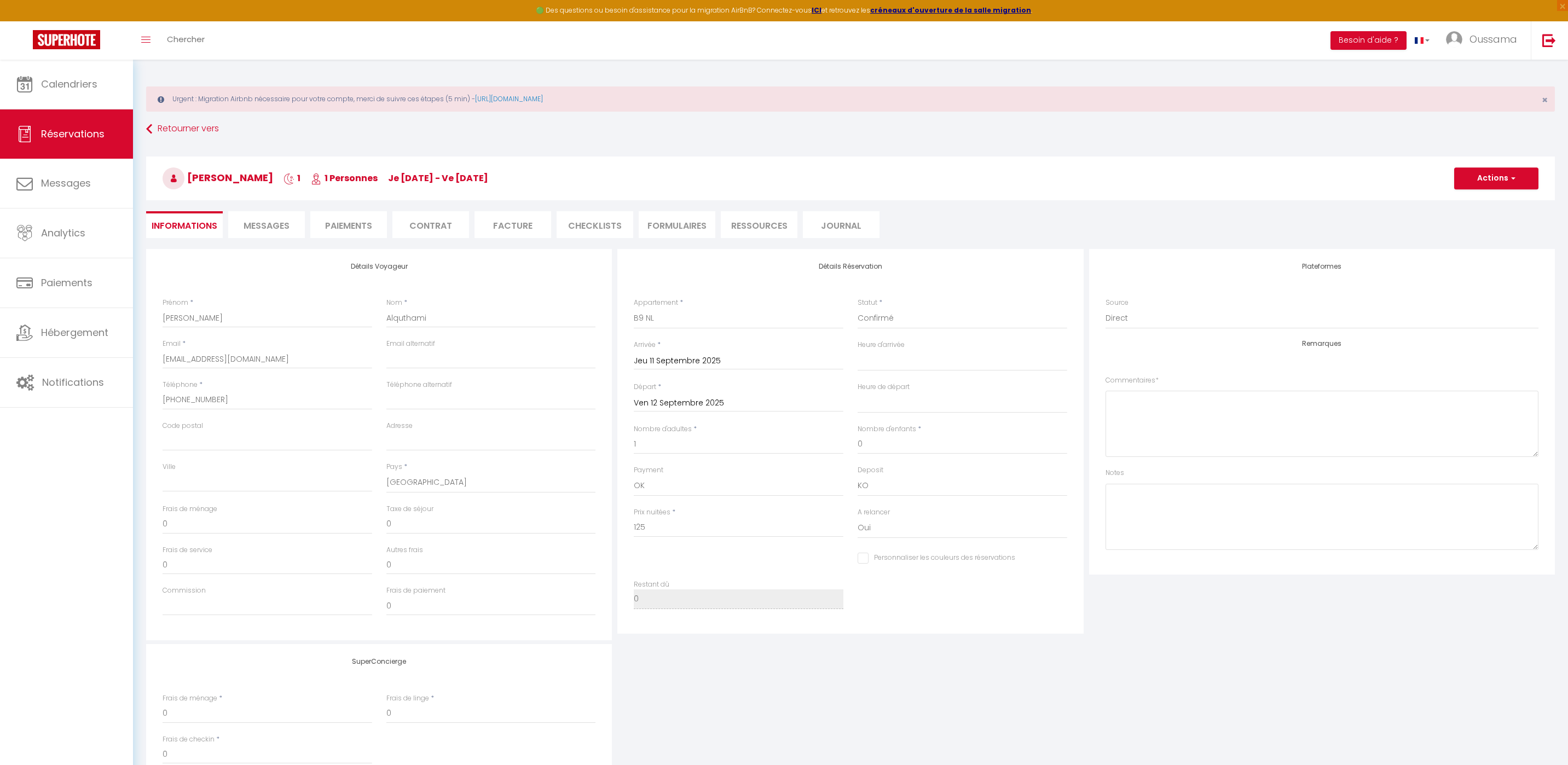
select select
checkbox input "false"
select select
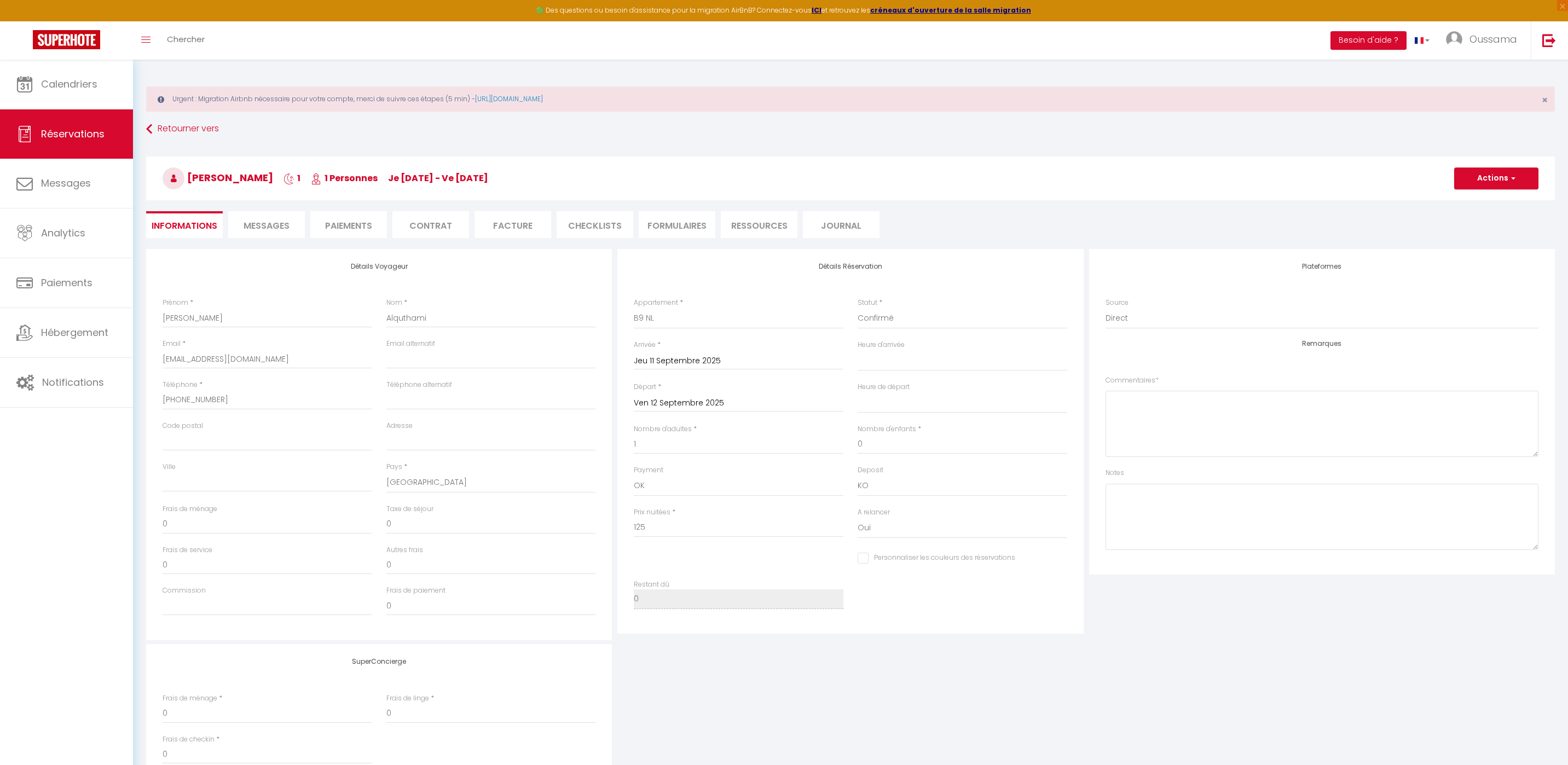
checkbox input "false"
select select
click at [89, 72] on link "Calendriers" at bounding box center [67, 85] width 133 height 50
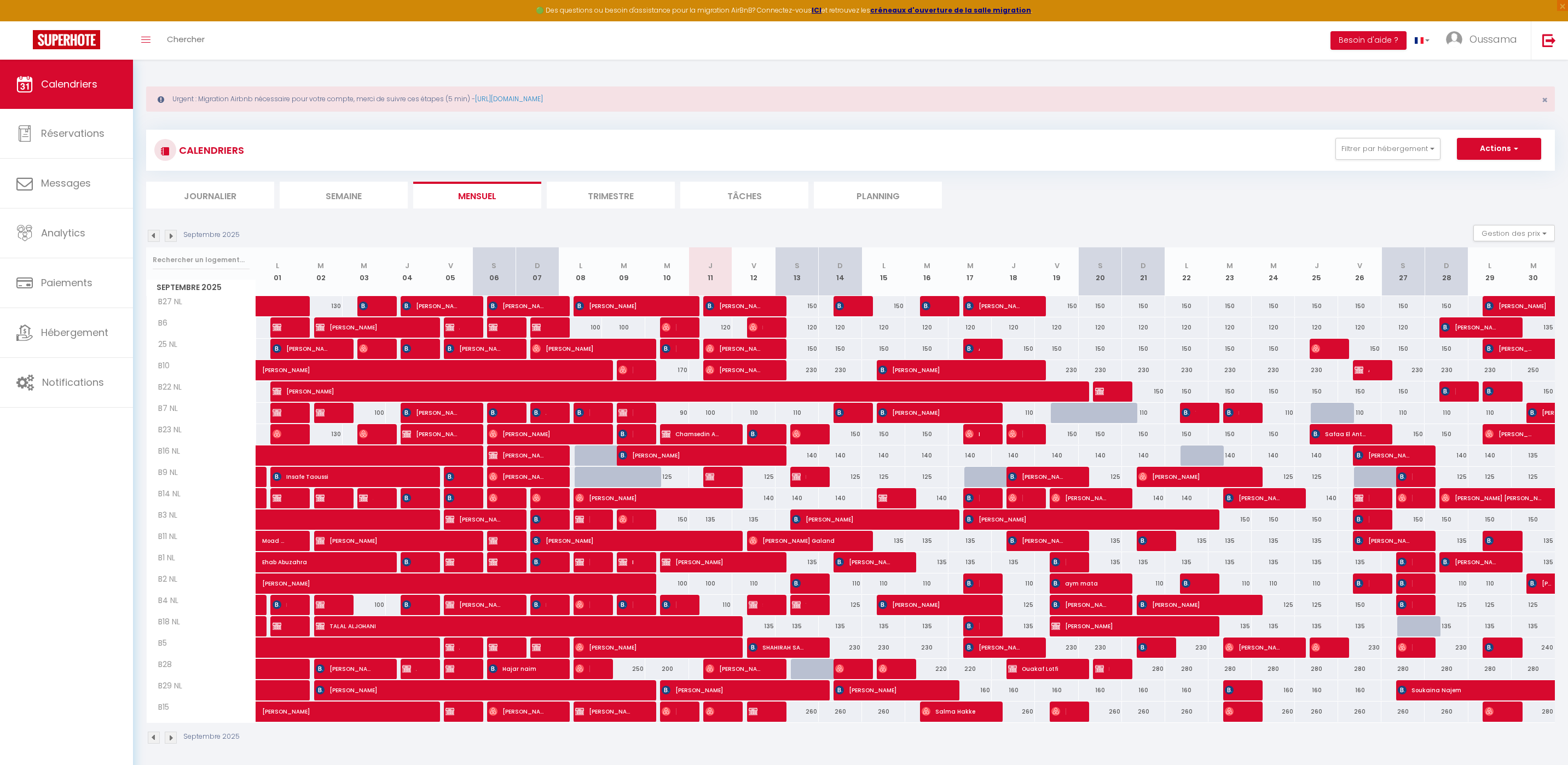
click at [763, 479] on div "125" at bounding box center [754, 476] width 43 height 20
type input "125"
type input "Ven 12 Septembre 2025"
type input "Sam 13 Septembre 2025"
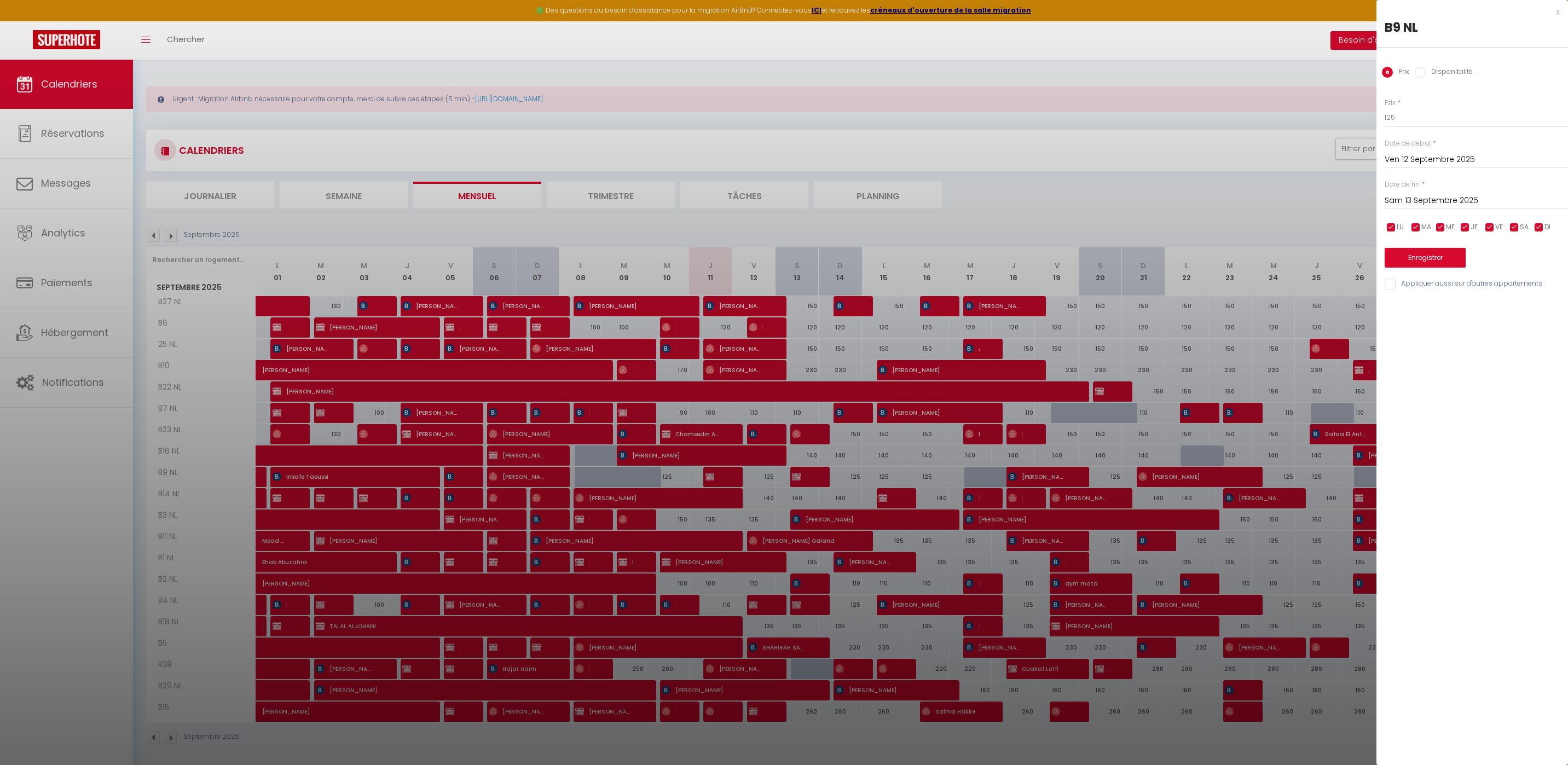
click at [1552, 10] on div "x" at bounding box center [1468, 12] width 183 height 13
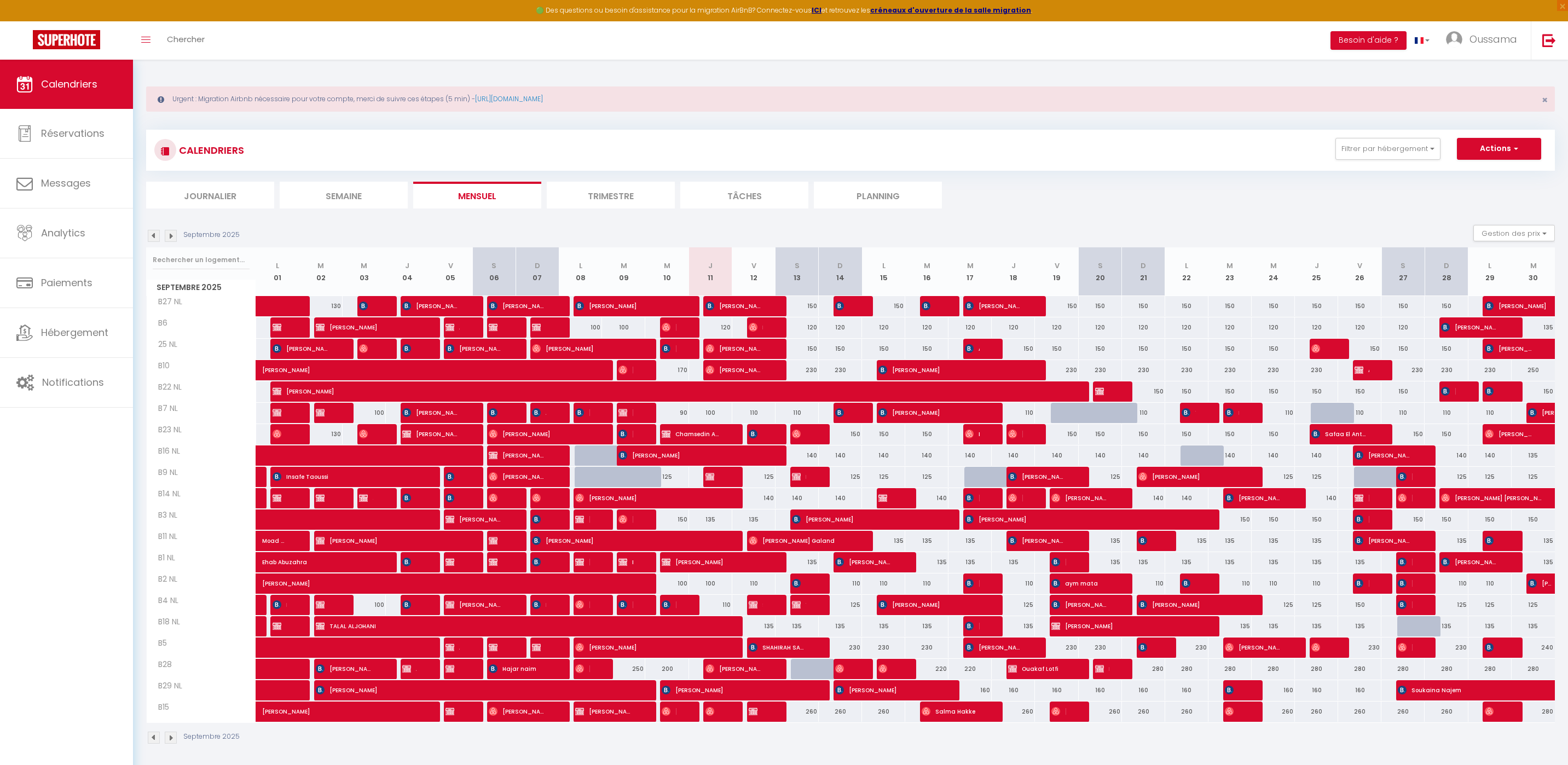
click at [779, 479] on div "125" at bounding box center [797, 476] width 44 height 20
click at [762, 476] on div "125" at bounding box center [754, 476] width 43 height 20
type input "125"
select select "1"
type input "Ven 12 Septembre 2025"
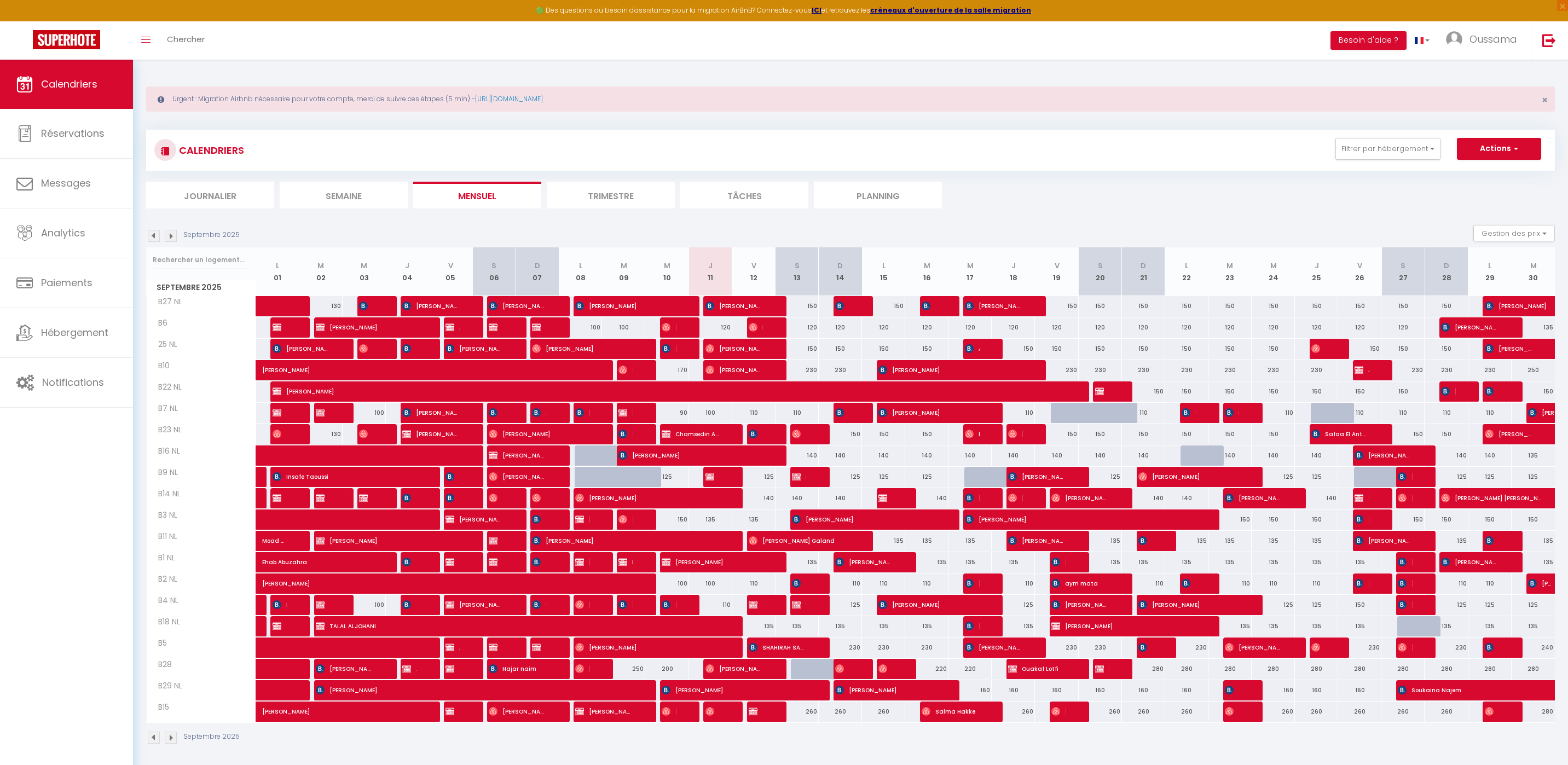
type input "Sam 13 Septembre 2025"
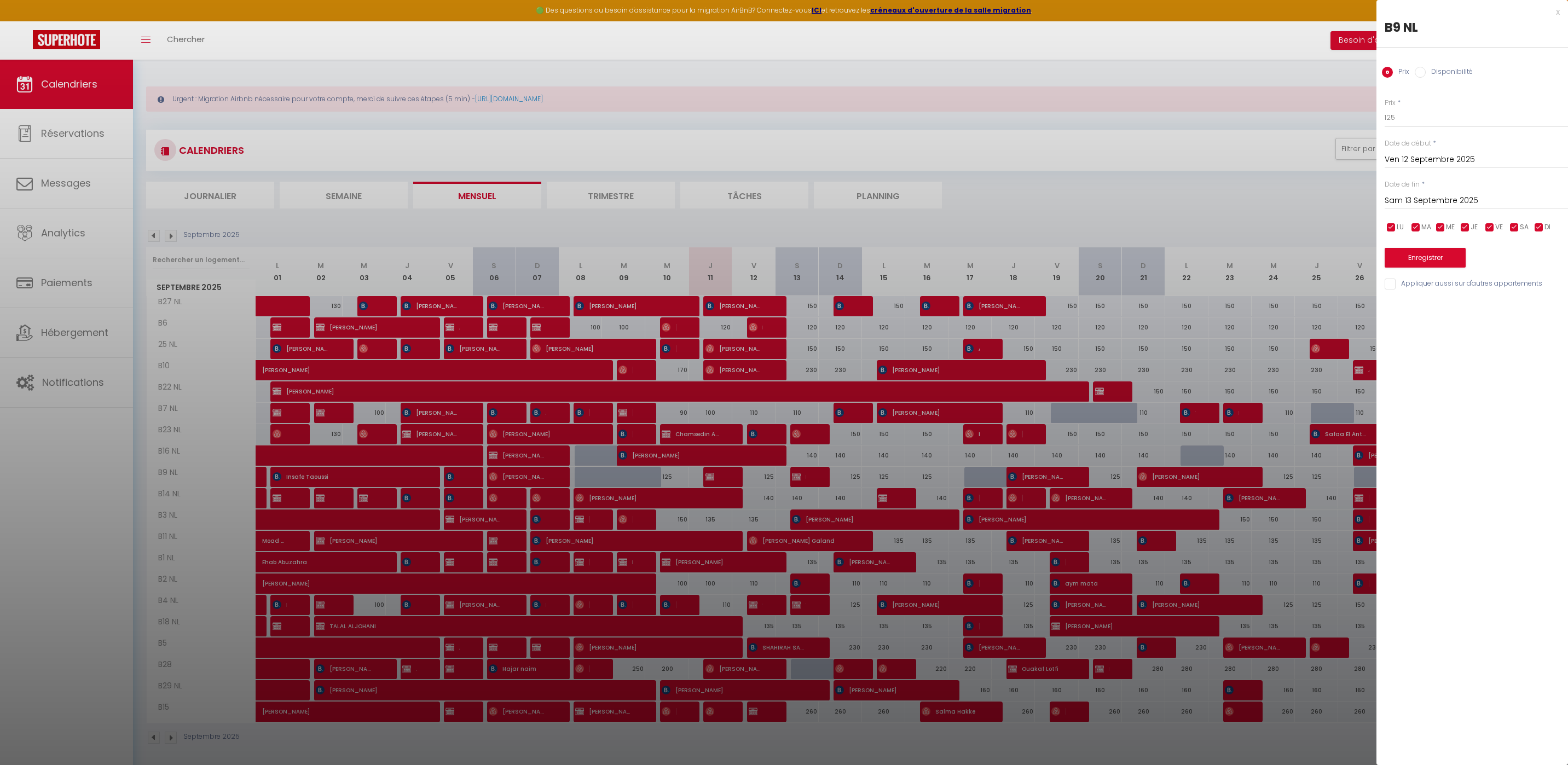
click at [1422, 76] on input "Disponibilité" at bounding box center [1420, 72] width 11 height 11
radio input "true"
radio input "false"
click at [1414, 119] on select "Disponible Indisponible" at bounding box center [1476, 118] width 183 height 21
select select "0"
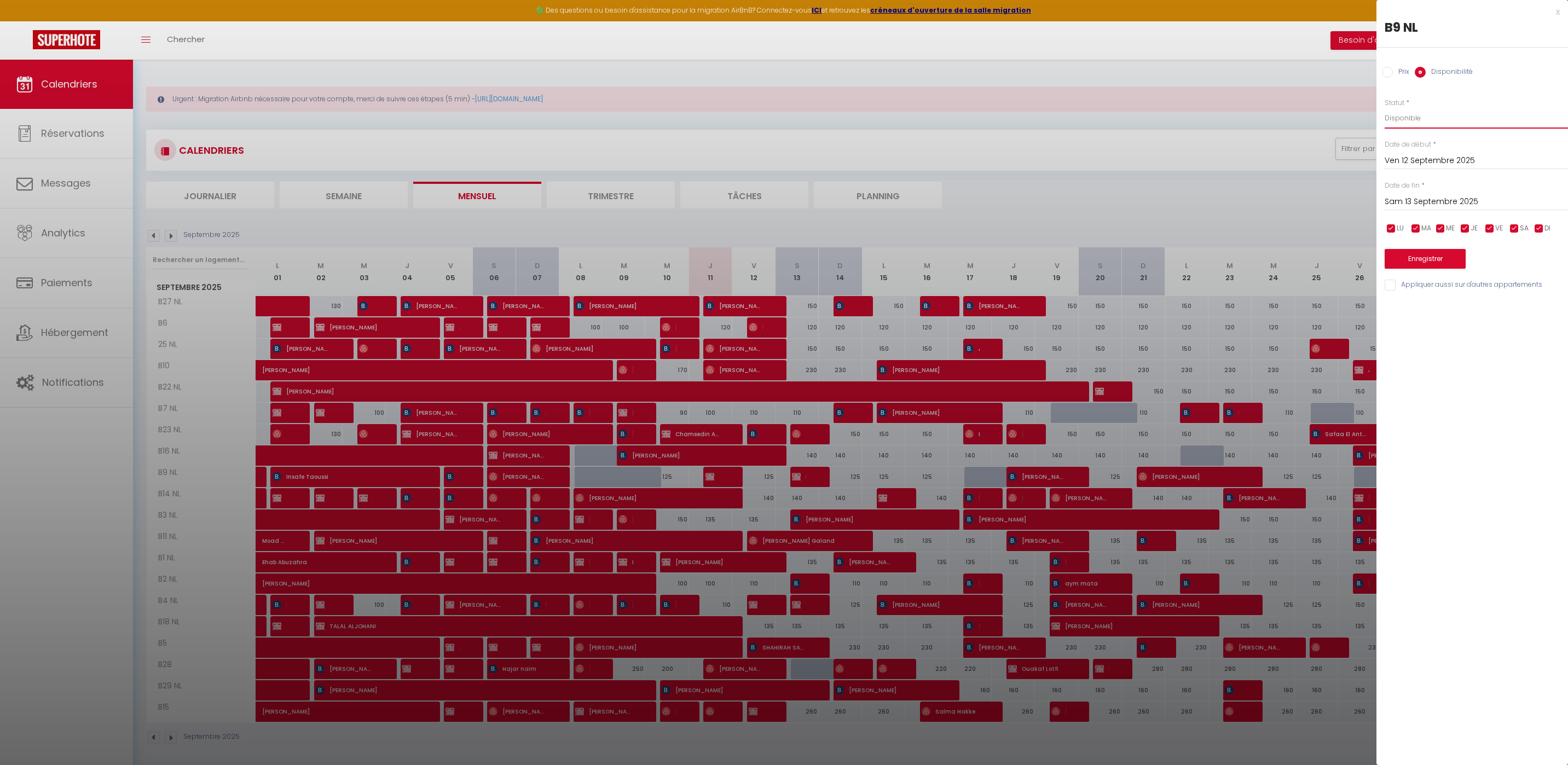
click at [1385, 108] on select "Disponible Indisponible" at bounding box center [1476, 118] width 183 height 21
click at [1393, 268] on button "Enregistrer" at bounding box center [1425, 259] width 81 height 20
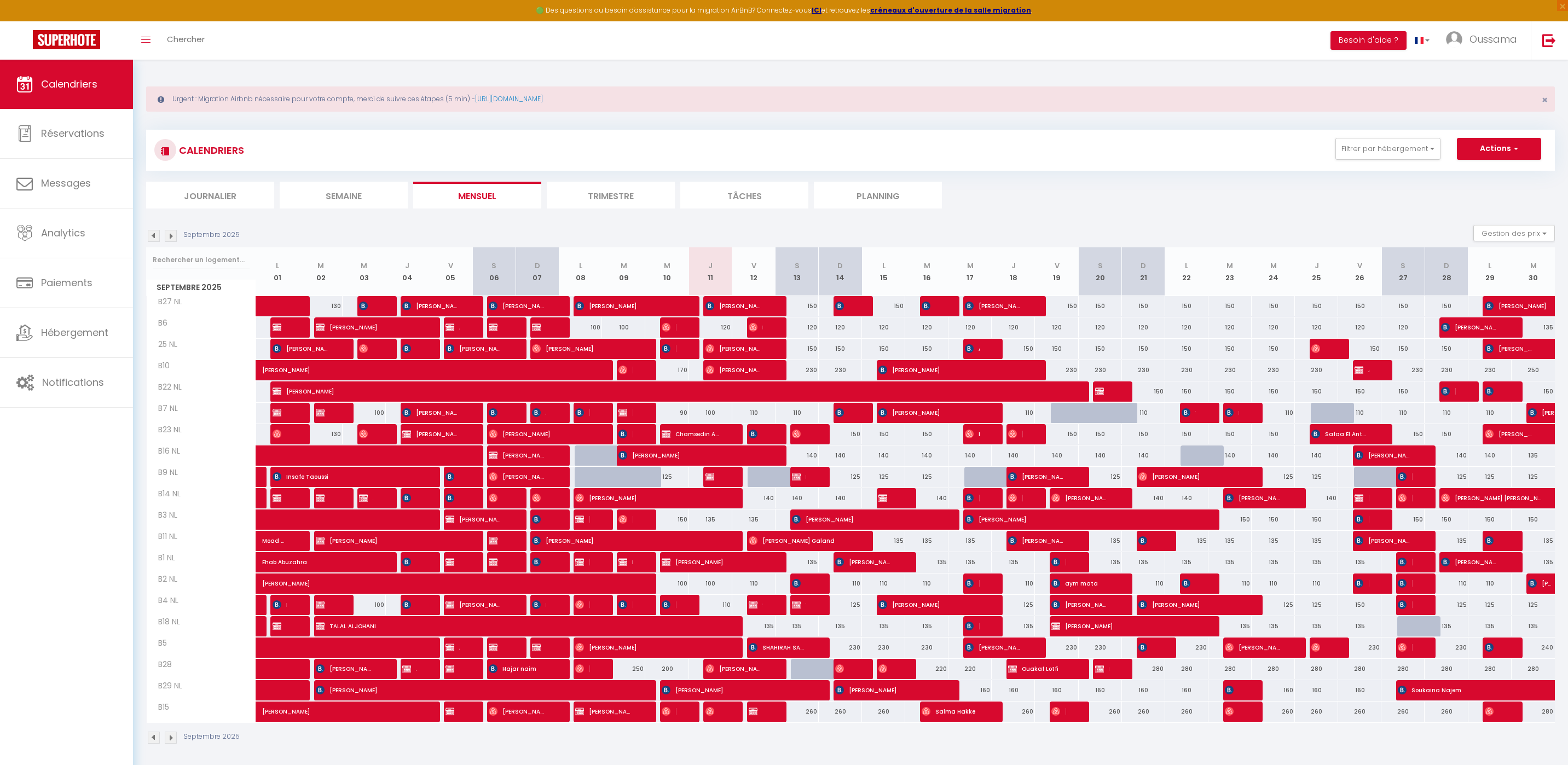
click at [214, 51] on div "Toggle menubar Chercher BUTTON Besoin d'aide ? Oussama Paramètres Équipe" at bounding box center [820, 40] width 1481 height 38
click at [214, 44] on div "Toggle menubar Chercher BUTTON Besoin d'aide ? Oussama Paramètres Équipe" at bounding box center [820, 40] width 1481 height 38
click at [183, 42] on span "Chercher" at bounding box center [186, 39] width 38 height 12
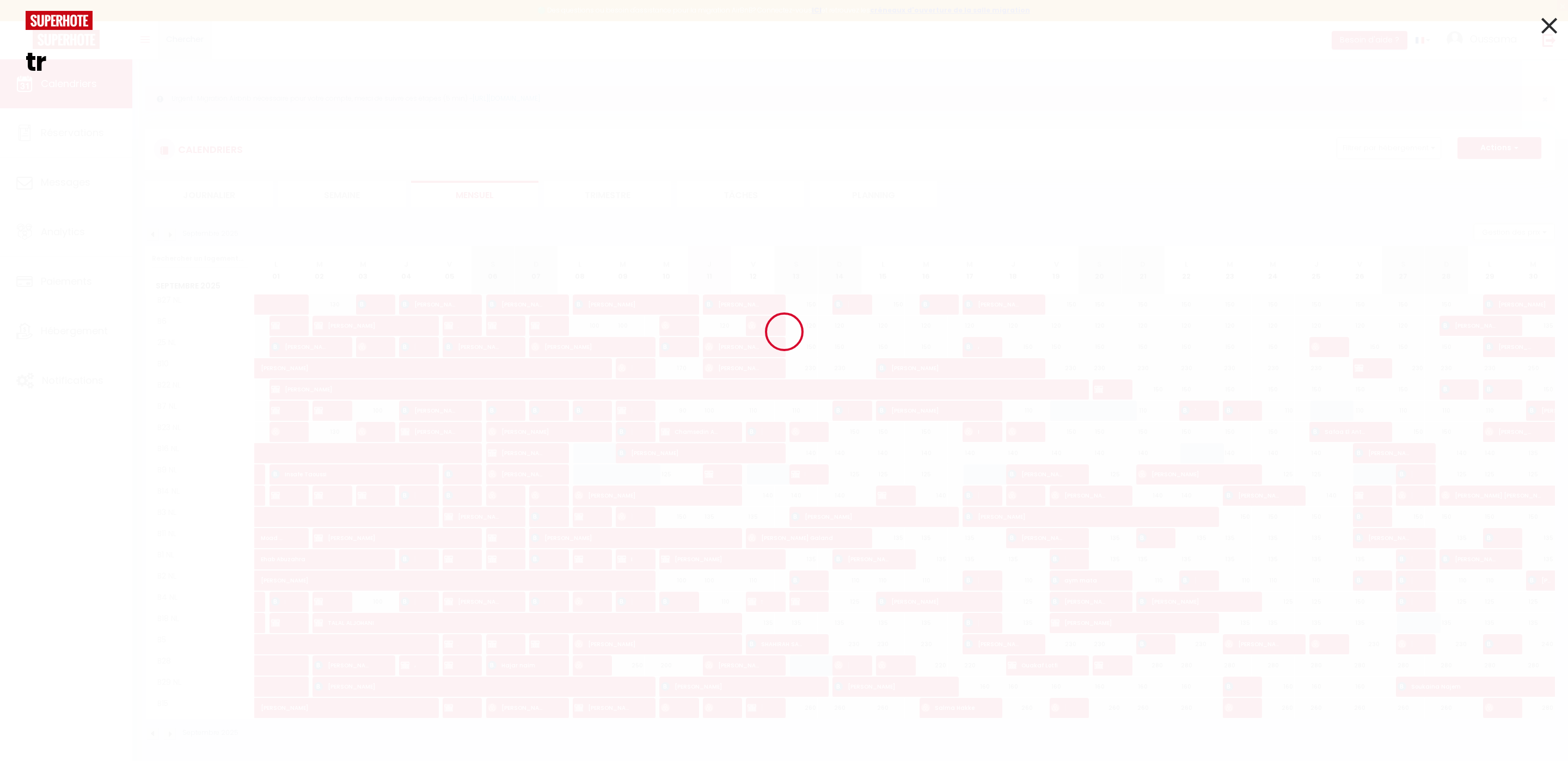
type input "t"
click at [451, 55] on input at bounding box center [783, 62] width 1517 height 64
paste input "Anouar Mraidi"
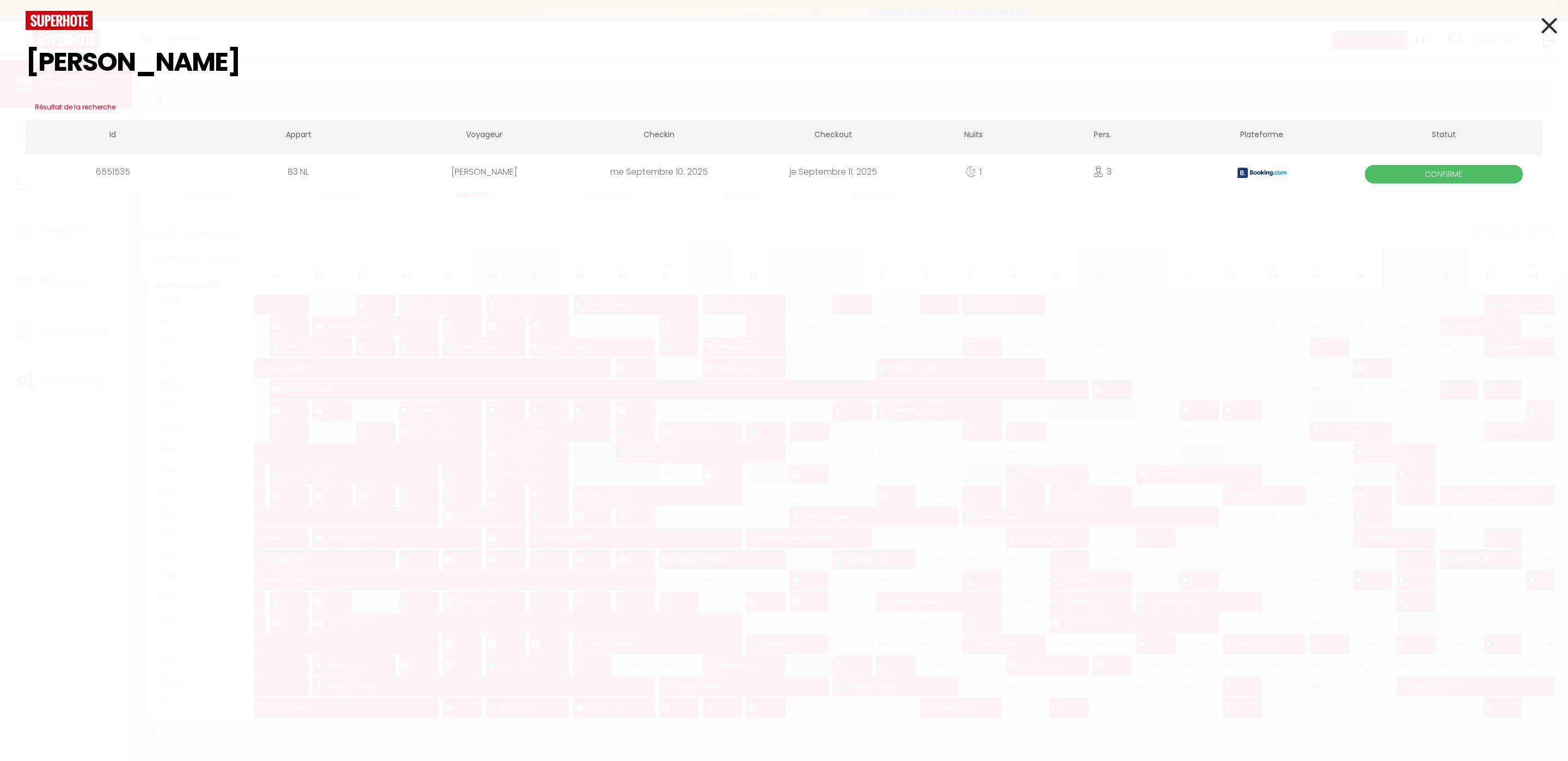
type input "Anouar Mraidi"
click at [704, 179] on div "me Septembre 10. 2025" at bounding box center [658, 172] width 174 height 36
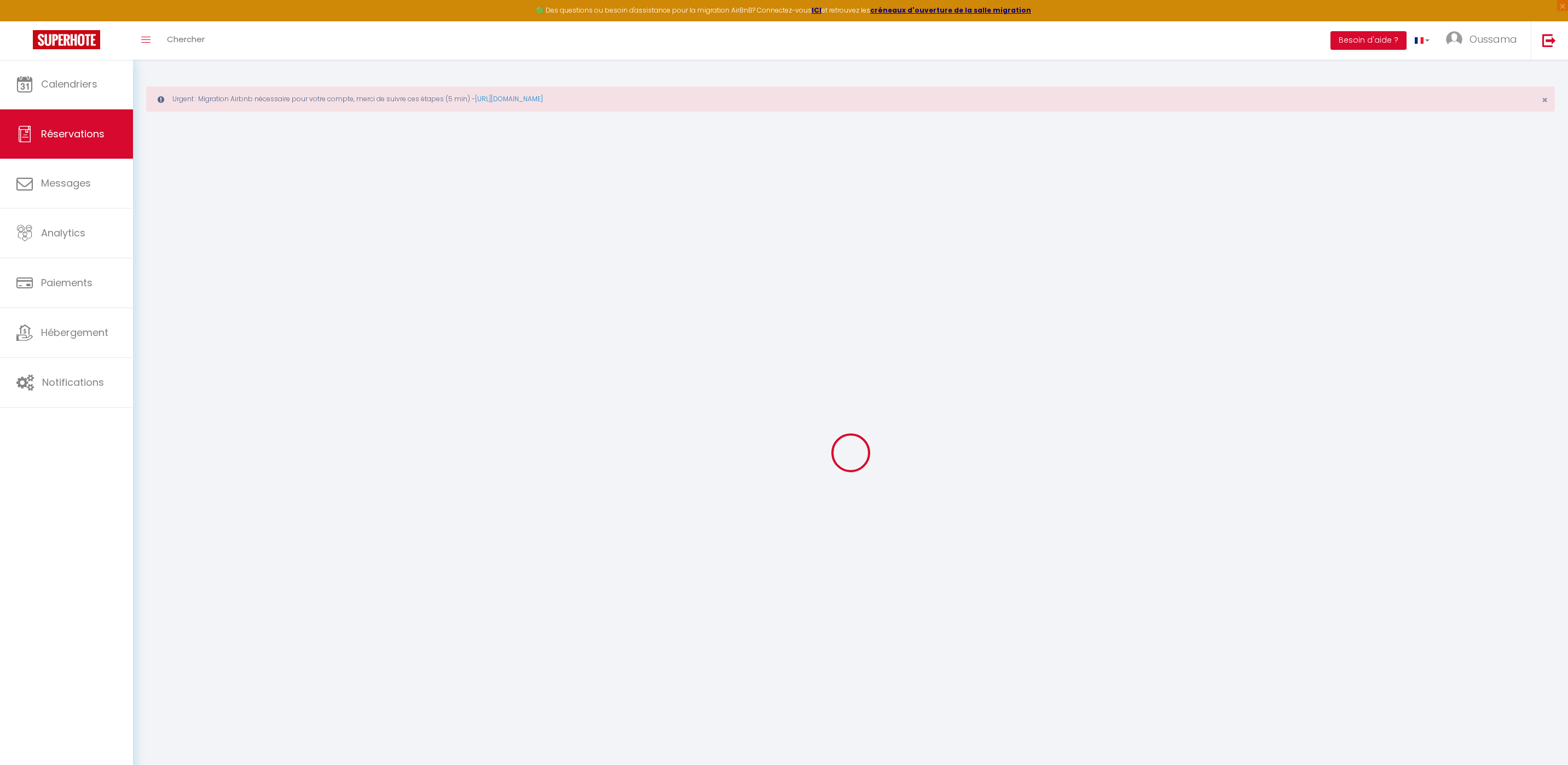
type input "Anouar"
type input "Mraidi"
type input "amraid.835382@guest.booking.com"
type input "+46766503371"
type input "."
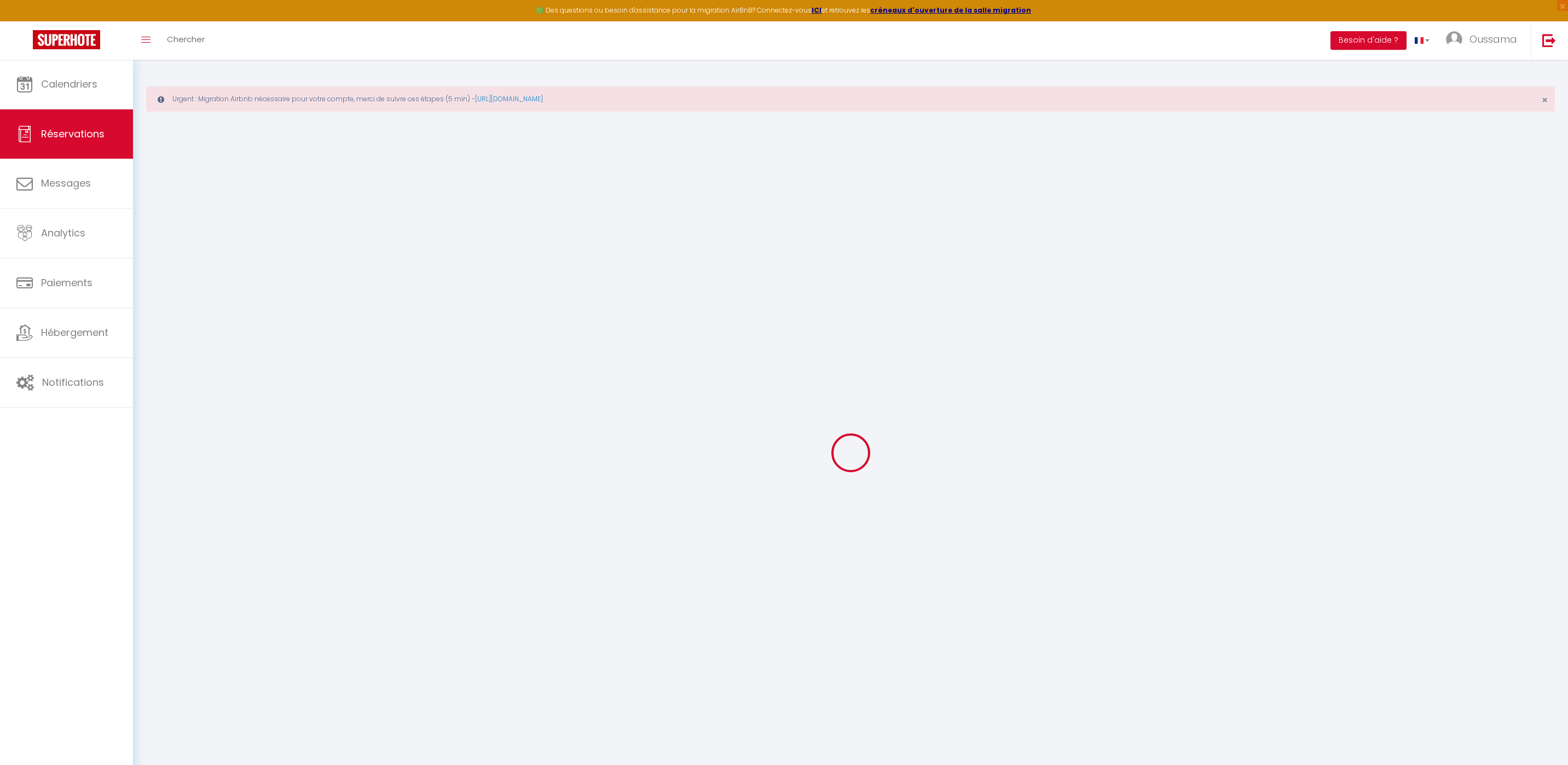
select select "SE"
type input "29.16"
type input "2.92"
select select "44370"
select select "1"
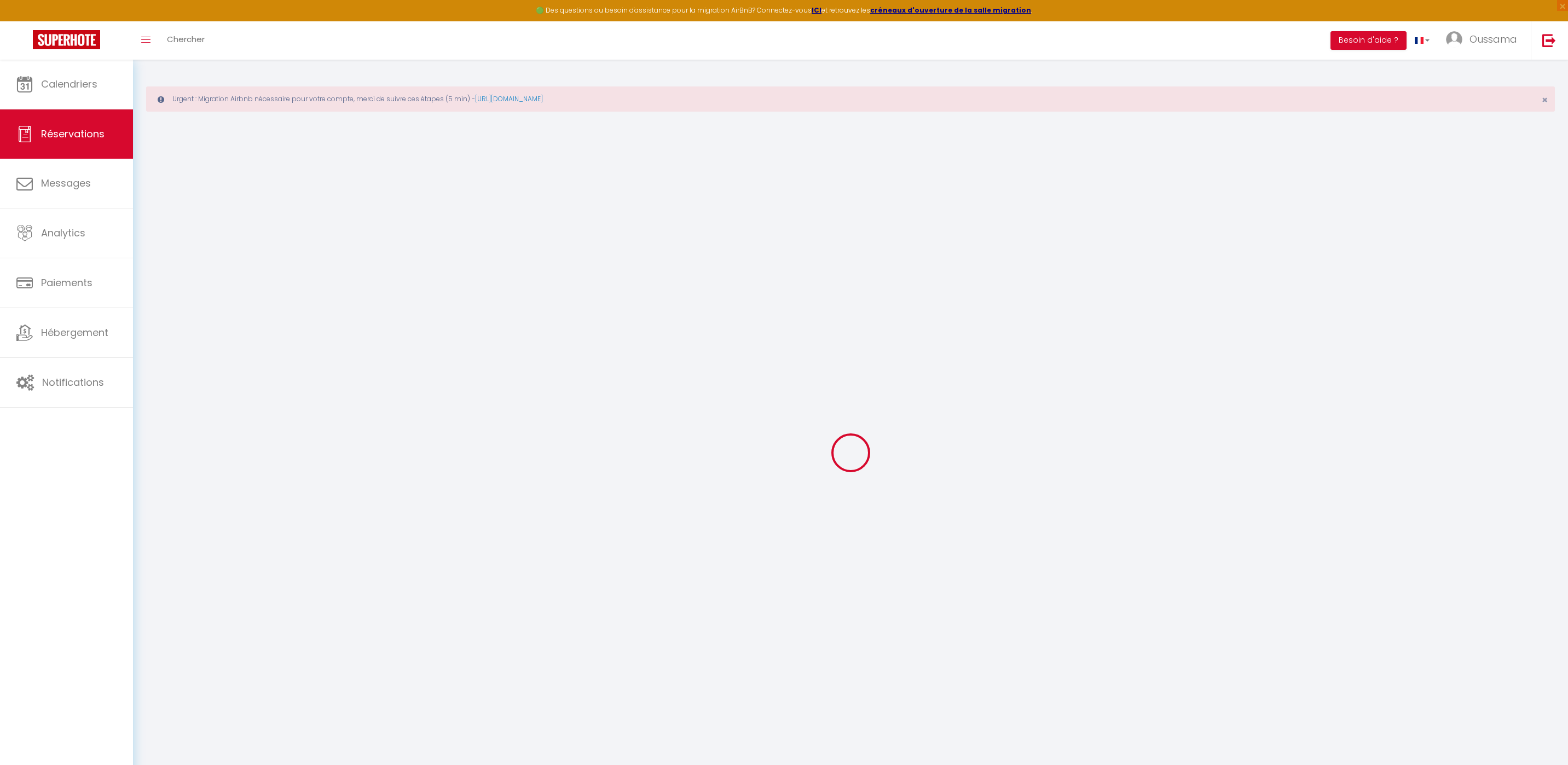
select select
type input "3"
select select "12"
select select
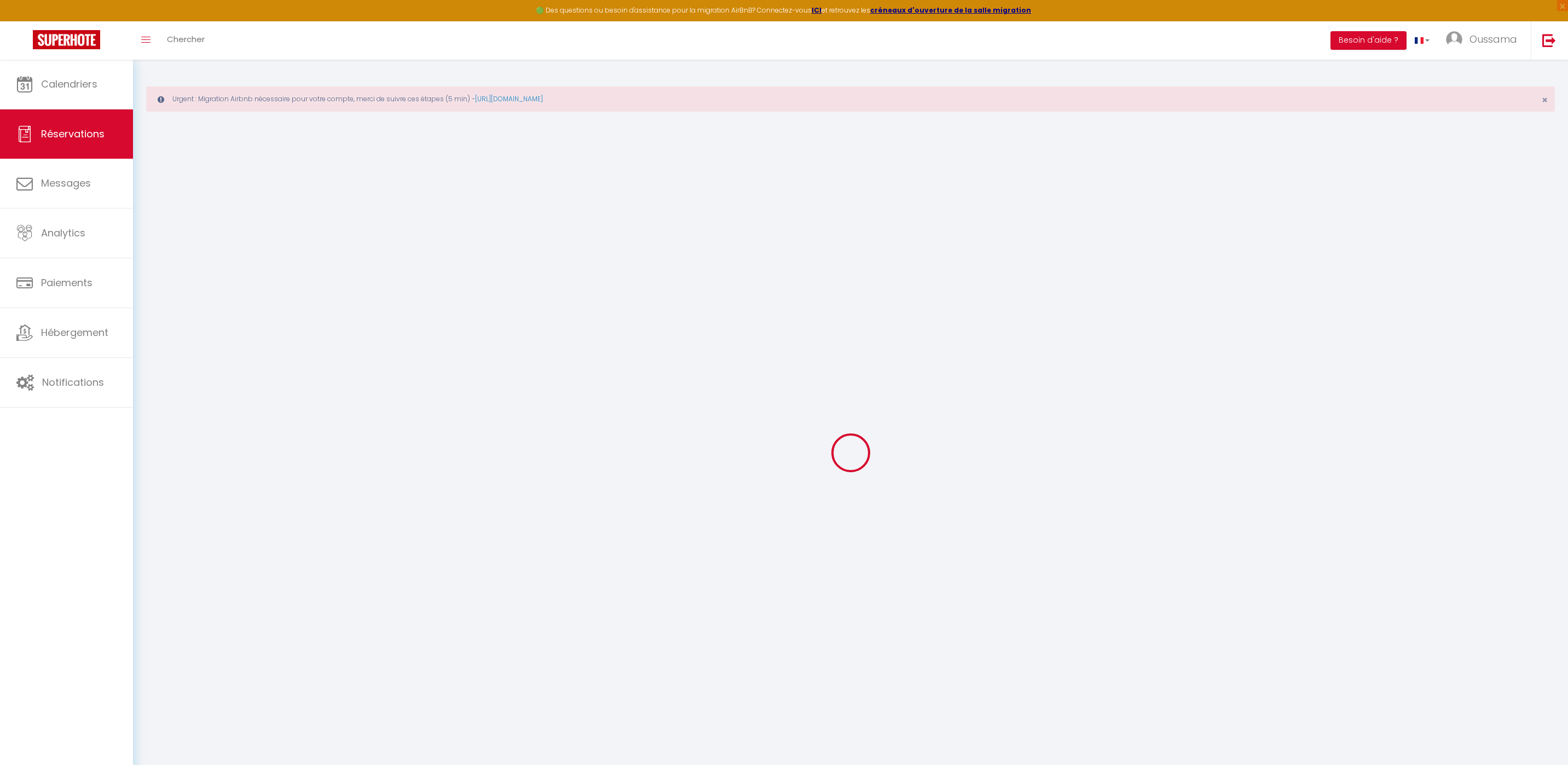
type input "145.8"
checkbox input "false"
type input "0"
select select "2"
type input "0"
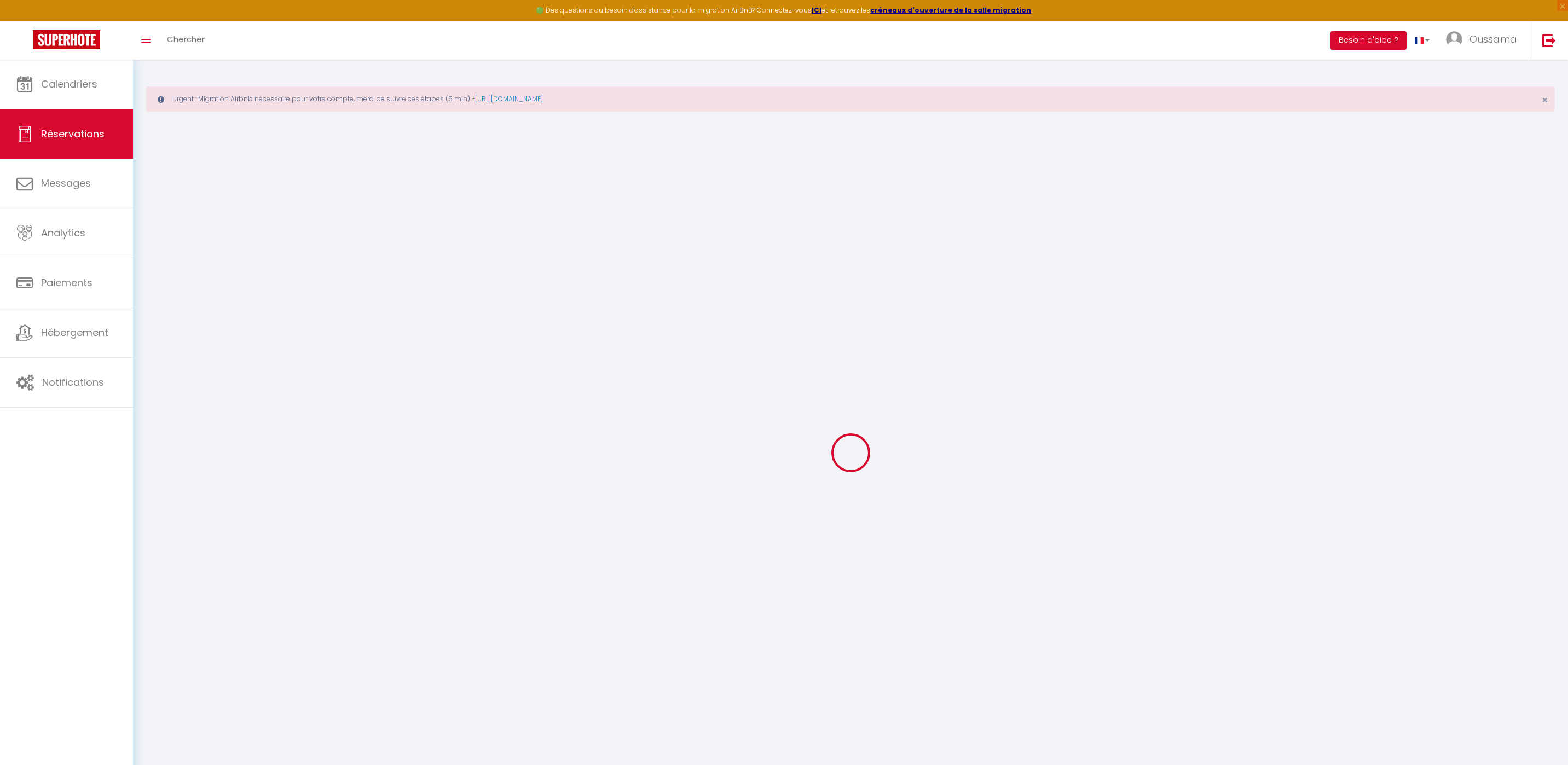
type input "0"
select select
select select "14"
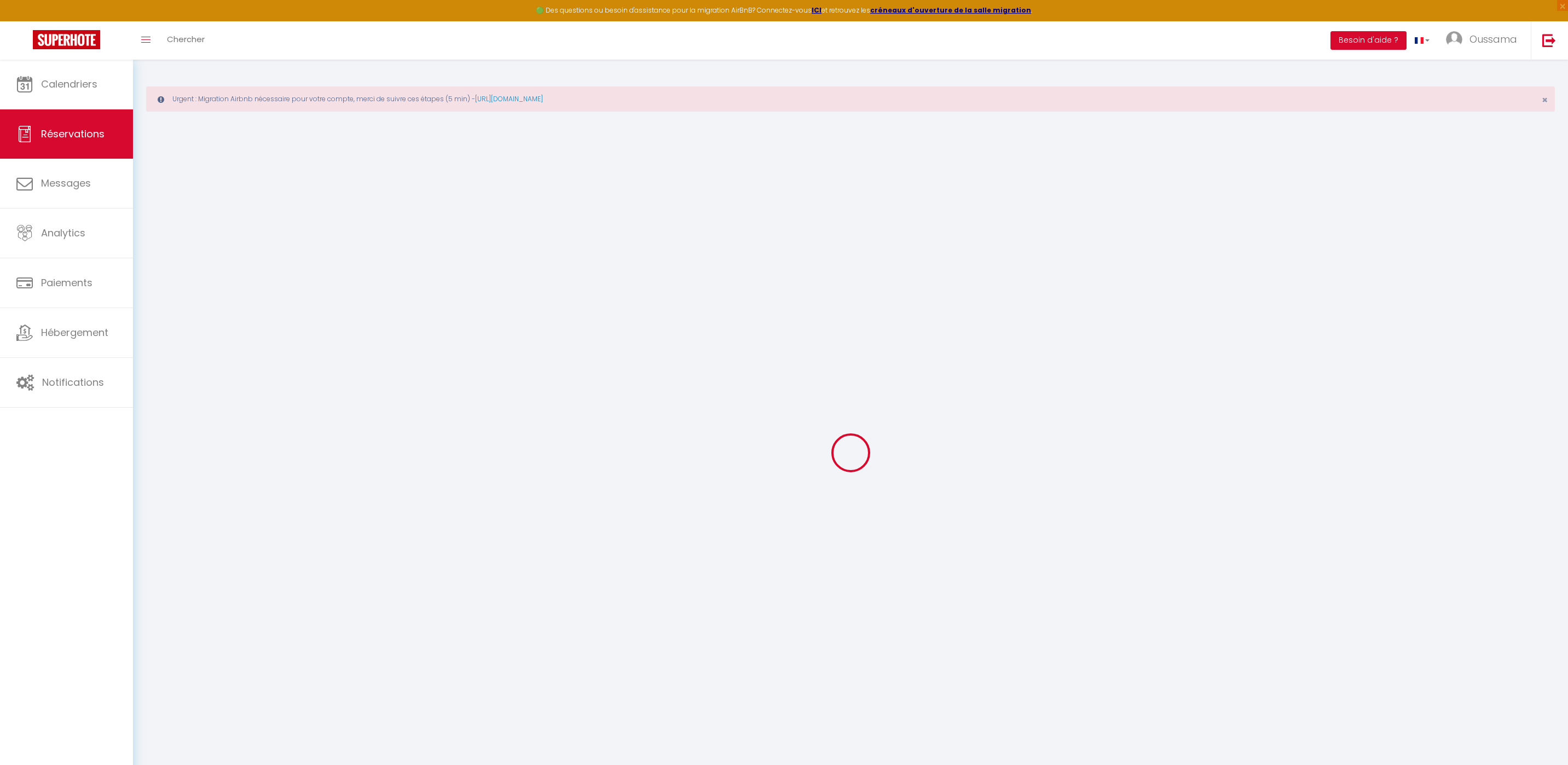
checkbox input "false"
select select
checkbox input "false"
select select
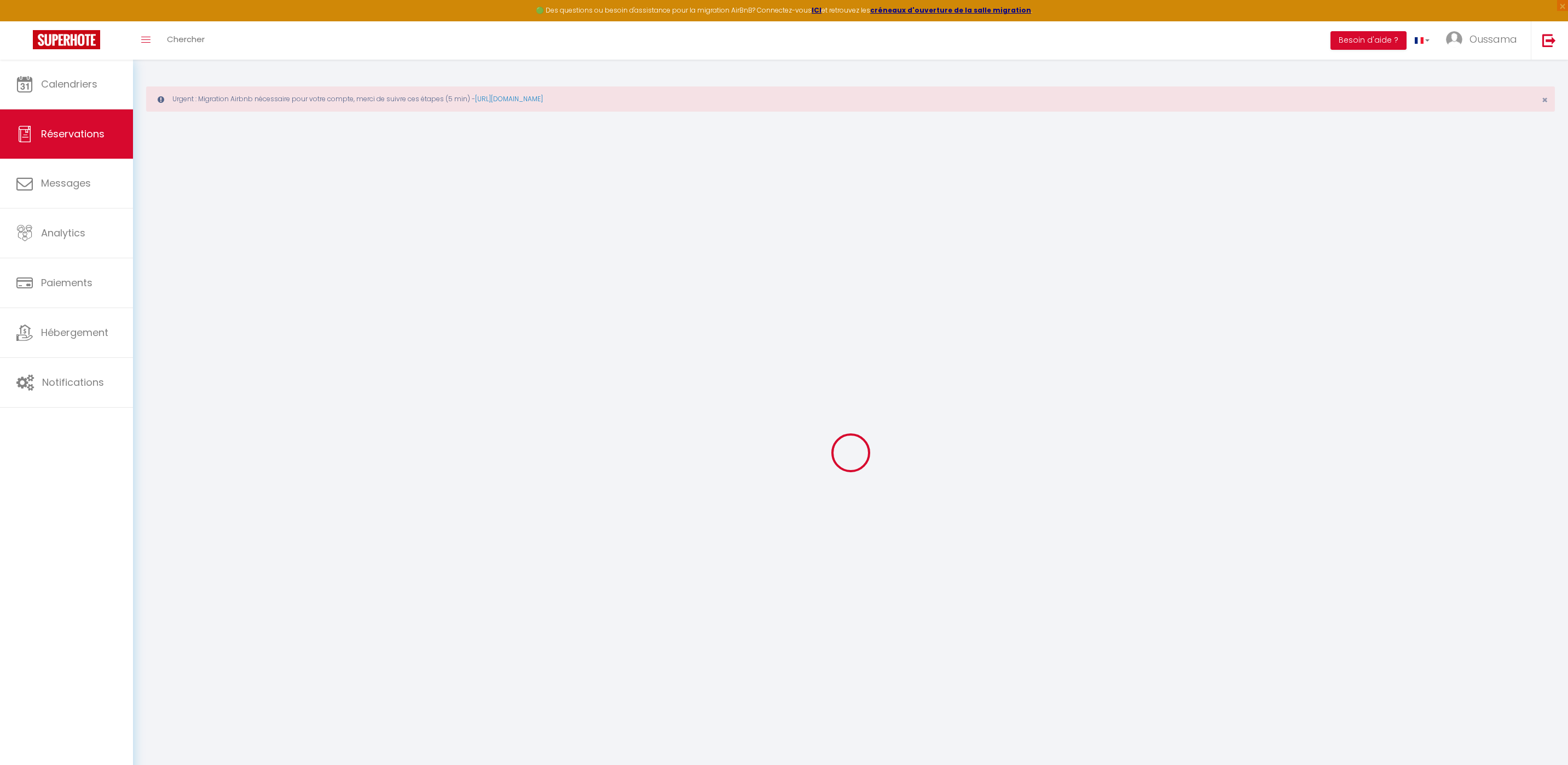
select select
checkbox input "false"
type textarea "** THIS RESERVATION HAS BEEN PRE-PAID ** BOOKING NOTE : Payment charge is EUR 2…"
select select
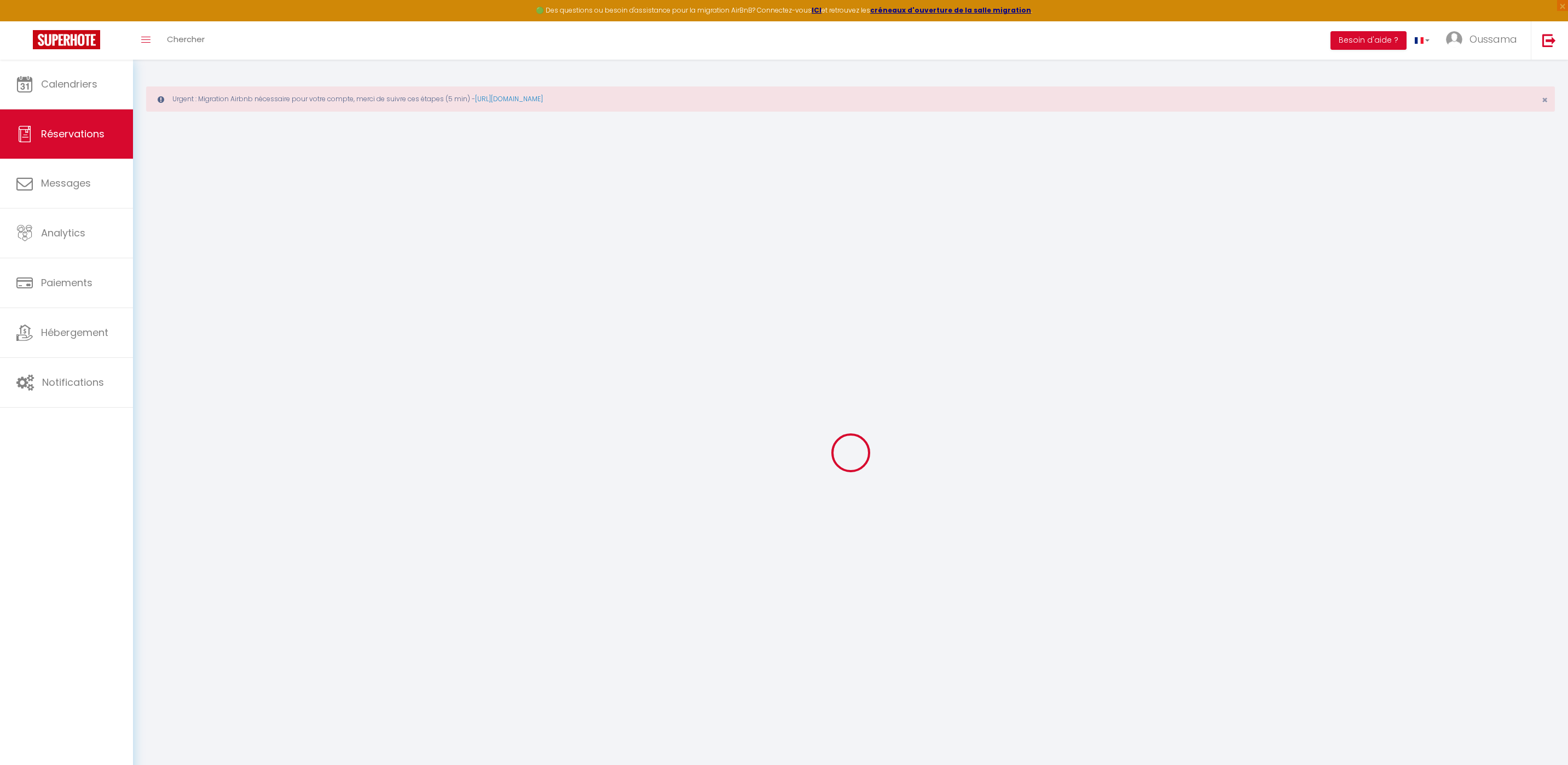
checkbox input "false"
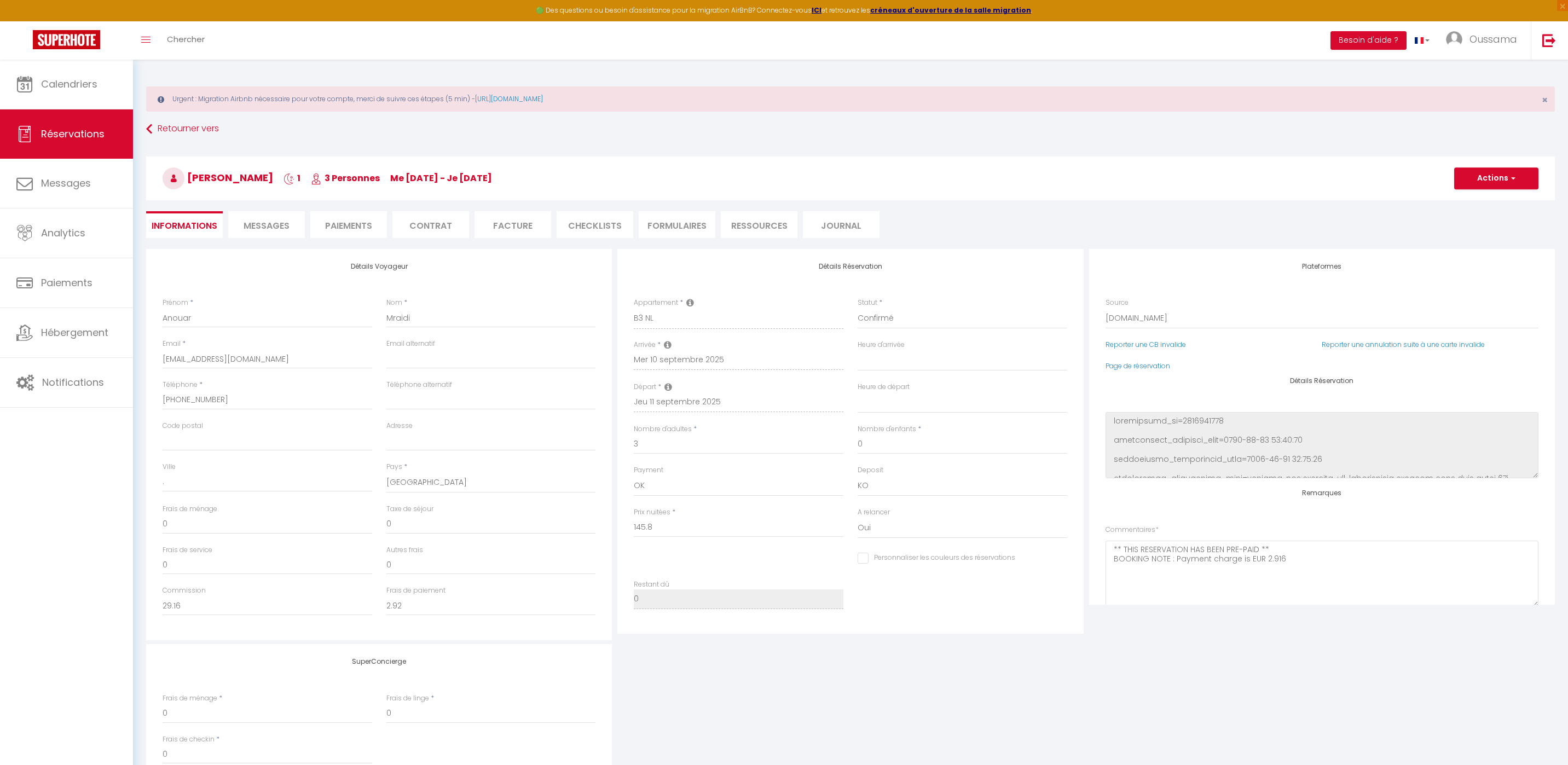
type input "6"
select select
checkbox input "false"
select select
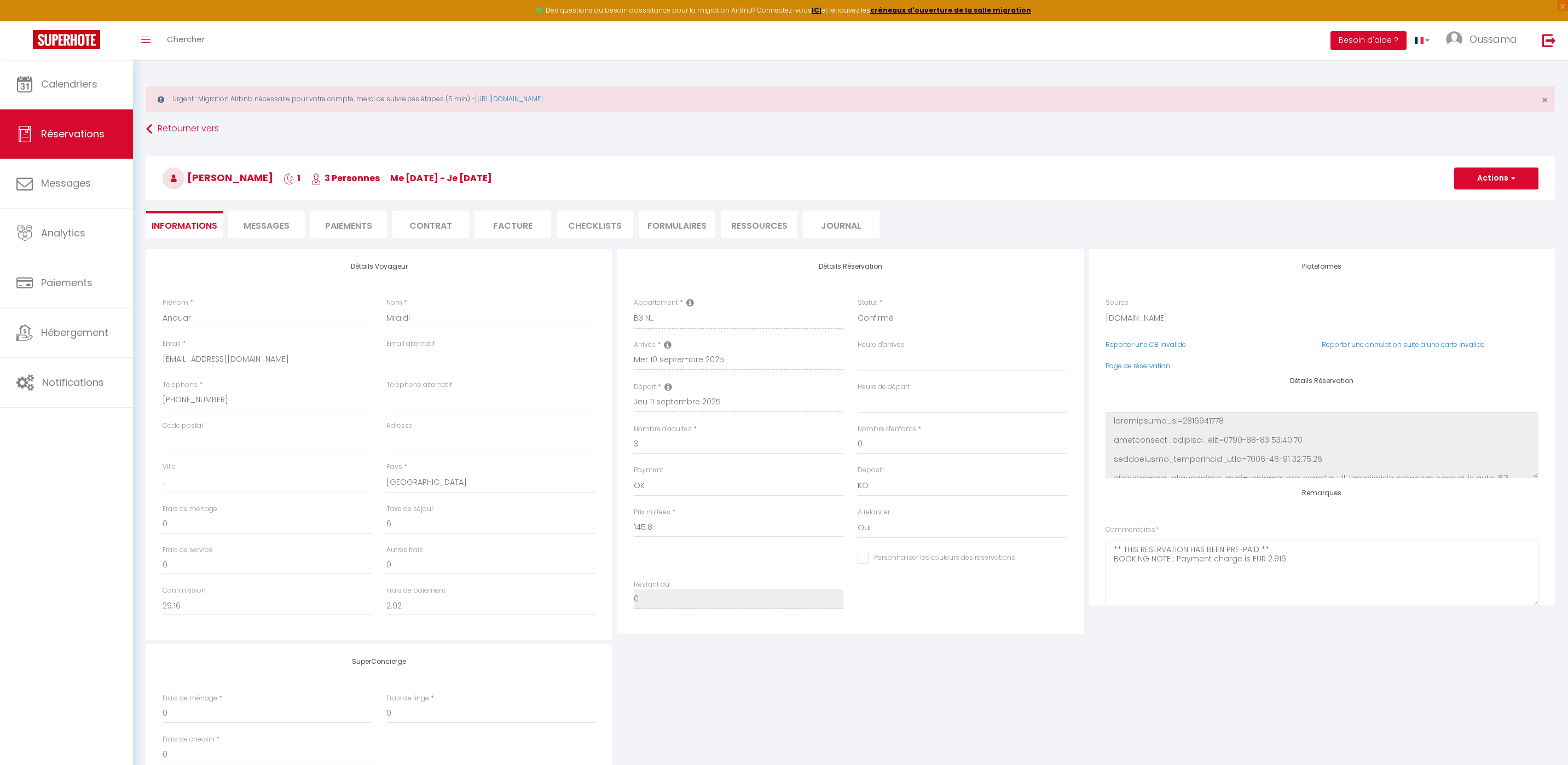
select select
click at [907, 321] on select "Confirmé Non Confirmé Annulé Annulé par le voyageur No Show Request" at bounding box center [962, 319] width 210 height 21
select select "3"
click at [857, 308] on select "Confirmé Non Confirmé Annulé Annulé par le voyageur No Show Request" at bounding box center [962, 319] width 210 height 21
select select
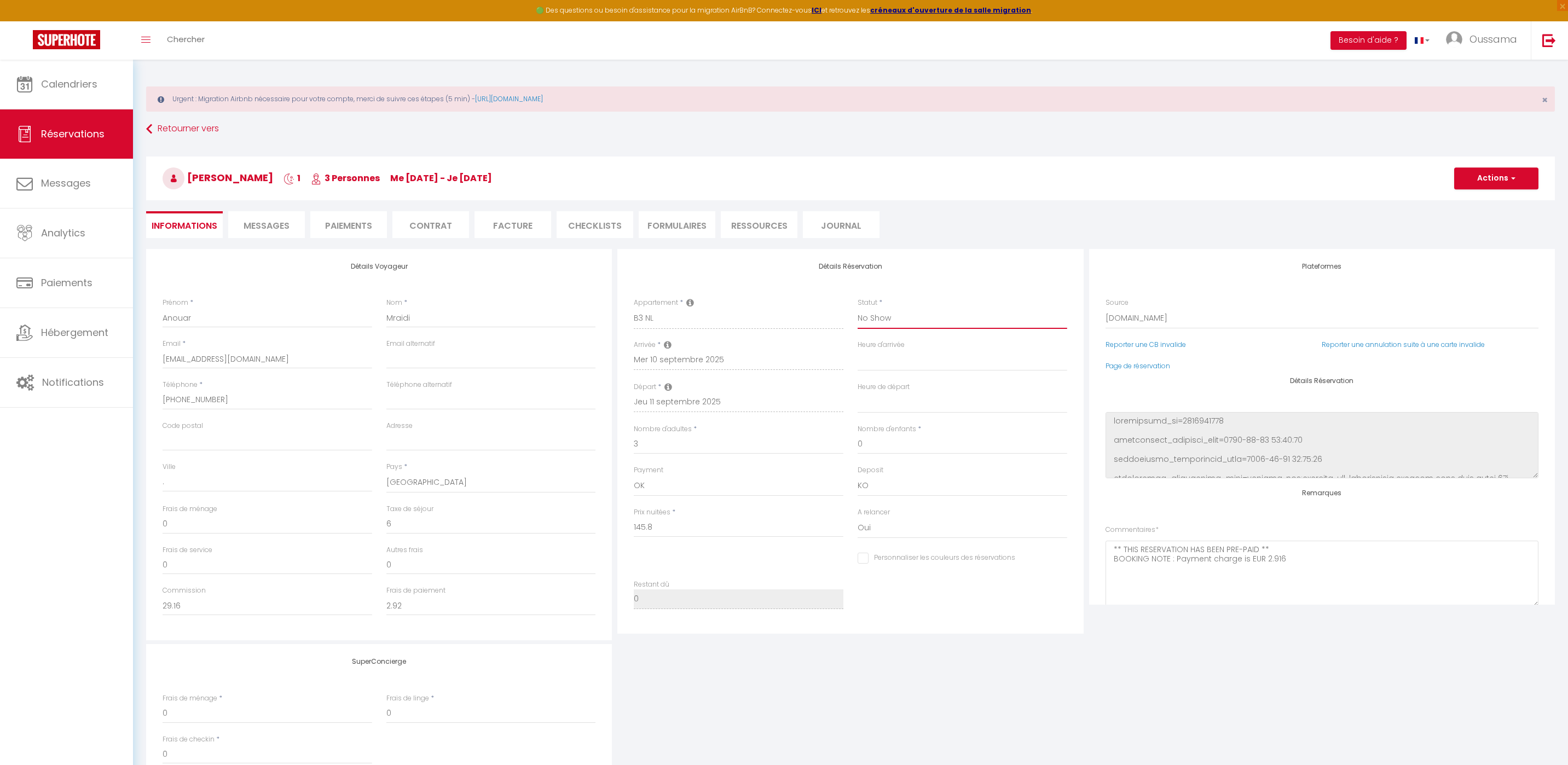
select select
checkbox input "false"
click at [1503, 191] on h3 "Anouar Mraidi 1 3 Personnes me 10 Sep - je 11 Sep" at bounding box center [850, 178] width 1409 height 44
click at [1505, 185] on button "Actions" at bounding box center [1496, 179] width 84 height 22
click at [919, 324] on select "Confirmé Non Confirmé Annulé Annulé par le voyageur No Show Request" at bounding box center [962, 319] width 210 height 21
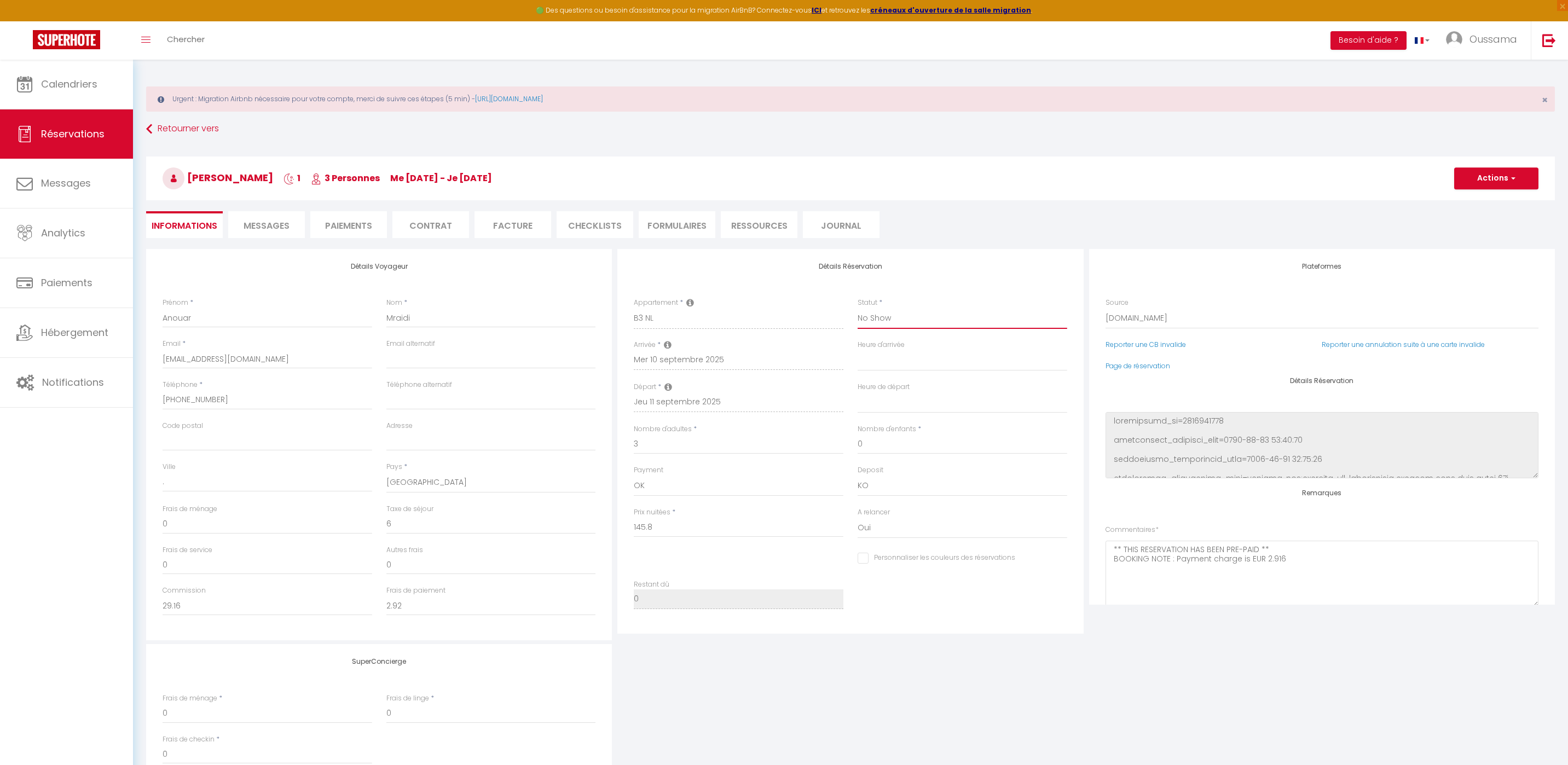
select select "1"
click at [857, 308] on select "Confirmé Non Confirmé Annulé Annulé par le voyageur No Show Request" at bounding box center [962, 319] width 210 height 21
select select
checkbox input "false"
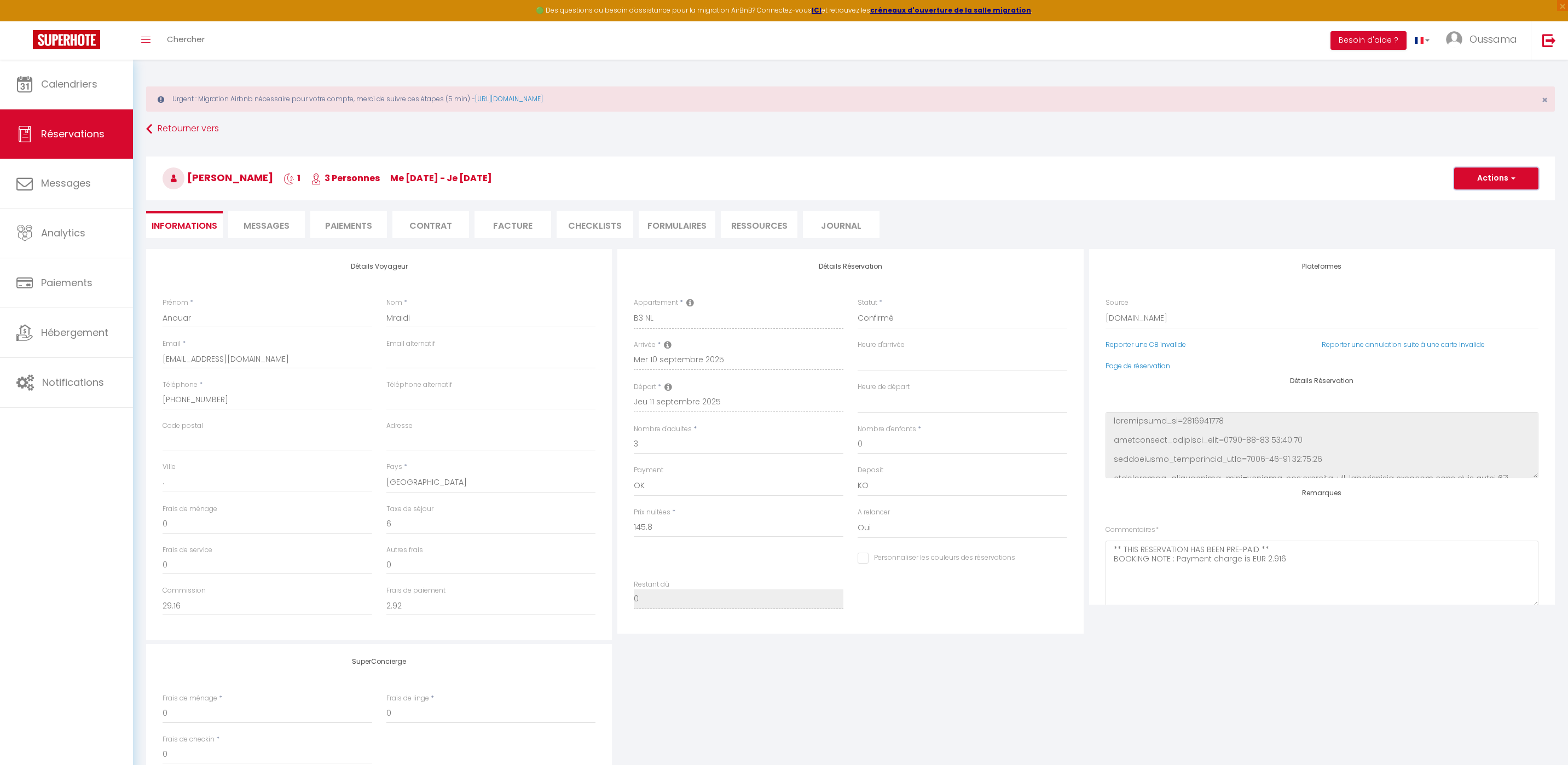
click at [1496, 185] on button "Actions" at bounding box center [1496, 179] width 84 height 22
click at [1492, 196] on link "Enregistrer" at bounding box center [1485, 203] width 87 height 14
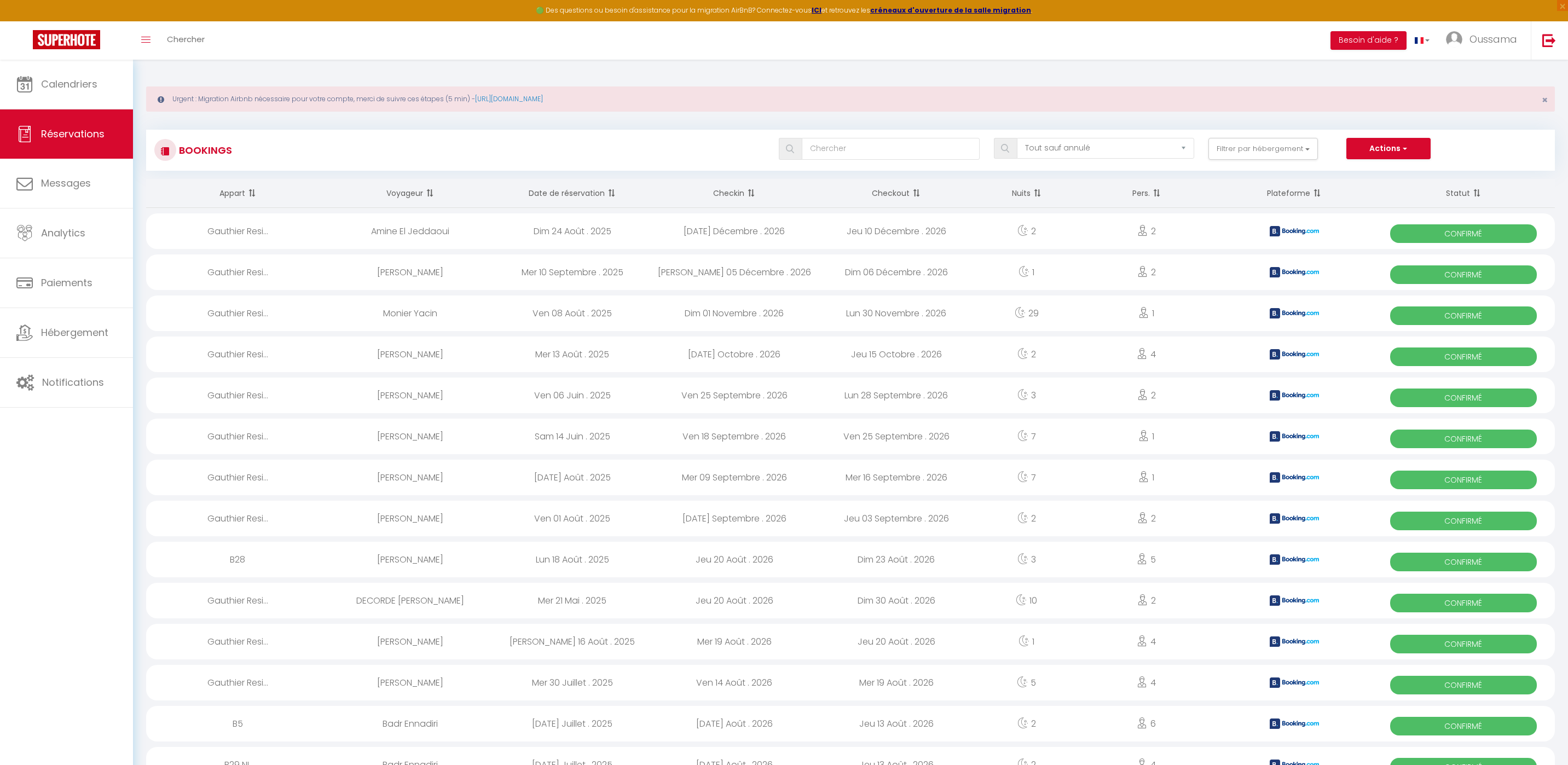
click at [248, 38] on div "Toggle menubar Chercher BUTTON Besoin d'aide ? Oussama Paramètres Équipe" at bounding box center [820, 40] width 1481 height 38
click at [69, 100] on link "Calendriers" at bounding box center [67, 85] width 133 height 50
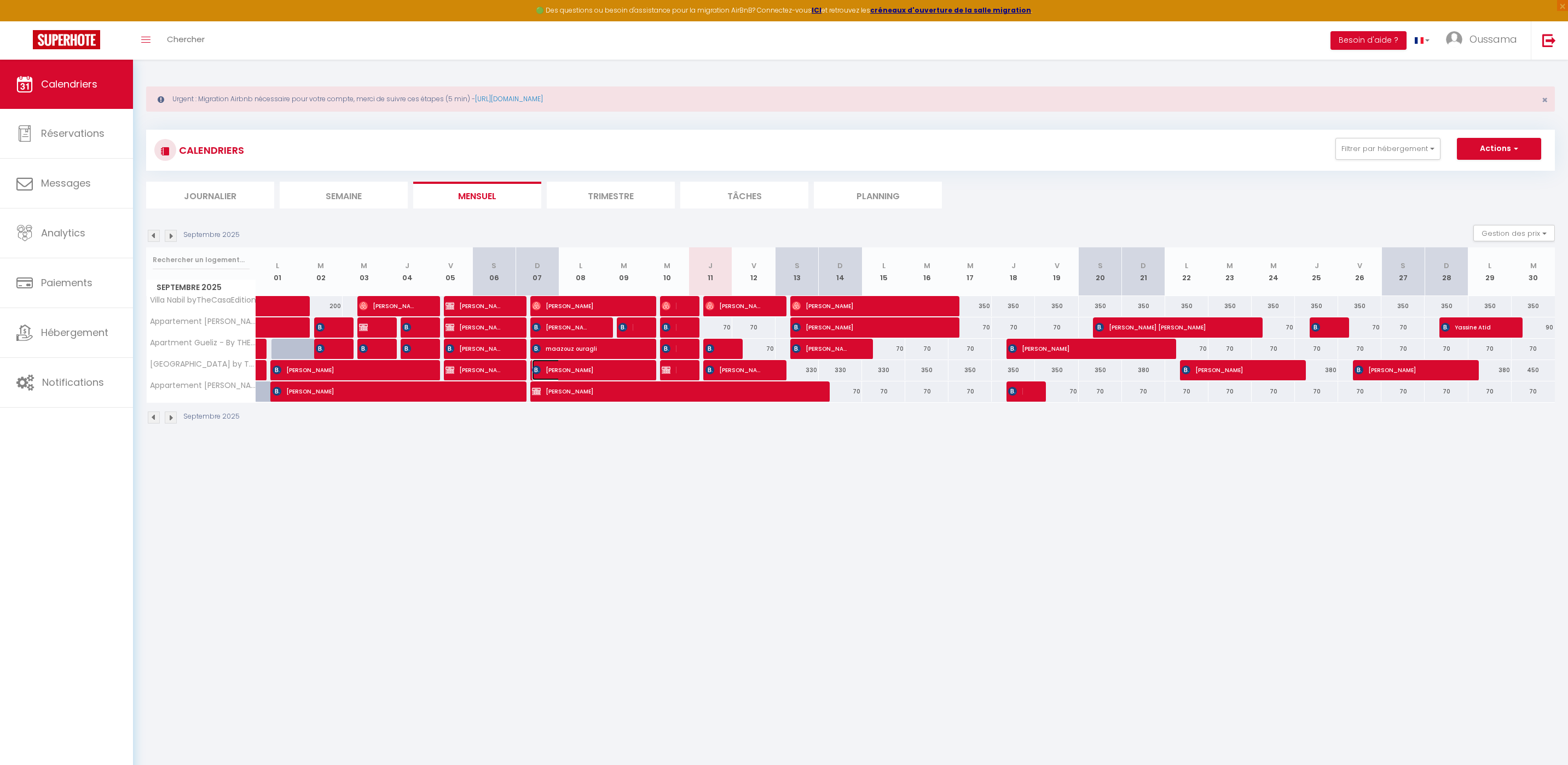
click at [566, 372] on span "Mohamed Mannachi" at bounding box center [582, 370] width 100 height 21
select select "OK"
select select "KO"
select select "0"
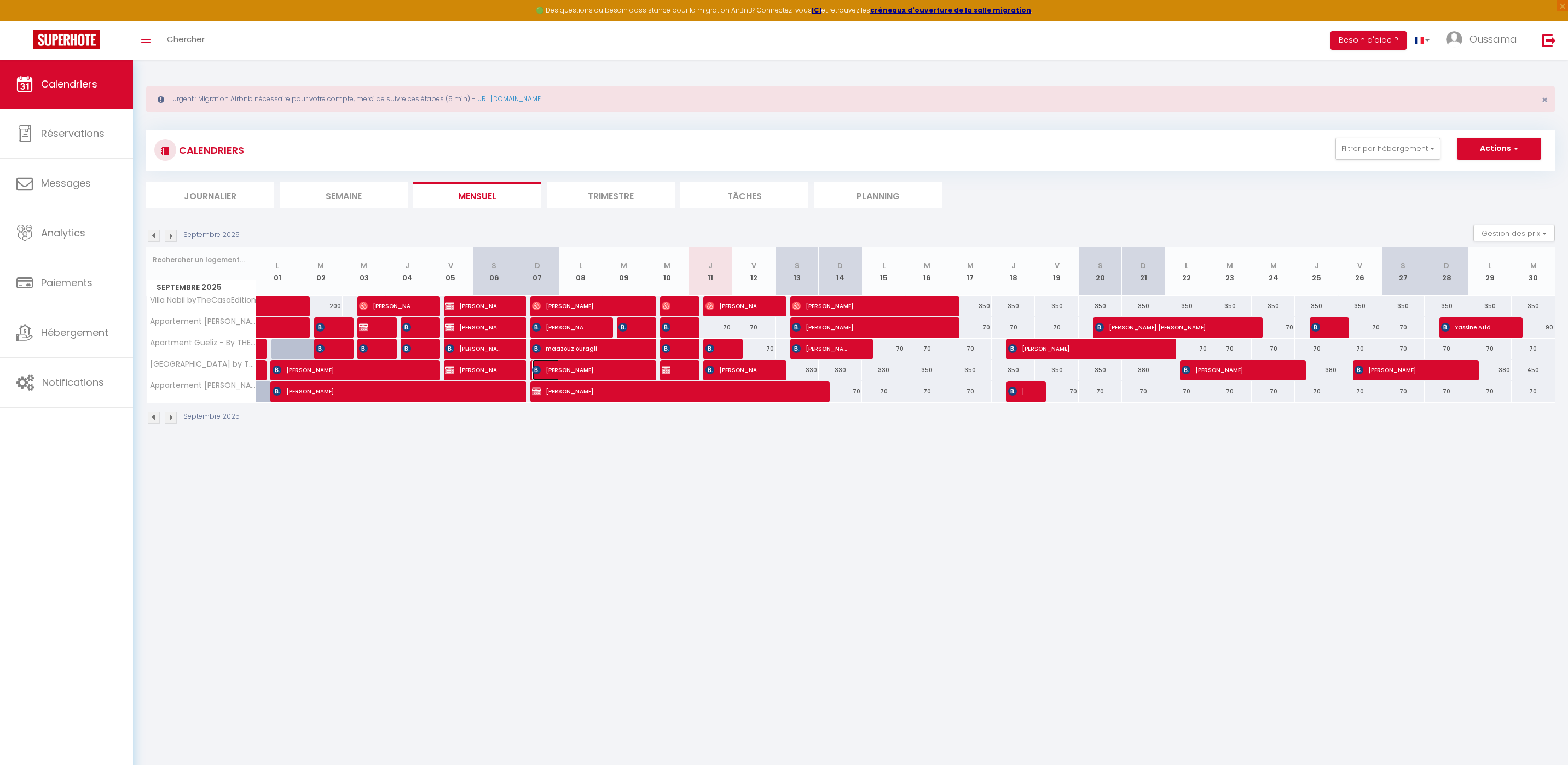
select select "1"
select select
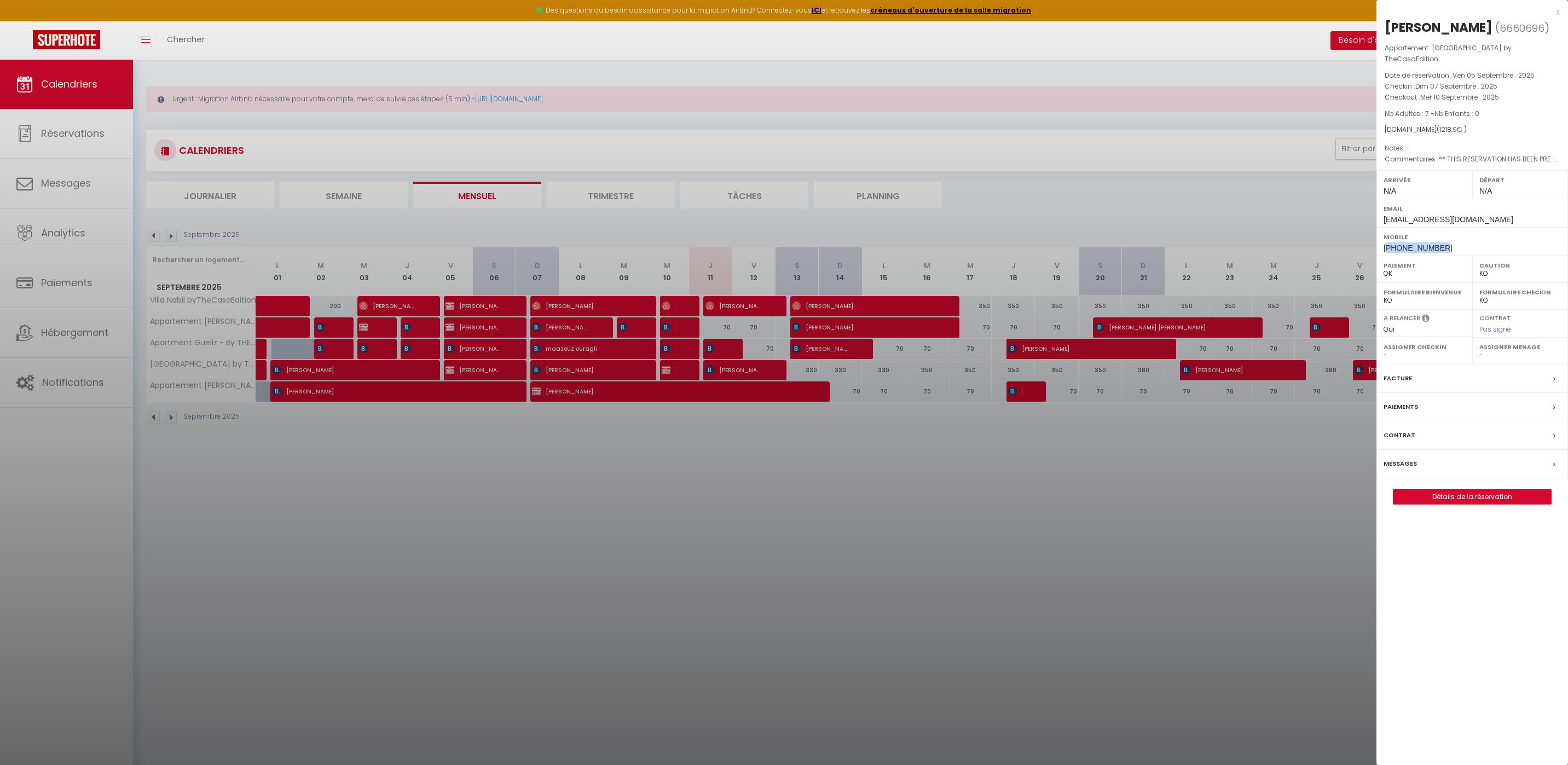
drag, startPoint x: 1442, startPoint y: 250, endPoint x: 1388, endPoint y: 257, distance: 54.5
click at [1388, 255] on div "Mobile +212617870118" at bounding box center [1472, 241] width 192 height 29
copy span "212617870118"
click at [1557, 13] on div "x" at bounding box center [1468, 12] width 183 height 13
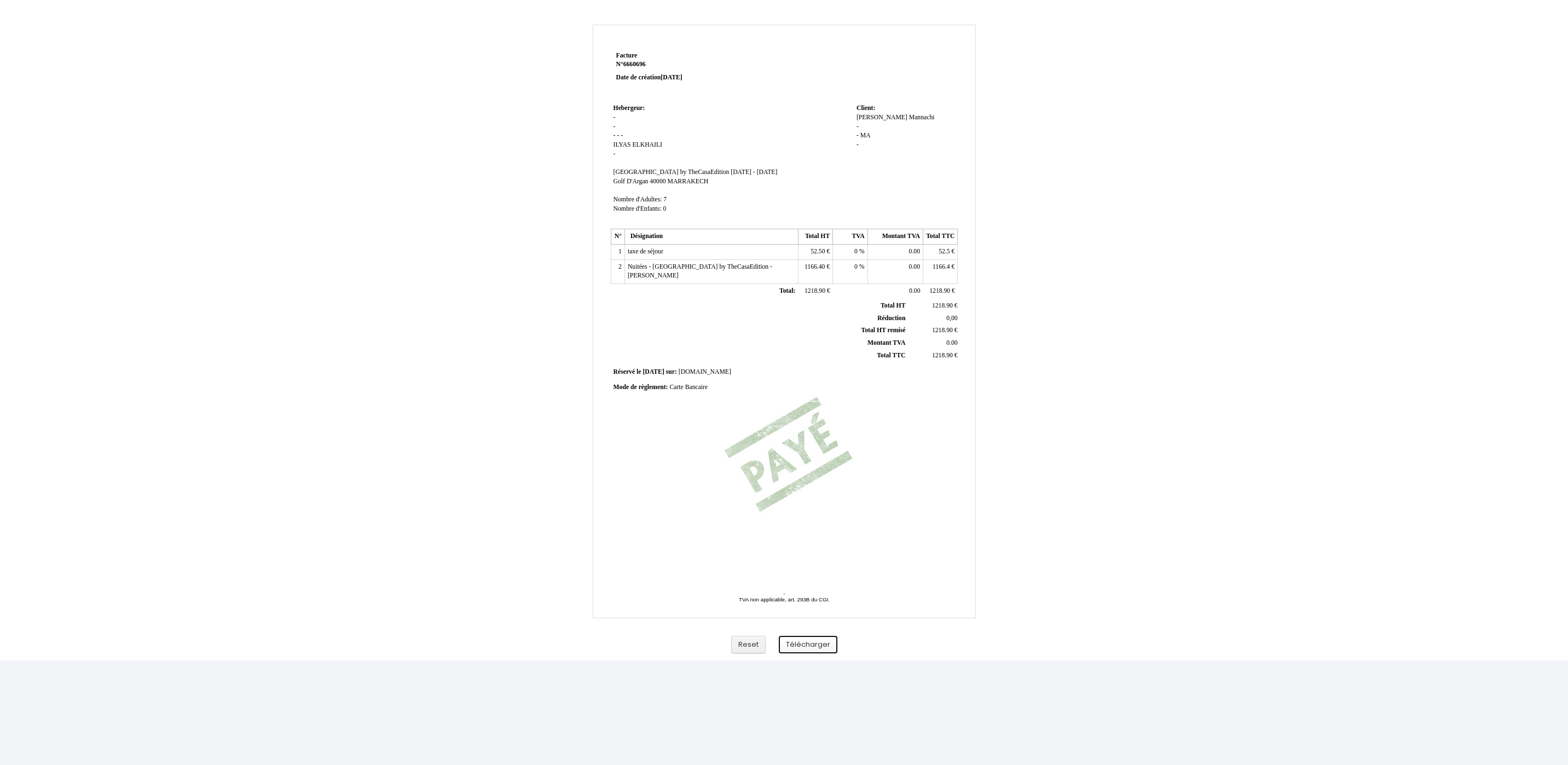
click at [808, 642] on button "Télécharger" at bounding box center [808, 644] width 59 height 18
click at [1288, 227] on div "Facture Facture N° 6660696 6660696 Date de création [DATE] Hebergeur: [GEOGRAPH…" at bounding box center [784, 337] width 1568 height 646
click at [1126, 218] on div "Facture Facture N° 6660696 6660696 Date de création [DATE] Hebergeur: [GEOGRAPH…" at bounding box center [784, 337] width 1568 height 646
drag, startPoint x: 1222, startPoint y: 198, endPoint x: 1352, endPoint y: 128, distance: 147.6
click at [1224, 197] on div "Facture Facture N° 6660696 6660696 Date de création [DATE] Hebergeur: [GEOGRAPH…" at bounding box center [784, 337] width 1568 height 646
